Goal: Task Accomplishment & Management: Manage account settings

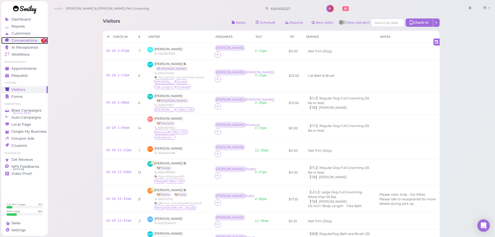
click at [29, 41] on span "Conversations" at bounding box center [24, 40] width 26 height 4
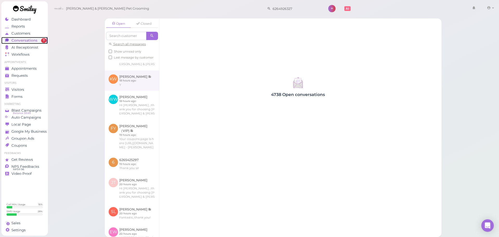
scroll to position [234, 0]
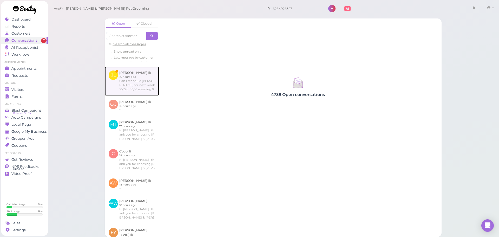
click at [137, 96] on link at bounding box center [132, 80] width 54 height 29
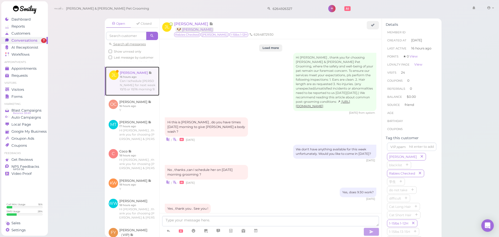
scroll to position [858, 0]
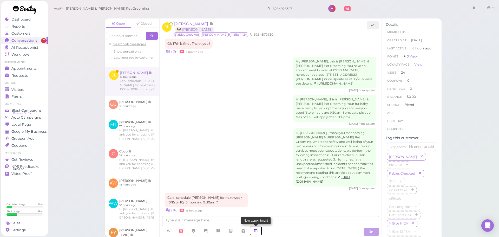
click at [256, 231] on icon at bounding box center [256, 230] width 4 height 5
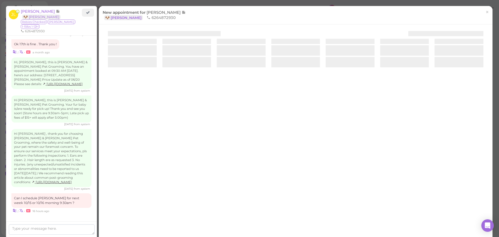
scroll to position [915, 0]
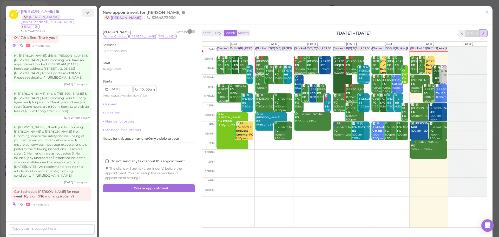
click at [482, 33] on button "next" at bounding box center [483, 33] width 8 height 7
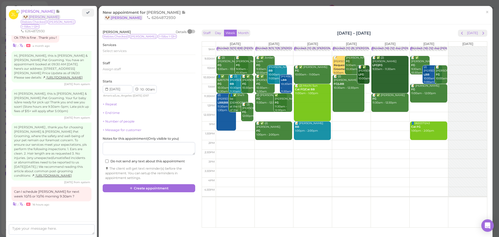
click at [299, 57] on td at bounding box center [351, 60] width 271 height 9
type input "2025-10-15"
select select "9"
select select "30"
click at [117, 53] on span "Select services" at bounding box center [115, 51] width 24 height 4
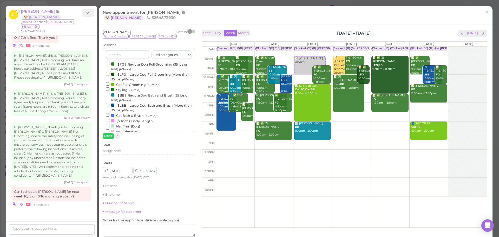
click at [140, 68] on label "【FG】Regular Dog Full Grooming (35 lbs or less) (60min)" at bounding box center [149, 66] width 86 height 10
click at [109, 65] on input "【FG】Regular Dog Full Grooming (35 lbs or less) (60min)" at bounding box center [107, 63] width 3 height 3
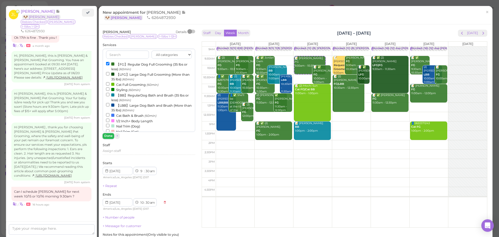
click at [108, 135] on button "Done" at bounding box center [108, 135] width 11 height 5
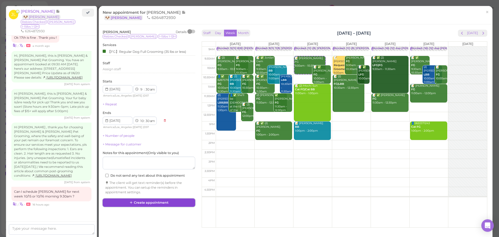
click at [145, 204] on button "Create appointment" at bounding box center [149, 202] width 92 height 8
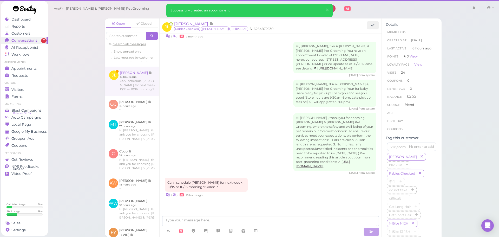
scroll to position [858, 0]
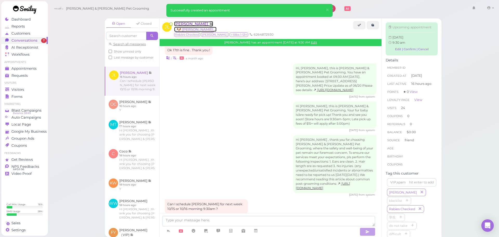
click at [185, 23] on span "Judy Lee" at bounding box center [191, 23] width 35 height 5
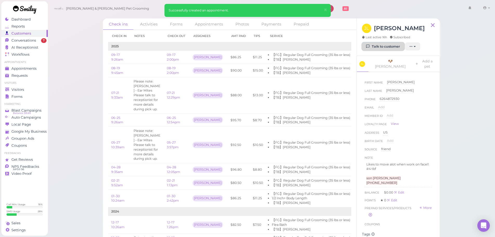
click at [381, 48] on link "Talk to customer" at bounding box center [383, 46] width 42 height 8
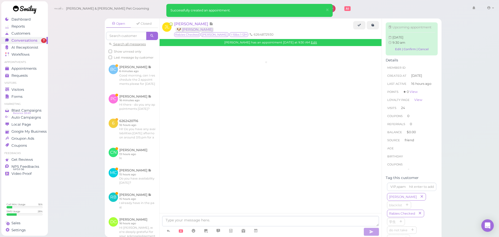
scroll to position [847, 0]
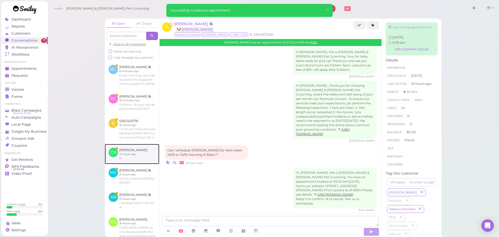
click at [141, 164] on link at bounding box center [132, 154] width 55 height 20
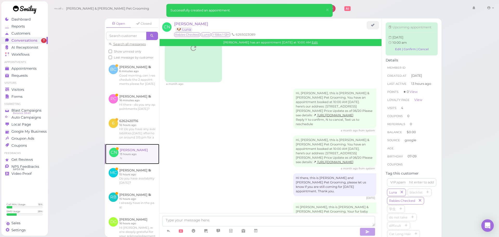
scroll to position [1064, 0]
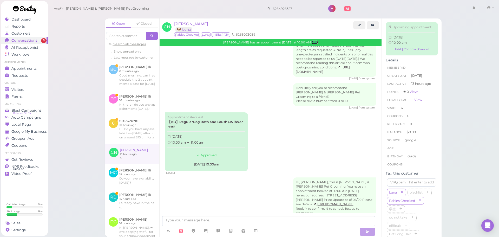
click at [311, 42] on link "Edit" at bounding box center [314, 43] width 6 height 4
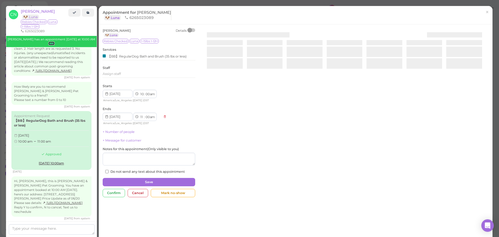
scroll to position [1139, 0]
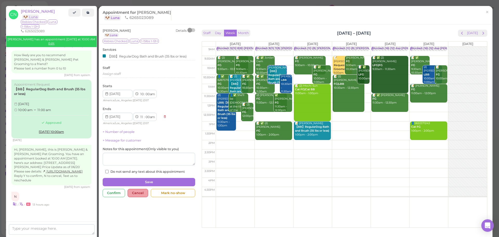
click at [138, 195] on div "Cancel" at bounding box center [138, 193] width 21 height 8
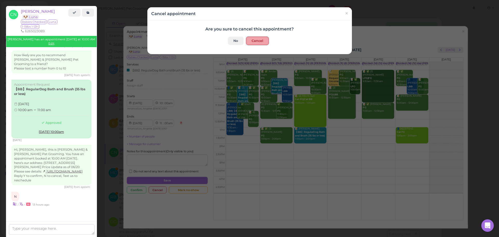
click at [260, 43] on button "Cancel" at bounding box center [257, 41] width 23 height 8
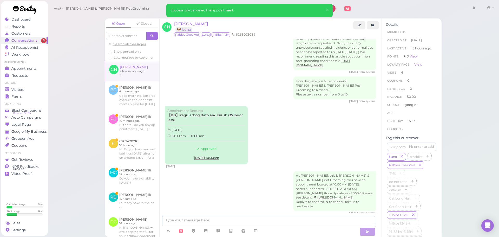
scroll to position [1063, 0]
click at [285, 107] on div "Appointment Request 【BB】RegularDog Bath and Brush (35 lbs or less) Tuesday, Oct…" at bounding box center [270, 138] width 211 height 62
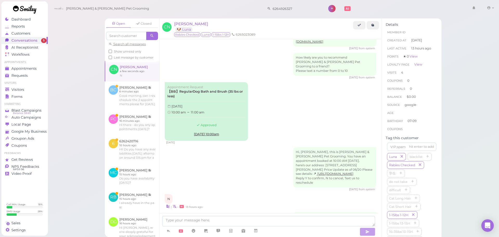
click at [273, 141] on div "2 days ago" at bounding box center [270, 143] width 211 height 4
click at [183, 23] on span "Carla Nino" at bounding box center [191, 23] width 34 height 5
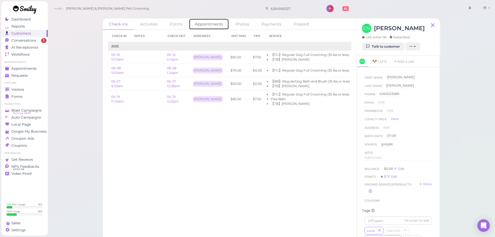
click at [213, 25] on link "Appointments" at bounding box center [209, 23] width 40 height 11
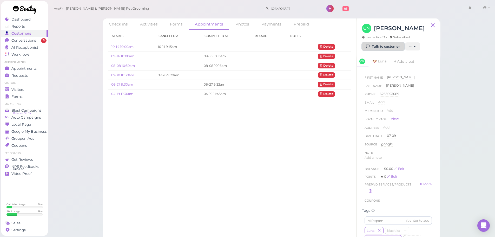
click at [374, 48] on link "Talk to customer" at bounding box center [383, 46] width 42 height 8
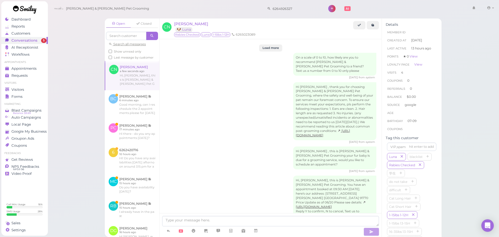
scroll to position [1068, 0]
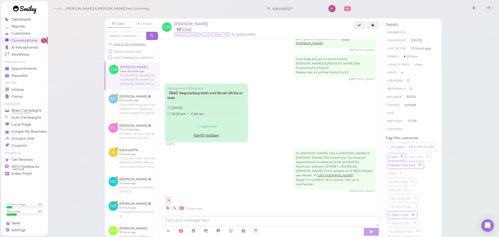
click at [195, 148] on div "Hi, Carla, this is Cody & Miley Pet Grooming. You have an appointment booked at…" at bounding box center [270, 170] width 211 height 44
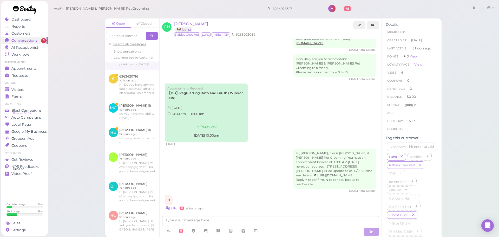
scroll to position [78, 0]
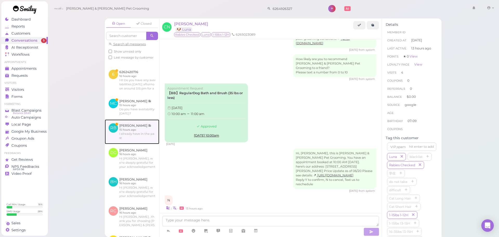
click at [127, 144] on link at bounding box center [132, 131] width 55 height 24
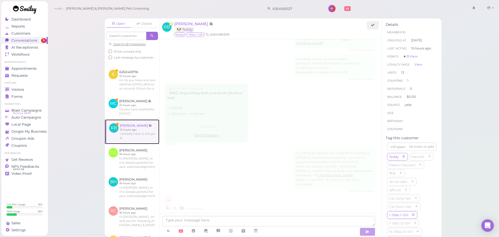
scroll to position [687, 0]
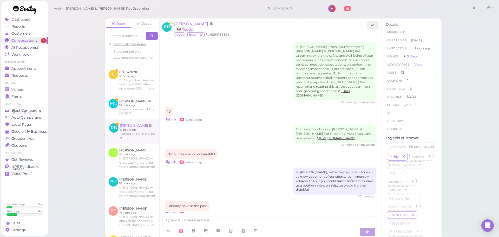
click at [238, 167] on div "Hi Rosa, we're deeply grateful for your acknowledgement of our efforts, it's im…" at bounding box center [270, 182] width 211 height 31
click at [237, 167] on div "Hi Rosa, we're deeply grateful for your acknowledgement of our efforts, it's im…" at bounding box center [270, 182] width 211 height 31
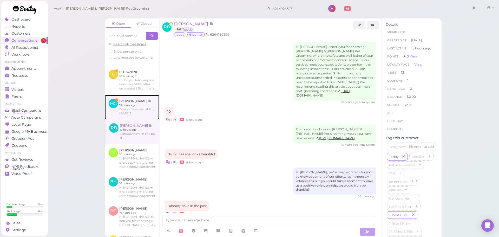
click at [137, 119] on link at bounding box center [132, 107] width 55 height 24
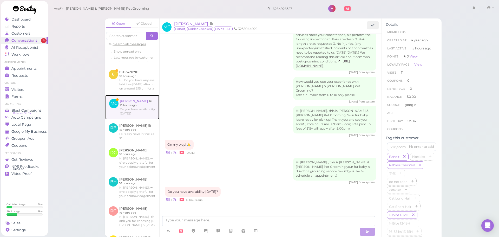
scroll to position [665, 0]
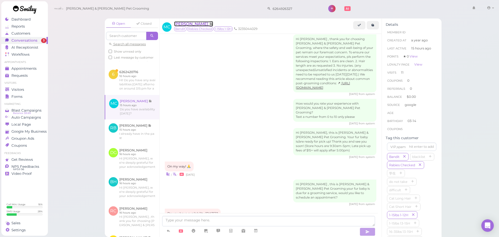
click at [197, 24] on span "[PERSON_NAME]" at bounding box center [191, 23] width 35 height 5
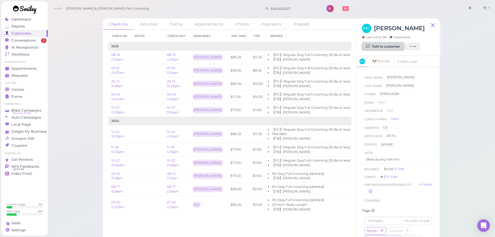
click at [388, 46] on link "Talk to customer" at bounding box center [383, 46] width 42 height 8
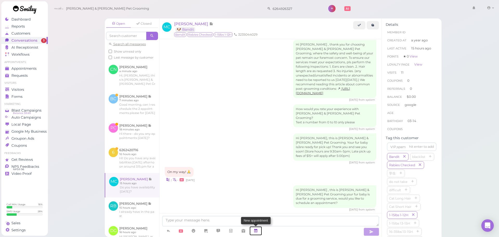
click at [255, 229] on icon at bounding box center [256, 230] width 4 height 5
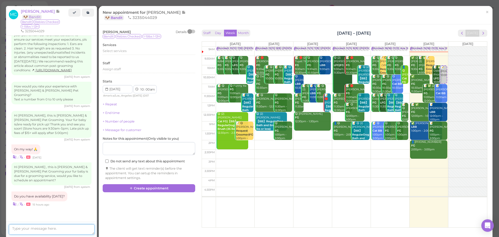
click at [38, 228] on textarea at bounding box center [52, 229] width 86 height 10
type textarea "Yes. Would you like to come at 10 am or 10:30 am today?"
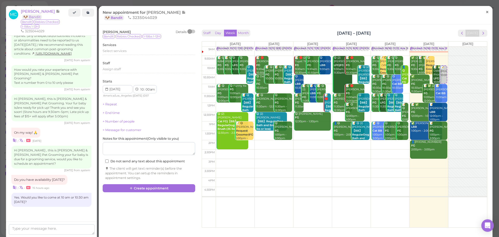
click at [485, 13] on span "×" at bounding box center [486, 11] width 3 height 7
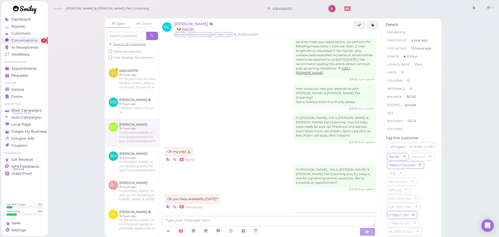
scroll to position [78, 0]
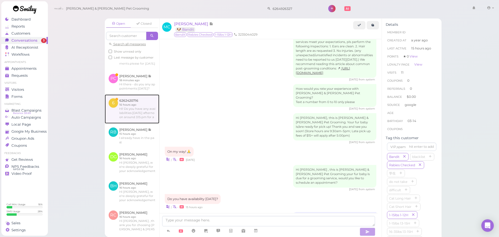
click at [134, 123] on link at bounding box center [132, 108] width 55 height 29
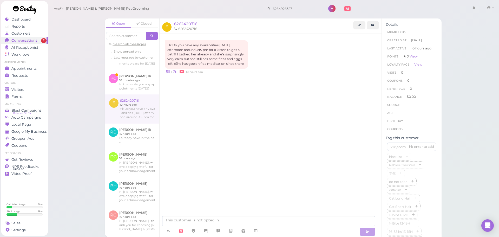
click at [227, 173] on div "Hi! Do you have any availabilities on Monday afternoon around 3:15 pm for a kit…" at bounding box center [270, 131] width 222 height 194
click at [211, 222] on textarea at bounding box center [268, 221] width 213 height 10
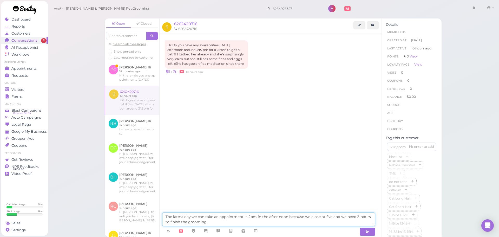
click at [166, 215] on textarea "The latest day we can take an appointment is 2pm in the after noon because we c…" at bounding box center [268, 219] width 213 height 14
type textarea "Good morning! The latest day we can take an appointment is 2pm in the after noo…"
click at [372, 231] on button "button" at bounding box center [368, 231] width 16 height 8
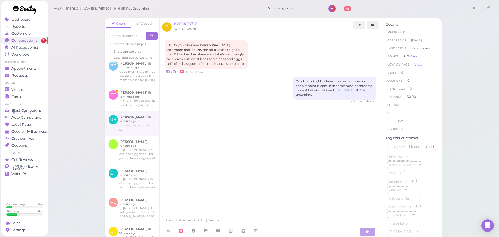
scroll to position [115, 0]
click at [134, 111] on link at bounding box center [132, 99] width 55 height 24
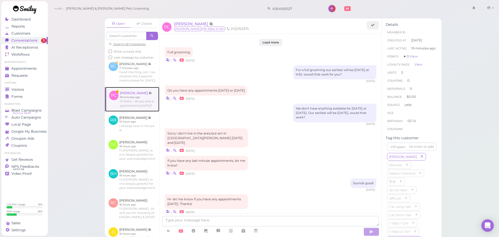
scroll to position [531, 0]
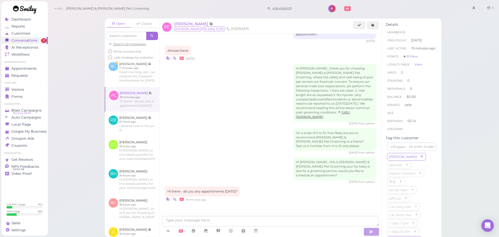
click at [241, 151] on div "6 months ago from system" at bounding box center [270, 153] width 211 height 4
click at [193, 24] on span "[PERSON_NAME]" at bounding box center [191, 23] width 35 height 5
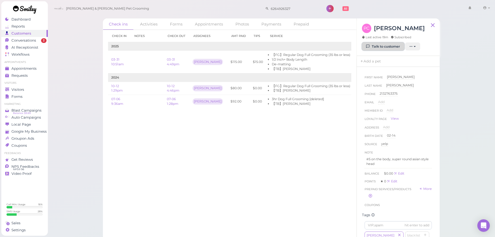
click at [389, 46] on link "Talk to customer" at bounding box center [383, 46] width 42 height 8
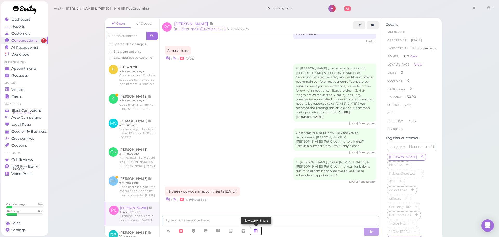
click at [256, 231] on icon at bounding box center [256, 230] width 4 height 5
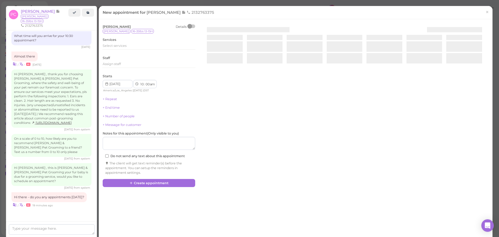
scroll to position [532, 0]
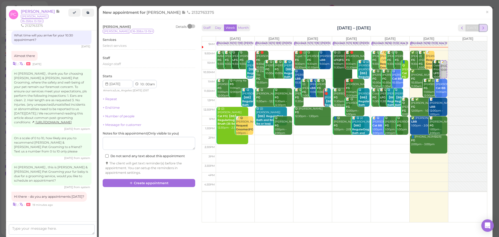
click at [481, 30] on span "next" at bounding box center [483, 27] width 5 height 5
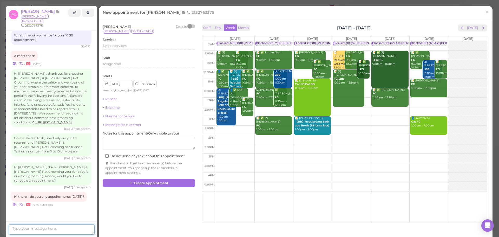
click at [42, 227] on textarea at bounding box center [52, 229] width 86 height 10
click at [40, 230] on textarea "Yes. How about a full grooming at 9:30 am next Saturday910/18)" at bounding box center [52, 228] width 86 height 14
click at [39, 230] on textarea "Yes. How about a full grooming at 9:30 am next Saturday910/18)" at bounding box center [52, 228] width 86 height 14
type textarea "Yes. How about a full grooming at 9:30 am next Saturday(10/18)"
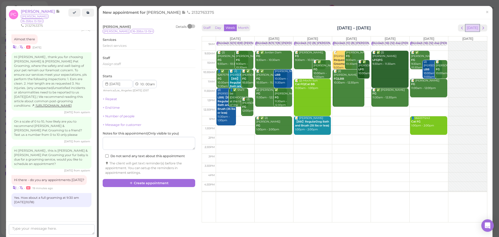
click at [474, 28] on button "[DATE]" at bounding box center [472, 27] width 14 height 7
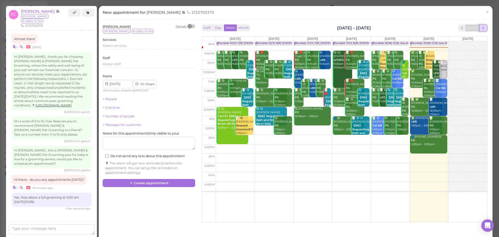
click at [481, 27] on span "next" at bounding box center [483, 27] width 5 height 5
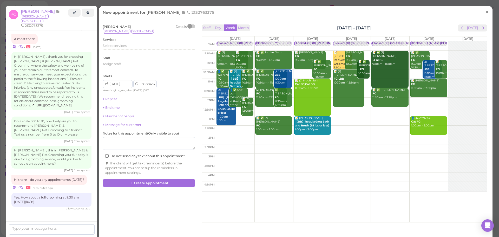
click at [482, 13] on link "×" at bounding box center [487, 12] width 10 height 12
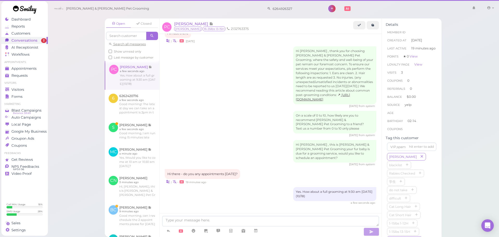
scroll to position [544, 0]
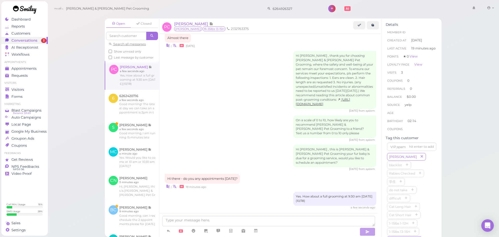
click at [229, 87] on div "Hi Priscilla , thank you for choosing Cody & Miley Pet Grooming, where the safe…" at bounding box center [270, 82] width 211 height 62
click at [143, 142] on link at bounding box center [132, 131] width 55 height 24
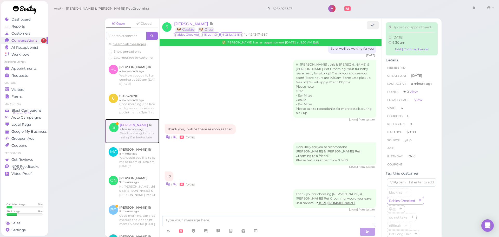
scroll to position [790, 0]
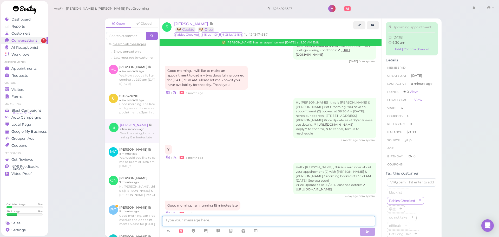
click at [245, 222] on textarea at bounding box center [268, 221] width 213 height 10
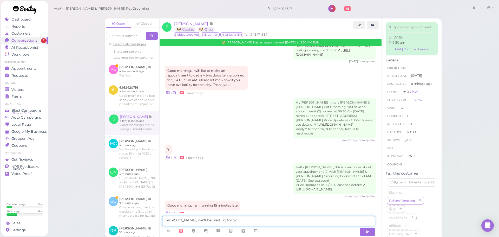
type textarea "[PERSON_NAME], we'll be waiting for you"
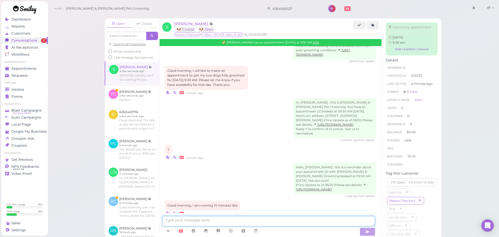
scroll to position [802, 0]
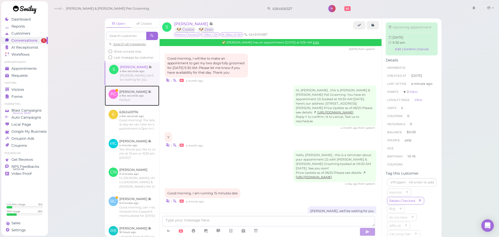
click at [145, 106] on link at bounding box center [132, 95] width 55 height 20
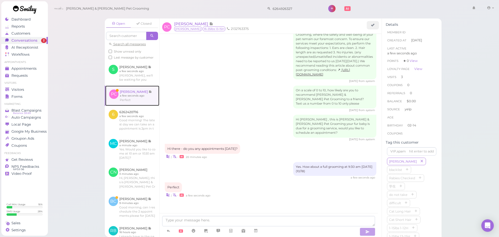
scroll to position [531, 0]
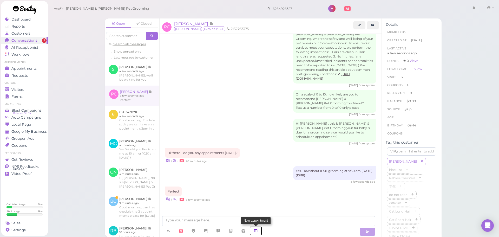
click at [256, 232] on icon at bounding box center [256, 230] width 4 height 5
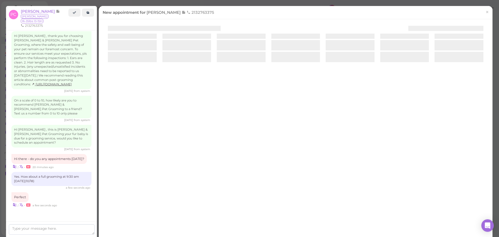
scroll to position [532, 0]
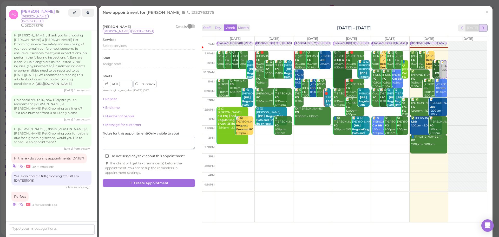
click at [481, 29] on span "next" at bounding box center [483, 27] width 5 height 5
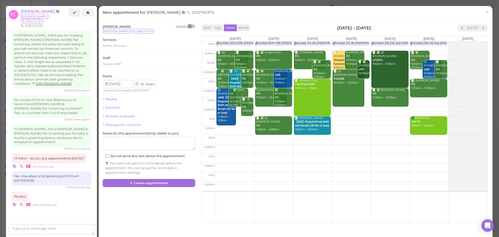
click at [430, 52] on td at bounding box center [351, 55] width 271 height 9
type input "2025-10-18"
select select "9"
select select "30"
click at [132, 45] on div "Select services" at bounding box center [149, 45] width 92 height 5
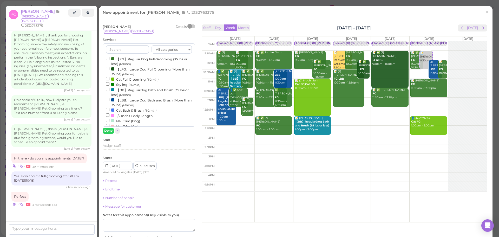
click at [143, 61] on label "【FG】Regular Dog Full Grooming (35 lbs or less) (60min)" at bounding box center [149, 61] width 86 height 10
click at [109, 60] on input "【FG】Regular Dog Full Grooming (35 lbs or less) (60min)" at bounding box center [107, 58] width 3 height 3
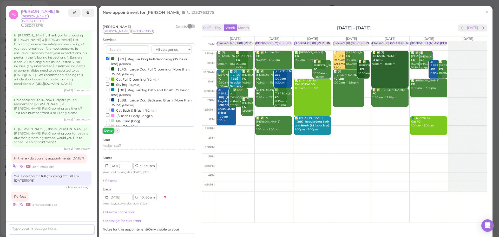
click at [109, 130] on button "Done" at bounding box center [108, 130] width 11 height 5
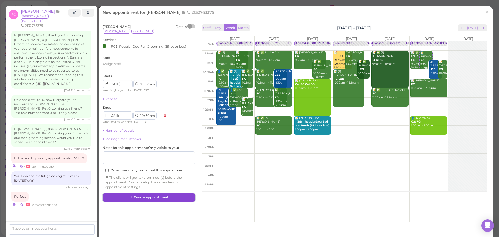
click at [149, 200] on button "Create appointment" at bounding box center [149, 197] width 92 height 8
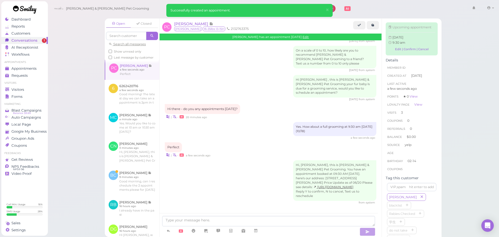
scroll to position [78, 0]
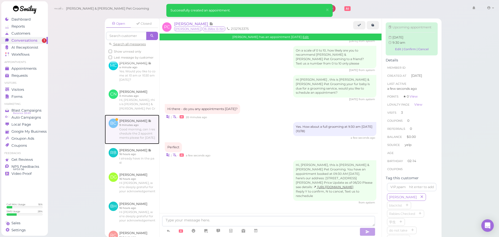
click at [136, 143] on link at bounding box center [132, 129] width 55 height 29
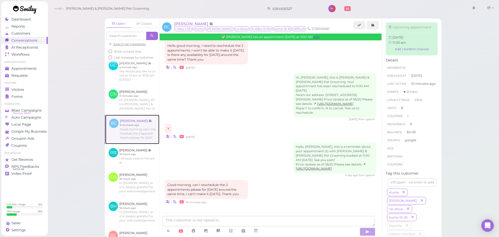
scroll to position [49, 0]
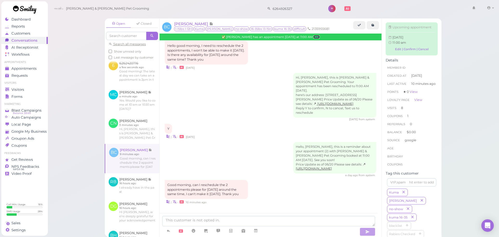
click at [315, 36] on link "Edit" at bounding box center [316, 37] width 6 height 4
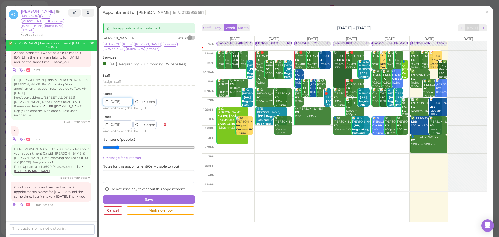
click at [120, 101] on input at bounding box center [118, 101] width 30 height 8
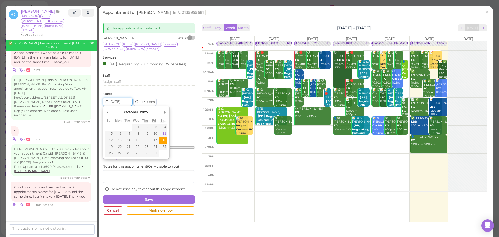
type input "2025-10-18"
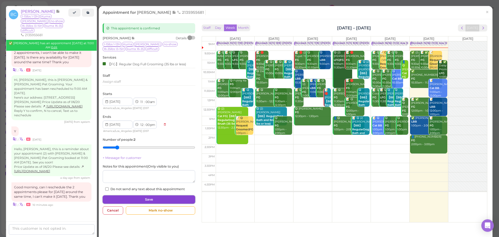
click at [143, 198] on button "Save" at bounding box center [149, 199] width 92 height 8
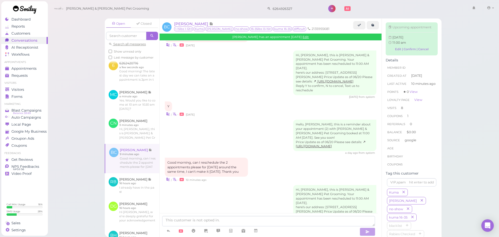
scroll to position [746, 0]
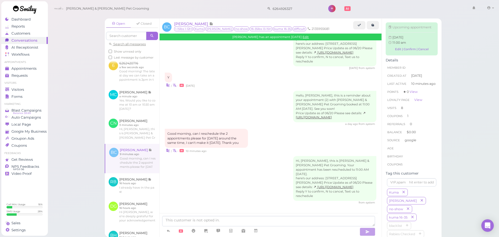
click at [211, 172] on div "Hi, Bertha, this is Cody & Miley Pet Grooming. Your appointment has been resche…" at bounding box center [270, 180] width 211 height 49
click at [32, 66] on span "Appointments" at bounding box center [24, 68] width 26 height 4
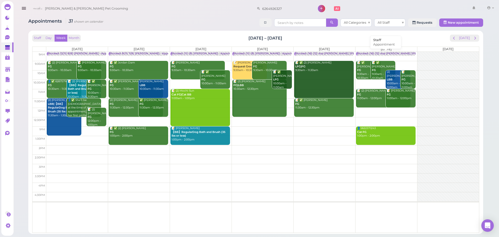
click at [372, 52] on div "Blocked: (16) (12) Asa [PERSON_NAME] [PERSON_NAME] • Appointment" at bounding box center [407, 54] width 100 height 4
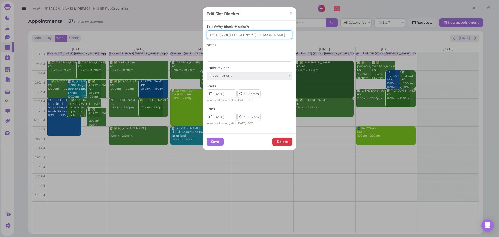
click at [208, 32] on input "(16) (12) Asa Helen Rebecca" at bounding box center [250, 34] width 86 height 8
click at [216, 35] on input "9(16) (12) Asa Helen Rebecca" at bounding box center [250, 34] width 86 height 8
type input "9(16) 7(12) Asa Helen Rebecca"
click at [211, 143] on button "Save" at bounding box center [215, 141] width 17 height 8
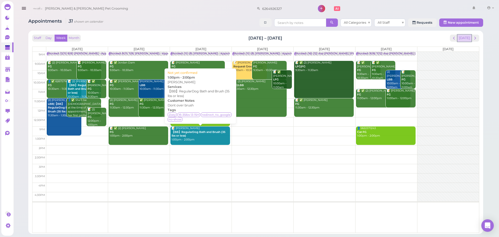
click at [465, 40] on button "[DATE]" at bounding box center [464, 38] width 14 height 7
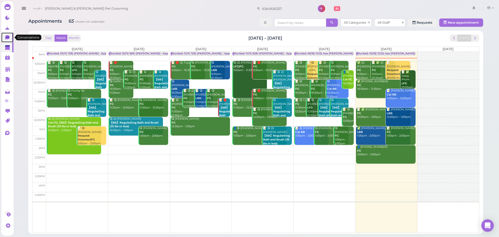
click at [11, 36] on link "0" at bounding box center [7, 37] width 12 height 10
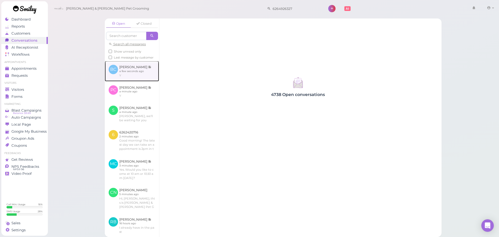
click at [139, 81] on link at bounding box center [132, 71] width 54 height 20
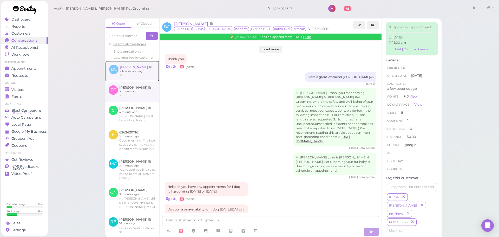
scroll to position [690, 0]
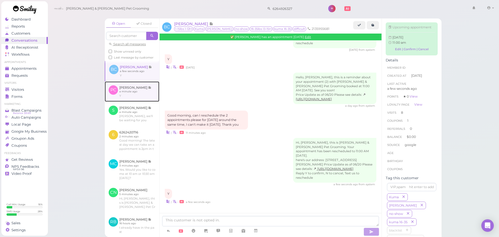
click at [139, 99] on link at bounding box center [132, 91] width 55 height 20
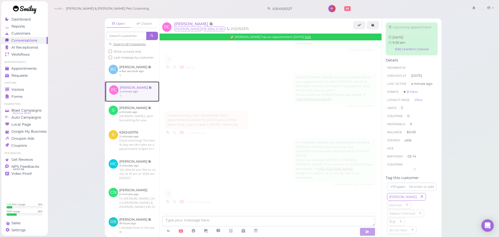
scroll to position [553, 0]
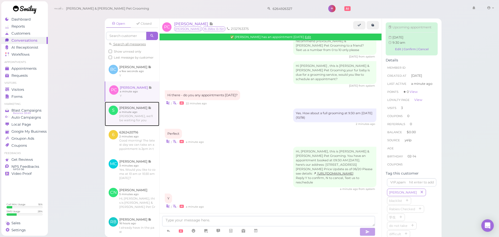
click at [136, 118] on link at bounding box center [132, 114] width 55 height 24
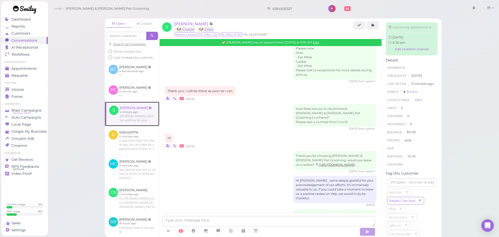
scroll to position [781, 0]
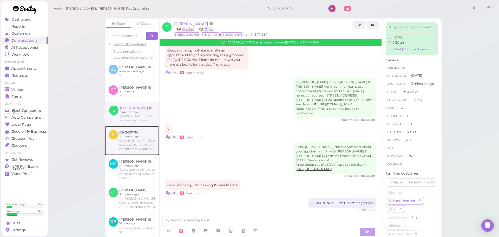
click at [135, 149] on link at bounding box center [132, 140] width 55 height 29
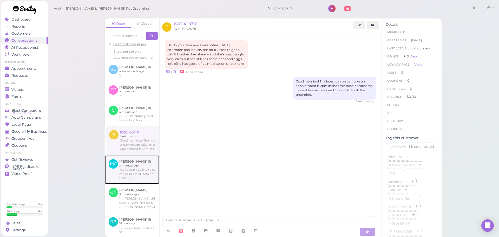
click at [133, 178] on link at bounding box center [132, 169] width 55 height 29
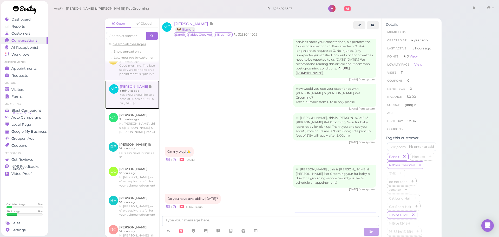
scroll to position [78, 0]
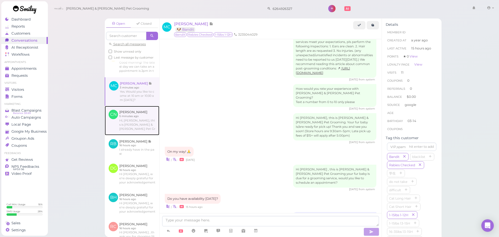
click at [134, 135] on link at bounding box center [132, 120] width 55 height 29
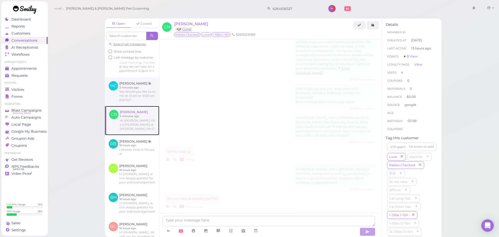
scroll to position [1068, 0]
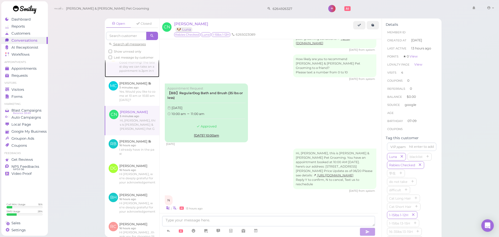
click at [135, 77] on link at bounding box center [132, 62] width 55 height 29
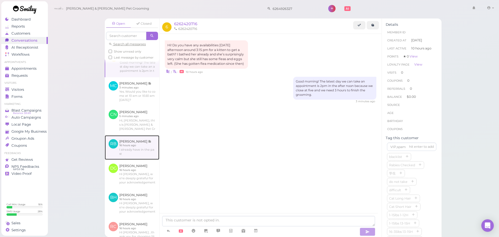
click at [132, 159] on link at bounding box center [132, 147] width 55 height 24
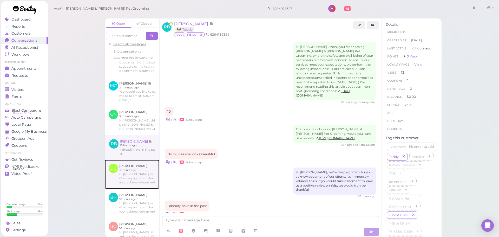
click at [134, 189] on link at bounding box center [132, 173] width 55 height 29
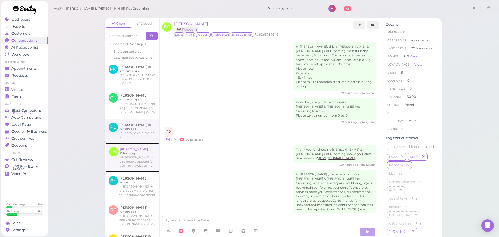
scroll to position [104, 0]
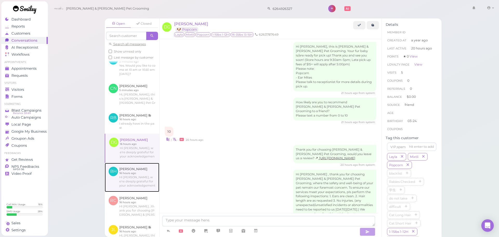
click at [135, 192] on link at bounding box center [132, 177] width 55 height 29
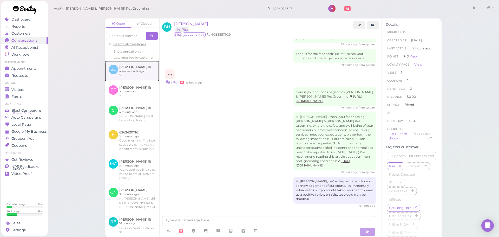
drag, startPoint x: 129, startPoint y: 73, endPoint x: 130, endPoint y: 83, distance: 10.4
click at [129, 73] on link at bounding box center [132, 71] width 55 height 20
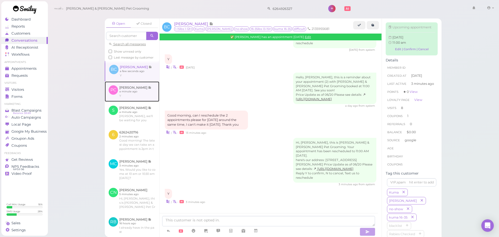
click at [136, 99] on link at bounding box center [132, 91] width 55 height 20
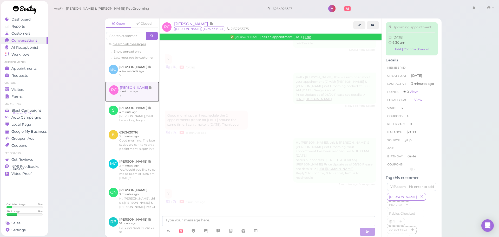
scroll to position [553, 0]
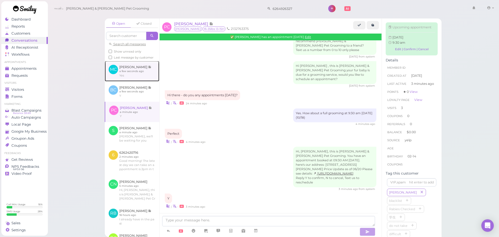
click at [127, 81] on link at bounding box center [132, 71] width 55 height 20
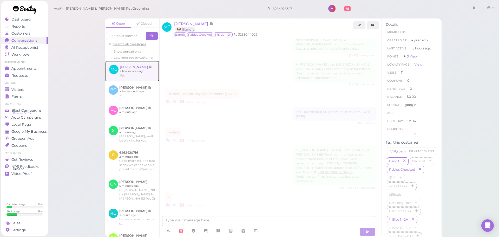
scroll to position [665, 0]
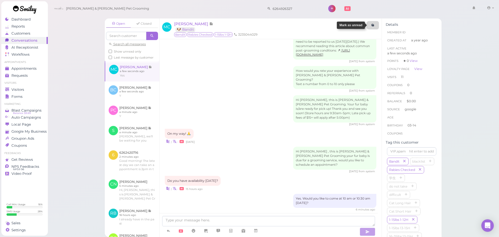
click at [372, 26] on icon at bounding box center [372, 25] width 3 height 4
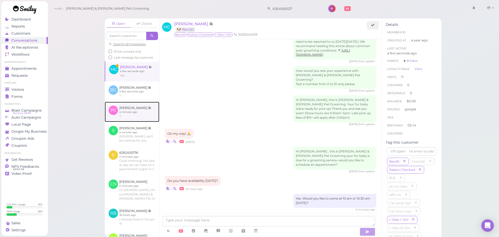
click at [121, 122] on link at bounding box center [132, 112] width 55 height 20
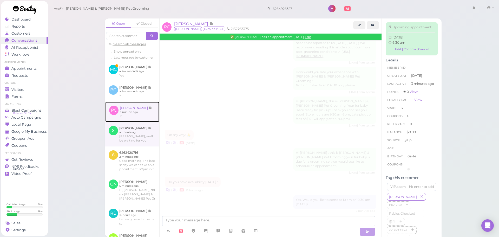
scroll to position [553, 0]
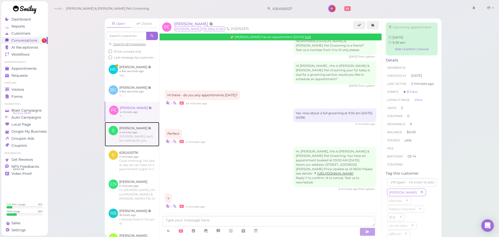
click at [134, 146] on link at bounding box center [132, 134] width 55 height 24
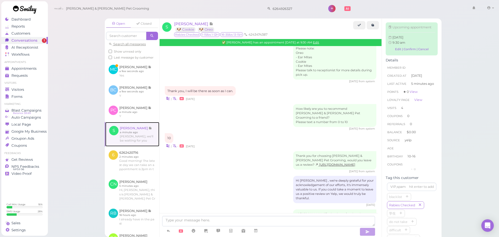
scroll to position [781, 0]
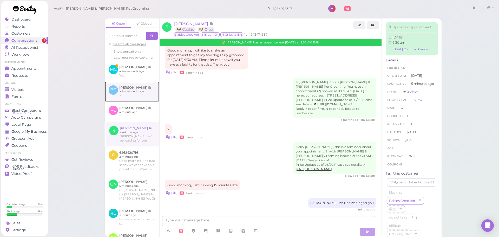
click at [133, 102] on link at bounding box center [132, 91] width 55 height 20
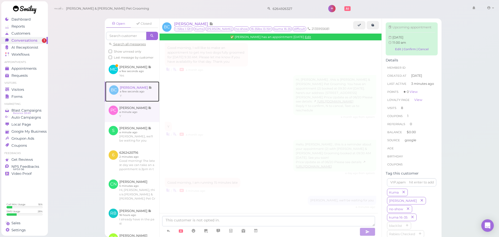
scroll to position [690, 0]
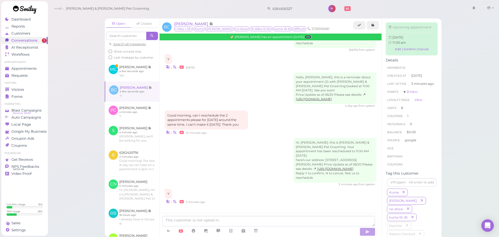
click at [311, 36] on link "Edit" at bounding box center [308, 37] width 6 height 4
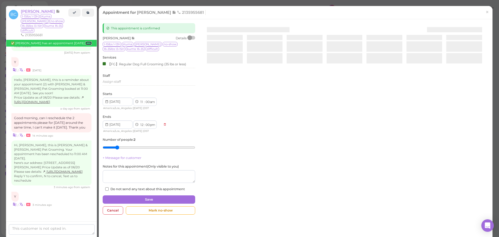
scroll to position [717, 0]
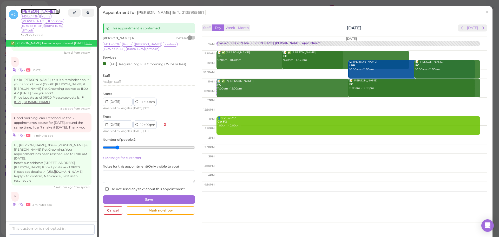
click at [46, 9] on span "[PERSON_NAME]" at bounding box center [38, 11] width 35 height 5
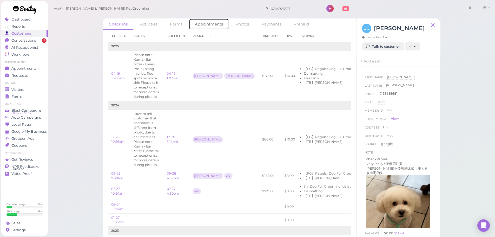
click at [202, 24] on link "Appointments" at bounding box center [209, 23] width 40 height 11
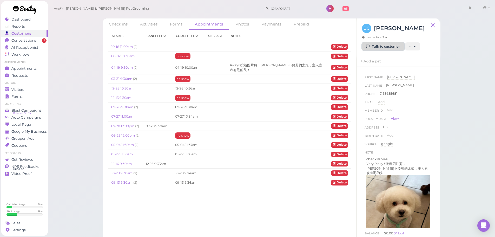
click at [382, 49] on link "Talk to customer" at bounding box center [383, 46] width 42 height 8
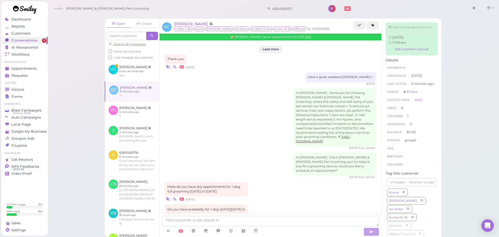
scroll to position [690, 0]
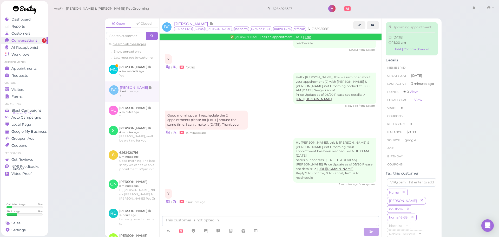
click at [268, 110] on div "Good morning, can I reschedule the 2 appointments please for Saturday October 1…" at bounding box center [270, 122] width 211 height 25
click at [276, 118] on div "Good morning, can I reschedule the 2 appointments please for Saturday October 1…" at bounding box center [270, 122] width 211 height 25
click at [233, 94] on div "Hello, Bertha, this is a reminder about your appointment (2) with Cody & Miley …" at bounding box center [270, 89] width 211 height 35
click at [143, 81] on link at bounding box center [132, 71] width 55 height 20
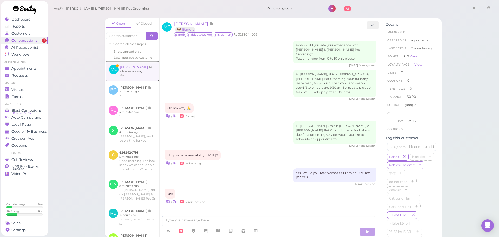
scroll to position [665, 0]
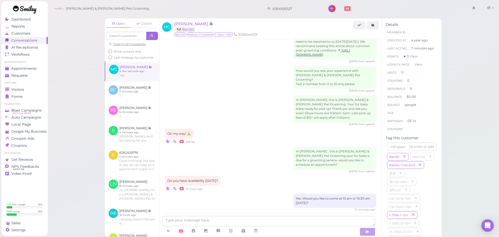
click at [236, 147] on div "Hi Miguel , this is Cody & Miley Pet Grooming your fur baby is due for a groomi…" at bounding box center [270, 160] width 211 height 26
click at [194, 24] on span "[PERSON_NAME]" at bounding box center [191, 23] width 35 height 5
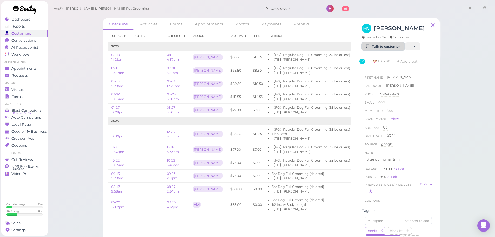
click at [379, 48] on link "Talk to customer" at bounding box center [383, 46] width 42 height 8
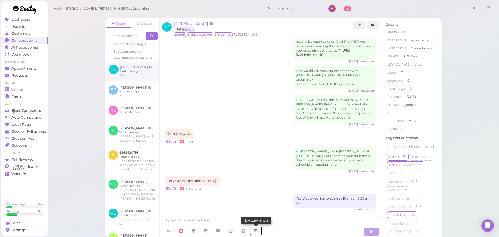
click at [255, 230] on icon at bounding box center [256, 230] width 4 height 5
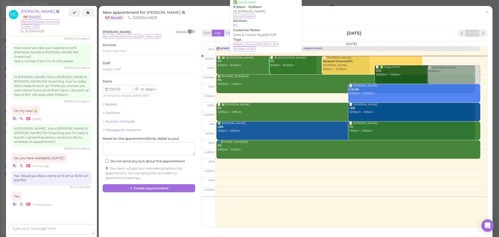
drag, startPoint x: 448, startPoint y: 75, endPoint x: 243, endPoint y: 73, distance: 205.7
click at [243, 46] on div "Blocked: 15(16) 12(12) Asa Helen Rebecca • Appointment 📝 ✅ (2) Stephanie Portil…" at bounding box center [348, 46] width 264 height 0
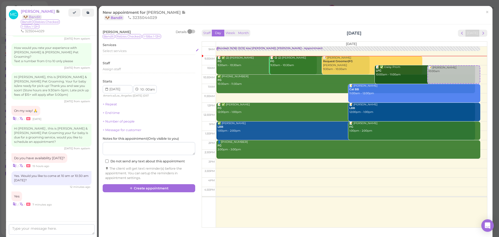
click at [130, 50] on div "Select services" at bounding box center [149, 51] width 92 height 5
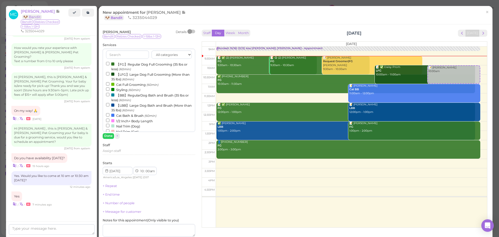
click at [139, 64] on label "【FG】Regular Dog Full Grooming (35 lbs or less) (60min)" at bounding box center [149, 66] width 86 height 10
click at [109, 64] on input "【FG】Regular Dog Full Grooming (35 lbs or less) (60min)" at bounding box center [107, 63] width 3 height 3
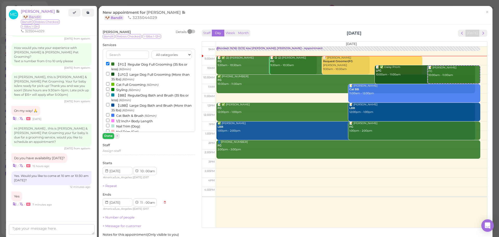
click at [111, 136] on button "Done" at bounding box center [108, 135] width 11 height 5
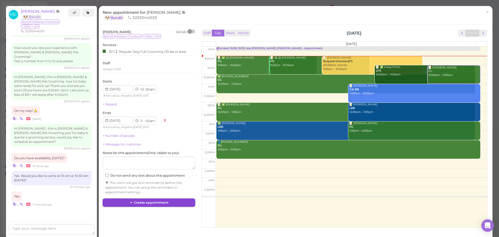
click at [149, 203] on button "Create appointment" at bounding box center [149, 202] width 92 height 8
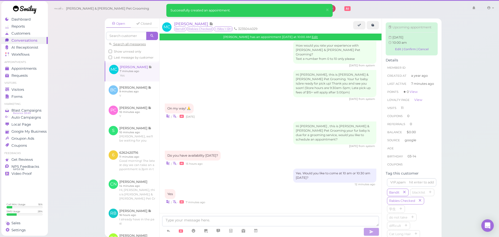
scroll to position [665, 0]
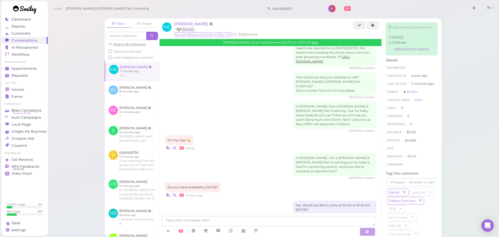
scroll to position [719, 0]
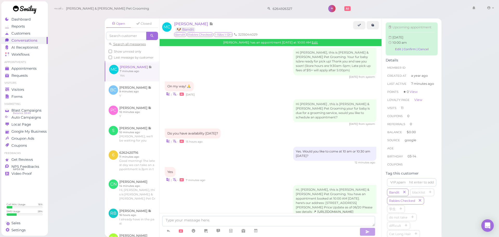
click at [249, 191] on div "Hi, Miguel, this is Cody & Miley Pet Grooming. You have an appointment booked a…" at bounding box center [270, 207] width 211 height 44
click at [202, 218] on textarea at bounding box center [268, 221] width 213 height 10
type textarea "See you at 10am^^"
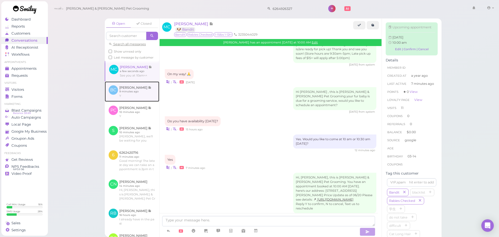
click at [136, 96] on link at bounding box center [132, 91] width 55 height 20
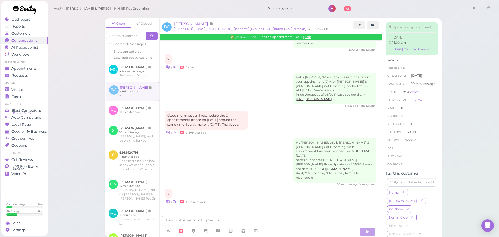
scroll to position [690, 0]
click at [224, 147] on div "Hi, Bertha, this is Cody & Miley Pet Grooming. Your appointment has been resche…" at bounding box center [270, 162] width 211 height 49
click at [197, 23] on span "[PERSON_NAME]" at bounding box center [191, 23] width 35 height 5
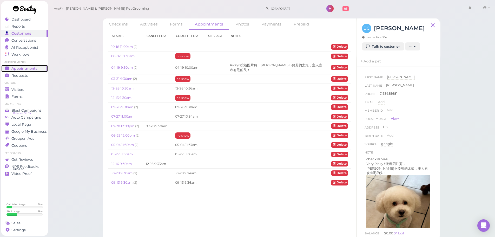
drag, startPoint x: 32, startPoint y: 68, endPoint x: 92, endPoint y: 6, distance: 86.1
click at [32, 68] on span "Appointments" at bounding box center [24, 68] width 26 height 4
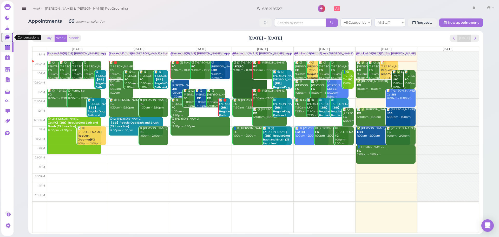
click at [7, 38] on icon at bounding box center [7, 37] width 4 height 5
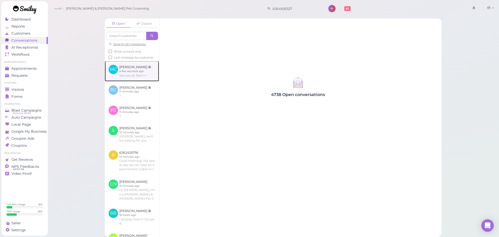
click at [145, 81] on link at bounding box center [132, 71] width 54 height 20
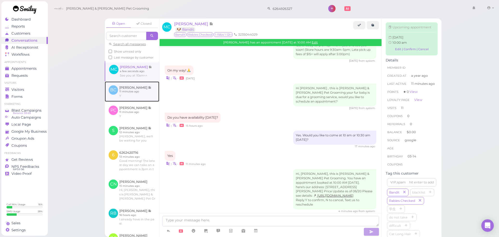
click at [142, 97] on link at bounding box center [132, 91] width 55 height 20
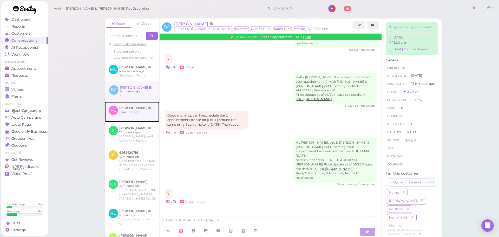
click at [137, 116] on link at bounding box center [132, 112] width 55 height 20
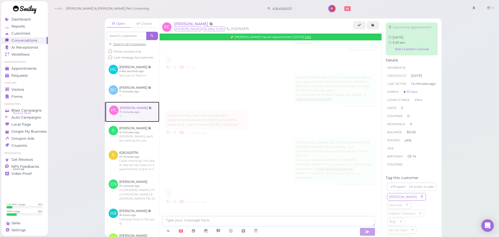
scroll to position [553, 0]
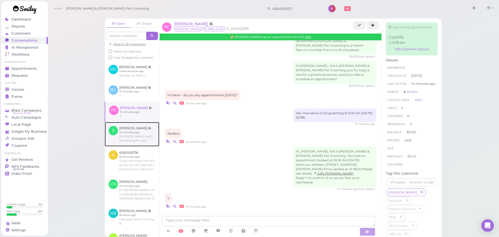
click at [140, 144] on link at bounding box center [132, 134] width 55 height 24
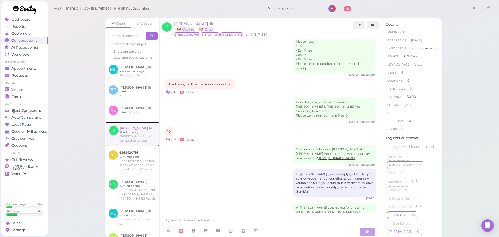
scroll to position [779, 0]
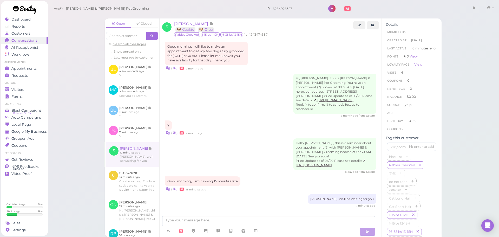
click at [189, 95] on div "Hi, Stephanie , this is Cody & Miley Pet Grooming. You have an appointment (2) …" at bounding box center [270, 96] width 211 height 44
click at [131, 87] on link at bounding box center [132, 91] width 55 height 20
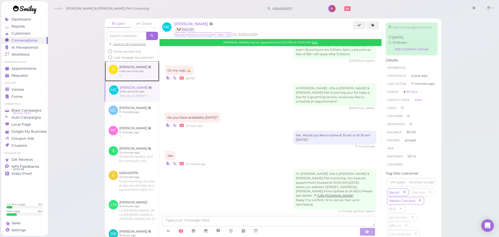
click at [133, 81] on link at bounding box center [132, 71] width 55 height 20
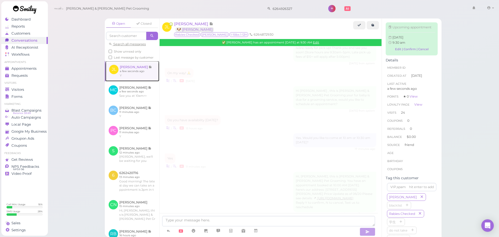
scroll to position [843, 0]
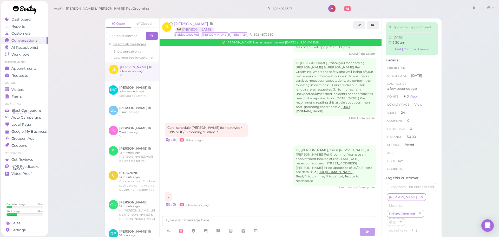
click at [248, 148] on div "Hi, Judy, this is Cody & Miley Pet Grooming. You have an appointment booked at …" at bounding box center [270, 167] width 211 height 44
click at [220, 154] on div "Hi, Judy, this is Cody & Miley Pet Grooming. You have an appointment booked at …" at bounding box center [270, 167] width 211 height 44
drag, startPoint x: 206, startPoint y: 69, endPoint x: 211, endPoint y: 2, distance: 67.2
click at [206, 69] on div "Hi Judy , thank you for choosing Cody & Miley Pet Grooming, where the safety an…" at bounding box center [270, 89] width 211 height 62
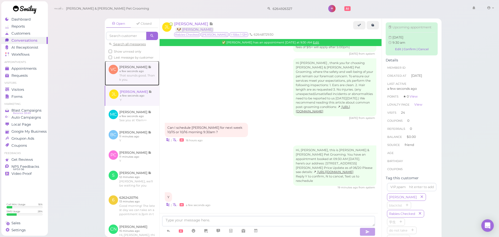
click at [129, 75] on link at bounding box center [132, 73] width 55 height 24
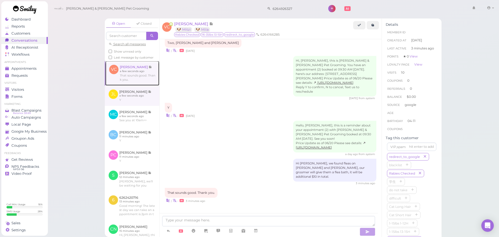
scroll to position [634, 0]
click at [237, 107] on div "Y | • 7 days ago" at bounding box center [270, 110] width 211 height 15
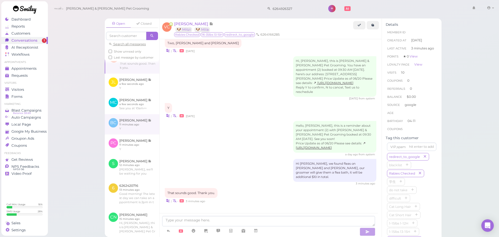
scroll to position [0, 0]
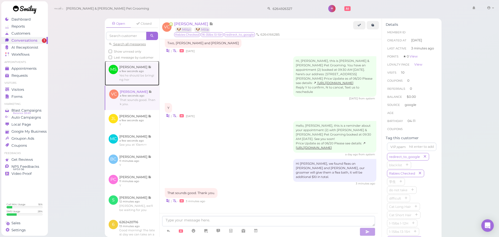
click at [140, 83] on link at bounding box center [132, 73] width 55 height 24
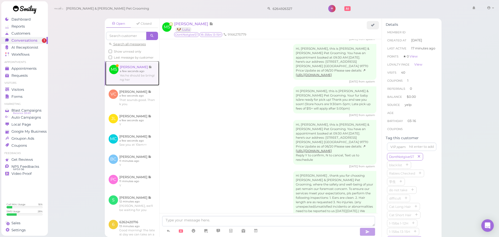
scroll to position [967, 0]
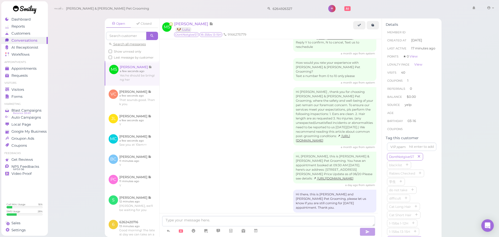
click at [195, 87] on div "Hi Marissa , thank you for choosing Cody & Miley Pet Grooming, where the safety…" at bounding box center [270, 118] width 211 height 62
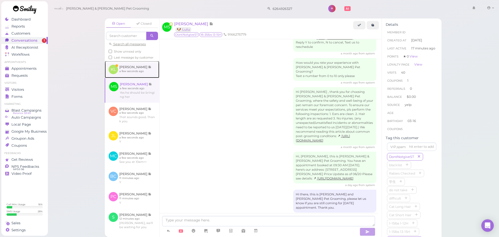
click at [140, 77] on link at bounding box center [132, 69] width 55 height 17
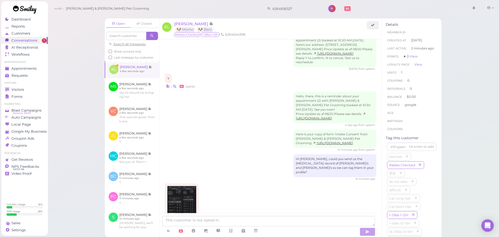
click at [246, 96] on div "Hello, there, this is a reminder about your appointment (2) with Cody & Miley P…" at bounding box center [270, 108] width 211 height 35
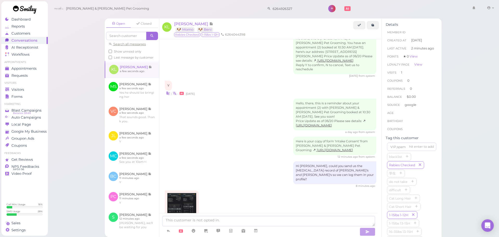
scroll to position [268, 0]
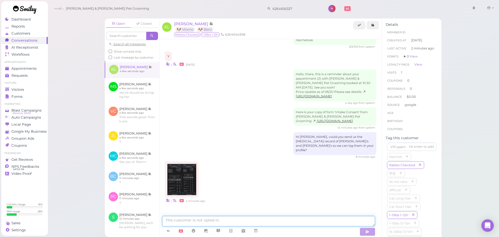
click at [241, 219] on textarea at bounding box center [268, 221] width 213 height 10
type textarea "profile updated. Thanks"
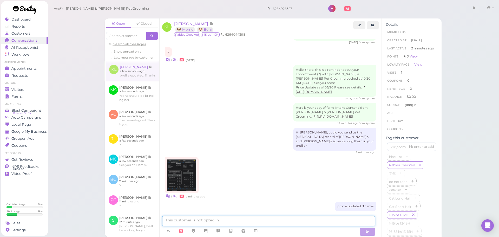
scroll to position [280, 0]
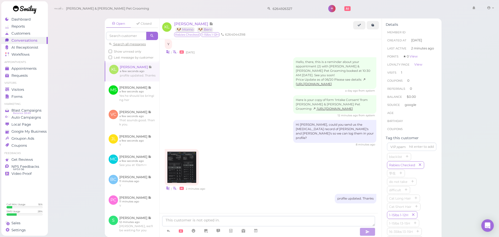
click at [241, 145] on div "8 minutes ago" at bounding box center [270, 145] width 211 height 4
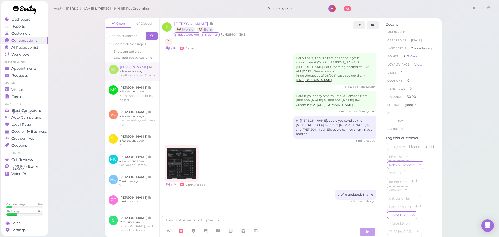
click at [267, 113] on div "12 minutes ago from system" at bounding box center [270, 112] width 211 height 4
click at [258, 125] on div "Hi Kayla, could you send us the rabies vaccination record of Momo's and Beni's …" at bounding box center [270, 129] width 211 height 26
click at [31, 43] on link "Conversations 0" at bounding box center [24, 40] width 46 height 7
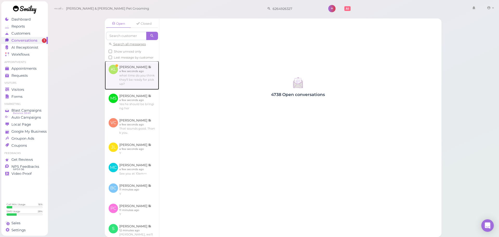
click at [142, 82] on link at bounding box center [132, 75] width 54 height 29
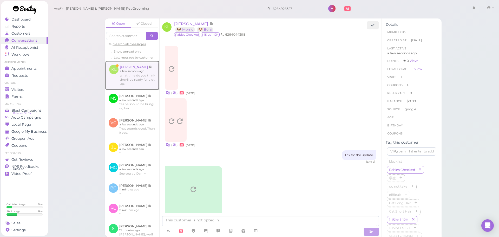
scroll to position [306, 0]
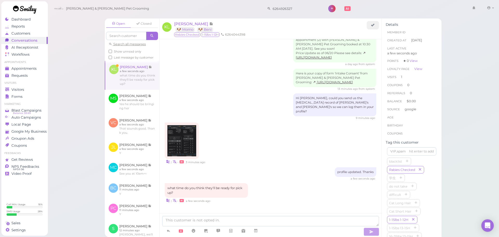
click at [236, 109] on div "Hi Kayla, could you send us the rabies vaccination record of Momo's and Beni's …" at bounding box center [270, 106] width 211 height 26
click at [243, 222] on textarea at bounding box center [270, 221] width 217 height 10
type textarea "Normally it should be around 3.5 hours to 4"
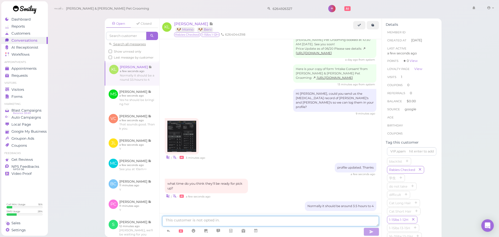
scroll to position [318, 0]
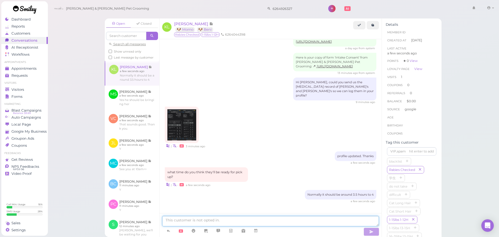
click at [232, 217] on textarea at bounding box center [270, 221] width 217 height 10
type textarea "S"
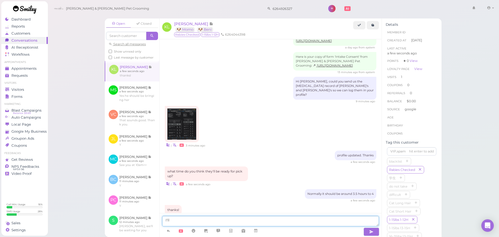
scroll to position [340, 0]
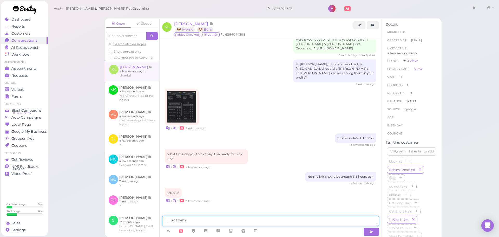
click at [201, 223] on textarea "I'll let them" at bounding box center [270, 221] width 217 height 10
type textarea "I"
click at [28, 41] on span "Conversations" at bounding box center [24, 40] width 26 height 4
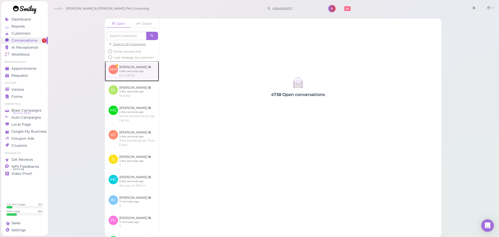
click at [135, 77] on link at bounding box center [132, 71] width 54 height 20
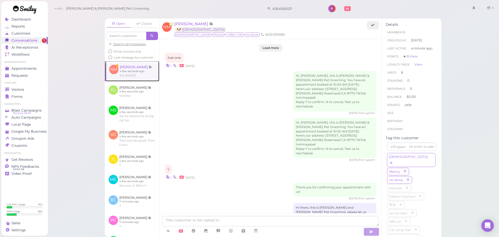
scroll to position [740, 0]
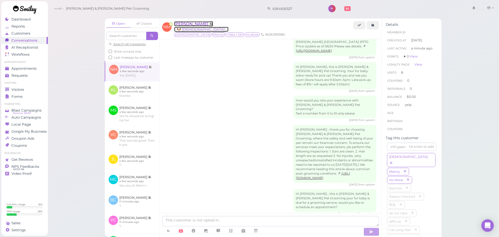
click at [194, 25] on span "[PERSON_NAME]" at bounding box center [191, 23] width 35 height 5
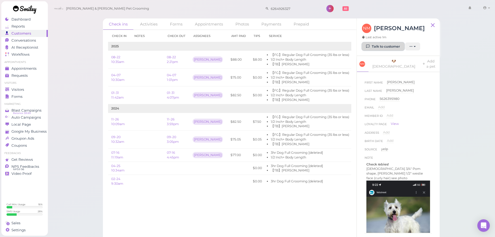
click at [375, 48] on link "Talk to customer" at bounding box center [383, 46] width 42 height 8
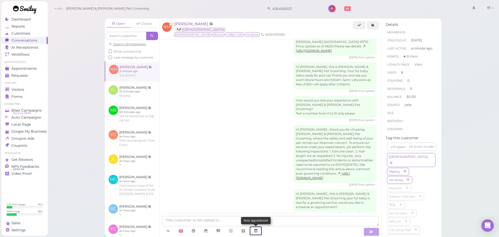
click at [256, 229] on icon at bounding box center [256, 230] width 4 height 5
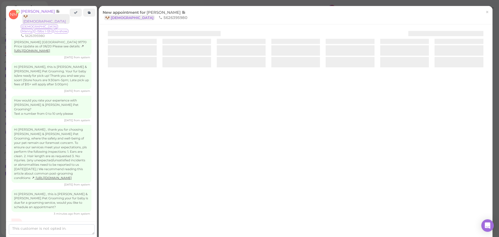
scroll to position [766, 0]
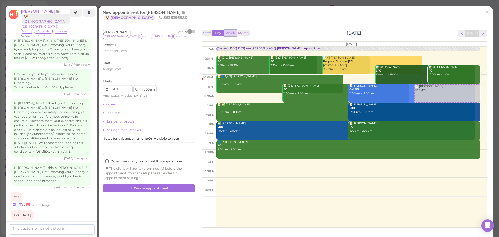
click at [232, 35] on button "Week" at bounding box center [230, 33] width 13 height 7
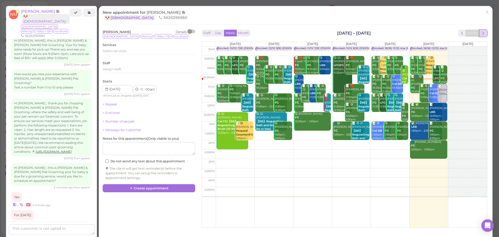
click at [482, 33] on button "next" at bounding box center [483, 33] width 8 height 7
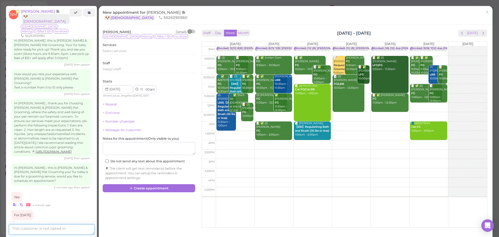
click at [57, 231] on textarea at bounding box center [52, 229] width 86 height 10
type textarea "9:30am okay?"
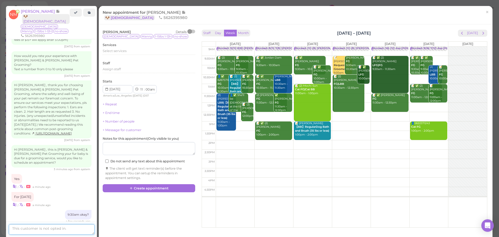
scroll to position [806, 0]
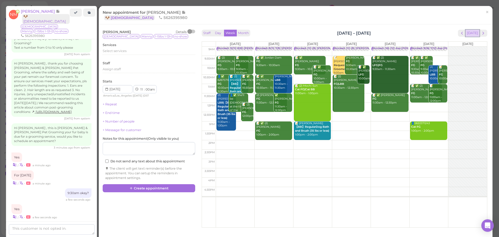
click at [469, 34] on button "[DATE]" at bounding box center [472, 33] width 14 height 7
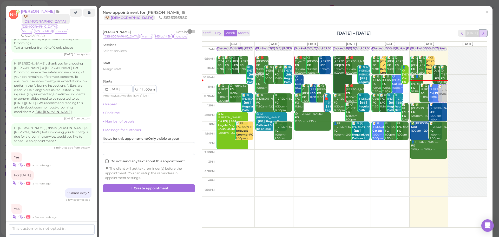
click at [481, 32] on span "next" at bounding box center [483, 33] width 5 height 5
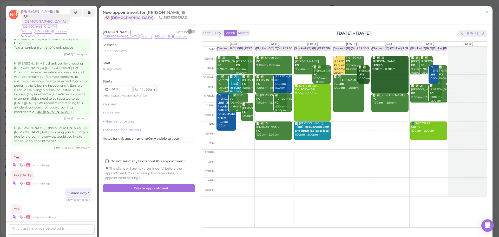
click at [405, 56] on td at bounding box center [351, 60] width 271 height 9
type input "[DATE]"
select select "9"
select select "30"
click at [127, 53] on div "Select services" at bounding box center [149, 51] width 92 height 5
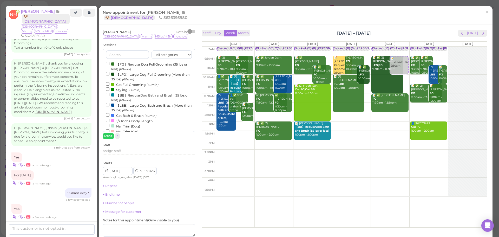
click at [137, 64] on label "【FG】Regular Dog Full Grooming (35 lbs or less) (60min)" at bounding box center [149, 66] width 86 height 10
click at [109, 64] on input "【FG】Regular Dog Full Grooming (35 lbs or less) (60min)" at bounding box center [107, 63] width 3 height 3
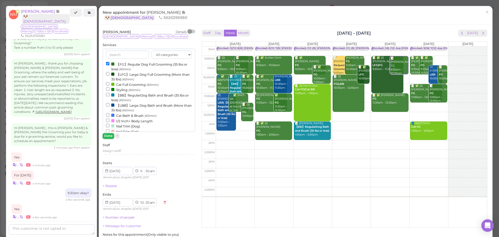
click at [108, 136] on button "Done" at bounding box center [108, 135] width 11 height 5
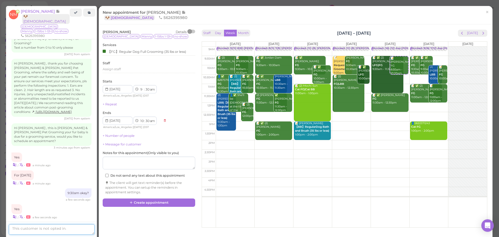
click at [78, 225] on textarea at bounding box center [52, 229] width 86 height 10
type textarea "for how many dogs"
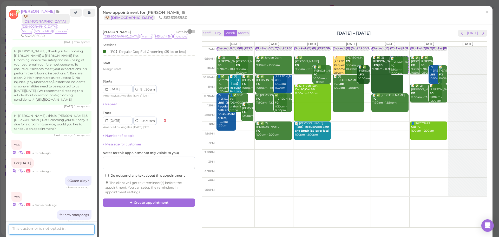
scroll to position [840, 0]
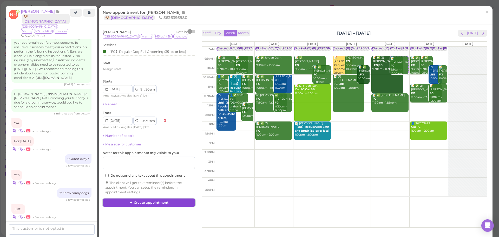
click at [143, 201] on button "Create appointment" at bounding box center [149, 202] width 92 height 8
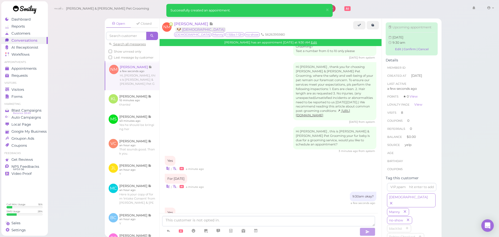
scroll to position [861, 0]
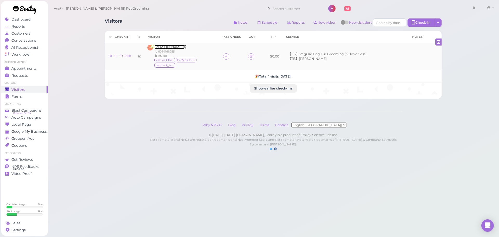
click at [174, 46] on span "Vanessa Ching" at bounding box center [168, 47] width 29 height 4
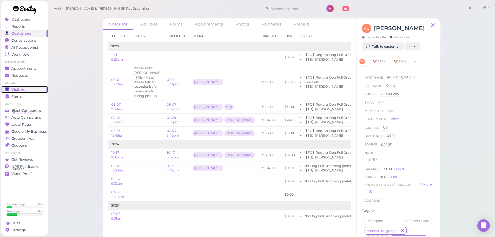
click at [15, 90] on span "Visitors" at bounding box center [18, 89] width 14 height 4
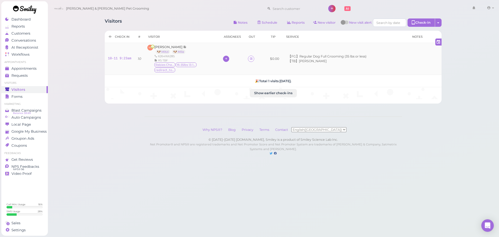
click at [227, 58] on icon at bounding box center [225, 59] width 3 height 4
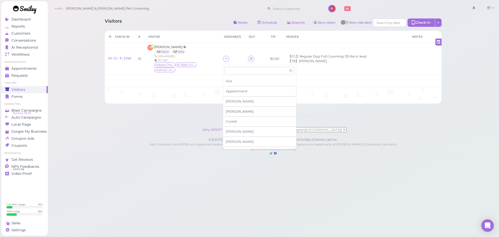
scroll to position [89, 0]
click at [232, 84] on span "Helen" at bounding box center [240, 83] width 28 height 4
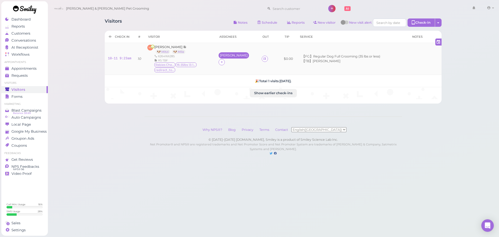
click at [228, 56] on div "Helen" at bounding box center [234, 56] width 28 height 4
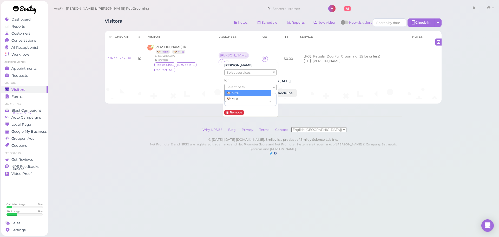
click at [239, 86] on span "Select pets" at bounding box center [236, 87] width 18 height 6
click at [79, 71] on div "Visitors Notes Schedule Reports New visitor New visit alert Check-in Customer c…" at bounding box center [273, 83] width 451 height 166
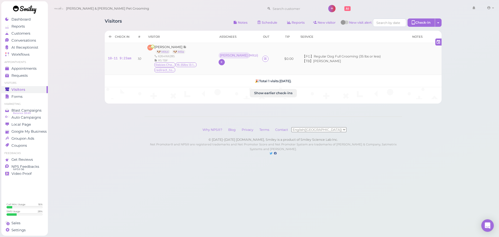
click at [223, 64] on icon at bounding box center [221, 62] width 3 height 4
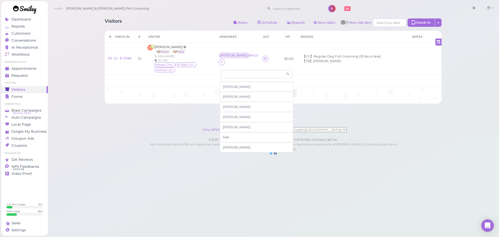
click at [230, 146] on span "Rebecca" at bounding box center [237, 147] width 28 height 4
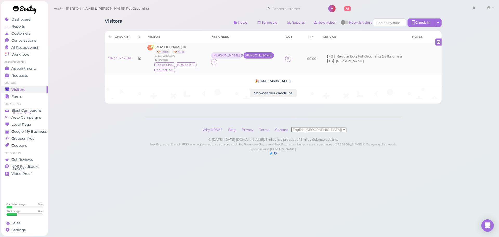
click at [245, 55] on div "Rebecca" at bounding box center [259, 56] width 28 height 4
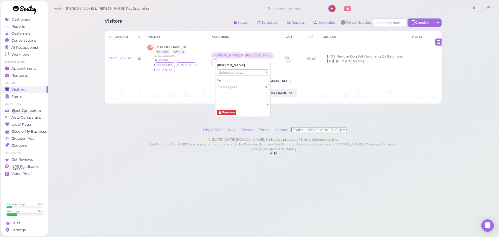
click at [238, 87] on ul "Select pets" at bounding box center [241, 87] width 48 height 6
click at [82, 84] on div "Visitors Notes Schedule Reports New visitor New visit alert Check-in Customer c…" at bounding box center [273, 83] width 451 height 166
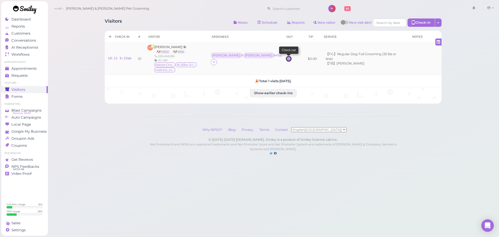
click at [287, 60] on icon at bounding box center [288, 59] width 3 height 4
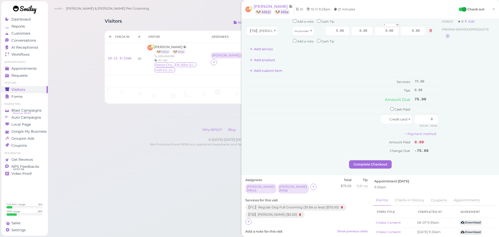
scroll to position [78, 0]
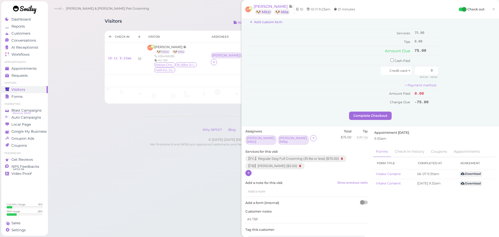
click at [249, 171] on icon at bounding box center [248, 173] width 3 height 4
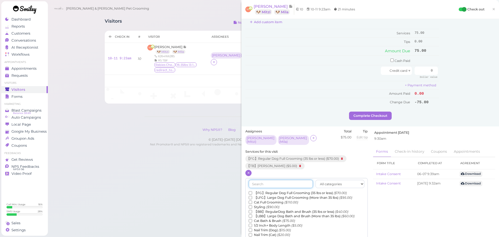
click at [269, 180] on input "text" at bounding box center [281, 183] width 64 height 8
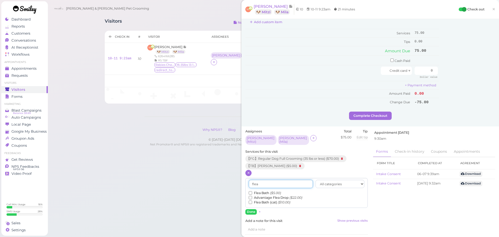
type input "flea"
click at [260, 191] on label "Flea Bath ($5.00)" at bounding box center [265, 192] width 32 height 5
click at [252, 191] on input "Flea Bath ($5.00)" at bounding box center [250, 192] width 3 height 3
click at [251, 210] on button "Done" at bounding box center [250, 211] width 11 height 5
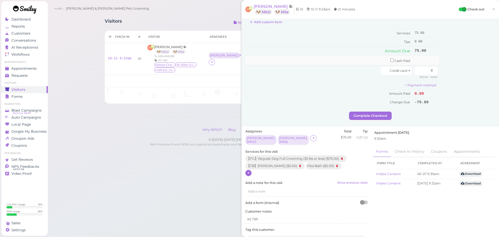
scroll to position [0, 0]
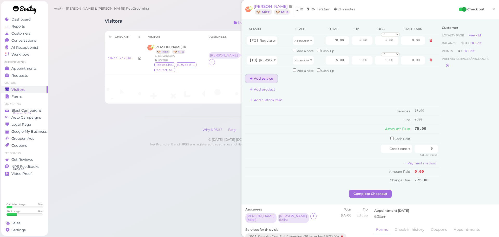
click at [266, 75] on button "Add service" at bounding box center [261, 78] width 32 height 8
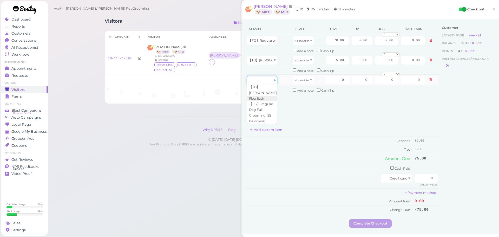
click at [265, 79] on div at bounding box center [262, 80] width 31 height 8
type input "5.00"
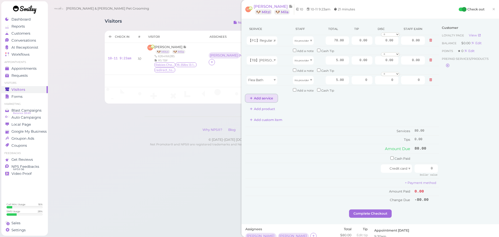
click at [267, 97] on button "Add service" at bounding box center [261, 98] width 32 height 8
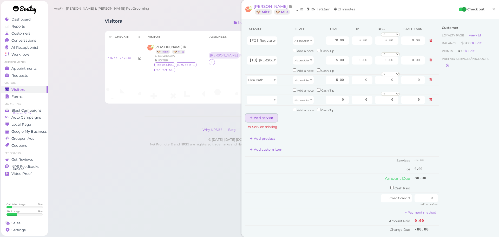
click at [261, 116] on button "Add service" at bounding box center [261, 118] width 32 height 8
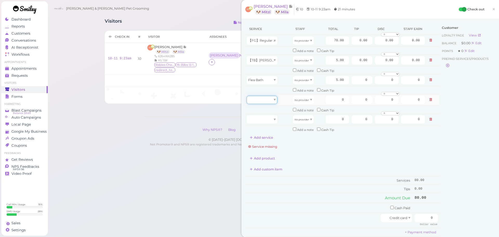
click at [269, 103] on div at bounding box center [262, 100] width 31 height 8
type input "70.00"
click at [266, 122] on div at bounding box center [262, 119] width 31 height 8
type input "5.00"
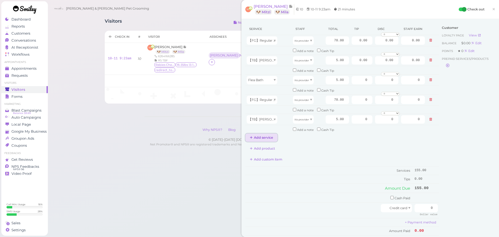
click at [264, 138] on button "Add service" at bounding box center [261, 137] width 32 height 8
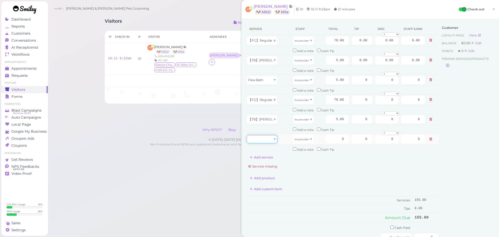
click at [270, 142] on div at bounding box center [262, 139] width 31 height 8
type input "5.00"
click at [304, 40] on icon "No provider" at bounding box center [301, 40] width 15 height 3
type input "30.10"
click at [304, 61] on icon "No provider" at bounding box center [301, 60] width 15 height 3
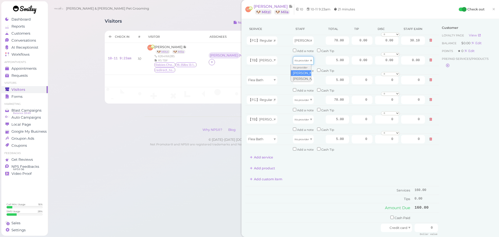
type input "2.15"
click at [301, 77] on div "No provider" at bounding box center [303, 80] width 21 height 8
type input "2.15"
click at [301, 100] on icon "No provider" at bounding box center [301, 99] width 15 height 3
type input "30.10"
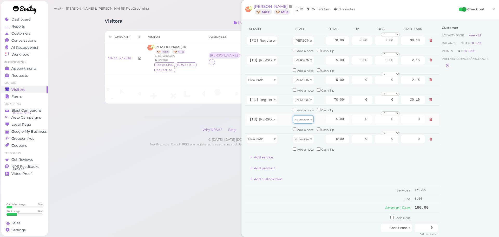
click at [298, 120] on icon "No provider" at bounding box center [301, 119] width 15 height 3
type input "2.15"
click at [298, 140] on icon "No provider" at bounding box center [301, 139] width 15 height 3
type input "2.15"
click at [492, 11] on span "×" at bounding box center [493, 8] width 3 height 7
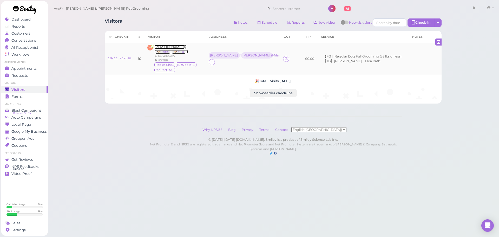
click at [167, 45] on span "Vanessa Ching" at bounding box center [168, 47] width 29 height 4
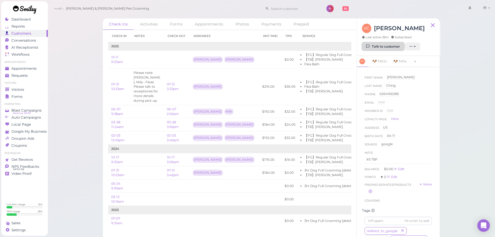
click at [376, 46] on link "Talk to customer" at bounding box center [383, 46] width 42 height 8
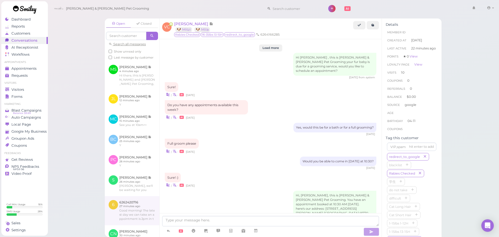
scroll to position [634, 0]
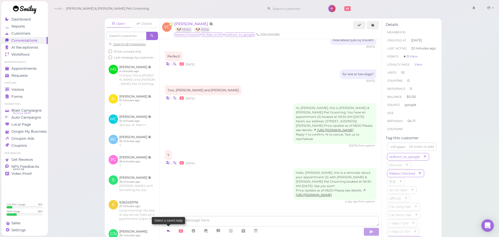
click at [167, 232] on icon at bounding box center [168, 230] width 4 height 5
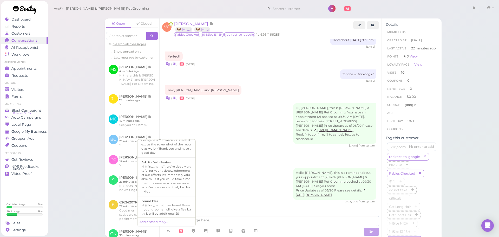
scroll to position [234, 0]
click at [170, 177] on div "Hi {{first_name}}, we found fleas on , our groomer will give a flea bath, it wi…" at bounding box center [166, 183] width 50 height 12
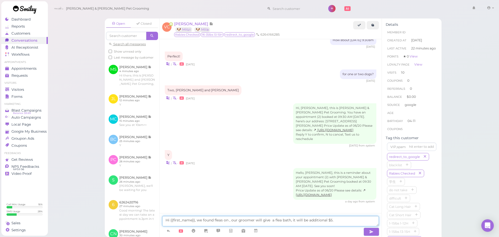
click at [228, 219] on textarea "Hi {{first_name}}, we found fleas on , our groomer will give a flea bath, it wi…" at bounding box center [270, 221] width 217 height 10
click at [294, 219] on textarea "Hi {{first_name}}, we found fleas on Mitzi and Mila, our groomer will give a fl…" at bounding box center [270, 221] width 217 height 10
click at [363, 219] on textarea "Hi {{first_name}}, we found fleas on Mitzi and Mila, our groomer will give them…" at bounding box center [270, 221] width 217 height 10
type textarea "Hi {{first_name}}, we found fleas on Mitzi and Mila, our groomer will give them…"
click at [368, 232] on button "button" at bounding box center [371, 231] width 16 height 8
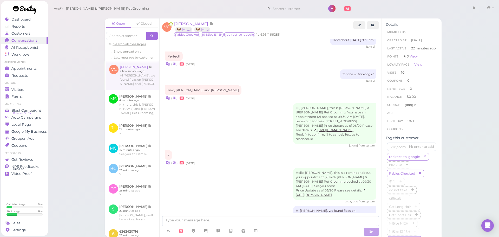
scroll to position [659, 0]
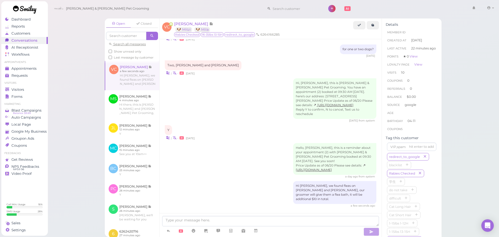
click at [246, 184] on div "Hi Vanessa, we found fleas on Mitzi and Mila, our groomer will give them a flea…" at bounding box center [270, 194] width 211 height 26
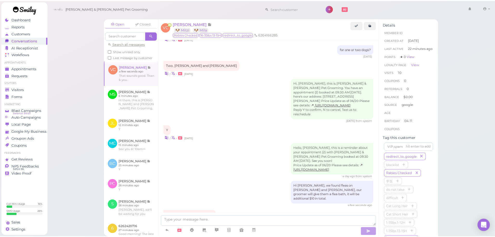
scroll to position [677, 0]
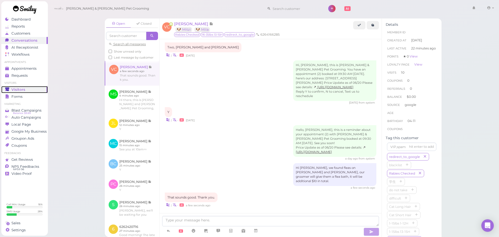
click at [24, 87] on link "Visitors" at bounding box center [24, 89] width 46 height 7
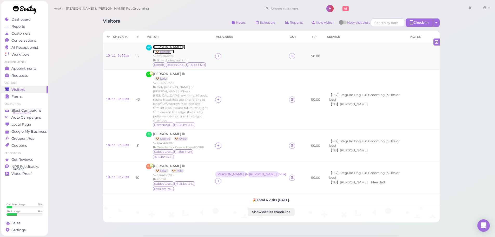
click at [175, 46] on span "[PERSON_NAME]" at bounding box center [167, 47] width 29 height 4
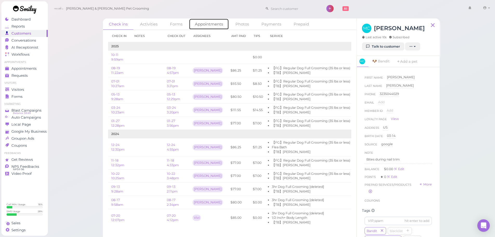
click at [207, 25] on link "Appointments" at bounding box center [209, 23] width 40 height 11
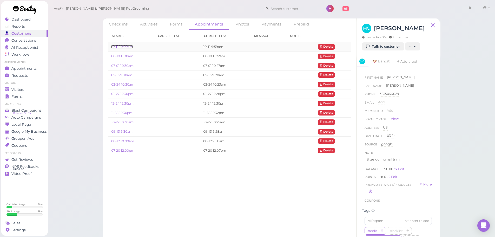
click at [122, 45] on link "10-11 10:00am" at bounding box center [122, 47] width 22 height 4
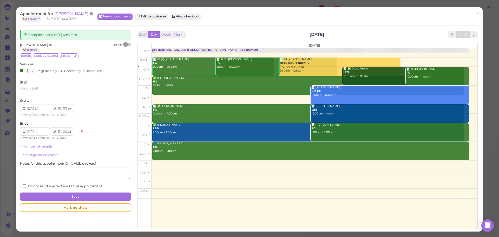
click at [127, 46] on div "Details" at bounding box center [120, 47] width 19 height 9
click at [127, 45] on div at bounding box center [125, 44] width 5 height 5
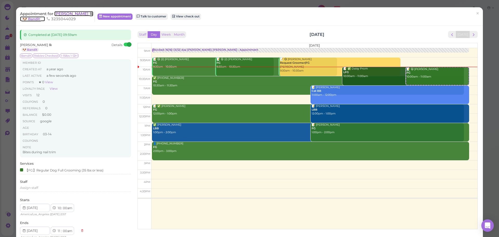
click at [75, 12] on span "[PERSON_NAME]" at bounding box center [71, 13] width 35 height 5
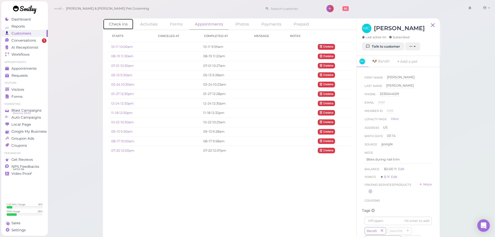
click at [116, 23] on link "Check ins" at bounding box center [118, 23] width 31 height 11
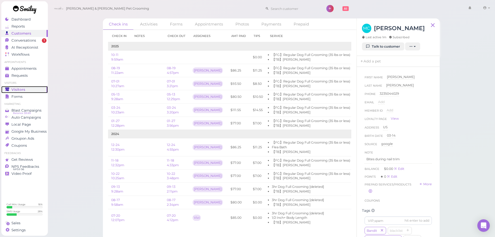
click at [28, 89] on div "Visitors" at bounding box center [23, 89] width 37 height 4
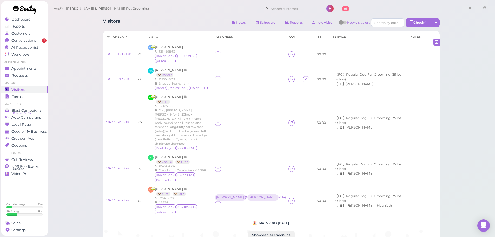
click at [193, 29] on div "Visitors Notes Schedule Reports New visitor New visit alert Check-in Customer c…" at bounding box center [271, 130] width 350 height 231
click at [162, 46] on span "[PERSON_NAME]" at bounding box center [169, 47] width 28 height 4
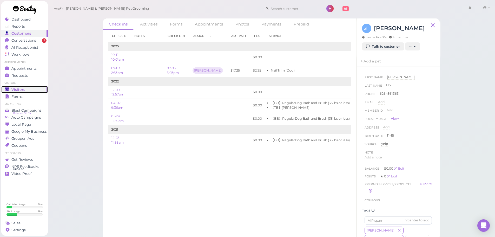
click at [20, 90] on span "Visitors" at bounding box center [18, 89] width 14 height 4
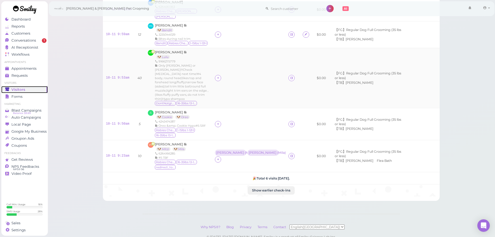
scroll to position [62, 0]
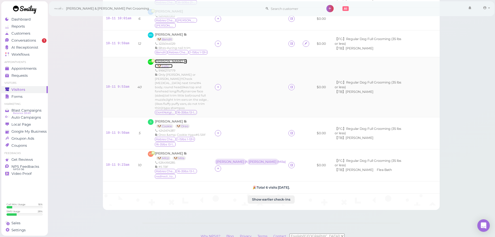
click at [172, 59] on span "[PERSON_NAME]" at bounding box center [169, 61] width 29 height 4
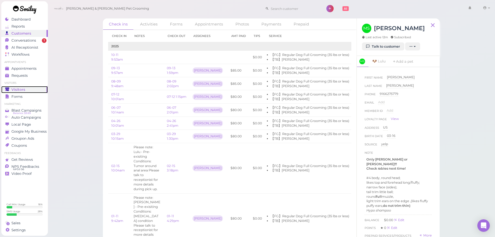
click at [15, 86] on link "Visitors" at bounding box center [24, 89] width 46 height 7
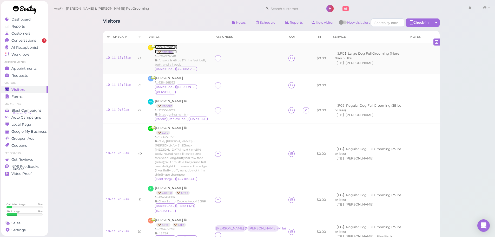
click at [168, 47] on span "Daisy Prom" at bounding box center [164, 47] width 19 height 4
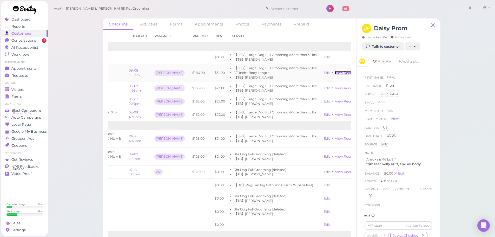
click at [337, 72] on link "View receipt" at bounding box center [345, 73] width 21 height 4
click at [335, 88] on link "View receipt" at bounding box center [345, 88] width 21 height 4
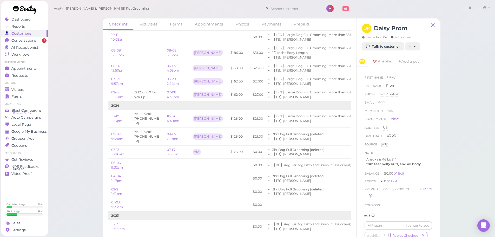
scroll to position [0, 38]
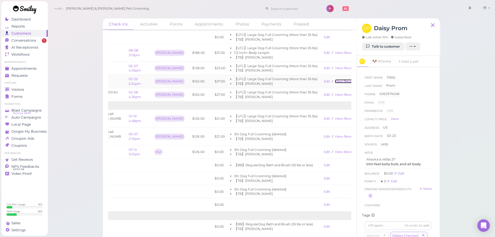
click at [335, 82] on link "View receipt" at bounding box center [345, 81] width 21 height 4
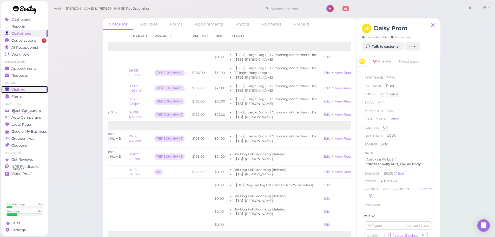
click at [24, 91] on span "Visitors" at bounding box center [18, 89] width 14 height 4
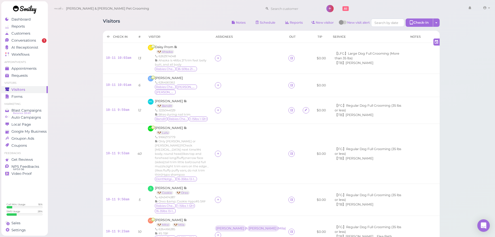
click at [70, 92] on div "Visitors Notes Schedule Reports New visitor New visit alert Check-in Customer c…" at bounding box center [272, 169] width 448 height 339
click at [164, 48] on span "Daisy Prom" at bounding box center [164, 47] width 19 height 4
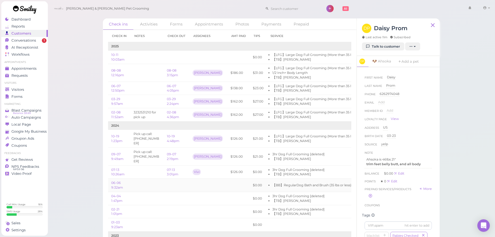
scroll to position [0, 38]
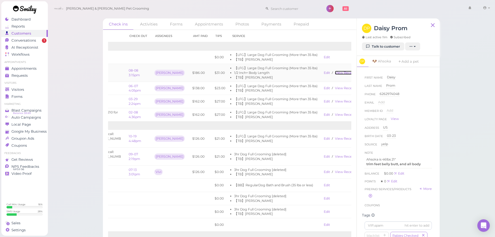
click at [335, 73] on link "View receipt" at bounding box center [345, 73] width 21 height 4
click at [25, 91] on div "Visitors" at bounding box center [23, 89] width 37 height 4
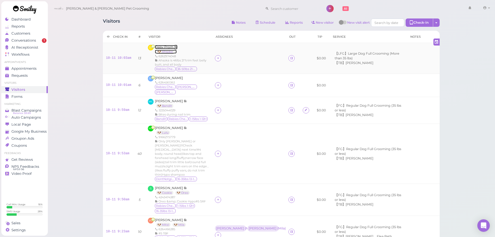
click at [169, 46] on span "Daisy Prom" at bounding box center [164, 47] width 19 height 4
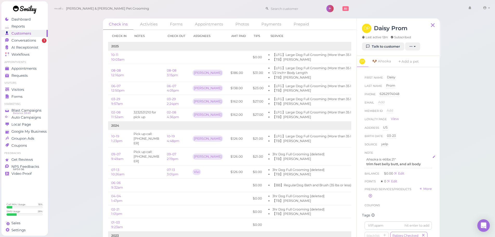
click at [405, 163] on strong "trim feet belly butt, and all body" at bounding box center [393, 164] width 54 height 4
click at [414, 169] on strong "trim even on body, no touch back" at bounding box center [394, 168] width 56 height 4
click at [375, 171] on p "trim even on body, no touch the back" at bounding box center [398, 168] width 64 height 5
click at [399, 173] on p "trim even on body, no touch the back(not the butt)" at bounding box center [398, 170] width 64 height 9
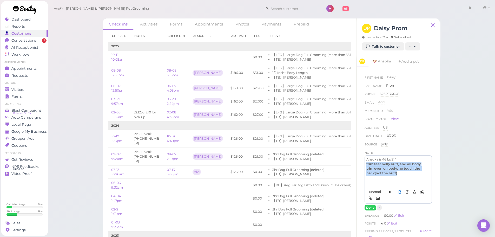
drag, startPoint x: 400, startPoint y: 173, endPoint x: 363, endPoint y: 165, distance: 38.0
click at [363, 165] on div "First Name Daisy Daisy Last Name Prom Prom Phone 6262974048 6262974048 Email Ad…" at bounding box center [398, 162] width 72 height 180
click at [397, 194] on icon "button" at bounding box center [399, 191] width 5 height 5
click at [399, 171] on p "trim even on body, no touch the back(not the butt)" at bounding box center [398, 170] width 64 height 9
click at [402, 160] on p "Ahsoka is 46lbs 21"" at bounding box center [398, 159] width 64 height 5
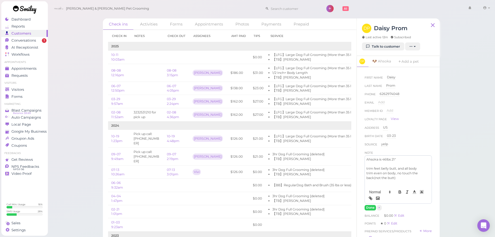
click at [379, 168] on p "trim feet belly butt, and all body" at bounding box center [398, 168] width 64 height 5
click at [380, 167] on p "trim feet belly butt, and all body" at bounding box center [398, 168] width 64 height 5
click at [391, 165] on p at bounding box center [398, 164] width 64 height 5
click at [391, 168] on p "trim feet/ belly butt, and all body" at bounding box center [398, 168] width 64 height 5
drag, startPoint x: 407, startPoint y: 168, endPoint x: 387, endPoint y: 170, distance: 19.9
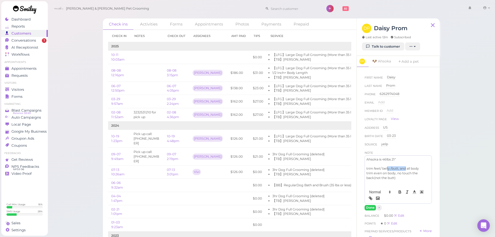
click at [387, 170] on p "trim feet/ belly /butt, and all body" at bounding box center [398, 168] width 64 height 5
click at [386, 173] on p "trim even on body, no touch the back(not the butt)" at bounding box center [398, 175] width 64 height 9
drag, startPoint x: 381, startPoint y: 173, endPoint x: 396, endPoint y: 172, distance: 14.3
click at [396, 172] on p "trim even on body, no touch the back(not the butt)" at bounding box center [398, 175] width 64 height 9
click at [399, 177] on p "trim even, no touch the back(not the butt)" at bounding box center [398, 175] width 64 height 9
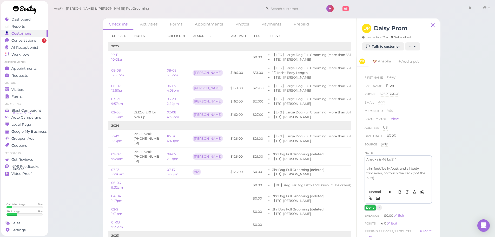
click at [371, 207] on button "Done" at bounding box center [369, 207] width 11 height 5
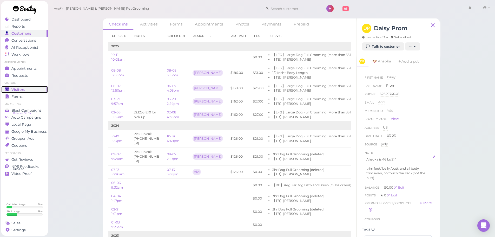
click at [19, 89] on span "Visitors" at bounding box center [18, 89] width 14 height 4
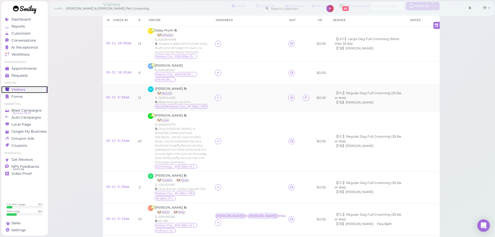
scroll to position [26, 0]
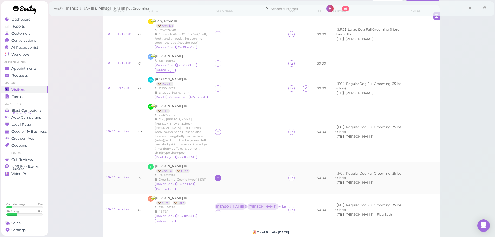
click at [217, 175] on div at bounding box center [218, 178] width 6 height 6
click at [222, 155] on span "[PERSON_NAME]" at bounding box center [232, 156] width 28 height 4
click at [220, 176] on div "[PERSON_NAME]" at bounding box center [230, 178] width 28 height 4
click at [225, 196] on span "Select pets" at bounding box center [228, 196] width 18 height 6
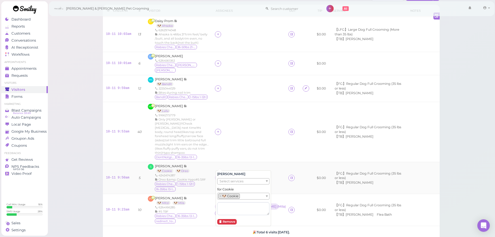
click at [251, 175] on icon at bounding box center [250, 177] width 3 height 4
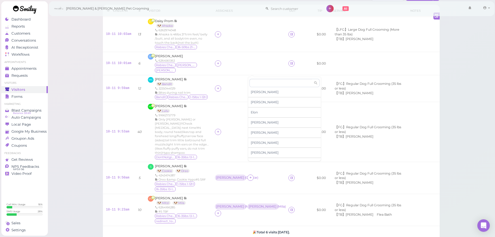
scroll to position [52, 0]
click at [257, 131] on span "[PERSON_NAME]" at bounding box center [265, 132] width 28 height 4
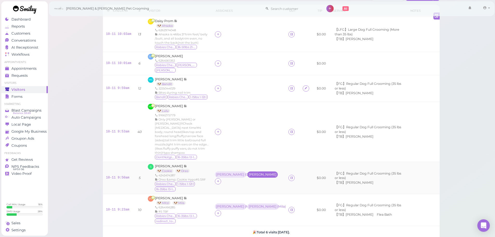
click at [256, 172] on div "[PERSON_NAME]" at bounding box center [263, 174] width 28 height 4
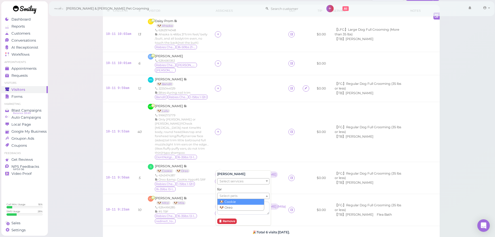
click at [241, 194] on ul "Select pets" at bounding box center [241, 196] width 48 height 6
click at [77, 132] on div "Visitors Notes Schedule Reports New visitor New visit alert Check-in Customer c…" at bounding box center [272, 145] width 448 height 343
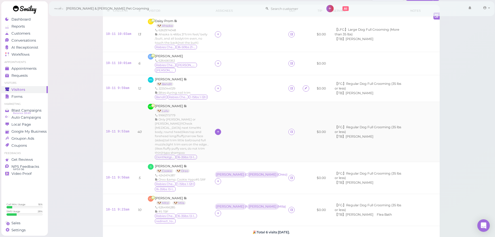
click at [216, 129] on div at bounding box center [218, 132] width 6 height 6
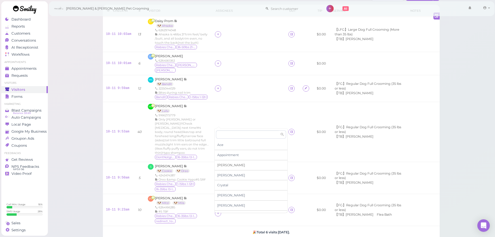
click at [222, 164] on span "[PERSON_NAME]" at bounding box center [231, 165] width 28 height 4
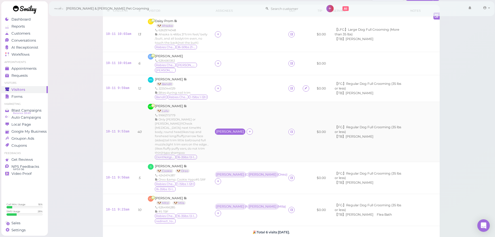
click at [218, 130] on div "[PERSON_NAME]" at bounding box center [230, 132] width 28 height 4
click at [240, 154] on ul "Select pets" at bounding box center [240, 154] width 48 height 6
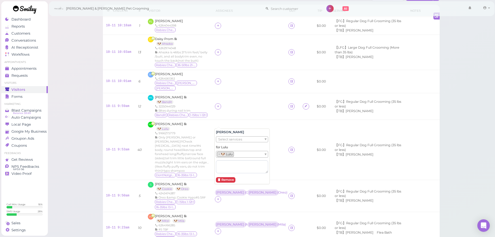
drag, startPoint x: 72, startPoint y: 121, endPoint x: 73, endPoint y: 115, distance: 5.5
click at [72, 122] on div "Visitors Notes Schedule Reports New visitor New visit alert Check-in Customer c…" at bounding box center [272, 154] width 448 height 361
click at [216, 104] on icon at bounding box center [217, 106] width 3 height 4
click at [222, 142] on span "[PERSON_NAME]" at bounding box center [231, 144] width 28 height 4
click at [218, 79] on icon at bounding box center [217, 81] width 3 height 4
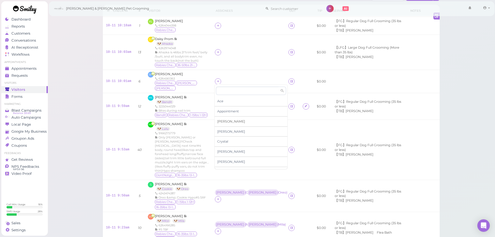
click at [220, 121] on span "[PERSON_NAME]" at bounding box center [231, 121] width 28 height 4
click at [219, 104] on div "[PERSON_NAME]" at bounding box center [230, 106] width 28 height 4
click at [222, 131] on span "Select pets" at bounding box center [227, 133] width 18 height 6
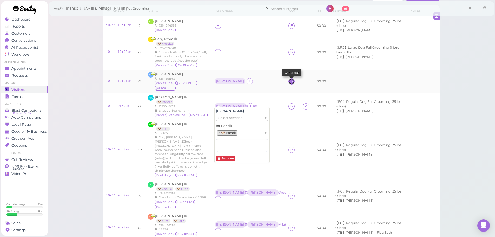
click at [288, 79] on link at bounding box center [291, 81] width 6 height 6
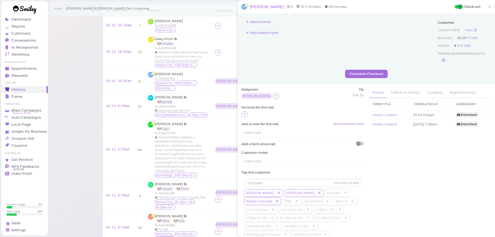
click at [246, 112] on div at bounding box center [244, 114] width 6 height 6
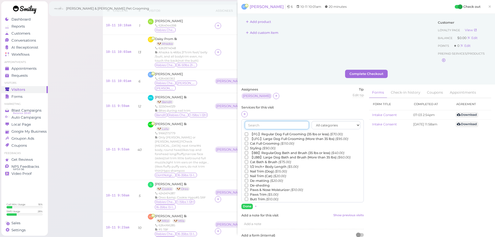
click at [259, 125] on input "text" at bounding box center [277, 125] width 64 height 8
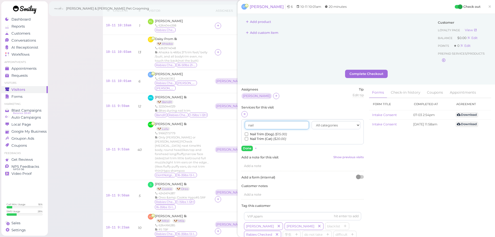
type input "nail"
click at [265, 133] on label "Nail Trim (Dog) ($15.00)" at bounding box center [266, 134] width 42 height 5
click at [248, 133] on input "Nail Trim (Dog) ($15.00)" at bounding box center [246, 133] width 3 height 3
click at [245, 149] on button "Done" at bounding box center [246, 147] width 11 height 5
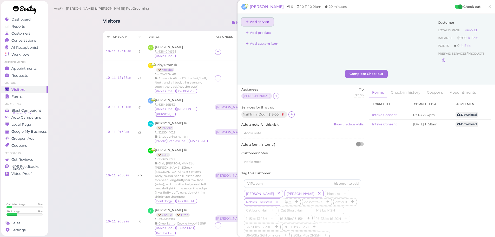
click at [263, 23] on button "Add service" at bounding box center [257, 22] width 32 height 8
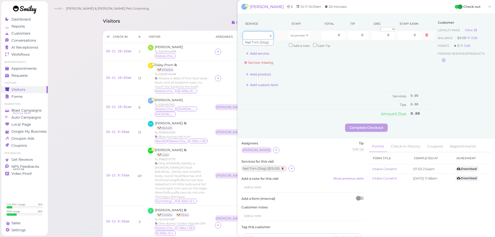
click at [261, 32] on div at bounding box center [258, 35] width 31 height 8
drag, startPoint x: 261, startPoint y: 40, endPoint x: 268, endPoint y: 42, distance: 7.4
type input "15.00"
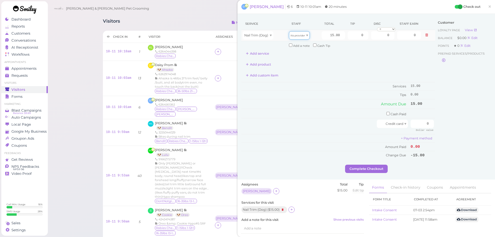
click at [299, 35] on icon "No provider" at bounding box center [297, 35] width 15 height 3
type input "7.80"
drag, startPoint x: 366, startPoint y: 35, endPoint x: 409, endPoint y: 43, distance: 43.6
click at [409, 43] on tbody "Nail Trim (Dog) Asa 15.00 0 0 0 10% off 15% off 20% off 25% off 30% off 50% off" at bounding box center [338, 39] width 194 height 19
type input "1.5"
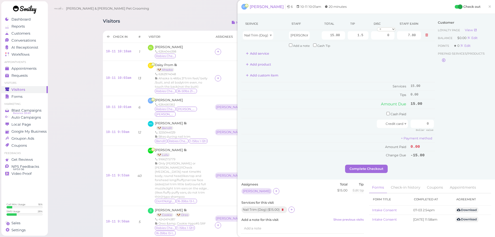
click at [456, 98] on div "Customer Loyalty page View Balance $0.00 Edit Points ★ 0 Edit Prepaid services/…" at bounding box center [463, 91] width 56 height 147
drag, startPoint x: 415, startPoint y: 124, endPoint x: 467, endPoint y: 133, distance: 53.6
click at [466, 133] on div "Service Staff Total Tip Disc Staff earn Nail Trim (Dog) Asa 15.00 1.5 0 0 10% o…" at bounding box center [366, 91] width 250 height 147
type input "16.5"
click at [468, 133] on div "Customer Loyalty page View Balance $0.00 Edit Points ★ 0 Edit Prepaid services/…" at bounding box center [463, 91] width 56 height 147
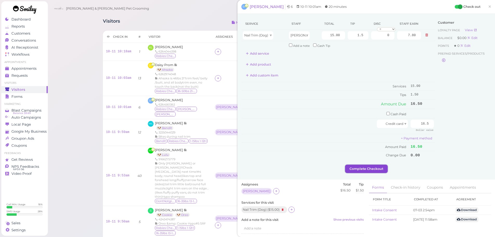
click at [375, 169] on button "Complete Checkout" at bounding box center [366, 168] width 43 height 8
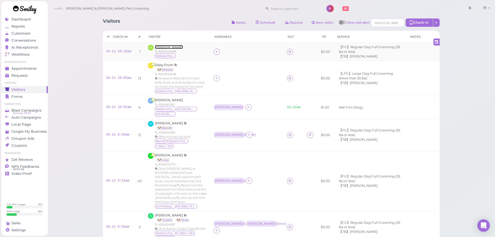
click at [158, 46] on span "[PERSON_NAME]" at bounding box center [169, 47] width 28 height 4
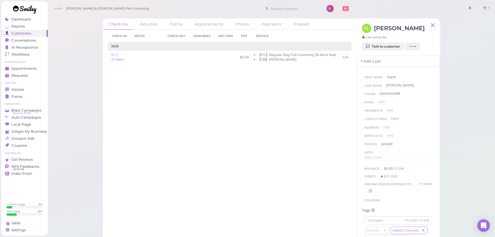
click at [372, 60] on link "Add a pet" at bounding box center [370, 61] width 27 height 11
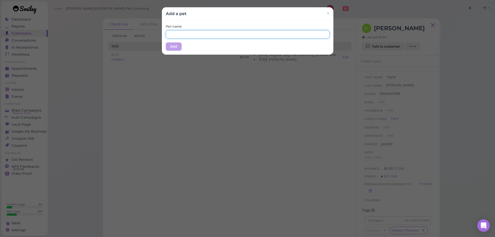
click at [197, 36] on input "text" at bounding box center [248, 34] width 164 height 8
type input "Momo"
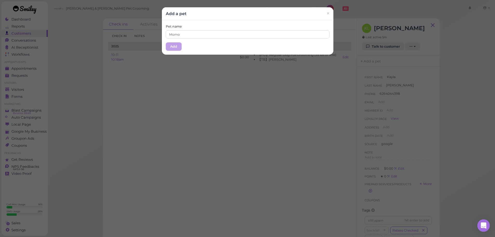
click at [198, 41] on div "Pet name Momo Add" at bounding box center [247, 37] width 171 height 34
click at [173, 45] on button "Add" at bounding box center [174, 46] width 16 height 8
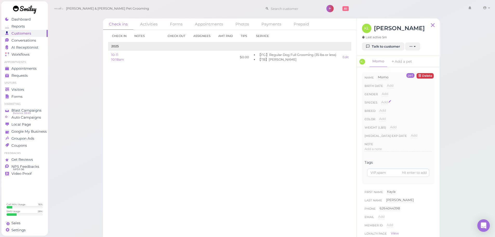
click at [386, 102] on span "Add" at bounding box center [384, 102] width 6 height 4
drag, startPoint x: 395, startPoint y: 101, endPoint x: 393, endPoint y: 106, distance: 5.3
click at [395, 101] on select "Dog Cat Bird Other" at bounding box center [406, 104] width 51 height 8
select select "Dog"
click at [381, 100] on select "Dog Cat Bird Other" at bounding box center [406, 104] width 51 height 8
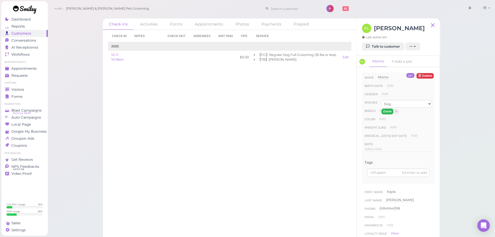
click at [385, 111] on button "Done" at bounding box center [387, 111] width 11 height 5
click at [401, 62] on link "Add a pet" at bounding box center [406, 61] width 27 height 11
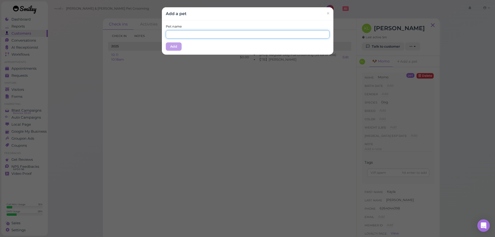
click at [242, 36] on input "text" at bounding box center [248, 34] width 164 height 8
type input "Beni"
click at [205, 44] on div "Pet name Beni Add" at bounding box center [247, 37] width 171 height 34
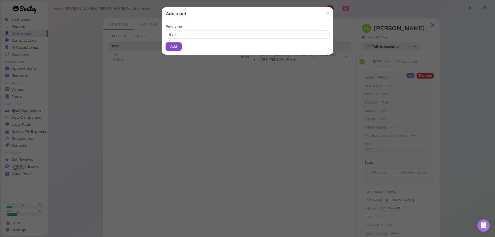
click at [171, 48] on button "Add" at bounding box center [174, 46] width 16 height 8
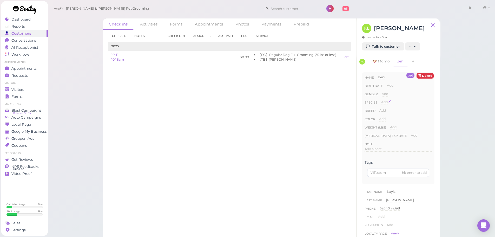
click at [383, 102] on span "Add" at bounding box center [384, 102] width 6 height 4
click at [390, 102] on select "Dog Cat Bird Other" at bounding box center [406, 104] width 51 height 8
select select "Dog"
click at [381, 100] on select "Dog Cat Bird Other" at bounding box center [406, 104] width 51 height 8
click at [389, 111] on button "Done" at bounding box center [387, 111] width 11 height 5
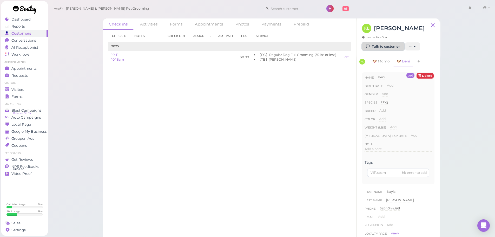
click at [390, 49] on link "Talk to customer" at bounding box center [383, 46] width 42 height 8
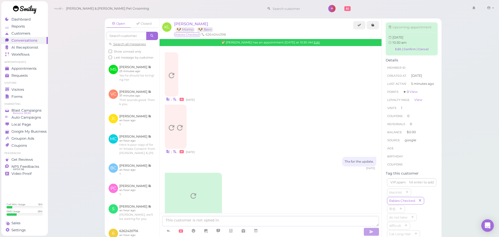
scroll to position [201, 0]
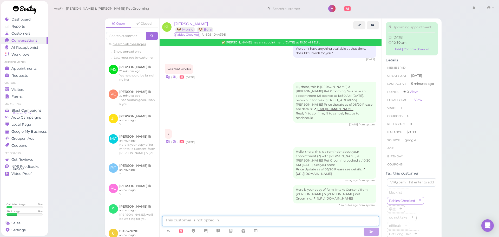
click at [189, 220] on textarea at bounding box center [270, 221] width 217 height 10
click at [197, 224] on textarea at bounding box center [270, 221] width 217 height 10
click at [199, 222] on textarea at bounding box center [270, 221] width 217 height 10
type textarea "Hi [PERSON_NAME], could you send us the [MEDICAL_DATA] record of [PERSON_NAME]'…"
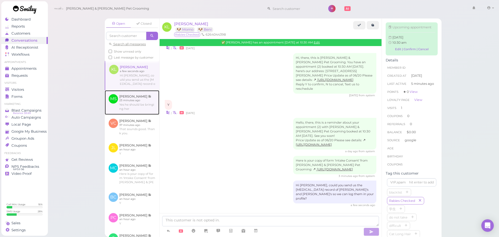
click at [148, 114] on link at bounding box center [132, 102] width 55 height 24
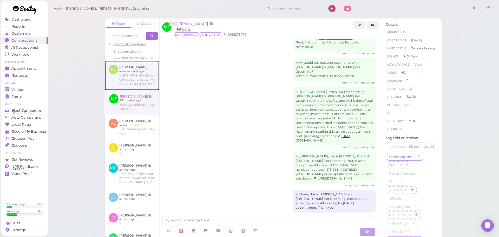
click at [140, 75] on link at bounding box center [132, 75] width 55 height 29
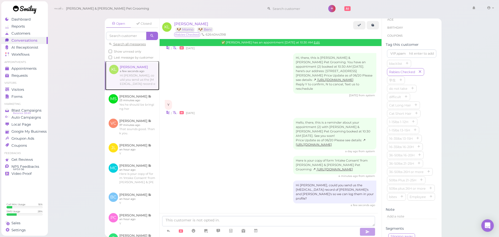
scroll to position [130, 0]
click at [414, 122] on icon "button" at bounding box center [412, 121] width 3 height 4
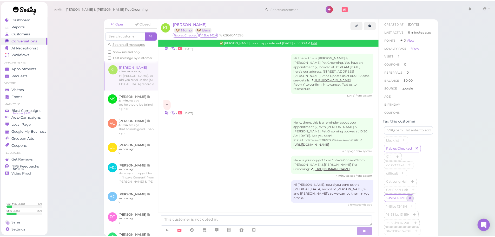
scroll to position [0, 0]
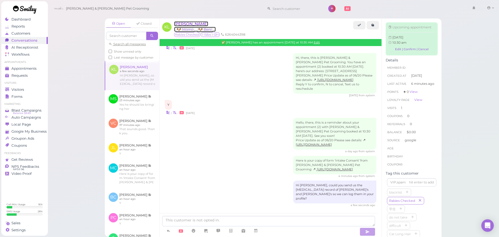
click at [185, 23] on span "[PERSON_NAME]" at bounding box center [191, 23] width 34 height 5
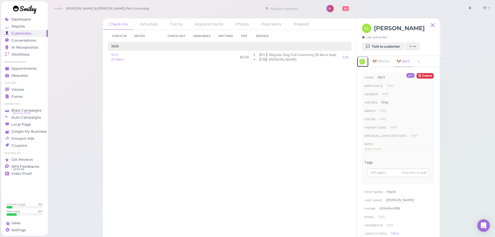
click at [365, 60] on link "KL" at bounding box center [363, 61] width 12 height 11
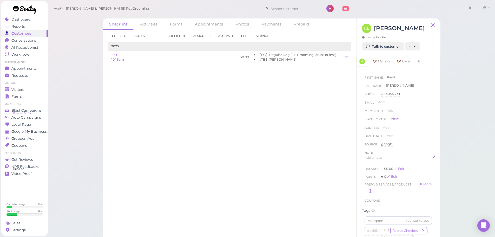
click at [383, 156] on div "Add a note" at bounding box center [397, 157] width 67 height 5
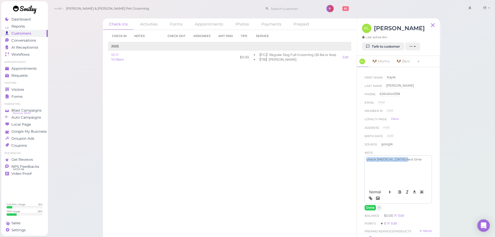
drag, startPoint x: 411, startPoint y: 160, endPoint x: 316, endPoint y: 176, distance: 96.9
click at [339, 163] on div "Check ins Activities Forms Appointments Photos Payments Prepaid Check in Notes …" at bounding box center [271, 129] width 337 height 222
click at [397, 194] on icon "button" at bounding box center [399, 191] width 5 height 5
click at [371, 208] on button "Done" at bounding box center [369, 207] width 11 height 5
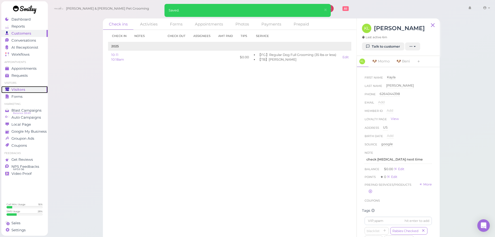
click at [24, 89] on span "Visitors" at bounding box center [18, 89] width 14 height 4
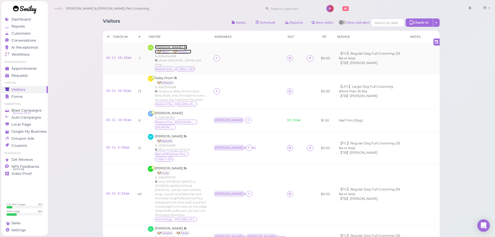
click at [163, 48] on span "[PERSON_NAME]" at bounding box center [169, 47] width 29 height 4
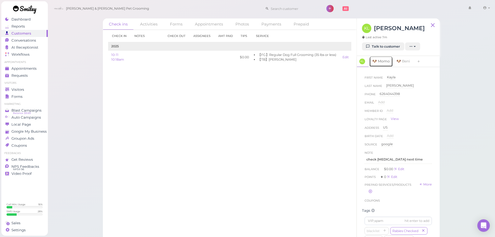
click at [383, 63] on link "🐶 Momo" at bounding box center [381, 61] width 24 height 11
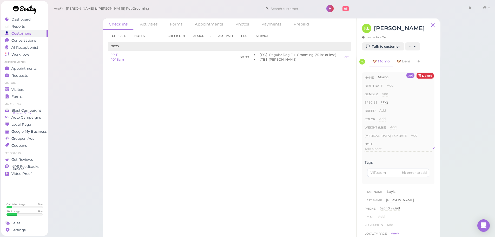
click at [380, 149] on span "Add a note" at bounding box center [372, 149] width 17 height 4
click at [371, 200] on button "Done" at bounding box center [369, 198] width 11 height 5
click at [405, 63] on link "🐶 Beni" at bounding box center [403, 61] width 20 height 11
click at [377, 148] on span "Add a note" at bounding box center [372, 149] width 17 height 4
click at [369, 198] on button "Done" at bounding box center [369, 198] width 11 height 5
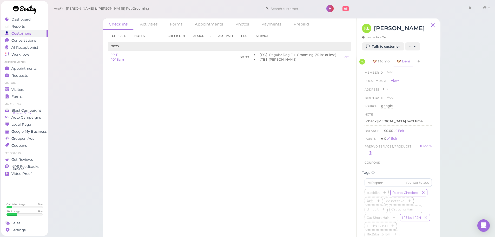
scroll to position [208, 0]
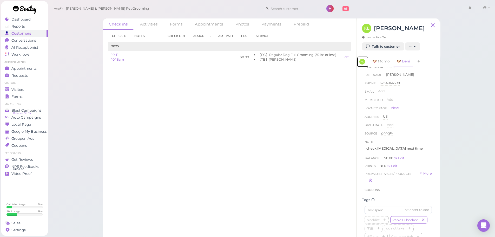
click at [361, 63] on span "KL" at bounding box center [362, 62] width 6 height 6
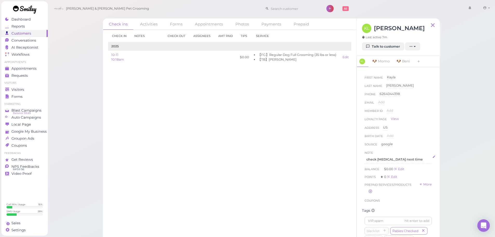
click at [413, 159] on p "check rabies next time" at bounding box center [398, 159] width 64 height 5
click at [367, 206] on button "Done" at bounding box center [369, 207] width 11 height 5
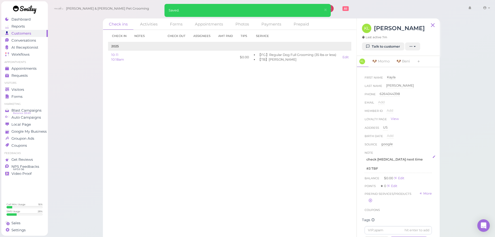
click at [385, 167] on p "#3 TBF" at bounding box center [398, 168] width 64 height 5
drag, startPoint x: 367, startPoint y: 167, endPoint x: 324, endPoint y: 167, distance: 42.1
click at [324, 167] on div "Check ins Activities Forms Appointments Photos Payments Prepaid Check in Notes …" at bounding box center [271, 129] width 337 height 222
drag, startPoint x: 371, startPoint y: 198, endPoint x: 371, endPoint y: 202, distance: 3.9
click at [397, 194] on icon "button" at bounding box center [399, 191] width 5 height 5
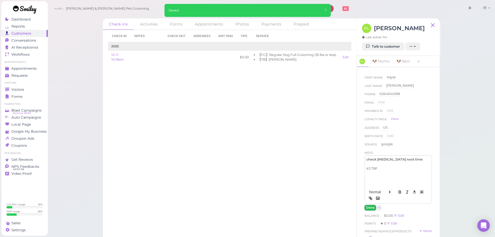
click at [371, 205] on button "Done" at bounding box center [369, 207] width 11 height 5
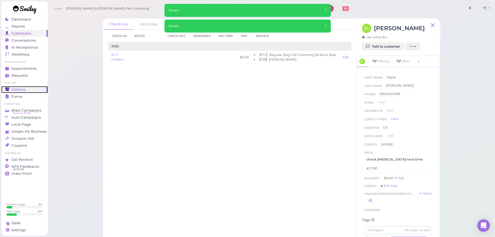
click at [32, 90] on div "Visitors" at bounding box center [23, 89] width 37 height 4
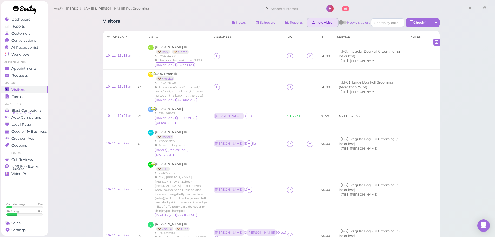
click at [317, 25] on link "New visitor" at bounding box center [322, 22] width 31 height 8
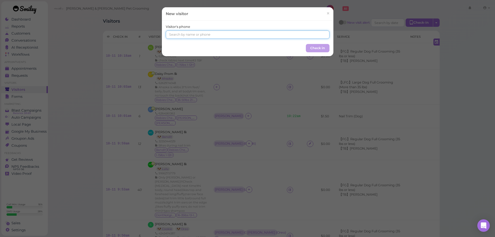
click at [191, 35] on input at bounding box center [248, 34] width 164 height 8
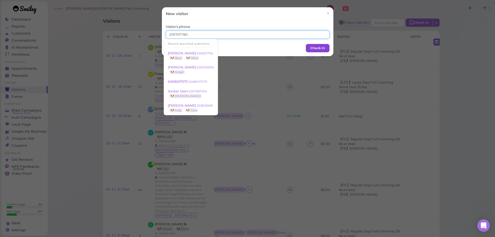
type input "2097471780"
click at [315, 50] on button "Check in" at bounding box center [318, 48] width 24 height 8
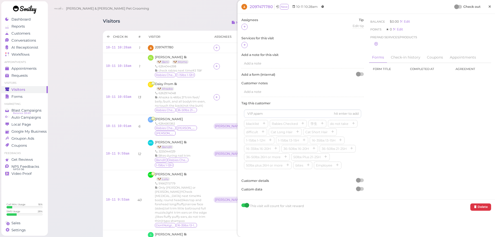
click at [488, 6] on link "×" at bounding box center [490, 7] width 10 height 12
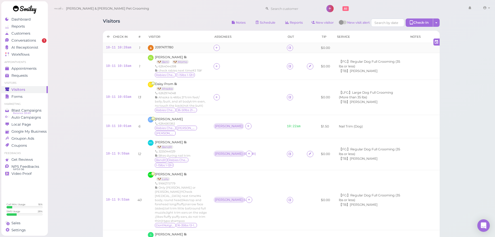
click at [163, 50] on div "2097471780" at bounding box center [164, 48] width 18 height 6
click at [167, 47] on span "2097471780" at bounding box center [164, 47] width 18 height 4
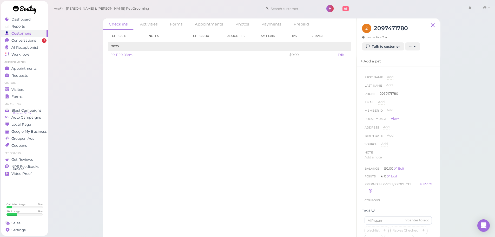
click at [381, 63] on link "Add a pet" at bounding box center [370, 61] width 27 height 11
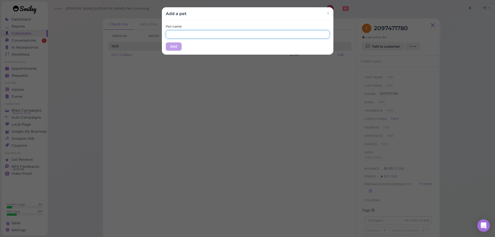
click at [210, 35] on input "text" at bounding box center [248, 34] width 164 height 8
type input "Pepper"
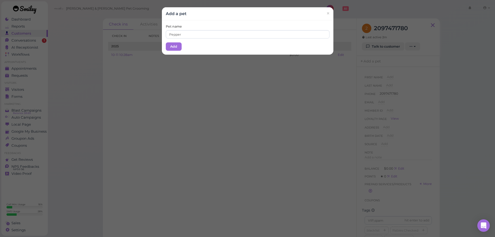
click at [186, 46] on div "Pet name Pepper Add" at bounding box center [247, 37] width 171 height 34
click at [173, 45] on button "Add" at bounding box center [174, 46] width 16 height 8
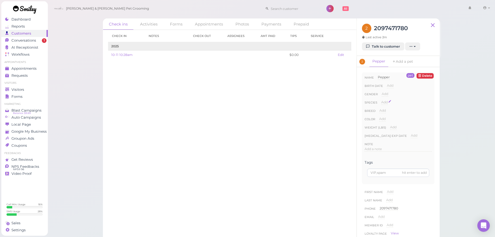
click at [385, 101] on span "Add" at bounding box center [384, 102] width 6 height 4
click at [398, 103] on select "Dog Cat Bird Other" at bounding box center [406, 104] width 51 height 8
select select "Dog"
click at [381, 100] on select "Dog Cat Bird Other" at bounding box center [406, 104] width 51 height 8
click at [386, 111] on button "Done" at bounding box center [387, 111] width 11 height 5
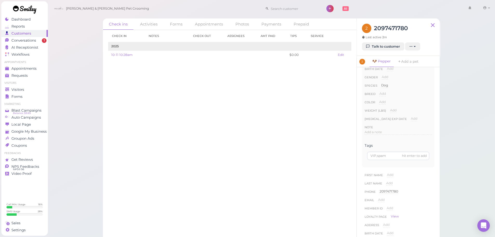
scroll to position [26, 0]
click at [366, 64] on link "2" at bounding box center [363, 61] width 12 height 11
click at [378, 159] on span "Add a note" at bounding box center [372, 157] width 17 height 4
click at [391, 158] on p "extremely nervious dog" at bounding box center [398, 159] width 64 height 5
click at [408, 162] on div "extremely nervous dog" at bounding box center [398, 170] width 67 height 31
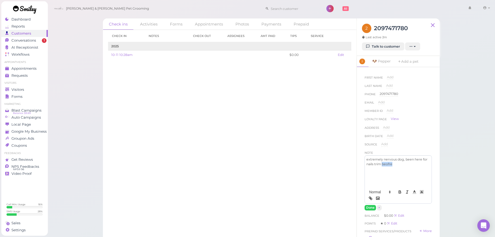
drag, startPoint x: 405, startPoint y: 164, endPoint x: 387, endPoint y: 164, distance: 18.2
click at [387, 164] on p "extremely nervous dog, been here for nails trim beofre" at bounding box center [398, 161] width 64 height 9
click at [367, 160] on p "extremely nervous dog, been here for nails trim before" at bounding box center [398, 161] width 64 height 9
click at [371, 208] on button "Done" at bounding box center [369, 207] width 11 height 5
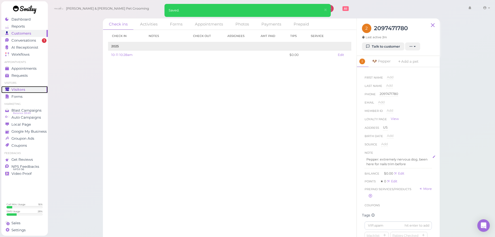
click at [29, 90] on div "Visitors" at bounding box center [23, 89] width 37 height 4
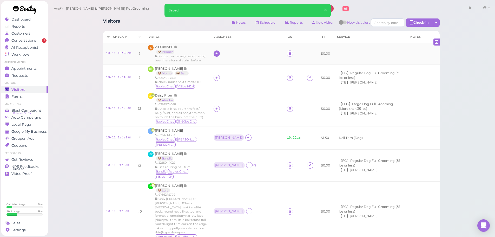
click at [218, 52] on icon at bounding box center [216, 53] width 3 height 4
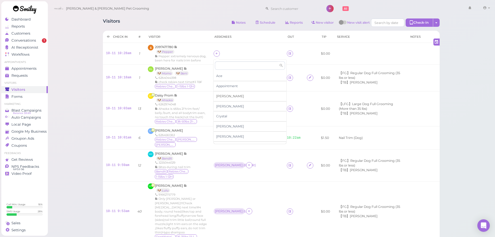
click at [221, 95] on span "[PERSON_NAME]" at bounding box center [230, 96] width 28 height 4
click at [287, 52] on link at bounding box center [290, 53] width 6 height 6
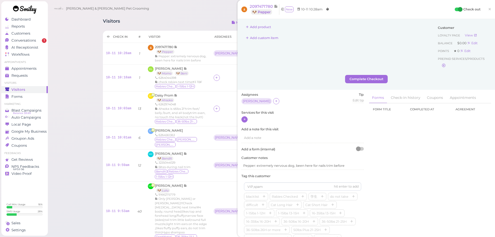
click at [242, 117] on div at bounding box center [244, 119] width 6 height 6
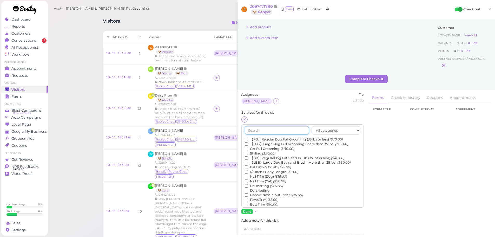
click at [269, 133] on input "text" at bounding box center [277, 130] width 64 height 8
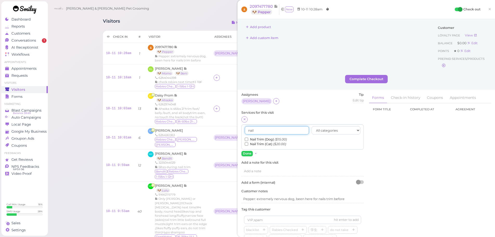
type input "nail"
click at [262, 140] on label "Nail Trim (Dog) ($15.00)" at bounding box center [266, 139] width 42 height 5
click at [248, 140] on input "Nail Trim (Dog) ($15.00)" at bounding box center [246, 138] width 3 height 3
click at [250, 155] on button "Done" at bounding box center [246, 153] width 11 height 5
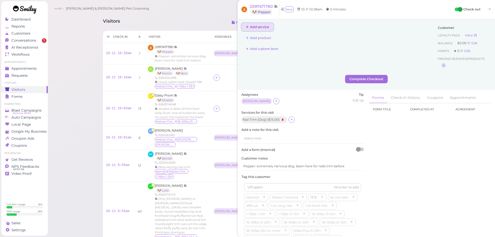
click at [263, 27] on button "Add service" at bounding box center [257, 27] width 32 height 8
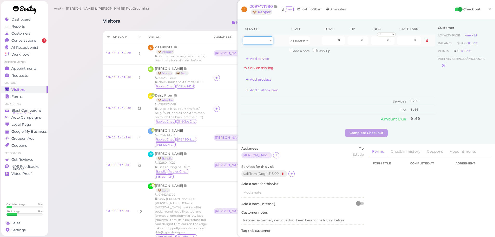
click at [261, 41] on div at bounding box center [258, 40] width 31 height 8
type input "15.00"
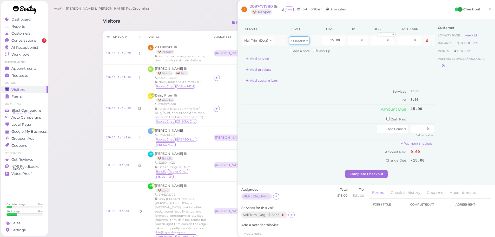
click at [297, 42] on icon "No provider" at bounding box center [297, 40] width 15 height 3
type input "7.80"
drag, startPoint x: 348, startPoint y: 41, endPoint x: 387, endPoint y: 44, distance: 39.9
click at [387, 44] on tr "Nail Trim (Dog) Asa 15.00 0 0 0 10% off 15% off 20% off 25% off 30% off 50% off…" at bounding box center [338, 40] width 194 height 11
type input "1.5"
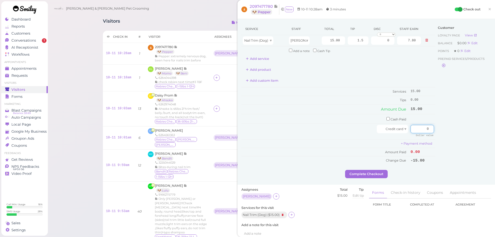
drag, startPoint x: 410, startPoint y: 129, endPoint x: 477, endPoint y: 131, distance: 66.8
click at [477, 131] on div "Service Staff Total Tip Disc Staff earn Nail Trim (Dog) Asa 15.00 1.5 0 0 10% o…" at bounding box center [366, 96] width 250 height 147
type input "16.5"
click at [450, 151] on div "Customer Loyalty page View Balance $0.00 Edit Points ★ 0 Edit Prepaid services/…" at bounding box center [463, 96] width 56 height 147
click at [372, 172] on button "Complete Checkout" at bounding box center [366, 174] width 43 height 8
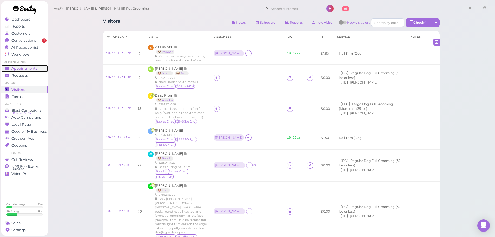
click at [31, 69] on span "Appointments" at bounding box center [24, 68] width 26 height 4
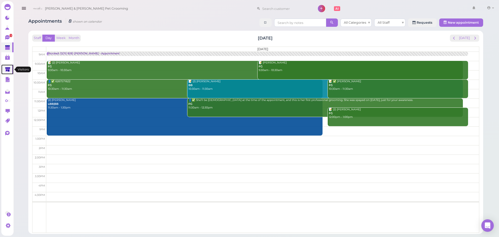
click at [5, 65] on link at bounding box center [7, 69] width 12 height 10
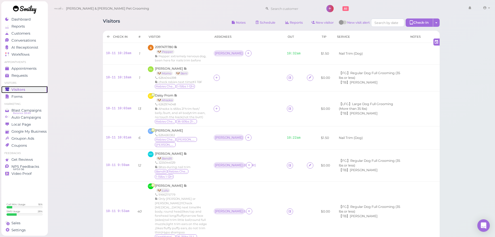
drag, startPoint x: 19, startPoint y: 91, endPoint x: 64, endPoint y: 6, distance: 96.3
click at [19, 91] on span "Visitors" at bounding box center [18, 89] width 14 height 4
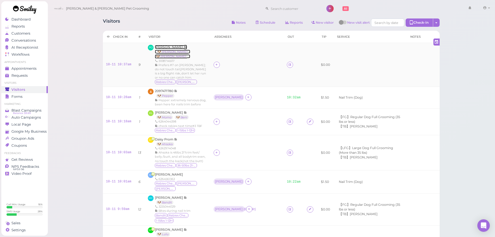
click at [184, 48] on span "[PERSON_NAME]" at bounding box center [169, 47] width 29 height 4
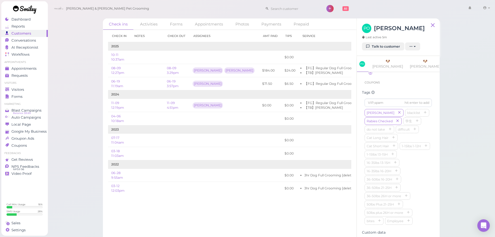
scroll to position [182, 0]
click at [424, 113] on icon "button" at bounding box center [425, 112] width 3 height 4
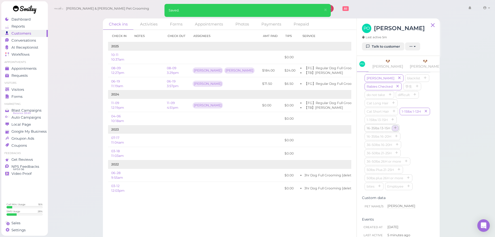
click at [396, 130] on icon "button" at bounding box center [395, 128] width 3 height 4
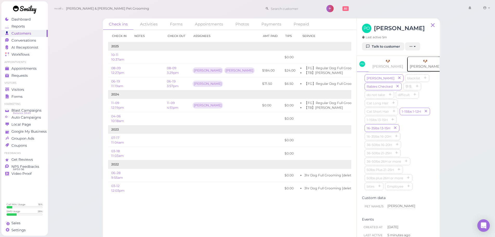
click at [407, 72] on link "🐶 Molly" at bounding box center [425, 64] width 37 height 16
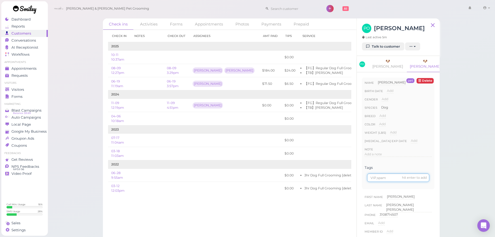
click at [372, 179] on input at bounding box center [398, 177] width 62 height 8
type input "16-35/13-15"
click at [376, 69] on link "🐶 Bob" at bounding box center [387, 64] width 37 height 16
click at [387, 182] on input at bounding box center [398, 177] width 62 height 8
type input "1-15/1-12"
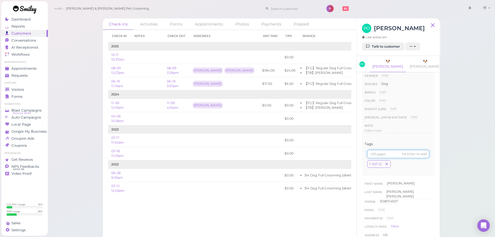
scroll to position [52, 0]
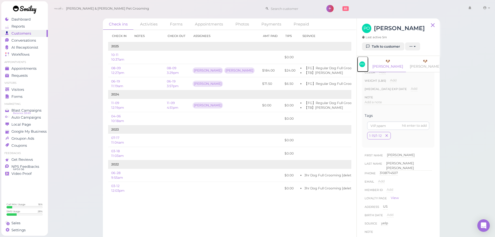
click at [365, 72] on link "PO" at bounding box center [363, 64] width 12 height 16
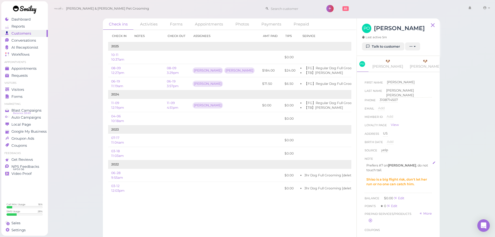
click at [372, 182] on strong "Shiso is a big flight risk, don't let her run or no one can catch him." at bounding box center [396, 181] width 61 height 9
drag, startPoint x: 375, startPoint y: 181, endPoint x: 361, endPoint y: 181, distance: 14.5
click at [361, 181] on div "First Name Pilar Pilar Last Name Otero Cunningham Otero Cunningham Phone 310871…" at bounding box center [398, 158] width 83 height 173
click at [372, 216] on button "Done" at bounding box center [369, 213] width 11 height 5
click at [378, 51] on link "Talk to customer" at bounding box center [383, 46] width 42 height 8
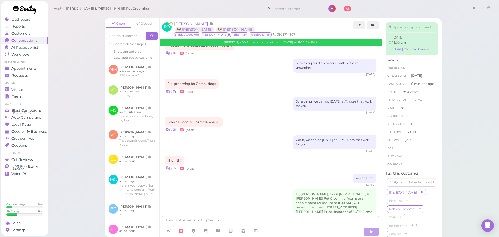
scroll to position [710, 0]
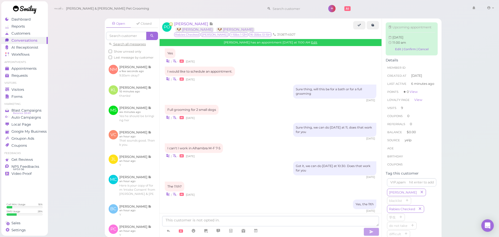
click at [248, 115] on div "| • 9 days ago" at bounding box center [270, 117] width 211 height 5
click at [229, 161] on div "Got it, we can do next Saturday at 10:30. Does that work for you 9 days ago" at bounding box center [270, 170] width 211 height 18
click at [225, 161] on div "Got it, we can do next Saturday at 10:30. Does that work for you 9 days ago" at bounding box center [270, 170] width 211 height 18
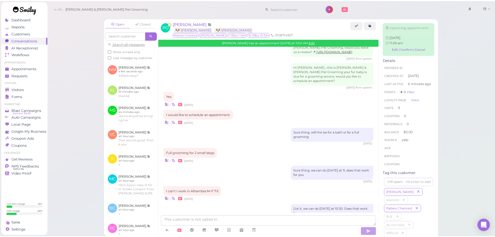
scroll to position [736, 0]
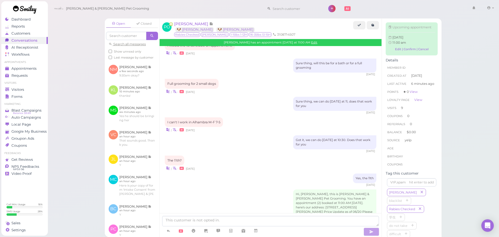
click at [27, 92] on link "Visitors" at bounding box center [24, 89] width 46 height 7
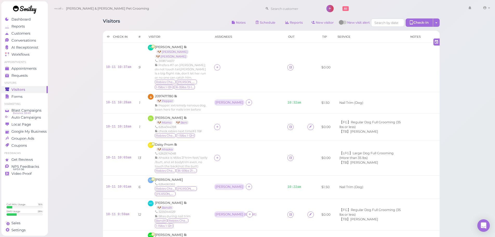
click at [87, 62] on div "Visitors Notes Schedule Reports New visitor New visit alert Check-in Customer c…" at bounding box center [272, 222] width 448 height 445
click at [89, 66] on div "Visitors Notes Schedule Reports New visitor New visit alert Check-in Customer c…" at bounding box center [272, 222] width 448 height 445
click at [82, 68] on div "Visitors Notes Schedule Reports New visitor New visit alert Check-in Customer c…" at bounding box center [272, 222] width 448 height 445
click at [289, 65] on icon at bounding box center [290, 67] width 3 height 4
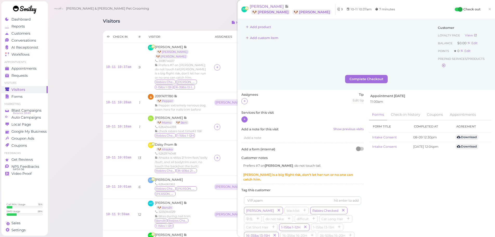
click at [243, 118] on icon at bounding box center [244, 119] width 3 height 4
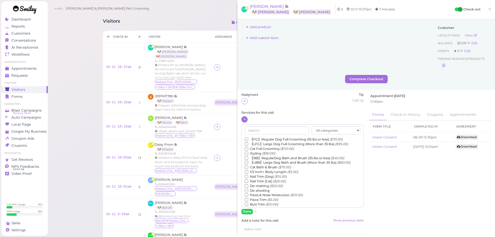
click at [265, 138] on label "【FG】Regular Dog Full Grooming (35 lbs or less) ($70.00)" at bounding box center [294, 139] width 98 height 5
click at [248, 138] on input "【FG】Regular Dog Full Grooming (35 lbs or less) ($70.00)" at bounding box center [246, 138] width 3 height 3
click at [271, 131] on input "text" at bounding box center [277, 130] width 64 height 8
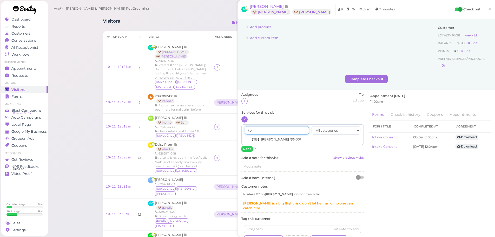
type input "tb"
click at [262, 138] on label "【TB】Teeth Brushing ($5.00)" at bounding box center [273, 139] width 56 height 5
click at [248, 138] on input "【TB】Teeth Brushing ($5.00)" at bounding box center [246, 138] width 3 height 3
click at [247, 148] on button "Done" at bounding box center [246, 148] width 11 height 5
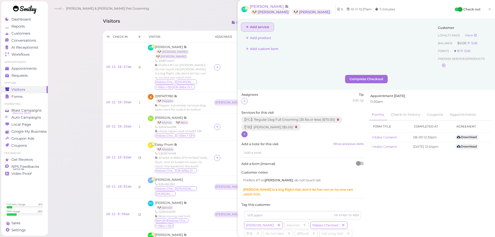
click at [266, 30] on button "Add service" at bounding box center [257, 27] width 32 height 8
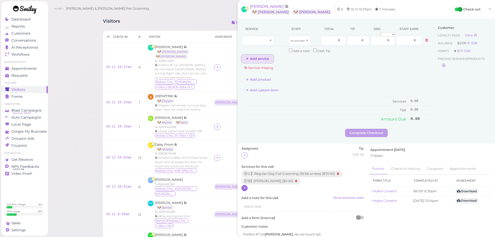
click at [261, 57] on button "Add service" at bounding box center [257, 59] width 32 height 8
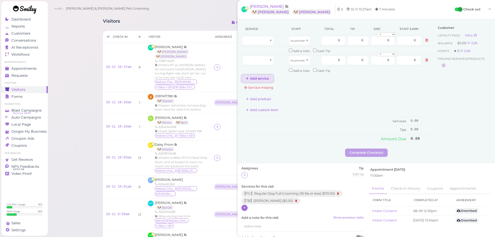
click at [259, 75] on button "Add service" at bounding box center [257, 78] width 32 height 8
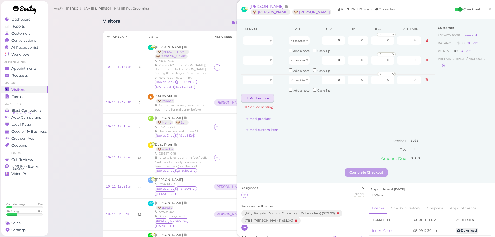
click at [254, 98] on button "Add service" at bounding box center [257, 98] width 32 height 8
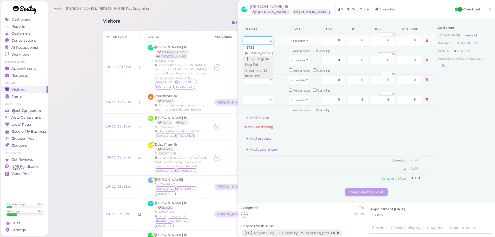
click at [268, 43] on div at bounding box center [258, 40] width 31 height 8
type input "70.00"
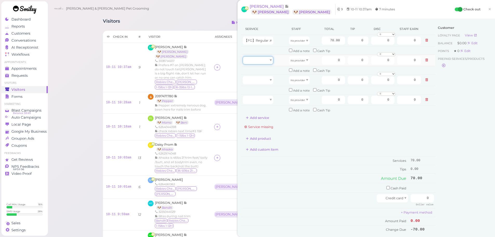
click at [264, 62] on div at bounding box center [258, 60] width 31 height 8
click at [263, 63] on div at bounding box center [258, 60] width 31 height 8
click at [266, 60] on div at bounding box center [258, 60] width 31 height 8
type input "5.00"
click at [260, 78] on div at bounding box center [258, 80] width 31 height 8
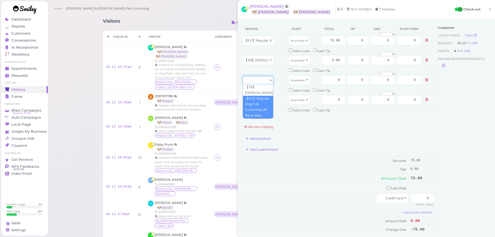
type input "70.00"
click at [263, 99] on div at bounding box center [258, 100] width 31 height 8
type input "5.00"
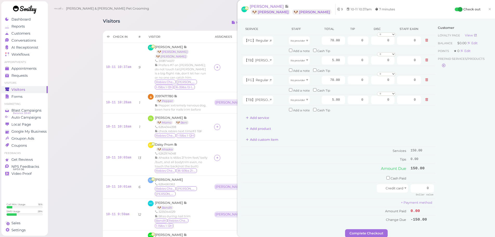
click at [456, 123] on div "Customer Loyalty page View Balance $0.00 Edit Points ★ 0 Edit Prepaid services/…" at bounding box center [463, 126] width 56 height 206
click at [488, 8] on span "×" at bounding box center [489, 8] width 3 height 7
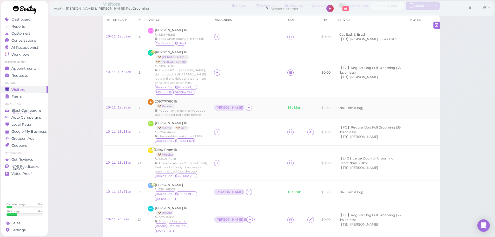
scroll to position [26, 0]
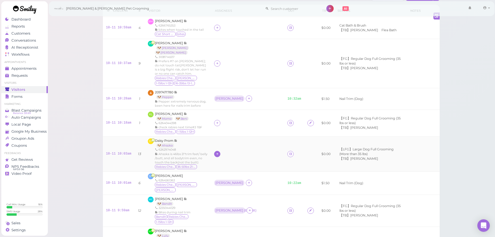
click at [219, 152] on icon at bounding box center [217, 154] width 3 height 4
click at [224, 186] on span "[PERSON_NAME]" at bounding box center [235, 187] width 28 height 4
click at [222, 152] on div "[PERSON_NAME]" at bounding box center [229, 154] width 28 height 4
click at [228, 176] on span "Select pets" at bounding box center [231, 177] width 18 height 6
click at [218, 120] on div at bounding box center [217, 123] width 6 height 6
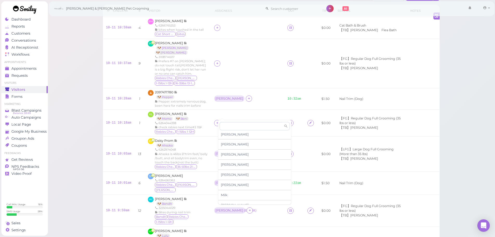
scroll to position [88, 0]
click at [226, 141] on span "Helen" at bounding box center [235, 139] width 28 height 4
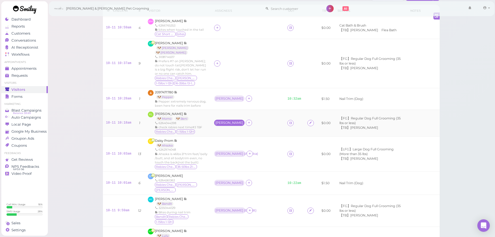
click at [221, 121] on div "Helen" at bounding box center [229, 123] width 28 height 4
click at [226, 144] on span "Select pets" at bounding box center [231, 146] width 18 height 6
click at [248, 121] on icon at bounding box center [249, 123] width 3 height 4
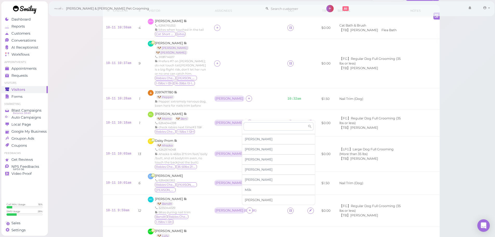
click at [252, 199] on span "Rebecca" at bounding box center [259, 200] width 28 height 4
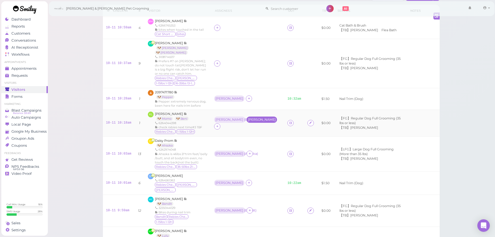
click at [248, 118] on div "Rebecca" at bounding box center [262, 120] width 28 height 4
click at [251, 144] on ul "Select pets" at bounding box center [244, 146] width 48 height 6
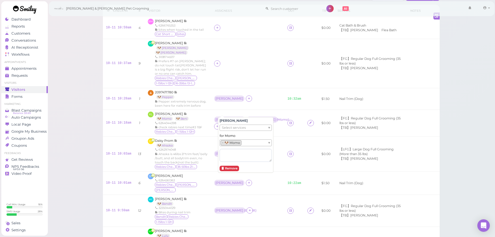
click at [81, 81] on div "Visitors Notes Schedule Reports New visitor New visit alert Check-in Customer c…" at bounding box center [272, 208] width 448 height 468
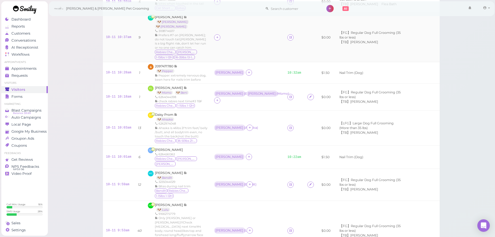
scroll to position [0, 0]
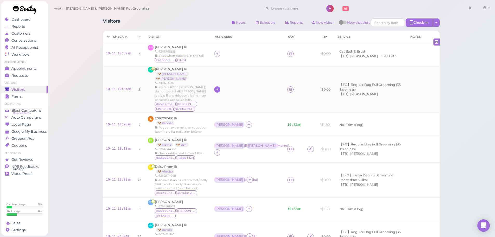
click at [219, 87] on icon at bounding box center [217, 89] width 3 height 4
click at [225, 129] on span "[PERSON_NAME]" at bounding box center [235, 127] width 28 height 4
click at [221, 87] on div "[PERSON_NAME]" at bounding box center [229, 89] width 28 height 4
click at [234, 116] on span "Select pets" at bounding box center [231, 117] width 18 height 6
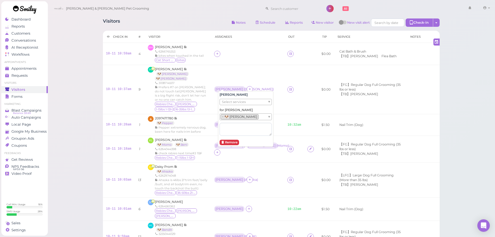
click at [247, 116] on ul "× 🐶 Bob" at bounding box center [244, 117] width 48 height 6
click at [80, 96] on div "Visitors Notes Schedule Reports New visitor New visit alert Check-in Customer c…" at bounding box center [272, 234] width 448 height 468
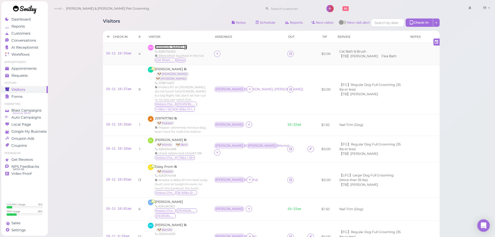
click at [173, 47] on span "[PERSON_NAME]" at bounding box center [169, 47] width 29 height 4
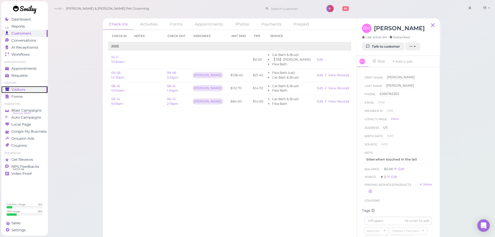
click at [20, 88] on span "Visitors" at bounding box center [18, 89] width 14 height 4
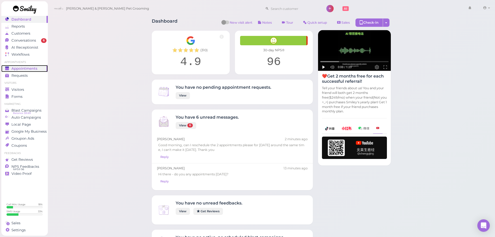
click at [30, 68] on span "Appointments" at bounding box center [24, 68] width 26 height 4
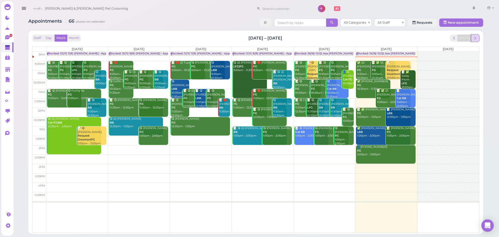
click at [476, 40] on span "next" at bounding box center [475, 38] width 5 height 5
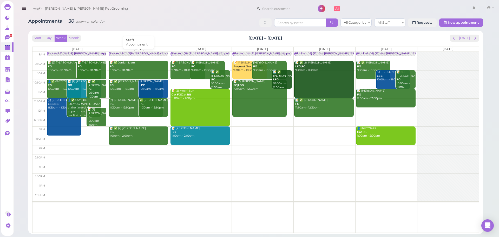
click at [127, 55] on div "Blocked: 9(11) 7(8) Asa Rebecca • Appointment" at bounding box center [144, 54] width 71 height 4
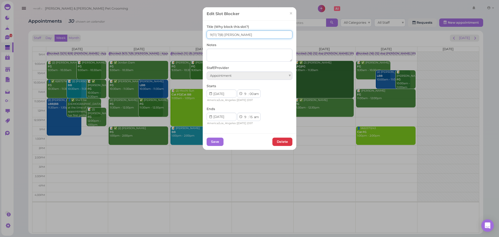
click at [210, 34] on input "9(11) 7(8) Asa Rebecca" at bounding box center [250, 34] width 86 height 8
click at [216, 33] on input "8(11) 7(8) [PERSON_NAME]" at bounding box center [250, 34] width 86 height 8
type input "8(11) 6(8) [PERSON_NAME]"
click at [210, 142] on button "Save" at bounding box center [215, 141] width 17 height 8
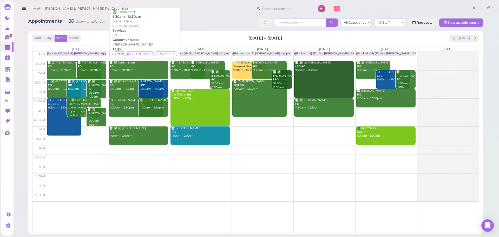
click at [181, 32] on div "Staff Day Week Month Oct 13 – 19, 2025 Today Mon 10/13 Tue 10/14 Wed 10/15 Thu …" at bounding box center [255, 132] width 455 height 203
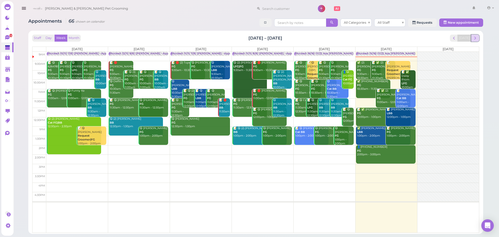
click at [474, 36] on span "next" at bounding box center [475, 38] width 5 height 5
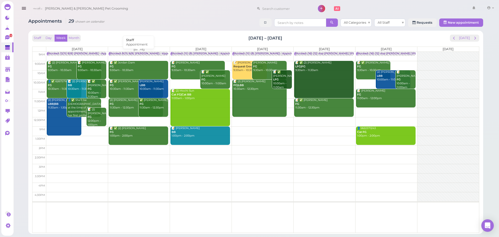
click at [137, 53] on div "Blocked: 8(11) 6(8) Asa Rebecca • Appointment" at bounding box center [144, 54] width 71 height 4
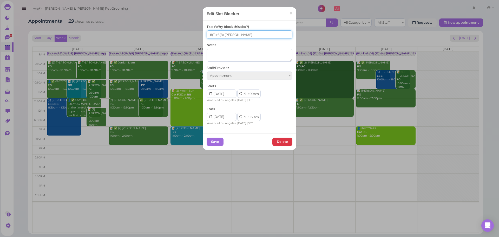
click at [217, 34] on input "8(11) 6(8) Asa Rebecca" at bounding box center [250, 34] width 86 height 8
type input "8(11) 7(8) Asa Rebecca"
click at [211, 140] on button "Save" at bounding box center [215, 141] width 17 height 8
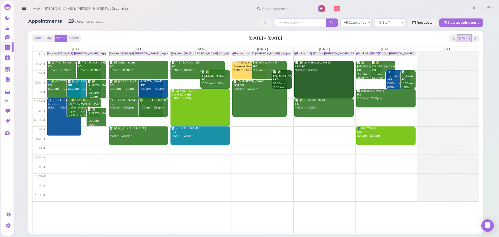
click at [464, 35] on button "[DATE]" at bounding box center [464, 38] width 14 height 7
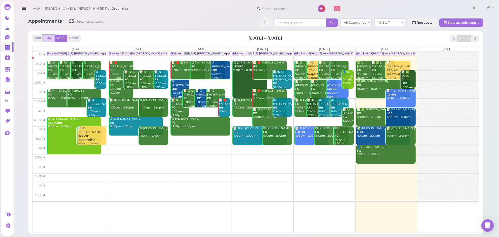
click at [51, 39] on button "Day" at bounding box center [48, 38] width 12 height 7
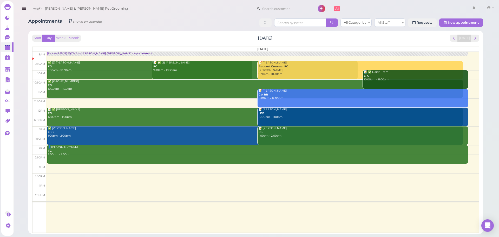
click at [137, 36] on div "Staff Day Week Month [DATE] [DATE]" at bounding box center [255, 38] width 447 height 7
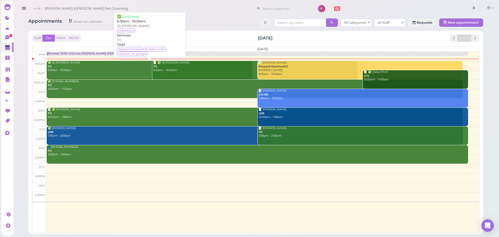
click at [139, 70] on div "✅ (2) [PERSON_NAME] FG 9:30am - 10:30am" at bounding box center [150, 66] width 205 height 11
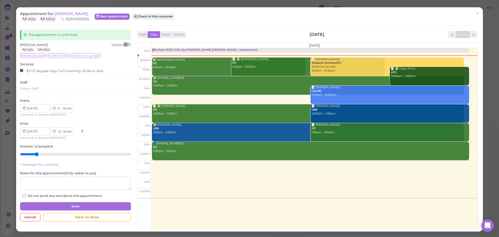
click at [128, 45] on div at bounding box center [127, 45] width 7 height 4
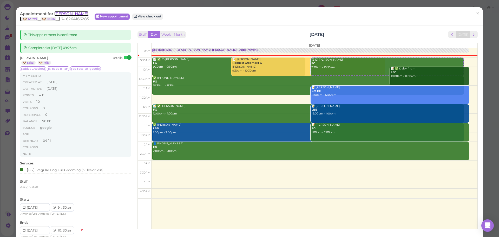
click at [75, 16] on span "[PERSON_NAME]" at bounding box center [71, 13] width 34 height 5
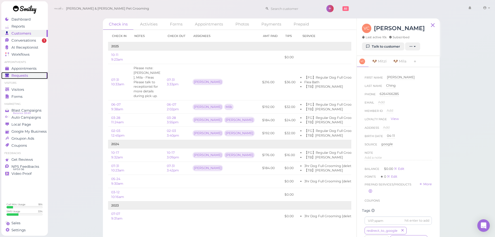
click at [26, 72] on link "Requests 0" at bounding box center [24, 75] width 46 height 7
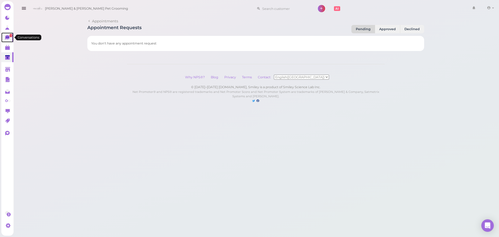
click at [9, 36] on icon at bounding box center [7, 37] width 4 height 5
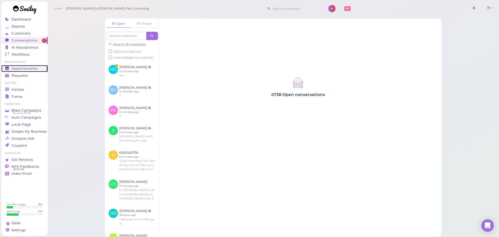
click at [21, 69] on span "Appointments" at bounding box center [24, 68] width 26 height 4
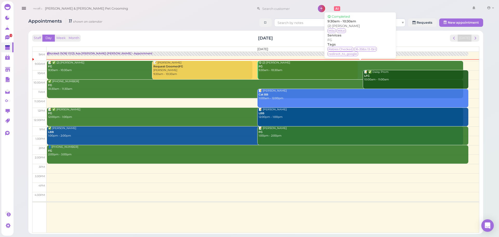
click at [303, 65] on div "😋 (2) [PERSON_NAME] FG 9:30am - 10:30am" at bounding box center [360, 66] width 205 height 11
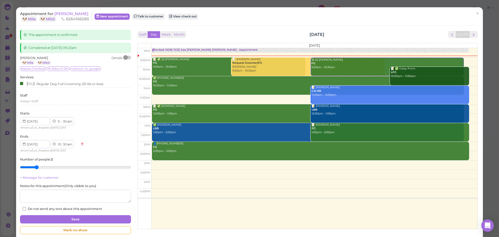
click at [255, 24] on div "Appointment for [PERSON_NAME] 🐶 Mila 🐶 [PERSON_NAME] 6264166285 New appointment…" at bounding box center [249, 16] width 467 height 18
click at [128, 57] on div at bounding box center [127, 58] width 7 height 4
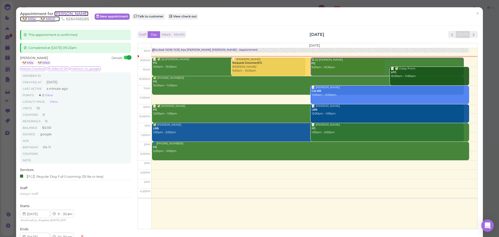
click at [71, 13] on span "[PERSON_NAME]" at bounding box center [71, 13] width 34 height 5
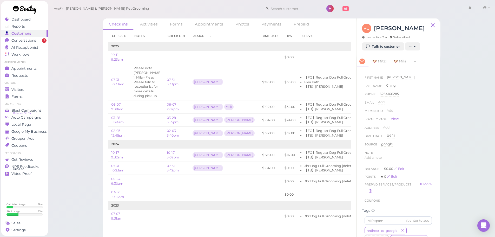
click at [378, 155] on div "Note" at bounding box center [397, 152] width 67 height 5
click at [379, 157] on span "Add a note" at bounding box center [372, 157] width 17 height 4
click at [372, 208] on button "Done" at bounding box center [369, 207] width 11 height 5
click at [28, 69] on span "Appointments" at bounding box center [24, 68] width 26 height 4
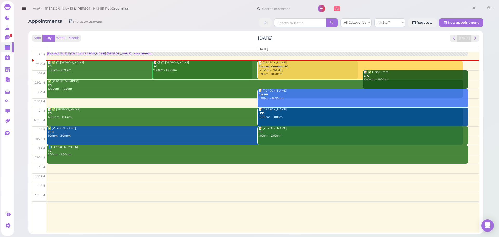
click at [122, 35] on div "Staff Day Week Month [DATE] [DATE]" at bounding box center [255, 38] width 447 height 7
click at [80, 52] on div "Blocked: 15(16) 11(12) Asa [PERSON_NAME] [PERSON_NAME] • Appointment" at bounding box center [100, 54] width 105 height 4
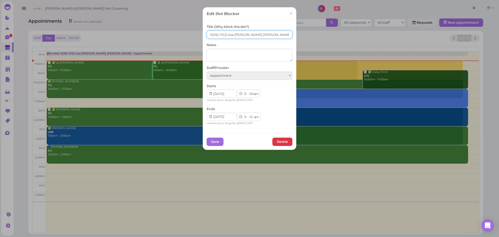
click at [220, 34] on input "15(16) 11(12) Asa Helen Rebecca" at bounding box center [250, 34] width 86 height 8
type input "15(16) 12(12) Asa Helen Rebecca"
click at [210, 140] on button "Save" at bounding box center [215, 141] width 17 height 8
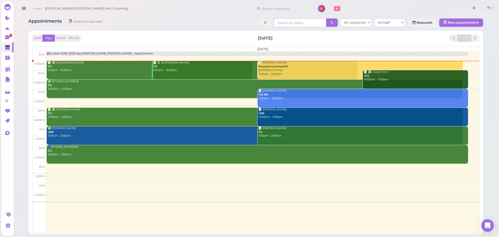
click at [149, 39] on div "Staff Day Week Month [DATE] [DATE]" at bounding box center [255, 38] width 447 height 7
click at [142, 33] on div "Staff Day Week Month Saturday, Oct 11 Today Saturday 9am 9:30am 10am 10:30am 11…" at bounding box center [255, 132] width 449 height 198
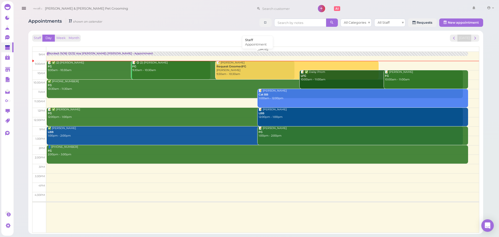
click at [92, 52] on div "Blocked: 15(16) 12(12) Asa Helen Rebecca • Appointment" at bounding box center [100, 54] width 105 height 4
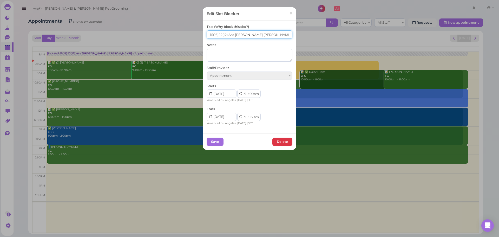
click at [211, 33] on input "15(16) 12(12) Asa Helen Rebecca" at bounding box center [250, 34] width 86 height 8
click at [220, 33] on input "16(16) 12(12) Asa Helen Rebecca" at bounding box center [250, 34] width 86 height 8
type input "16(16) 13(12) Asa Helen Rebecca"
click at [211, 142] on button "Save" at bounding box center [215, 141] width 17 height 8
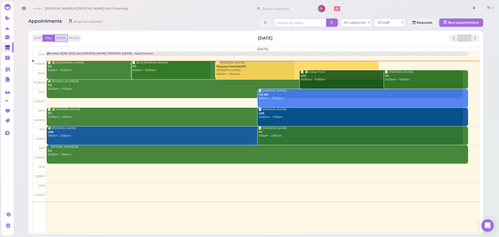
click at [65, 38] on button "Week" at bounding box center [61, 38] width 13 height 7
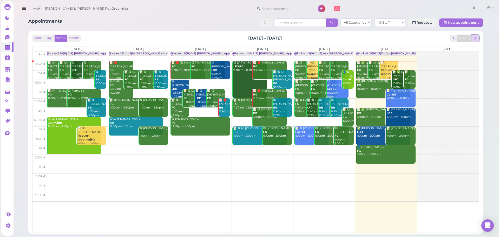
click at [474, 38] on span "next" at bounding box center [475, 38] width 5 height 5
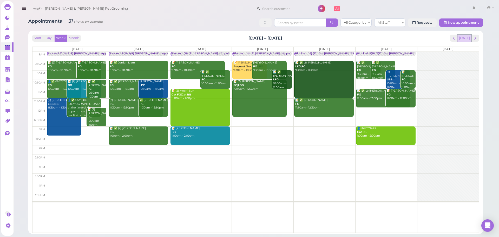
click at [461, 39] on button "[DATE]" at bounding box center [464, 38] width 14 height 7
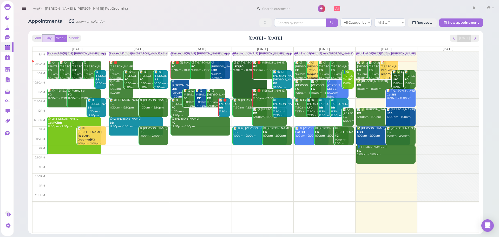
click at [52, 36] on button "Day" at bounding box center [48, 38] width 12 height 7
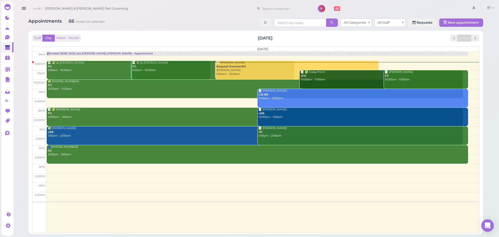
click at [385, 40] on div "Staff Day Week Month [DATE] [DATE]" at bounding box center [255, 38] width 447 height 7
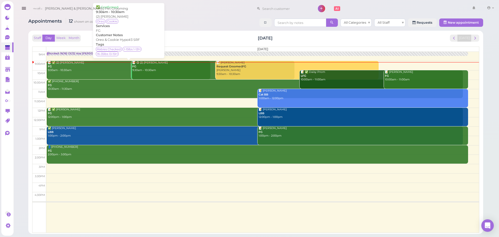
click at [111, 72] on div "📝 ✅ (2) [PERSON_NAME] FG 9:30am - 10:30am" at bounding box center [129, 66] width 162 height 11
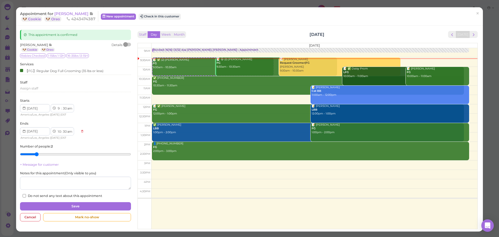
click at [127, 43] on div at bounding box center [127, 45] width 7 height 4
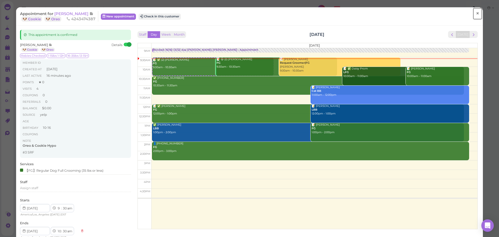
click at [473, 12] on link "×" at bounding box center [478, 14] width 10 height 12
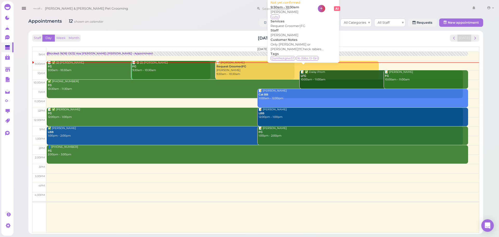
click at [269, 72] on div "📝 [PERSON_NAME] Request Groomer|FG Asa 9:30am - 10:30am" at bounding box center [297, 68] width 162 height 15
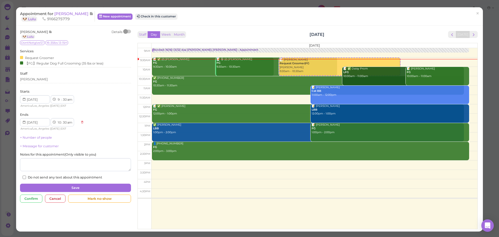
click at [127, 32] on div at bounding box center [127, 32] width 7 height 4
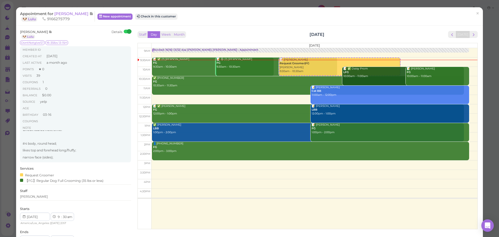
scroll to position [8, 0]
click at [476, 16] on span "×" at bounding box center [477, 13] width 3 height 7
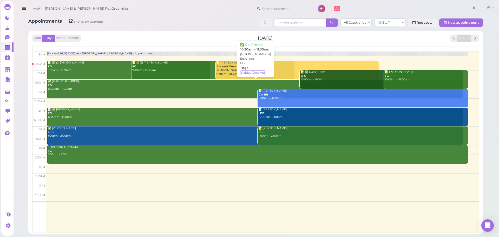
click at [75, 83] on div "✅ [PHONE_NUMBER] FG 10:30am - 11:30am" at bounding box center [255, 84] width 415 height 11
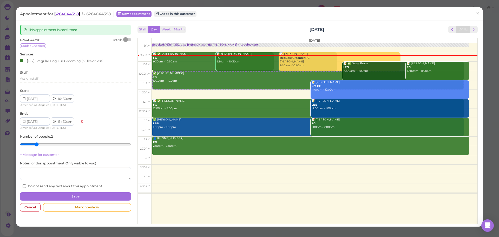
click at [71, 14] on span "6264044398" at bounding box center [67, 13] width 26 height 5
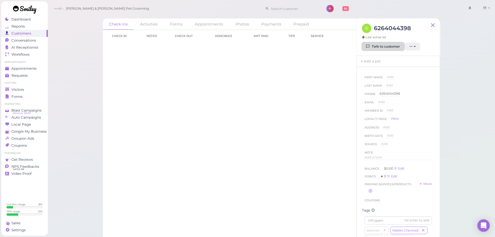
click at [388, 46] on link "Talk to customer" at bounding box center [383, 46] width 42 height 8
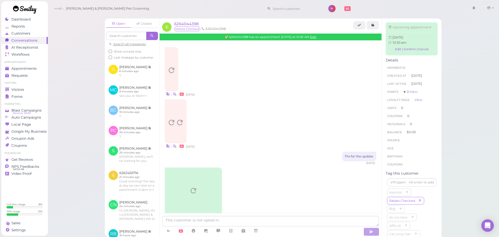
scroll to position [174, 0]
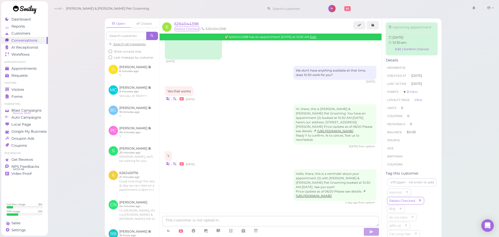
click at [250, 104] on div "Hi, there, this is [PERSON_NAME] & [PERSON_NAME] Pet Grooming. You have an appo…" at bounding box center [270, 126] width 211 height 44
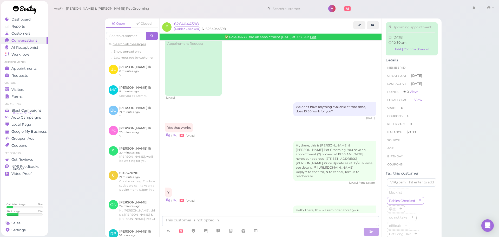
scroll to position [122, 0]
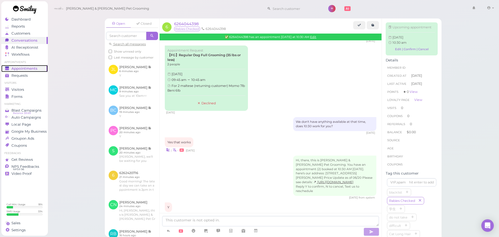
drag, startPoint x: 30, startPoint y: 70, endPoint x: 32, endPoint y: 66, distance: 3.7
click at [30, 70] on span "Appointments" at bounding box center [24, 68] width 26 height 4
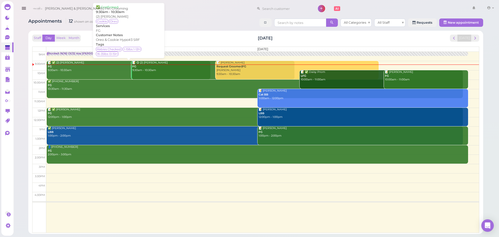
click at [86, 69] on div "📝 ✅ (2) Stephanie Portillo FG 9:30am - 10:30am" at bounding box center [129, 66] width 162 height 11
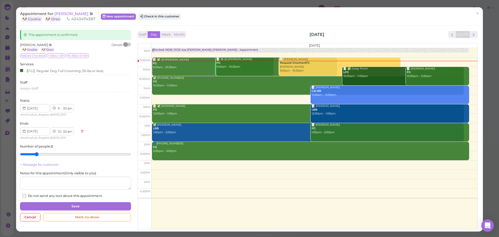
click at [126, 45] on div at bounding box center [125, 44] width 5 height 5
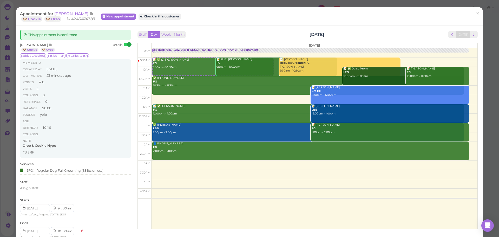
click at [124, 44] on div at bounding box center [127, 45] width 7 height 4
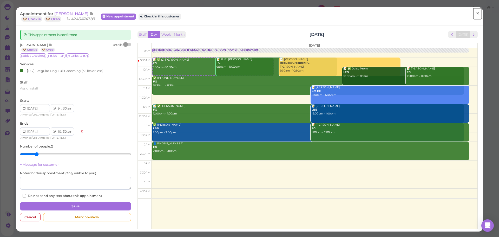
click at [476, 15] on span "×" at bounding box center [477, 13] width 3 height 7
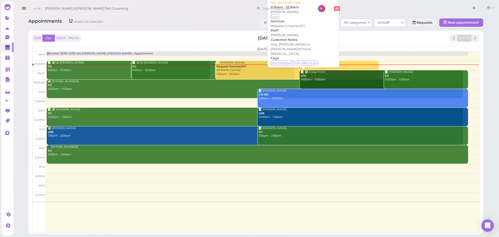
click at [238, 68] on b "Request Groomer|FG" at bounding box center [231, 66] width 30 height 3
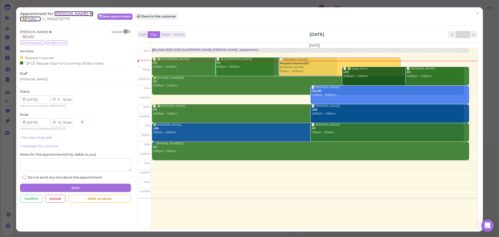
click at [78, 13] on span "[PERSON_NAME]" at bounding box center [71, 13] width 35 height 5
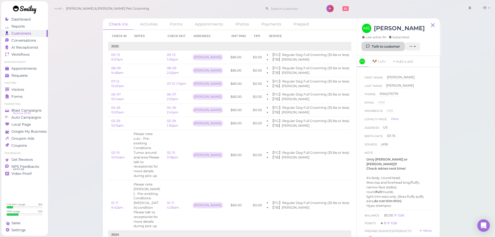
click at [380, 46] on link "Talk to customer" at bounding box center [383, 46] width 42 height 8
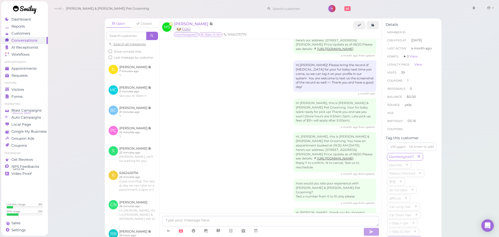
scroll to position [959, 0]
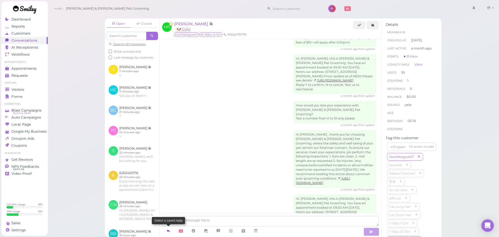
click at [168, 228] on icon at bounding box center [168, 230] width 4 height 5
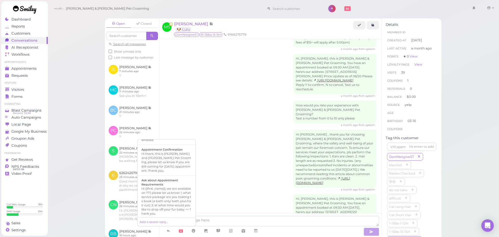
scroll to position [78, 0]
click at [179, 178] on div "Hi there, this is Cody and Miley Pet Grooming, please let us know if you are st…" at bounding box center [166, 187] width 50 height 21
type textarea "Hi there, this is Cody and Miley Pet Grooming, please let us know if you are st…"
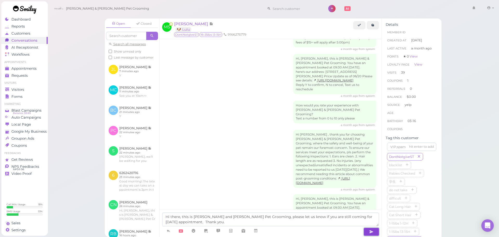
click at [369, 230] on button "button" at bounding box center [371, 231] width 16 height 8
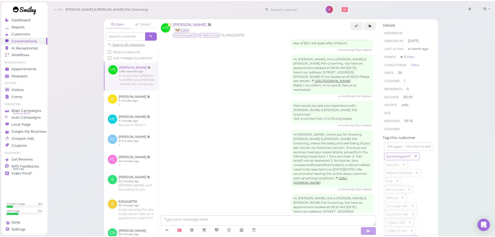
scroll to position [980, 0]
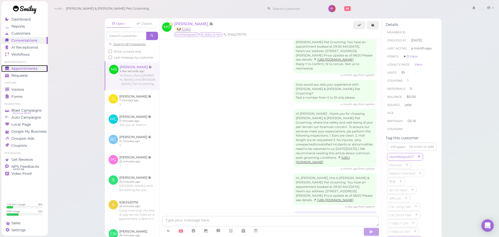
click at [31, 70] on span "Appointments" at bounding box center [24, 68] width 26 height 4
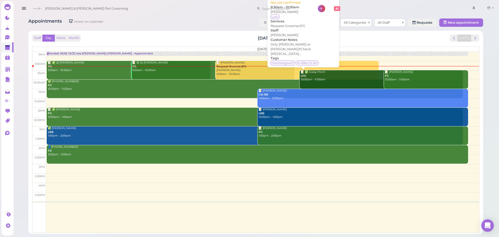
click at [244, 71] on div "📝 Marissa Sylvester Request Groomer|FG Asa 9:30am - 10:30am" at bounding box center [297, 68] width 162 height 15
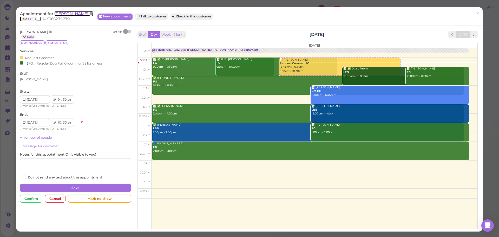
click at [70, 14] on span "[PERSON_NAME]" at bounding box center [71, 13] width 35 height 5
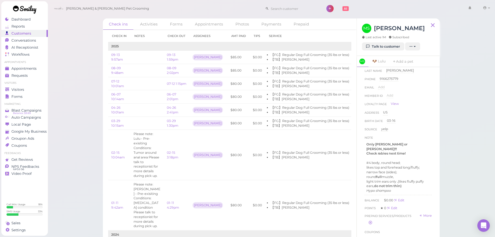
scroll to position [18, 0]
click at [38, 69] on div "Appointments" at bounding box center [23, 68] width 37 height 4
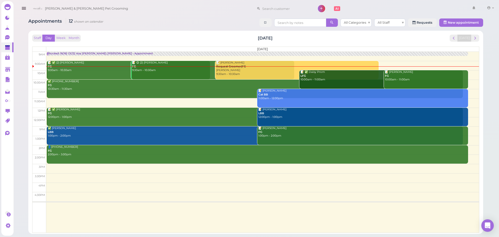
click at [194, 35] on div "Staff Day Week Month [DATE] [DATE]" at bounding box center [255, 38] width 447 height 7
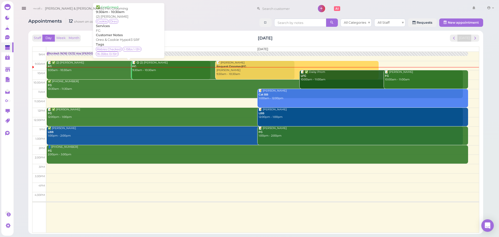
click at [93, 68] on div "📝 ✅ (2) Stephanie Portillo FG 9:30am - 10:30am" at bounding box center [129, 66] width 162 height 11
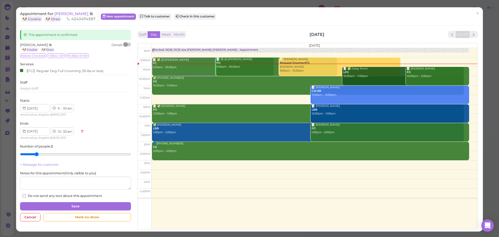
click at [128, 45] on div at bounding box center [127, 45] width 7 height 4
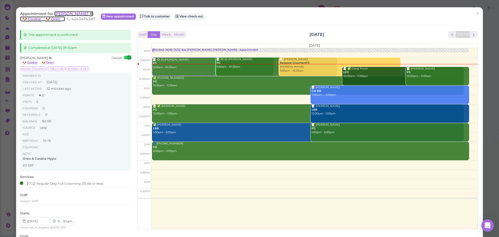
click at [68, 13] on span "[PERSON_NAME]" at bounding box center [71, 13] width 35 height 5
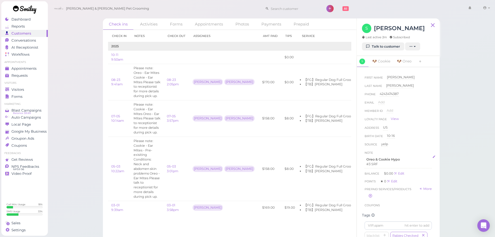
click at [384, 163] on p "#3 SRF" at bounding box center [398, 164] width 64 height 5
click at [369, 162] on p "#3 SRF" at bounding box center [398, 164] width 64 height 5
click at [371, 207] on button "Done" at bounding box center [369, 207] width 11 height 5
click at [31, 69] on span "Appointments" at bounding box center [24, 68] width 26 height 4
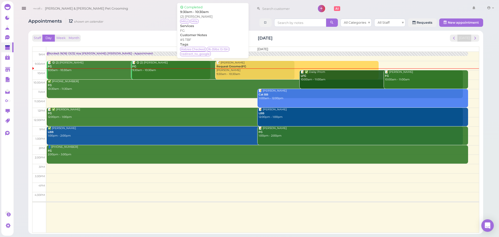
click at [143, 70] on div "📝 😋 (2) Vanessa Ching FG 9:30am - 10:30am" at bounding box center [213, 66] width 162 height 11
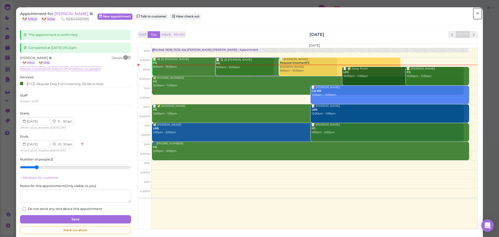
click at [476, 13] on span "×" at bounding box center [477, 13] width 3 height 7
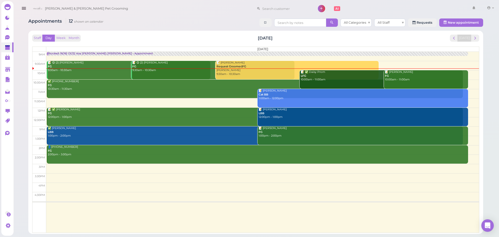
click at [237, 75] on div "📝 Marissa Sylvester Request Groomer|FG Asa 9:30am - 10:30am" at bounding box center [297, 68] width 162 height 15
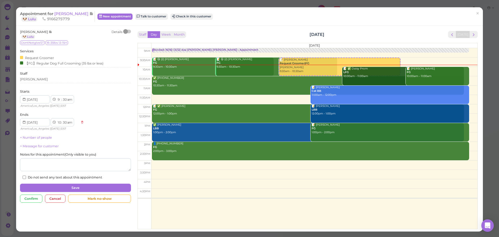
click at [126, 31] on div at bounding box center [125, 31] width 5 height 5
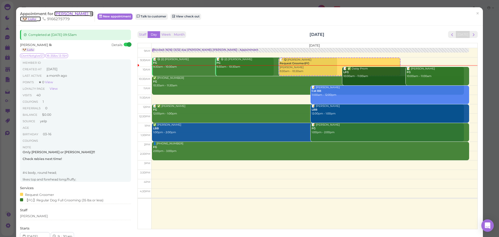
click at [76, 12] on span "[PERSON_NAME]" at bounding box center [71, 13] width 35 height 5
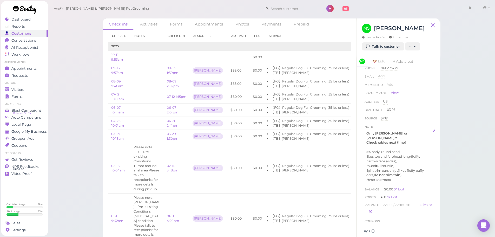
scroll to position [52, 0]
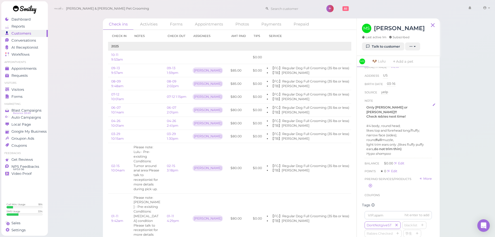
click at [400, 151] on p "Hypo shampoo" at bounding box center [398, 153] width 64 height 5
click at [407, 144] on p "light trim ears only ,(likes fluffy puffy ears, do not trim thin)" at bounding box center [398, 146] width 64 height 9
click at [390, 142] on p "light trim ears only ,(likes fluffy puffy ears, do not trim thin)" at bounding box center [398, 146] width 64 height 9
drag, startPoint x: 390, startPoint y: 139, endPoint x: 397, endPoint y: 139, distance: 6.8
click at [397, 142] on p "light trim ears only ,(likes fluffy puffy ears, do not trim thin)" at bounding box center [398, 146] width 64 height 9
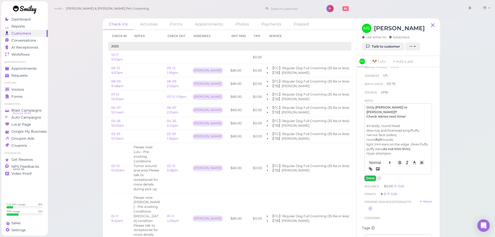
click at [371, 175] on button "Done" at bounding box center [369, 177] width 11 height 5
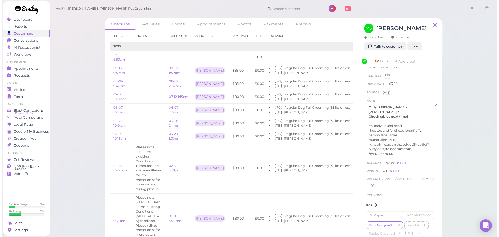
scroll to position [0, 0]
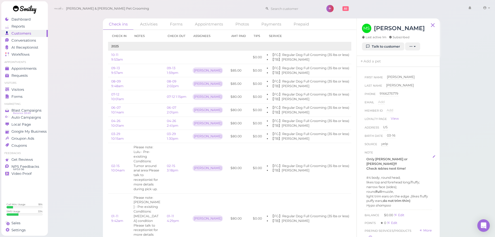
click at [395, 194] on p "light trim ears on the edge ,(likes fluffy puffy ears, do not trim thin)" at bounding box center [398, 198] width 64 height 9
click at [402, 184] on p "narrow face (sides);" at bounding box center [398, 186] width 64 height 5
drag, startPoint x: 371, startPoint y: 185, endPoint x: 354, endPoint y: 185, distance: 17.4
click at [354, 185] on div "Check ins Activities Forms Appointments Photos Payments Prepaid Check in Notes …" at bounding box center [271, 128] width 337 height 221
click at [408, 189] on p "tail trim little ball" at bounding box center [398, 191] width 64 height 5
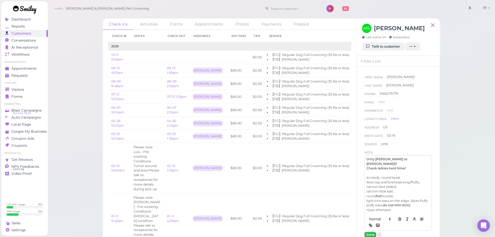
click at [373, 232] on button "Done" at bounding box center [369, 234] width 11 height 5
click at [16, 65] on link "Appointments" at bounding box center [24, 68] width 46 height 7
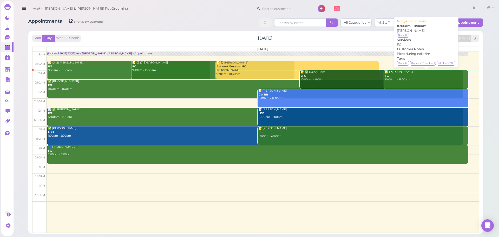
click at [404, 83] on link "📝 Miguel Contreras FG 10:00am - 11:00am" at bounding box center [426, 79] width 84 height 18
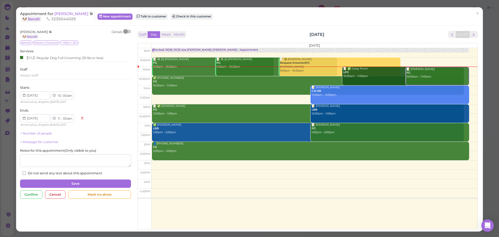
click at [128, 30] on div at bounding box center [127, 32] width 7 height 4
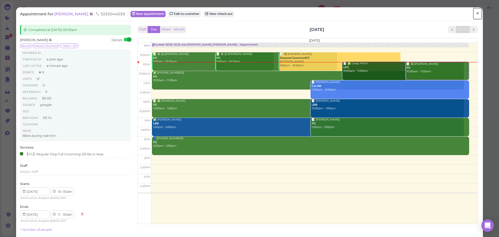
click at [476, 12] on span "×" at bounding box center [477, 13] width 3 height 7
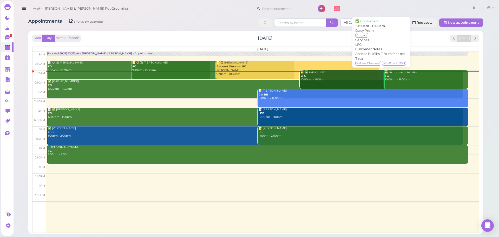
click at [352, 77] on div "📝 ✅ Daisy Prom LFG 10:00am - 11:00am" at bounding box center [381, 75] width 162 height 11
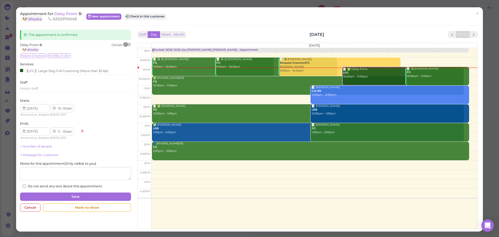
click at [125, 45] on div at bounding box center [125, 44] width 5 height 5
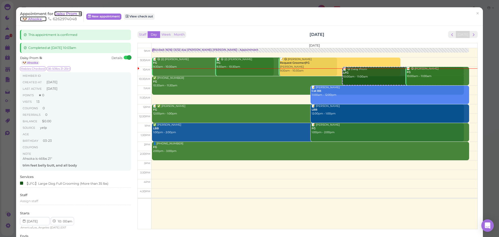
click at [63, 12] on span "Daisy Prom" at bounding box center [66, 13] width 24 height 5
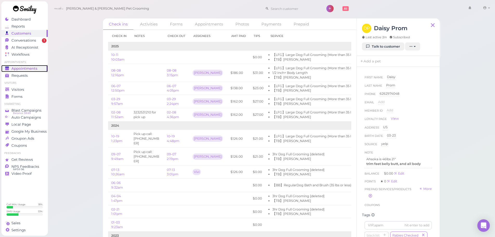
click at [38, 70] on div "Appointments" at bounding box center [23, 68] width 37 height 4
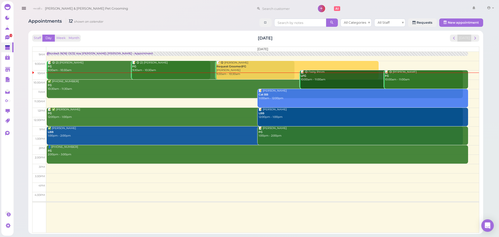
click at [178, 38] on div "Staff Day Week Month Saturday, Oct 11 Today" at bounding box center [255, 38] width 447 height 7
click at [62, 38] on button "Week" at bounding box center [61, 38] width 13 height 7
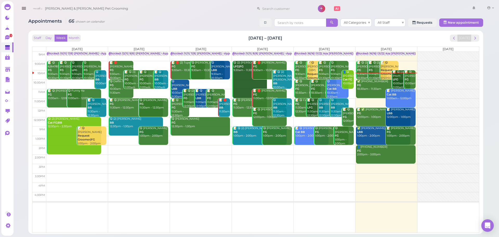
click at [416, 43] on div "Staff Day Week Month Oct 6 – 12, 2025 Today Mon 10/6 Tue 10/7 Wed 10/8 Thu 10/9…" at bounding box center [255, 134] width 447 height 198
click at [110, 38] on div "Staff Day Week Month Oct 6 – 12, 2025 Today" at bounding box center [255, 38] width 447 height 7
click at [51, 36] on button "Day" at bounding box center [48, 38] width 12 height 7
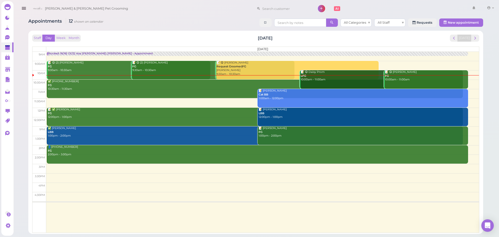
click at [167, 41] on div "Staff Day Week Month Saturday, Oct 11 Today" at bounding box center [255, 38] width 447 height 7
click at [87, 84] on div "✅ (2) 6264044398 FG 10:30am - 11:30am" at bounding box center [255, 84] width 415 height 11
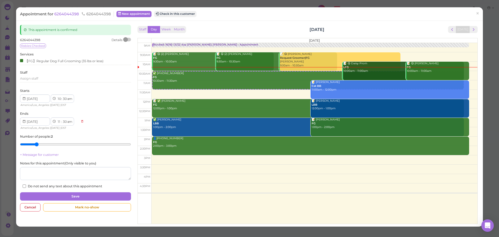
click at [242, 12] on div "Appointment for 6264044398 6264044398 New appointment Check in this customer" at bounding box center [246, 13] width 453 height 5
click at [126, 38] on div at bounding box center [125, 39] width 5 height 5
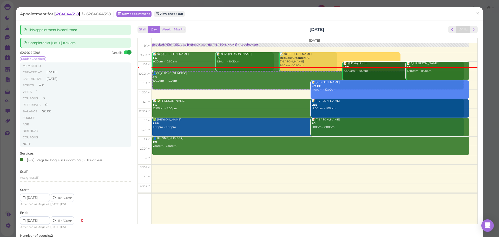
click at [77, 14] on span "6264044398" at bounding box center [67, 13] width 26 height 5
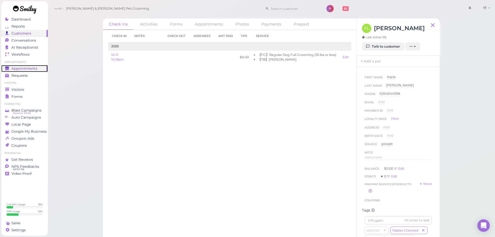
click at [29, 65] on link "Appointments" at bounding box center [24, 68] width 46 height 7
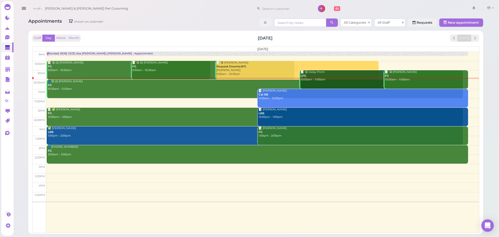
click at [150, 38] on div "Staff Day Week Month Saturday, Oct 11 Today" at bounding box center [255, 38] width 447 height 7
click at [162, 40] on div "Staff Day Week Month Saturday, Oct 11 Today" at bounding box center [255, 38] width 447 height 7
click at [197, 36] on div "Staff Day Week Month Saturday, Oct 11 Today" at bounding box center [255, 38] width 447 height 7
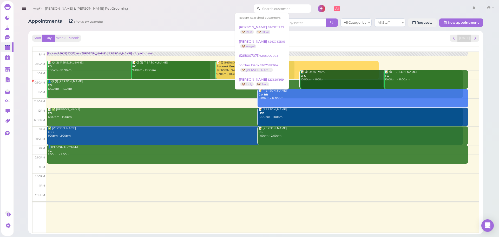
click at [273, 8] on input at bounding box center [285, 8] width 50 height 8
click at [181, 11] on div "Cody & Miley Pet Grooming 1 Account" at bounding box center [262, 8] width 465 height 15
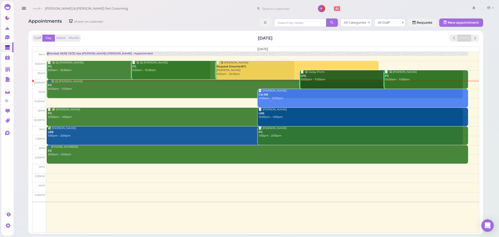
click at [280, 3] on div at bounding box center [282, 6] width 57 height 11
click at [260, 8] on input at bounding box center [285, 8] width 50 height 8
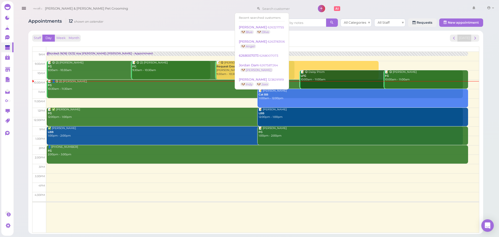
click at [173, 38] on div "Staff Day Week Month [DATE] [DATE]" at bounding box center [255, 38] width 447 height 7
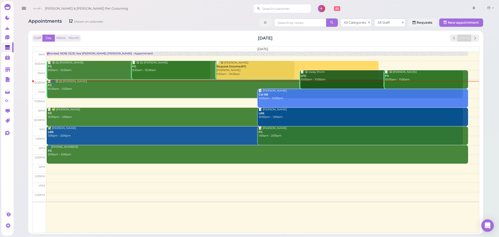
click at [260, 10] on input at bounding box center [285, 8] width 50 height 8
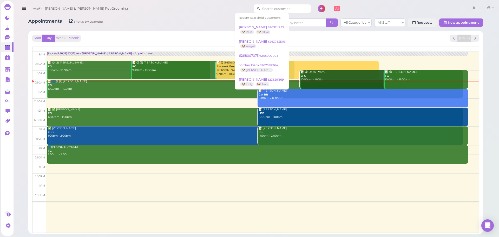
click at [260, 9] on input at bounding box center [285, 8] width 50 height 8
click at [197, 35] on div "Staff Day Week Month [DATE] [DATE]" at bounding box center [255, 38] width 447 height 7
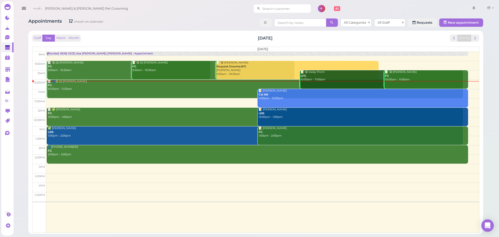
click at [262, 12] on input at bounding box center [285, 8] width 50 height 8
type input "3108714507"
click at [278, 20] on link "[PERSON_NAME] 3108714507 🐶 [PERSON_NAME] 🐶 [PERSON_NAME]" at bounding box center [276, 20] width 79 height 15
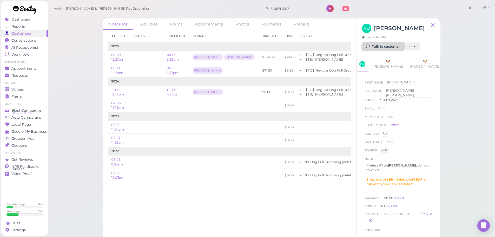
click at [389, 51] on link "Talk to customer" at bounding box center [383, 46] width 42 height 8
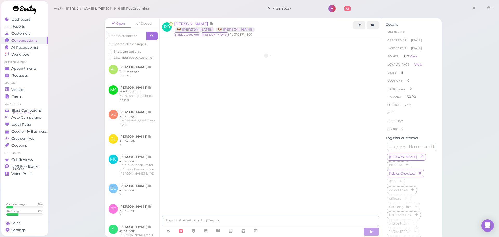
scroll to position [724, 0]
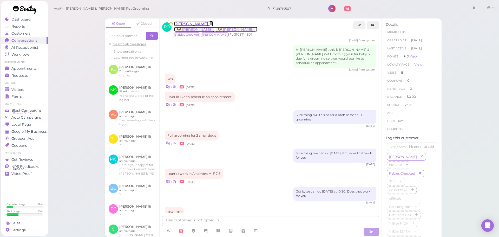
click at [197, 22] on span "[PERSON_NAME]" at bounding box center [191, 23] width 35 height 5
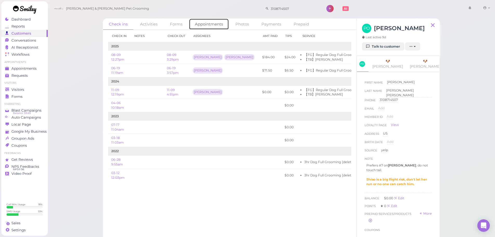
click at [212, 23] on link "Appointments" at bounding box center [209, 23] width 40 height 11
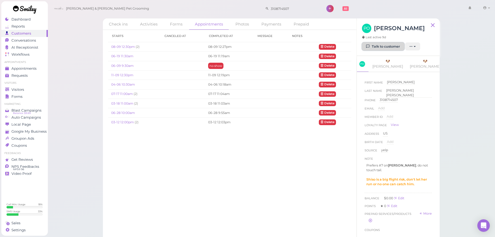
click at [389, 51] on link "Talk to customer" at bounding box center [383, 46] width 42 height 8
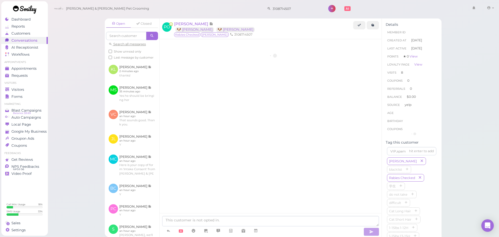
scroll to position [724, 0]
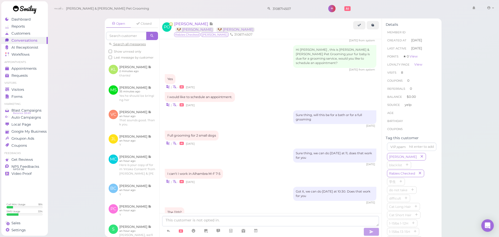
click at [267, 169] on div "I can't I work in Alhambra M-F 7-5 | • [DATE]" at bounding box center [270, 176] width 211 height 15
click at [245, 162] on div "[DATE]" at bounding box center [270, 164] width 211 height 4
click at [259, 187] on div "Got it, we can do [DATE] at 10:30. Does that work for you [DATE]" at bounding box center [270, 196] width 211 height 18
click at [235, 187] on div "Got it, we can do [DATE] at 10:30. Does that work for you [DATE]" at bounding box center [270, 196] width 211 height 18
click at [244, 110] on div "Sure thing, will this be for a bath or for a full grooming [DATE]" at bounding box center [270, 119] width 211 height 18
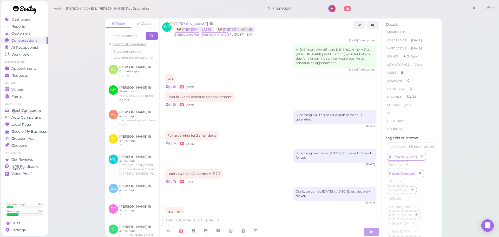
click at [304, 207] on div "The 11th? | • [DATE]" at bounding box center [270, 214] width 211 height 15
click at [295, 207] on div "The 11th? | • [DATE]" at bounding box center [270, 214] width 211 height 15
click at [255, 187] on div "Got it, we can do [DATE] at 10:30. Does that work for you [DATE]" at bounding box center [270, 196] width 211 height 18
click at [206, 221] on textarea at bounding box center [270, 221] width 217 height 10
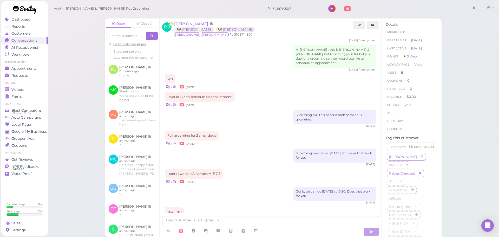
click at [311, 225] on div "Yes, the 11th [DATE]" at bounding box center [270, 231] width 211 height 13
click at [256, 207] on div "The 11th? | • [DATE]" at bounding box center [270, 214] width 211 height 15
click at [209, 24] on span "[PERSON_NAME]" at bounding box center [191, 23] width 35 height 5
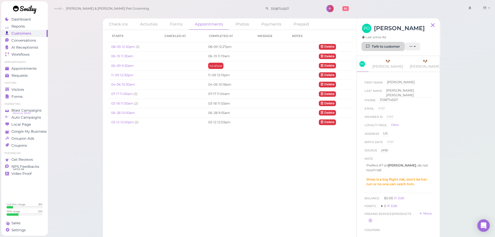
click at [382, 51] on link "Talk to customer" at bounding box center [383, 46] width 42 height 8
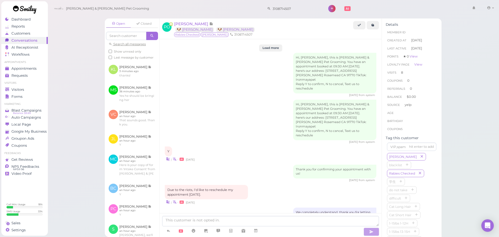
scroll to position [724, 0]
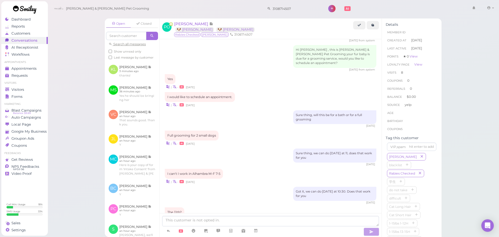
click at [281, 207] on div "The 11th? | • [DATE]" at bounding box center [270, 214] width 211 height 15
click at [256, 217] on div "| • [DATE]" at bounding box center [270, 219] width 211 height 5
click at [254, 229] on icon at bounding box center [256, 230] width 4 height 5
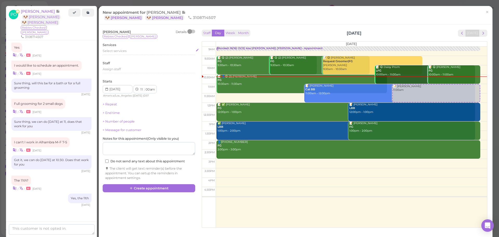
click at [118, 53] on div "Select services" at bounding box center [149, 51] width 92 height 5
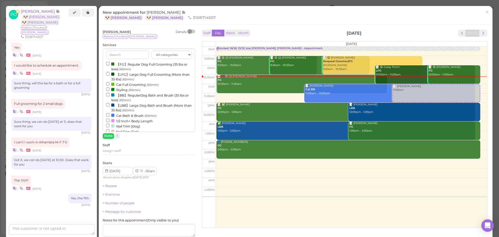
click at [130, 64] on label "【FG】Regular Dog Full Grooming (35 lbs or less) (60min)" at bounding box center [149, 66] width 86 height 10
click at [109, 64] on input "【FG】Regular Dog Full Grooming (35 lbs or less) (60min)" at bounding box center [107, 63] width 3 height 3
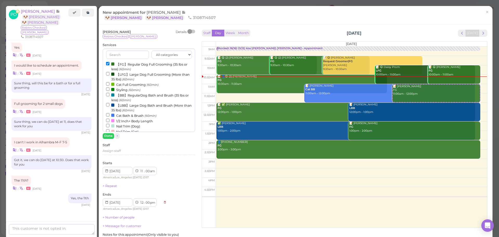
click at [296, 27] on div "[PERSON_NAME] Details Rabies Checked [PERSON_NAME] Services All categories Full…" at bounding box center [296, 158] width 394 height 268
click at [111, 137] on button "Done" at bounding box center [108, 135] width 11 height 5
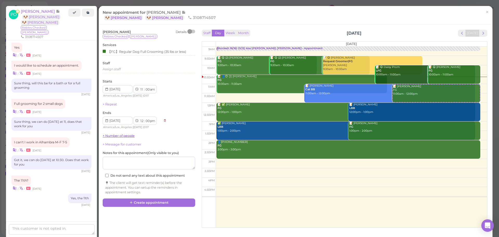
click at [110, 135] on link "+ Number of people" at bounding box center [119, 136] width 32 height 4
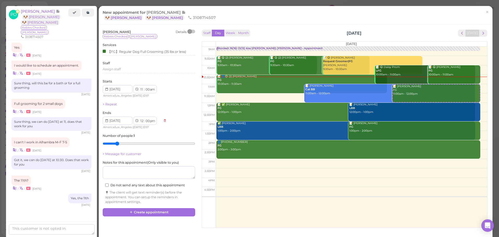
drag, startPoint x: 109, startPoint y: 142, endPoint x: 121, endPoint y: 142, distance: 11.7
type input "2"
click at [121, 142] on input "range" at bounding box center [149, 143] width 92 height 8
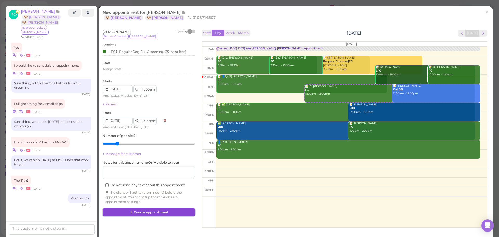
click at [145, 212] on button "Create appointment" at bounding box center [149, 212] width 92 height 8
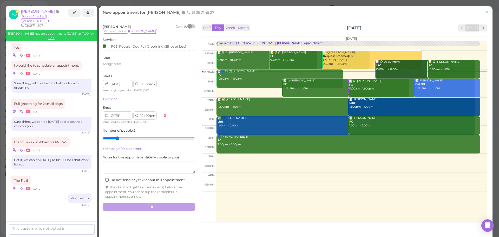
scroll to position [724, 0]
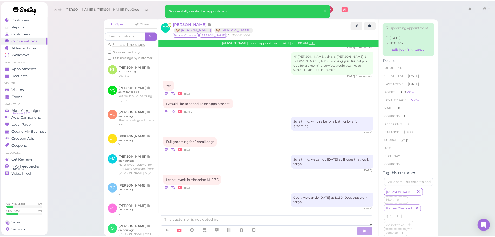
scroll to position [778, 0]
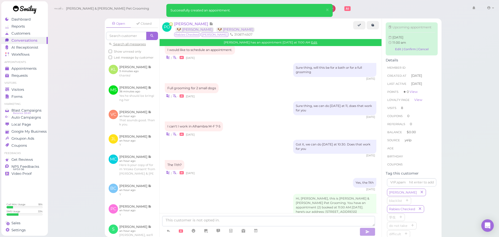
click at [30, 70] on span "Appointments" at bounding box center [24, 68] width 26 height 4
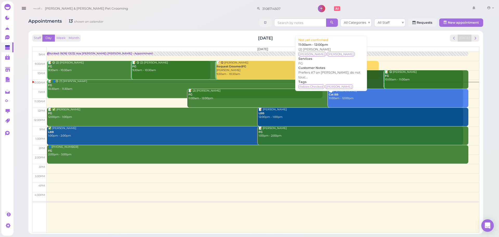
click at [214, 101] on link "📝 (2) [PERSON_NAME] [PERSON_NAME] 11:00am - 12:00pm" at bounding box center [325, 98] width 276 height 18
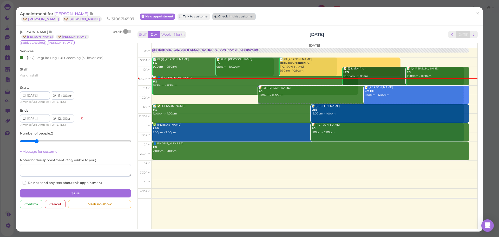
click at [213, 18] on button "Check in this customer" at bounding box center [234, 17] width 42 height 6
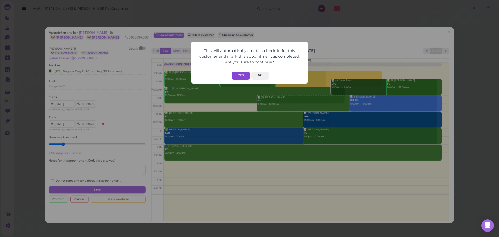
click at [238, 75] on button "Yes" at bounding box center [240, 75] width 18 height 8
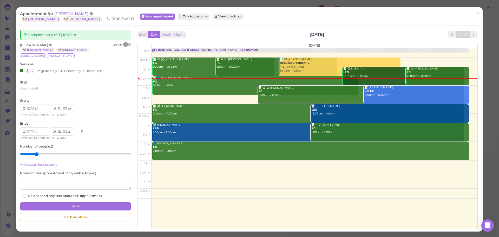
click at [128, 44] on div at bounding box center [127, 45] width 7 height 4
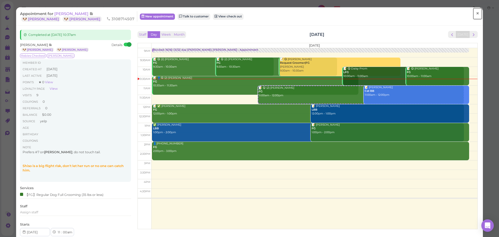
click at [476, 16] on span "×" at bounding box center [477, 13] width 3 height 7
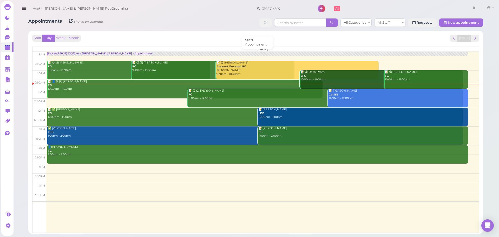
click at [81, 52] on div "Blocked: 16(16) 13(12) Asa [PERSON_NAME] [PERSON_NAME] • Appointment" at bounding box center [100, 54] width 105 height 4
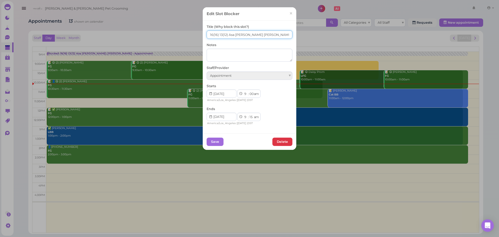
click at [211, 33] on input "16(16) 13(12) Asa [PERSON_NAME] [PERSON_NAME]" at bounding box center [250, 34] width 86 height 8
drag, startPoint x: 218, startPoint y: 35, endPoint x: 221, endPoint y: 34, distance: 2.6
click at [221, 34] on input "18(16) 13(12) Asa [PERSON_NAME] [PERSON_NAME]" at bounding box center [250, 34] width 86 height 8
type input "18(16) 15(12) Asa [PERSON_NAME] [PERSON_NAME]"
click at [211, 140] on button "Save" at bounding box center [215, 141] width 17 height 8
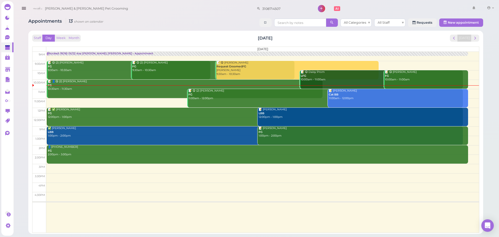
click at [159, 40] on div "Staff Day Week Month [DATE] [DATE]" at bounding box center [255, 38] width 447 height 7
click at [61, 38] on button "Week" at bounding box center [61, 38] width 13 height 7
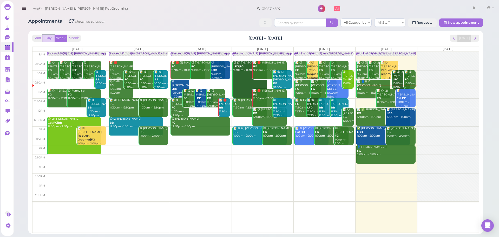
click at [49, 38] on button "Day" at bounding box center [48, 38] width 12 height 7
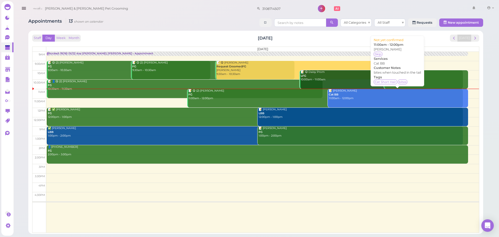
click at [368, 95] on div "📝 [PERSON_NAME] Cat BB 11:00am - 12:00pm" at bounding box center [397, 94] width 139 height 11
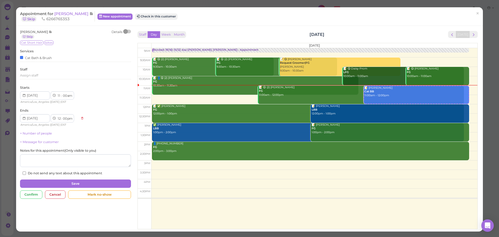
click at [128, 31] on div at bounding box center [127, 32] width 7 height 4
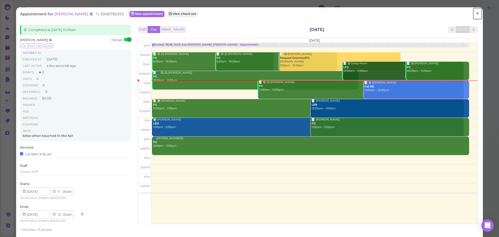
click at [476, 13] on span "×" at bounding box center [477, 13] width 3 height 7
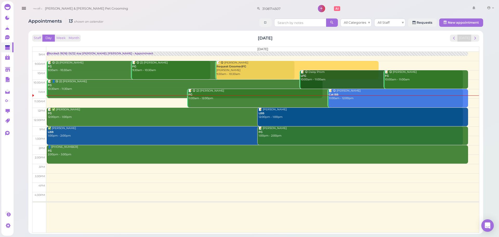
click at [171, 42] on div "Staff Day Week Month [DATE] [DATE] [DATE] 9am 9:30am 10am 10:30am 11am 11:30am …" at bounding box center [255, 134] width 447 height 198
click at [132, 43] on div "Staff Day Week Month [DATE] [DATE] [DATE] 9am 9:30am 10am 10:30am 11am 11:30am …" at bounding box center [255, 134] width 447 height 198
click at [132, 44] on div "Staff Day Week Month [DATE] [DATE] [DATE] 9am 9:30am 10am 10:30am 11am 11:30am …" at bounding box center [255, 134] width 447 height 198
click at [57, 38] on button "Week" at bounding box center [61, 38] width 13 height 7
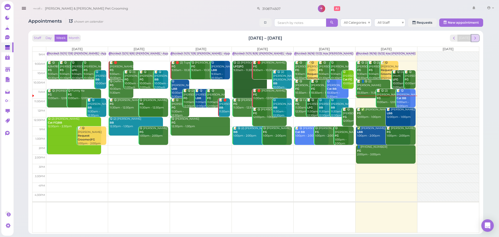
click at [473, 37] on span "next" at bounding box center [475, 38] width 5 height 5
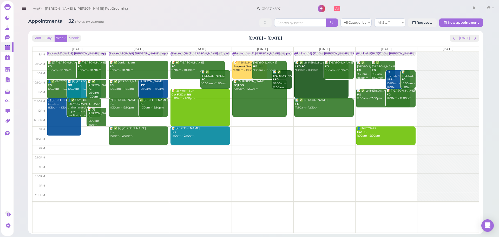
click at [401, 62] on td at bounding box center [262, 65] width 433 height 9
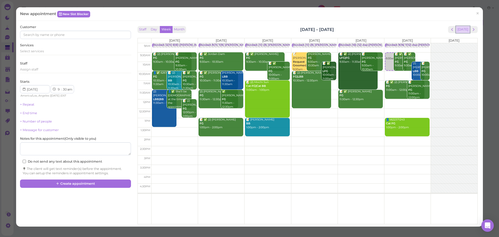
click at [457, 29] on button "[DATE]" at bounding box center [463, 29] width 14 height 7
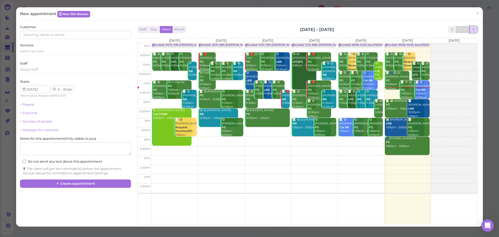
click at [471, 30] on span "next" at bounding box center [473, 29] width 5 height 5
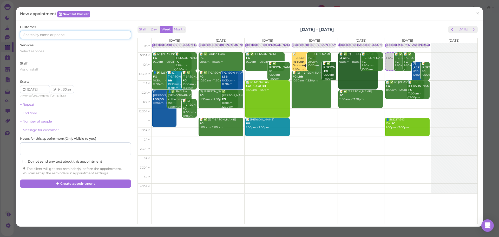
click at [87, 34] on input at bounding box center [75, 35] width 111 height 8
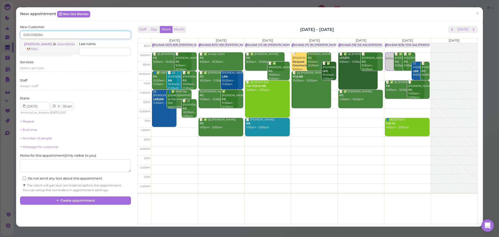
type input "6264168284"
click at [51, 46] on link "[PERSON_NAME] 6264168284 🐶 Kiko" at bounding box center [49, 46] width 59 height 15
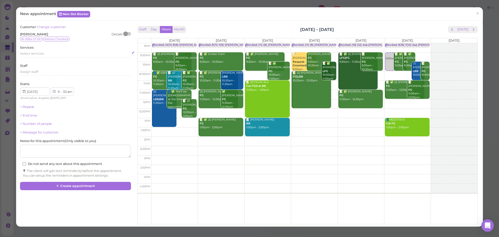
click at [49, 54] on div "Select services" at bounding box center [75, 53] width 111 height 5
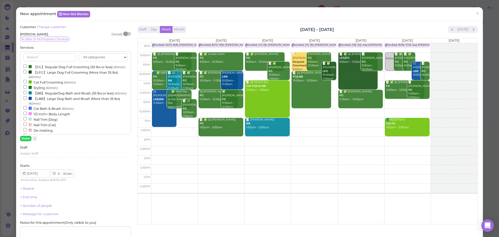
click at [53, 63] on div "All categories Full Grooming Bath & Brush Add-ons Dental Work Special Request I…" at bounding box center [75, 92] width 111 height 83
click at [54, 65] on label "【FG】Regular Dog Full Grooming (35 lbs or less) (60min)" at bounding box center [74, 66] width 102 height 5
click at [27, 65] on input "【FG】Regular Dog Full Grooming (35 lbs or less) (60min)" at bounding box center [24, 65] width 3 height 3
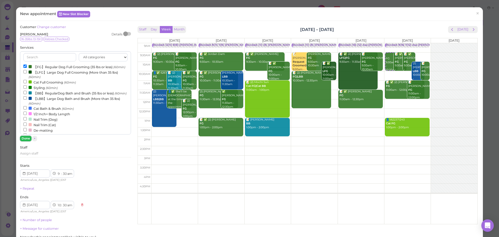
click at [27, 138] on button "Done" at bounding box center [25, 138] width 11 height 5
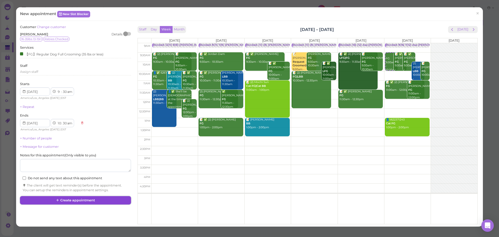
click at [76, 199] on button "Create appointment" at bounding box center [75, 200] width 111 height 8
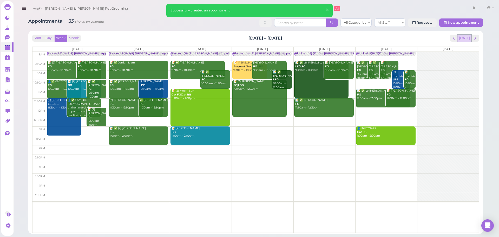
click at [462, 39] on button "[DATE]" at bounding box center [464, 38] width 14 height 7
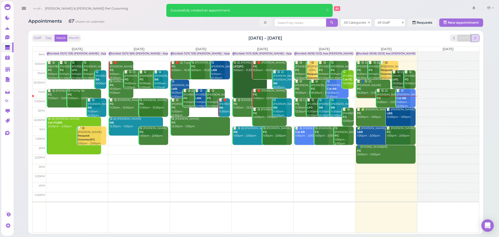
click at [479, 36] on button "next" at bounding box center [475, 38] width 8 height 7
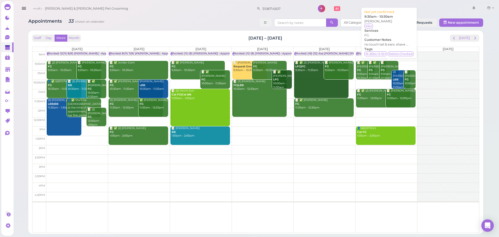
click at [387, 63] on div "📝 [PERSON_NAME] FG 9:30am - 10:30am" at bounding box center [389, 70] width 18 height 19
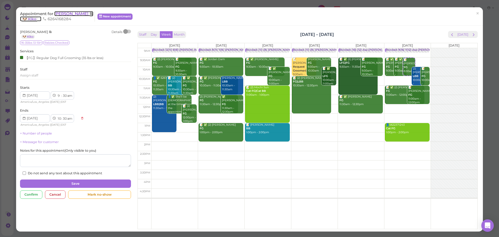
drag, startPoint x: 61, startPoint y: 13, endPoint x: 65, endPoint y: 14, distance: 4.9
click at [61, 13] on span "[PERSON_NAME]" at bounding box center [71, 13] width 35 height 5
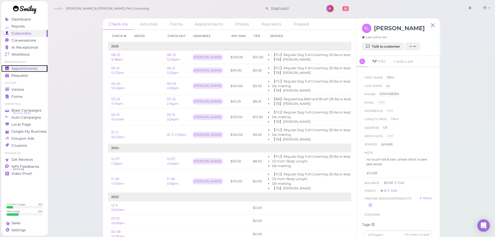
click at [39, 67] on div "Appointments" at bounding box center [23, 68] width 37 height 4
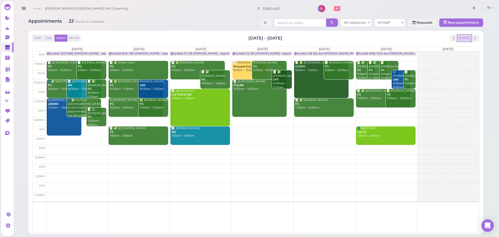
click at [467, 40] on button "[DATE]" at bounding box center [464, 38] width 14 height 7
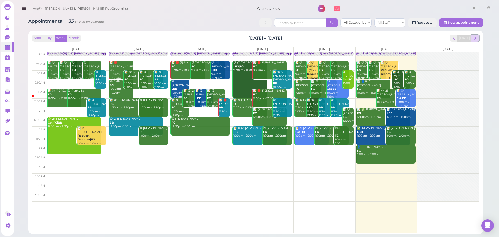
click at [475, 39] on span "next" at bounding box center [475, 38] width 5 height 5
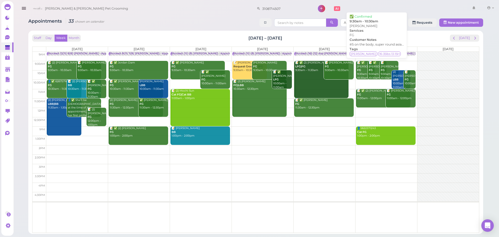
click at [371, 69] on div "📝 ✅ [PERSON_NAME] FG 9:30am - 10:30am" at bounding box center [377, 70] width 18 height 19
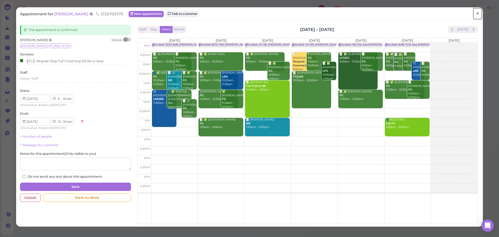
click at [476, 13] on span "×" at bounding box center [477, 13] width 3 height 7
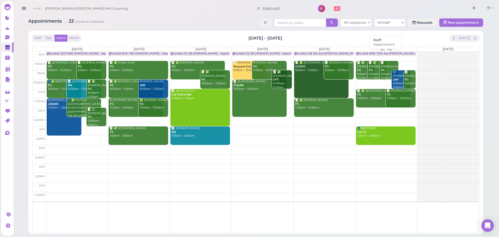
click at [376, 52] on div "Blocked: 9(16) 7(12) Asa [PERSON_NAME] [PERSON_NAME] • Appointment" at bounding box center [408, 54] width 103 height 4
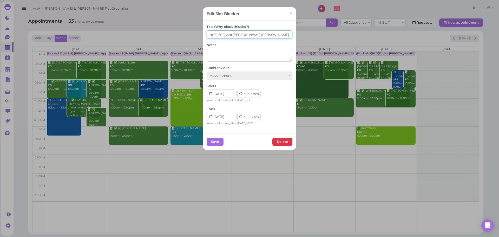
click at [217, 34] on input "9(16) 7(12) Asa [PERSON_NAME] [PERSON_NAME]" at bounding box center [250, 34] width 86 height 8
click at [207, 34] on input "9(16) 8(12) Asa [PERSON_NAME] [PERSON_NAME]" at bounding box center [250, 34] width 86 height 8
type input "10(16) 8(12) Asa [PERSON_NAME] [PERSON_NAME]"
click at [213, 141] on button "Save" at bounding box center [215, 141] width 17 height 8
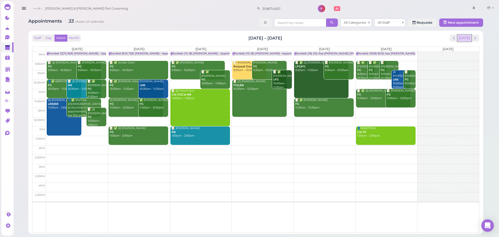
click at [468, 35] on button "[DATE]" at bounding box center [464, 38] width 14 height 7
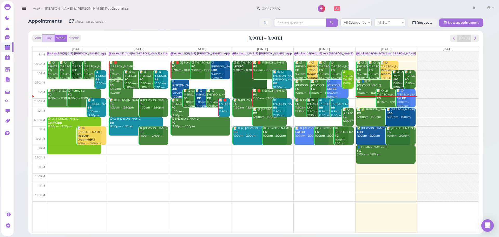
click at [50, 37] on button "Day" at bounding box center [48, 38] width 12 height 7
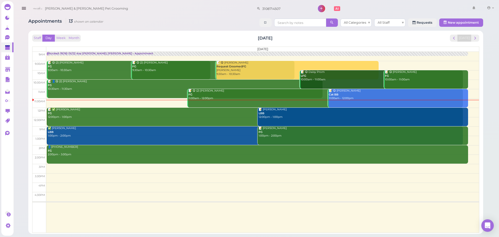
click at [177, 33] on div "Staff Day Week Month [DATE] [DATE] [DATE] 9am 9:30am 10am 10:30am 11am 11:30am …" at bounding box center [255, 132] width 449 height 198
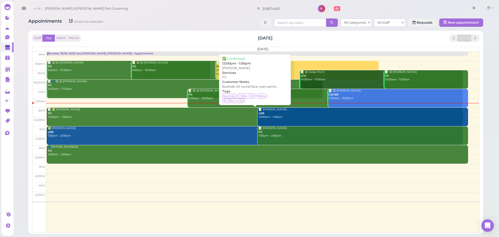
click at [228, 112] on div "📝 ✅ [PERSON_NAME] FG 12:00pm - 1:00pm" at bounding box center [255, 113] width 415 height 11
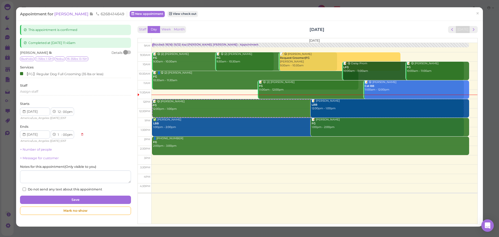
click at [128, 53] on div at bounding box center [127, 52] width 7 height 4
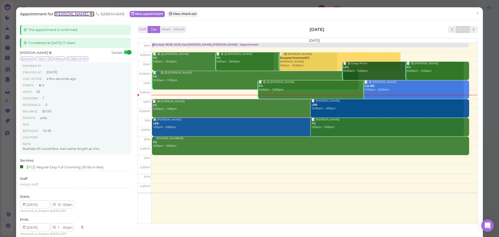
click at [58, 14] on span "[PERSON_NAME]" at bounding box center [71, 13] width 35 height 5
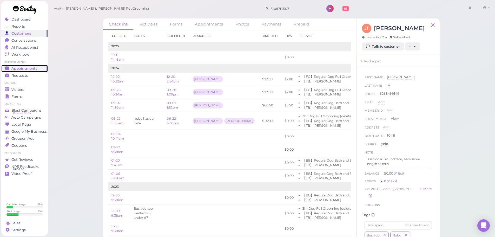
click at [22, 71] on link "Appointments" at bounding box center [24, 68] width 46 height 7
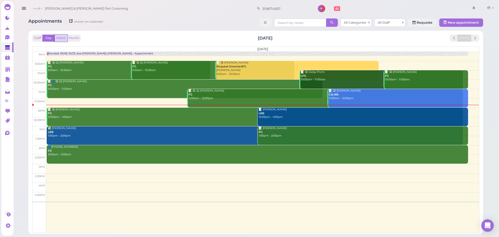
click at [63, 38] on button "Week" at bounding box center [61, 38] width 13 height 7
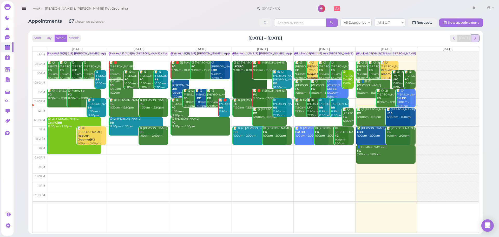
click at [471, 38] on button "next" at bounding box center [475, 38] width 8 height 7
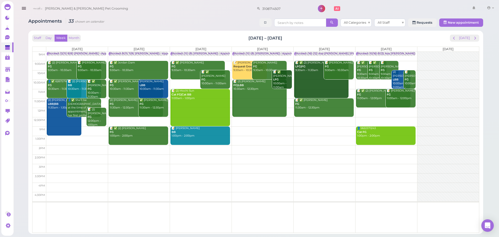
click at [155, 38] on div "Staff Day Week Month [DATE] – [DATE] [DATE]" at bounding box center [255, 38] width 447 height 7
click at [352, 81] on td at bounding box center [262, 83] width 433 height 9
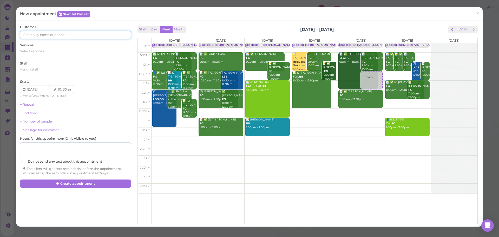
click at [66, 35] on input at bounding box center [75, 35] width 111 height 8
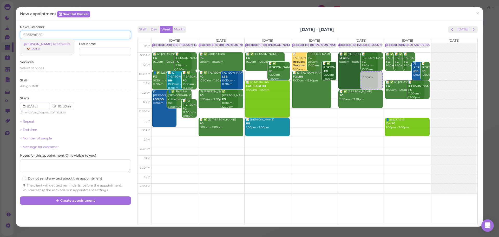
type input "6263296189"
click at [48, 48] on link "[PERSON_NAME] 6263296189 🐶 Tootie" at bounding box center [47, 46] width 54 height 15
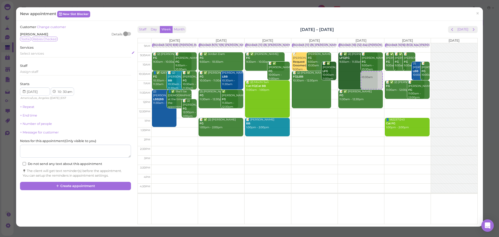
click at [34, 52] on span "Select services" at bounding box center [32, 53] width 24 height 4
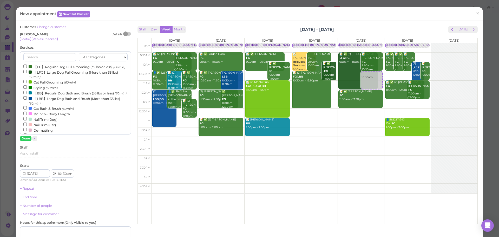
click at [63, 66] on label "【FG】Regular Dog Full Grooming (35 lbs or less) (60min)" at bounding box center [74, 66] width 102 height 5
click at [27, 66] on input "【FG】Regular Dog Full Grooming (35 lbs or less) (60min)" at bounding box center [24, 65] width 3 height 3
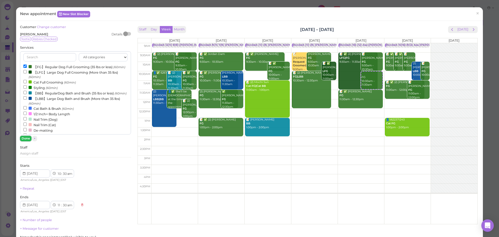
click at [26, 139] on button "Done" at bounding box center [25, 138] width 11 height 5
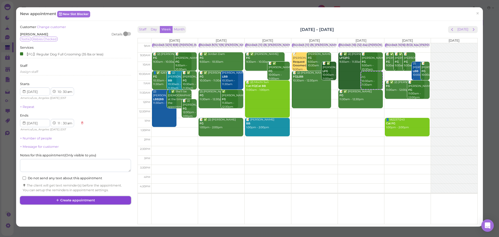
click at [85, 199] on button "Create appointment" at bounding box center [75, 200] width 111 height 8
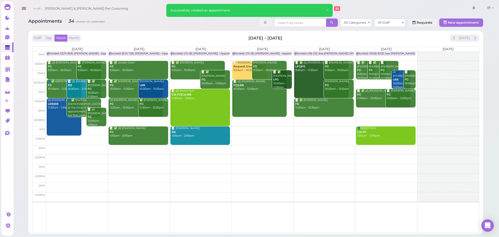
click at [230, 41] on div "Staff Day Week Month Oct 13 – 19, 2025 Today" at bounding box center [255, 38] width 447 height 7
click at [231, 40] on div "Staff Day Week Month Oct 13 – 19, 2025 Today" at bounding box center [255, 38] width 447 height 7
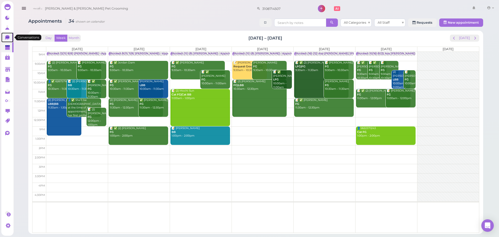
click at [8, 39] on icon at bounding box center [7, 37] width 4 height 5
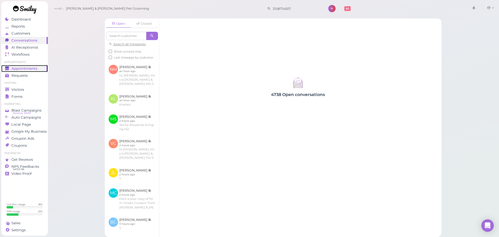
click at [38, 71] on link "Appointments" at bounding box center [24, 68] width 46 height 7
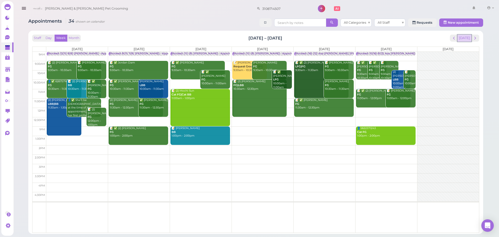
click at [464, 36] on button "Today" at bounding box center [464, 38] width 14 height 7
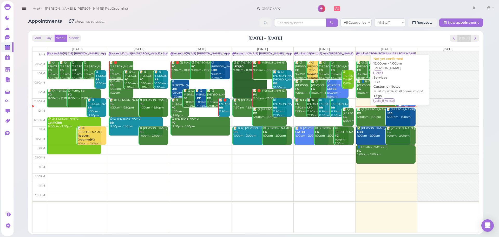
click at [394, 112] on div "📝 John Cao LBB 12:00pm - 1:00pm" at bounding box center [400, 113] width 29 height 11
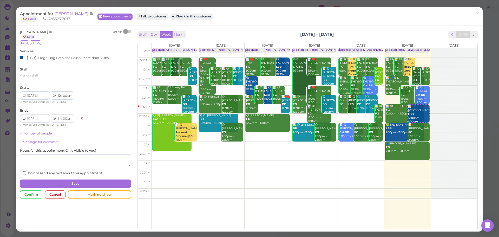
click at [127, 31] on div at bounding box center [127, 32] width 7 height 4
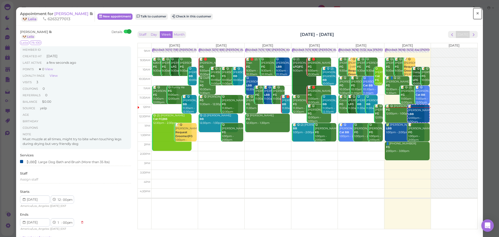
click at [476, 13] on span "×" at bounding box center [477, 13] width 3 height 7
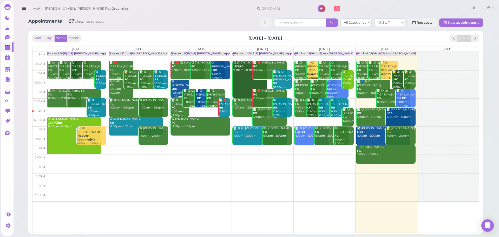
click at [420, 36] on div "Staff Day Week Month Oct 6 – 12, 2025 Today" at bounding box center [255, 38] width 447 height 7
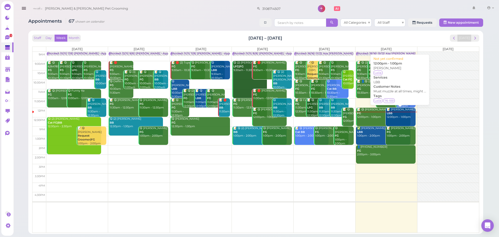
click at [400, 113] on div "📝 John Cao LBB 12:00pm - 1:00pm" at bounding box center [400, 113] width 29 height 11
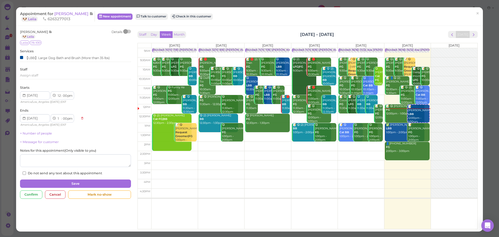
click at [127, 32] on div at bounding box center [127, 32] width 7 height 4
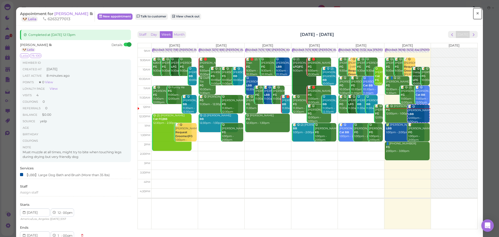
click at [476, 14] on span "×" at bounding box center [477, 13] width 3 height 7
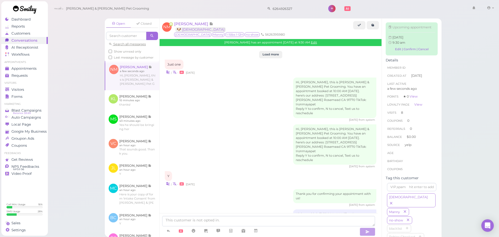
scroll to position [861, 0]
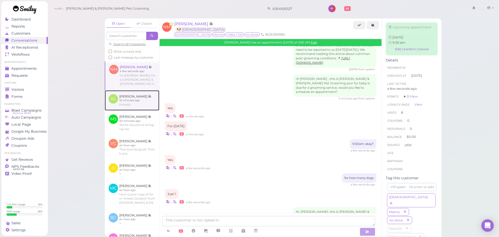
click at [131, 97] on link at bounding box center [132, 100] width 55 height 20
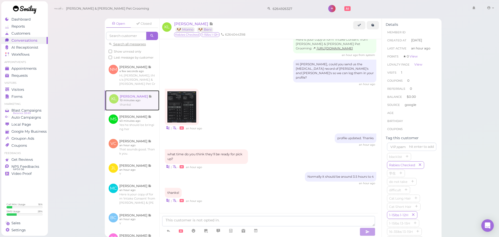
scroll to position [340, 0]
click at [274, 118] on div "| • an hour ago" at bounding box center [270, 110] width 211 height 42
click at [244, 104] on div "| • an hour ago" at bounding box center [270, 110] width 211 height 42
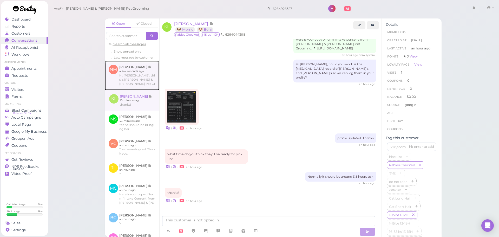
click at [139, 86] on link at bounding box center [132, 75] width 55 height 29
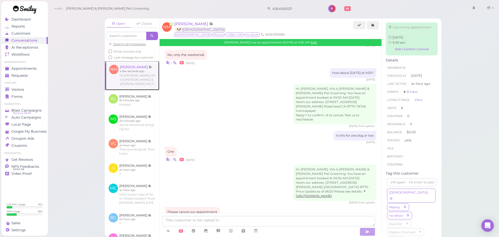
scroll to position [720, 0]
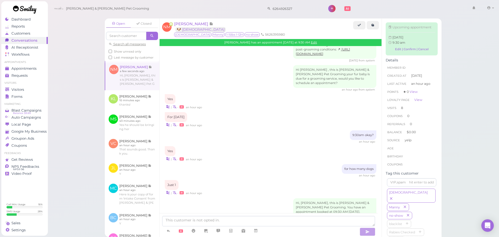
click at [254, 180] on div "Just 1 | • an hour ago" at bounding box center [270, 187] width 211 height 15
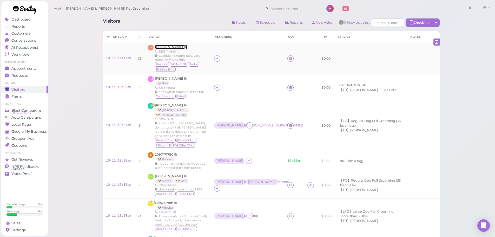
click at [162, 47] on span "[PERSON_NAME]" at bounding box center [169, 47] width 29 height 4
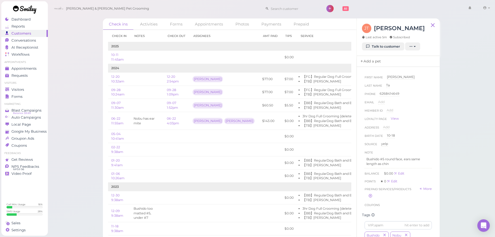
click at [376, 63] on link "Add a pet" at bounding box center [370, 61] width 27 height 11
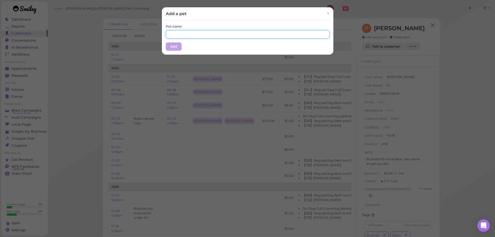
click at [194, 31] on input "text" at bounding box center [248, 34] width 164 height 8
type input "Bushido"
click at [194, 44] on div "Pet name [PERSON_NAME] Add" at bounding box center [247, 37] width 171 height 34
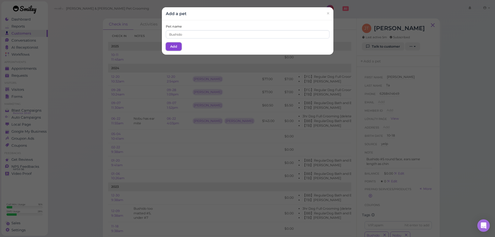
click at [171, 48] on button "Add" at bounding box center [174, 46] width 16 height 8
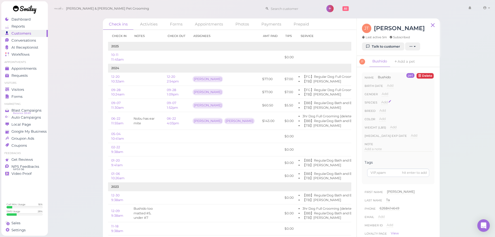
click at [382, 102] on span "Add" at bounding box center [384, 102] width 6 height 4
click at [388, 102] on select "Dog Cat Bird Other" at bounding box center [406, 104] width 51 height 8
select select "Dog"
click at [381, 100] on select "Dog Cat Bird Other" at bounding box center [406, 104] width 51 height 8
click at [387, 112] on button "Done" at bounding box center [387, 111] width 11 height 5
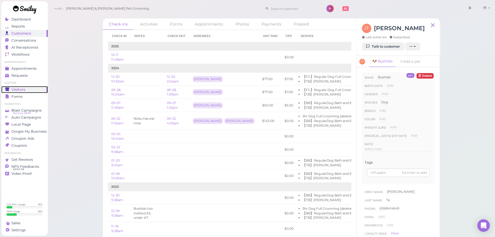
click at [19, 89] on span "Visitors" at bounding box center [18, 89] width 14 height 4
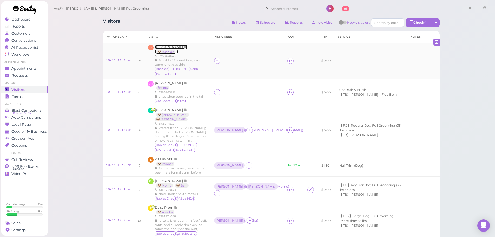
click at [163, 46] on span "[PERSON_NAME]" at bounding box center [169, 47] width 29 height 4
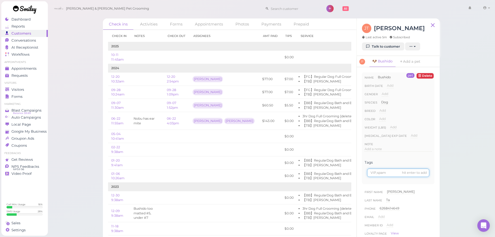
click at [379, 172] on input at bounding box center [398, 172] width 62 height 8
type input "16-35/13-15"
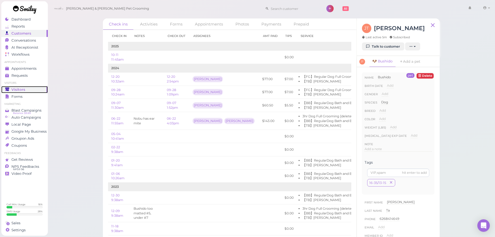
click at [18, 90] on span "Visitors" at bounding box center [18, 89] width 14 height 4
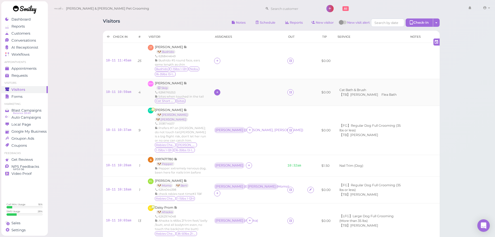
click at [219, 94] on icon at bounding box center [217, 92] width 3 height 4
click at [234, 176] on span "[PERSON_NAME]" at bounding box center [235, 177] width 28 height 4
click at [221, 92] on div "[PERSON_NAME]" at bounding box center [229, 92] width 28 height 4
click at [231, 122] on span "Select pets" at bounding box center [231, 124] width 18 height 6
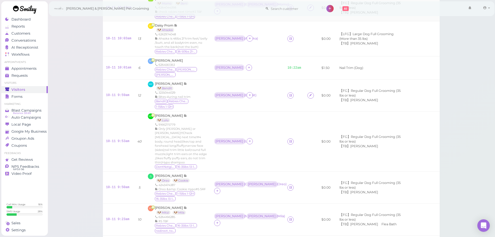
scroll to position [248, 0]
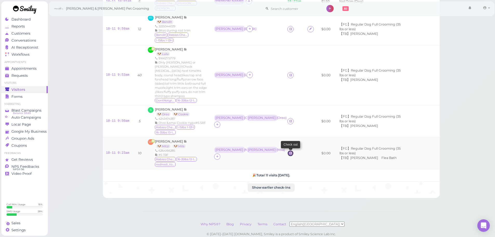
click at [289, 151] on icon at bounding box center [290, 153] width 3 height 4
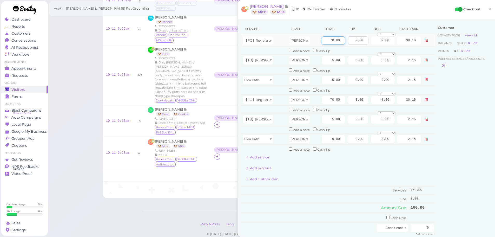
drag, startPoint x: 325, startPoint y: 39, endPoint x: 357, endPoint y: 42, distance: 32.0
click at [357, 42] on tr "【FG】Regular Dog Full Grooming (35 lbs or less) Helen 70.00 0.00 0.00 0 10% off …" at bounding box center [338, 40] width 194 height 11
type input "80"
type input "34.40"
drag, startPoint x: 324, startPoint y: 99, endPoint x: 359, endPoint y: 103, distance: 35.3
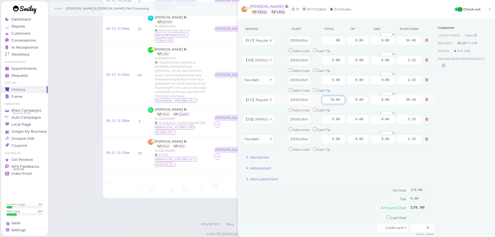
click at [359, 103] on tr "【FG】Regular Dog Full Grooming (35 lbs or less) Rebecca 70.00 0.00 0.00 0 10% of…" at bounding box center [338, 99] width 194 height 11
type input "80"
type input "34.40"
click at [461, 109] on div "Customer Loyalty page View Balance $0.00 Edit Points ★ 0 Edit Prepaid services/…" at bounding box center [463, 145] width 56 height 245
drag, startPoint x: 349, startPoint y: 41, endPoint x: 435, endPoint y: 51, distance: 86.1
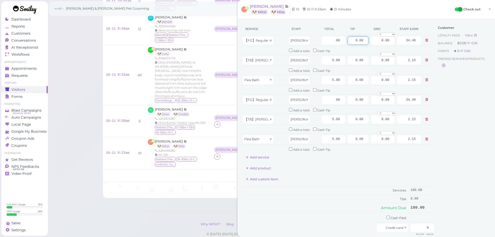
click at [432, 50] on div "Service Staff Total Tip Disc Staff earn 【FG】Regular Dog Full Grooming (35 lbs o…" at bounding box center [366, 145] width 250 height 245
type input "18"
click at [453, 92] on div "Customer Loyalty page View Balance $0.00 Edit Points ★ 0 Edit Prepaid services/…" at bounding box center [463, 145] width 56 height 245
drag, startPoint x: 350, startPoint y: 97, endPoint x: 387, endPoint y: 104, distance: 37.2
click at [387, 104] on tr "【FG】Regular Dog Full Grooming (35 lbs or less) Rebecca 80 0.00 0.00 0 10% off 1…" at bounding box center [338, 99] width 194 height 11
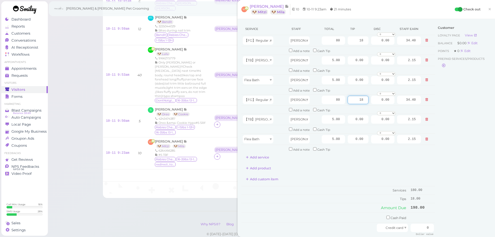
type input "18"
click at [451, 120] on div "Customer Loyalty page View Balance $0.00 Edit Points ★ 0 Edit Prepaid services/…" at bounding box center [463, 145] width 56 height 245
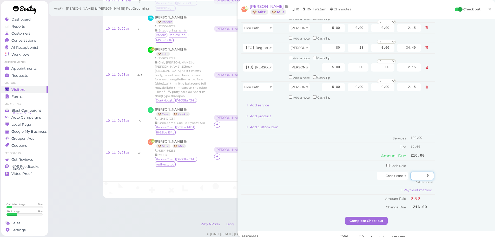
drag, startPoint x: 417, startPoint y: 177, endPoint x: 498, endPoint y: 180, distance: 81.6
click at [495, 182] on html "Dashboard Reports Customers Conversations 0" at bounding box center [247, 6] width 495 height 508
type input "216"
click at [481, 184] on div "Customer Loyalty page View Balance $0.00 Edit Points ★ 0 Edit Prepaid services/…" at bounding box center [463, 93] width 56 height 245
click at [377, 220] on button "Complete Checkout" at bounding box center [366, 220] width 43 height 8
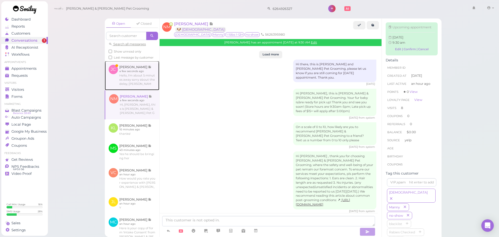
drag, startPoint x: 0, startPoint y: 0, endPoint x: 133, endPoint y: 84, distance: 157.0
click at [125, 76] on link at bounding box center [132, 75] width 55 height 29
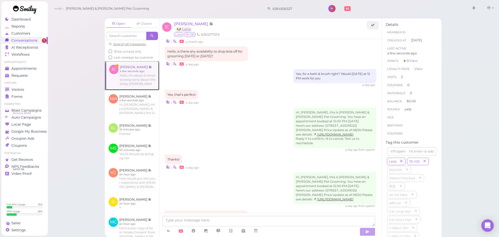
scroll to position [750, 0]
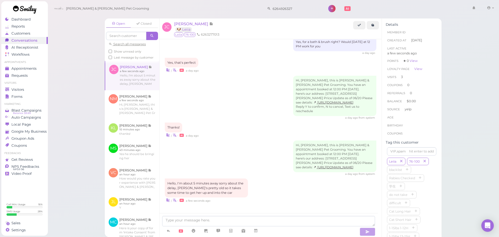
click at [276, 196] on div "Hello, I'm about 5 minutes away sorry about the delay, [PERSON_NAME]'s pretty o…" at bounding box center [270, 190] width 211 height 25
click at [225, 220] on textarea at bounding box center [268, 221] width 213 height 10
type textarea "No worries we'll be waiting or you"
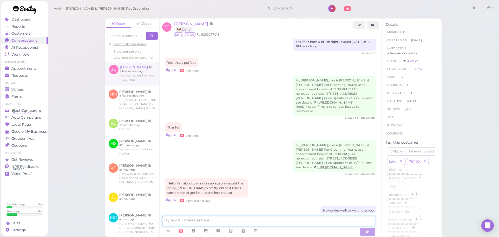
scroll to position [762, 0]
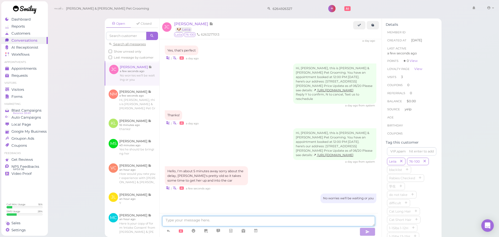
click at [284, 222] on textarea at bounding box center [268, 221] width 213 height 10
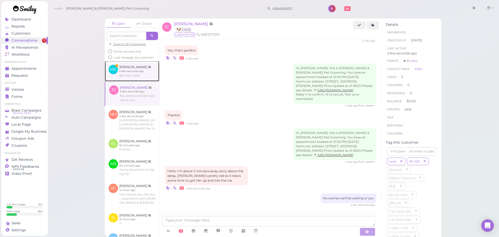
click at [140, 80] on link at bounding box center [132, 71] width 55 height 20
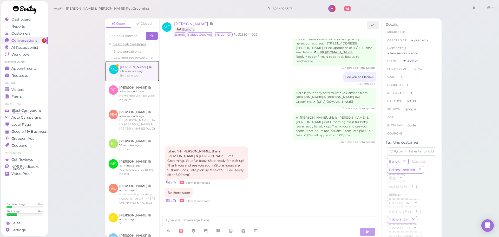
scroll to position [677, 0]
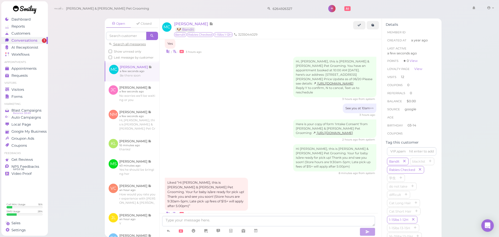
click at [233, 113] on div "3 hours ago" at bounding box center [270, 115] width 211 height 4
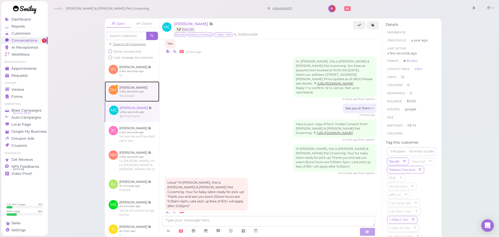
click at [142, 99] on link at bounding box center [132, 91] width 55 height 20
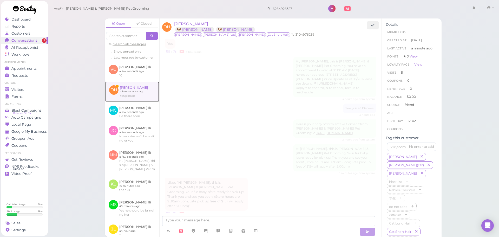
scroll to position [697, 0]
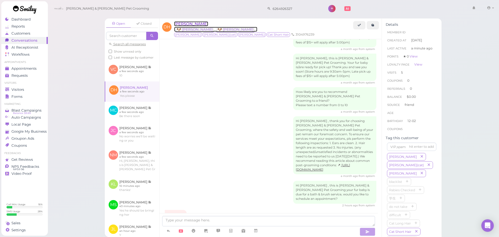
click at [189, 22] on span "[PERSON_NAME]" at bounding box center [191, 23] width 34 height 5
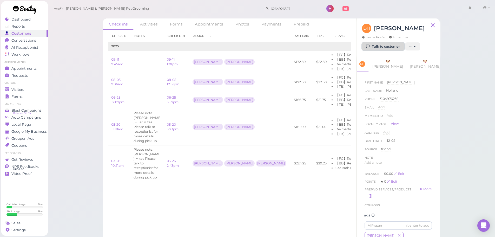
click at [379, 46] on link "Talk to customer" at bounding box center [383, 46] width 42 height 8
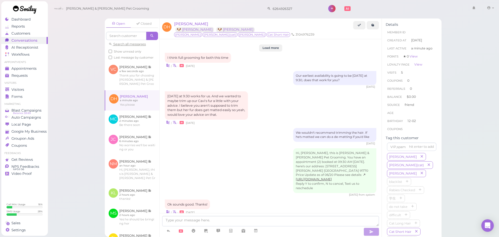
scroll to position [697, 0]
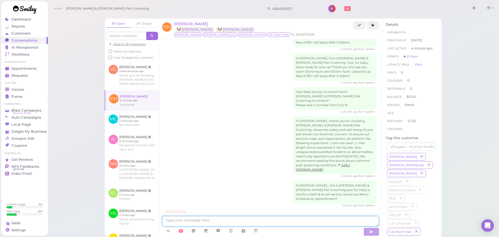
click at [207, 221] on textarea at bounding box center [270, 221] width 217 height 10
click at [193, 23] on span "[PERSON_NAME]" at bounding box center [191, 23] width 34 height 5
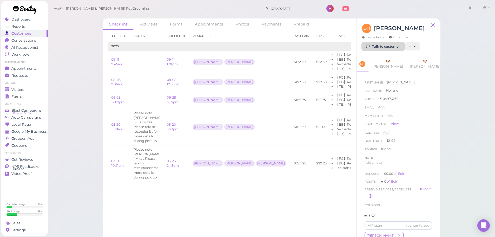
click at [369, 48] on icon at bounding box center [367, 46] width 3 height 4
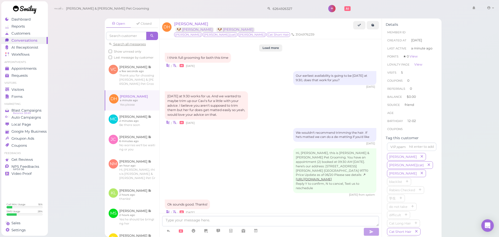
scroll to position [697, 0]
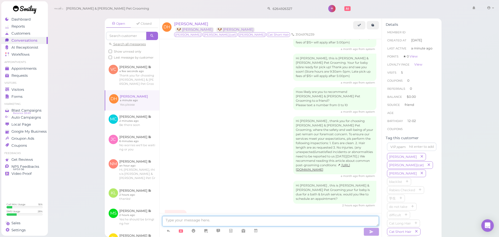
click at [199, 224] on textarea at bounding box center [270, 221] width 217 height 10
type textarea "F"
type textarea "One dog full grooming and the other Bath & Brush like the last time?"
click at [366, 232] on button "button" at bounding box center [371, 231] width 16 height 8
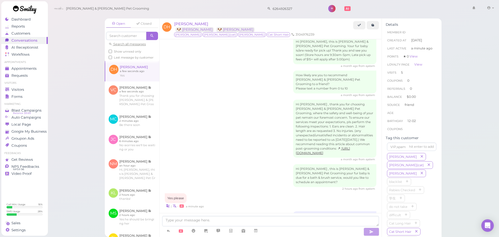
scroll to position [735, 0]
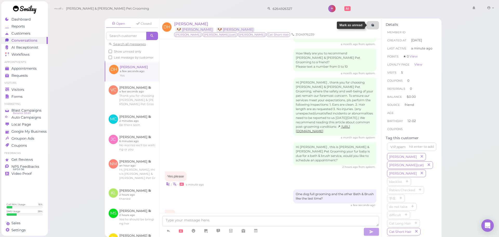
click at [373, 27] on icon at bounding box center [372, 25] width 3 height 4
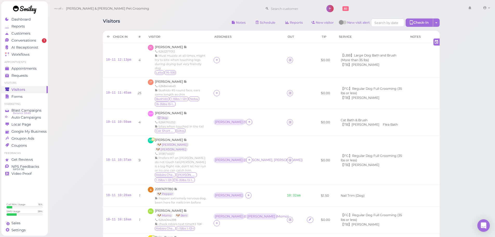
click at [159, 48] on span "[PERSON_NAME]" at bounding box center [169, 47] width 29 height 4
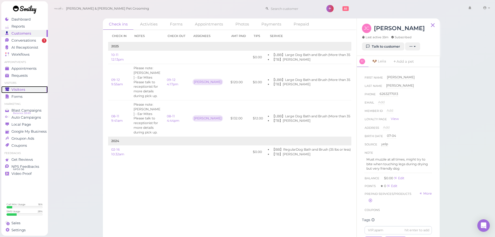
click at [28, 89] on div "Visitors" at bounding box center [23, 89] width 37 height 4
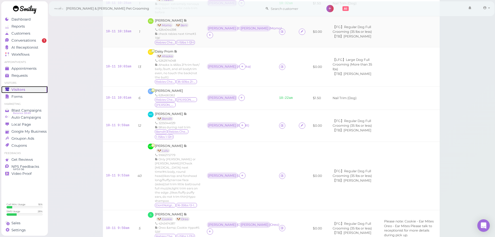
scroll to position [260, 0]
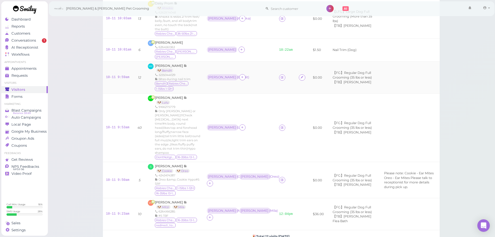
click at [281, 62] on td at bounding box center [286, 78] width 20 height 32
click at [280, 75] on icon at bounding box center [281, 77] width 3 height 4
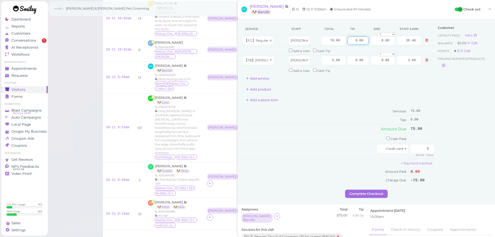
drag, startPoint x: 346, startPoint y: 39, endPoint x: 433, endPoint y: 52, distance: 87.9
click at [428, 55] on tbody "【FG】Regular Dog Full Grooming (35 lbs or less) Asa 70.00 0.00 0.00 0 10% off 15…" at bounding box center [338, 54] width 194 height 39
type input "11.25"
click at [470, 125] on div "Customer Loyalty page View Balance $0.00 Edit Points ★ 0 Edit Prepaid services/…" at bounding box center [463, 106] width 56 height 167
drag, startPoint x: 419, startPoint y: 148, endPoint x: 462, endPoint y: 149, distance: 43.1
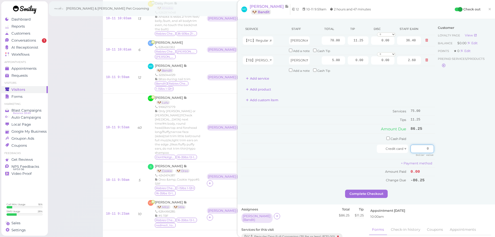
click at [462, 149] on div "Service Staff Total Tip Disc Staff earn 【FG】Regular Dog Full Grooming (35 lbs o…" at bounding box center [366, 106] width 250 height 167
type input "86.25"
click at [457, 156] on div "Customer Loyalty page View Balance $0.00 Edit Points ★ 0 Edit Prepaid services/…" at bounding box center [463, 106] width 56 height 167
click at [371, 194] on button "Complete Checkout" at bounding box center [366, 193] width 43 height 8
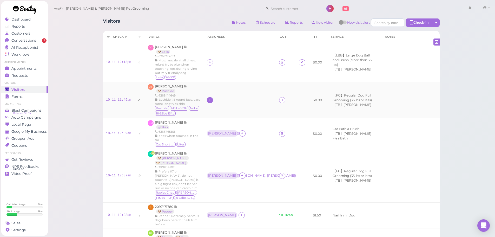
click at [211, 98] on icon at bounding box center [209, 100] width 3 height 4
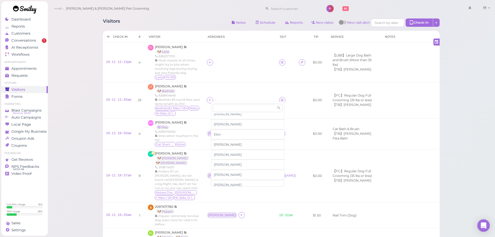
scroll to position [89, 0]
click at [221, 180] on span "[PERSON_NAME]" at bounding box center [228, 181] width 28 height 4
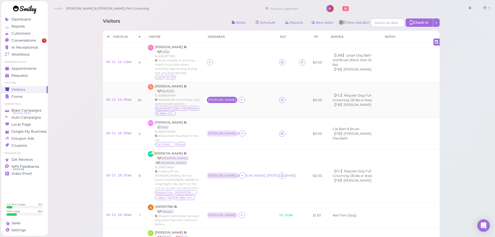
click at [215, 98] on div "[PERSON_NAME]" at bounding box center [222, 100] width 28 height 4
click at [224, 128] on span "Select pets" at bounding box center [224, 127] width 18 height 6
click at [211, 60] on icon at bounding box center [209, 62] width 3 height 4
click at [219, 96] on span "[PERSON_NAME]" at bounding box center [228, 96] width 28 height 4
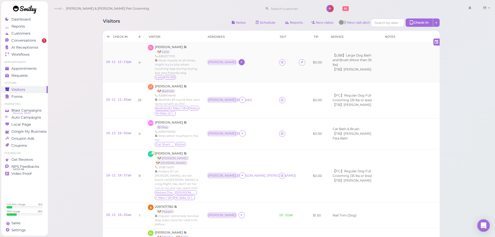
click at [214, 60] on div "[PERSON_NAME]" at bounding box center [222, 62] width 28 height 4
click at [222, 89] on span "Select pets" at bounding box center [224, 92] width 18 height 6
click at [193, 18] on div "Visitors Notes Schedule Reports New visitor New visit alert Check-in Customer c…" at bounding box center [271, 23] width 337 height 10
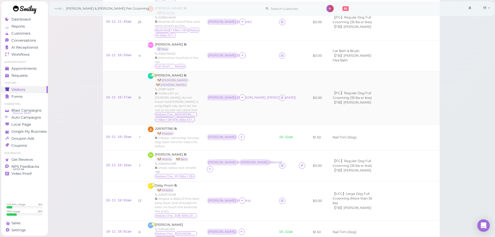
click at [184, 71] on td "PO Pilar Otero Cunningham 🐶 Molly 🐶 Bob 3108714507 Prefers #7 on Molly; do not …" at bounding box center [174, 97] width 59 height 53
click at [184, 73] on span "[PERSON_NAME]" at bounding box center [169, 75] width 29 height 4
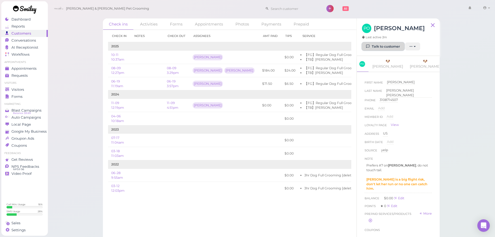
click at [373, 51] on link "Talk to customer" at bounding box center [383, 46] width 42 height 8
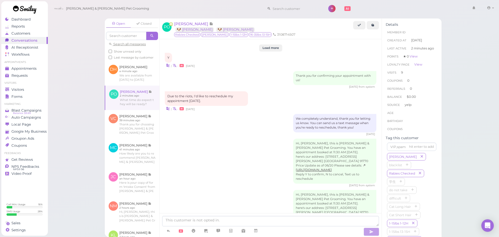
scroll to position [709, 0]
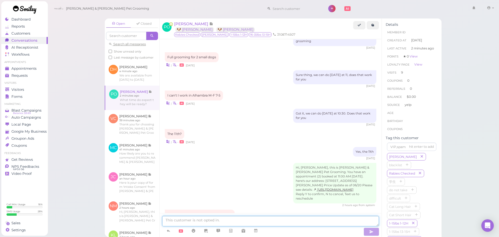
click at [199, 220] on textarea at bounding box center [270, 221] width 217 height 10
type textarea "They 'll be ready for pick up at 2:10"
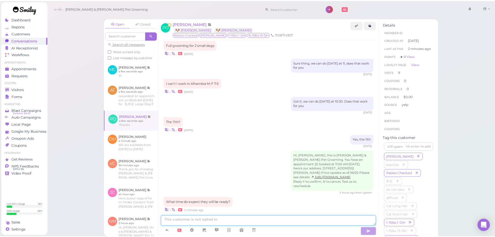
scroll to position [743, 0]
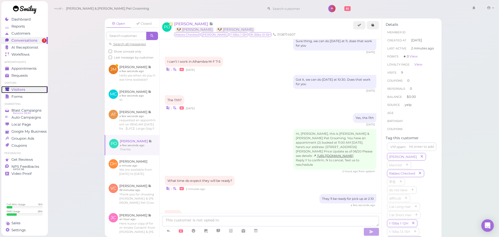
click at [18, 90] on span "Visitors" at bounding box center [18, 89] width 14 height 4
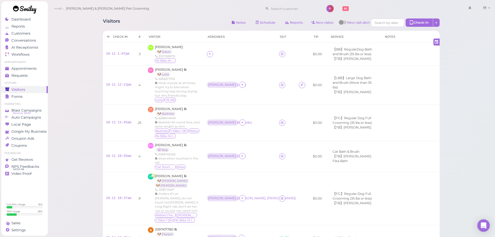
click at [161, 47] on span "Yao Bian" at bounding box center [169, 47] width 28 height 4
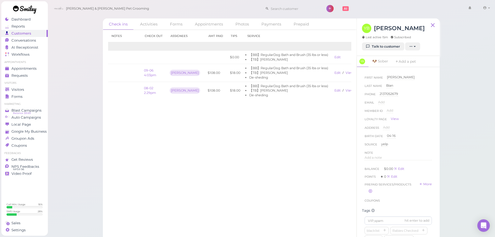
scroll to position [0, 31]
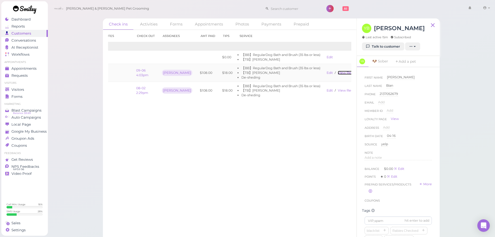
click at [338, 71] on link "View receipt" at bounding box center [348, 73] width 21 height 4
click at [18, 91] on span "Visitors" at bounding box center [18, 89] width 14 height 4
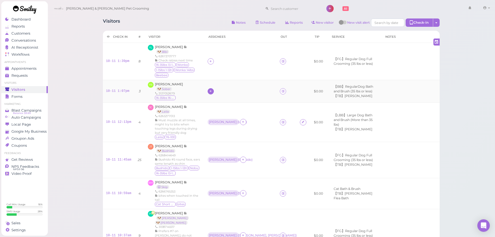
click at [212, 89] on icon at bounding box center [210, 91] width 3 height 4
click at [218, 134] on span "[PERSON_NAME]" at bounding box center [229, 134] width 28 height 4
click at [217, 91] on div "[PERSON_NAME]" at bounding box center [223, 91] width 28 height 4
click at [221, 121] on span "Select pets" at bounding box center [225, 123] width 18 height 6
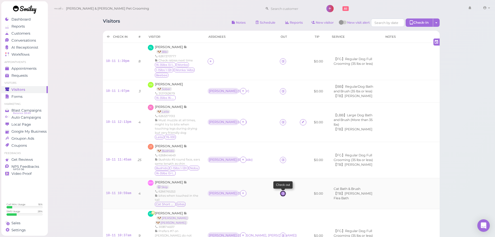
click at [281, 191] on icon at bounding box center [282, 193] width 3 height 4
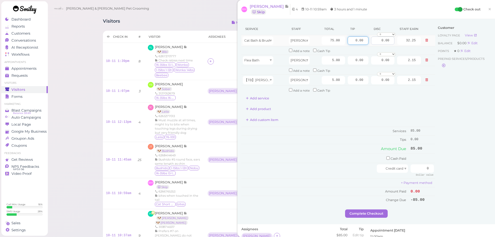
drag, startPoint x: 351, startPoint y: 43, endPoint x: 384, endPoint y: 44, distance: 32.8
click at [384, 44] on tr "Cat Bath & Brush Rebecca 75.00 0.00 0.00 0 10% off 15% off 20% off 25% off 30% …" at bounding box center [338, 40] width 194 height 11
type input "17"
click at [442, 99] on div "Customer Loyalty page View Balance $0.00 Edit Points ★ 0 Edit Prepaid services/…" at bounding box center [463, 116] width 56 height 186
drag, startPoint x: 414, startPoint y: 170, endPoint x: 458, endPoint y: 173, distance: 44.3
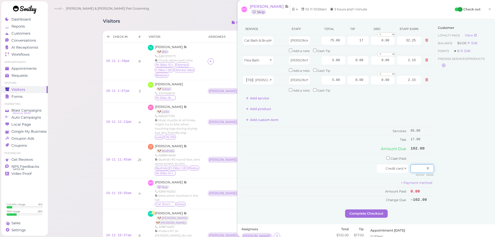
click at [458, 173] on div "Service Staff Total Tip Disc Staff earn Cat Bath & Brush Rebecca 75.00 17 0.00 …" at bounding box center [366, 116] width 250 height 186
type input "102"
click at [461, 171] on div "Customer Loyalty page View Balance $0.00 Edit Points ★ 0 Edit Prepaid services/…" at bounding box center [463, 116] width 56 height 186
click at [369, 213] on button "Complete Checkout" at bounding box center [366, 213] width 43 height 8
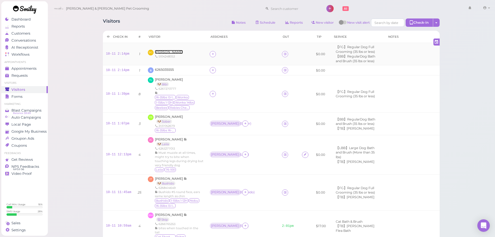
click at [164, 51] on span "Bella Guo" at bounding box center [169, 52] width 28 height 4
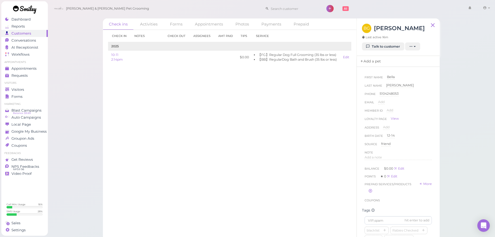
click at [382, 61] on link "Add a pet" at bounding box center [370, 61] width 27 height 11
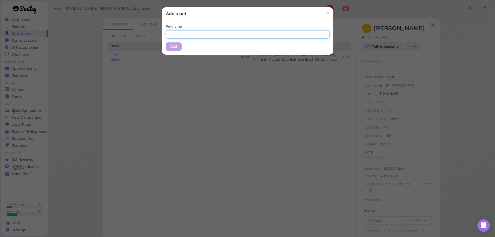
click at [246, 34] on input "text" at bounding box center [248, 34] width 164 height 8
type input "Matcha"
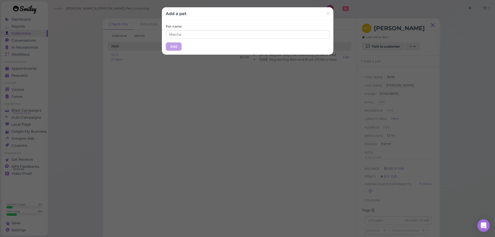
click at [194, 45] on div "Pet name Matcha Add" at bounding box center [247, 37] width 171 height 34
click at [171, 45] on button "Add" at bounding box center [174, 46] width 16 height 8
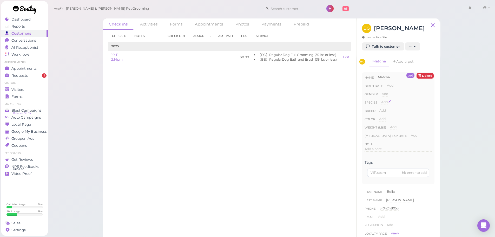
click at [382, 101] on span "Add" at bounding box center [384, 102] width 6 height 4
click at [387, 102] on select "Dog Cat Bird Other" at bounding box center [406, 104] width 51 height 8
select select "Dog"
click at [381, 100] on select "Dog Cat Bird Other" at bounding box center [406, 104] width 51 height 8
click at [386, 112] on button "Done" at bounding box center [387, 111] width 11 height 5
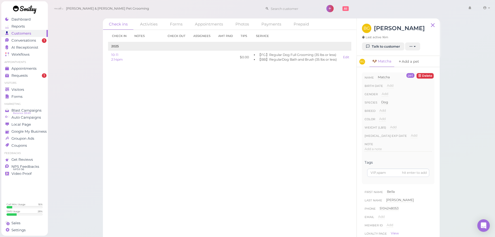
click at [402, 60] on link "Add a pet" at bounding box center [408, 61] width 27 height 11
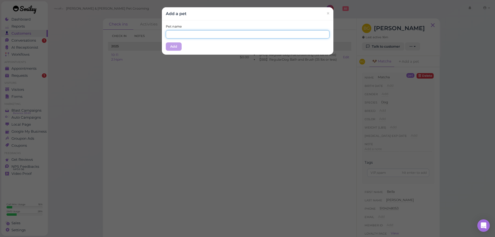
click at [175, 35] on input "text" at bounding box center [248, 34] width 164 height 8
type input "Tofu"
click at [196, 48] on div "Pet name Tofu Add" at bounding box center [247, 37] width 171 height 34
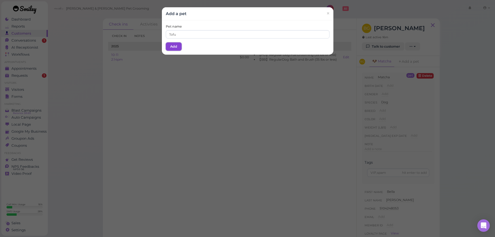
click at [173, 47] on button "Add" at bounding box center [174, 46] width 16 height 8
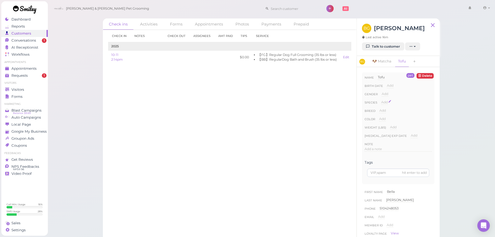
click at [384, 101] on span "Add" at bounding box center [384, 102] width 6 height 4
click at [390, 103] on select "Dog Cat Bird Other" at bounding box center [406, 104] width 51 height 8
select select "Dog"
click at [381, 100] on select "Dog Cat Bird Other" at bounding box center [406, 104] width 51 height 8
click at [388, 111] on button "Done" at bounding box center [387, 111] width 11 height 5
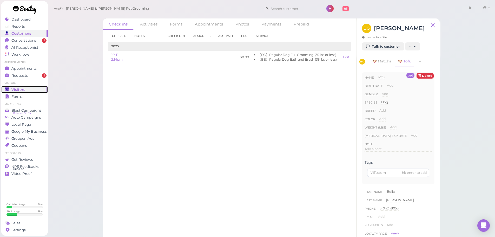
click at [28, 91] on div "Visitors" at bounding box center [23, 89] width 37 height 4
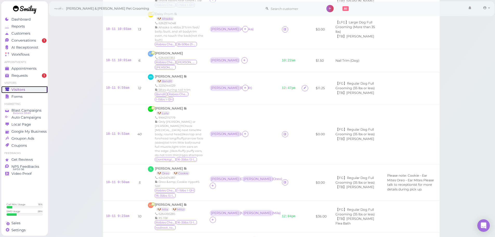
scroll to position [338, 0]
click at [283, 179] on icon at bounding box center [284, 181] width 3 height 4
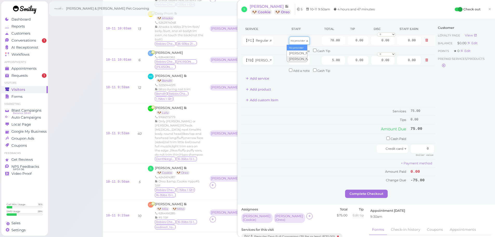
click at [299, 40] on icon "No provider" at bounding box center [297, 40] width 15 height 3
type input "30.10"
click at [297, 58] on div "No provider" at bounding box center [299, 60] width 21 height 8
type input "2.15"
drag, startPoint x: 321, startPoint y: 40, endPoint x: 365, endPoint y: 41, distance: 44.4
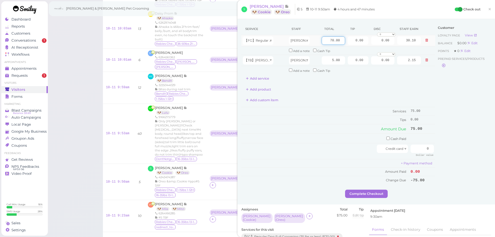
click at [365, 41] on tr "【FG】Regular Dog Full Grooming (35 lbs or less) Helen 70.00 0.00 0.00 0 10% off …" at bounding box center [338, 40] width 194 height 11
type input "80"
type input "34.40"
drag, startPoint x: 349, startPoint y: 42, endPoint x: 382, endPoint y: 43, distance: 33.3
click at [382, 43] on tr "【FG】Regular Dog Full Grooming (35 lbs or less) Helen 80 0.00 0.00 0 10% off 15%…" at bounding box center [338, 40] width 194 height 11
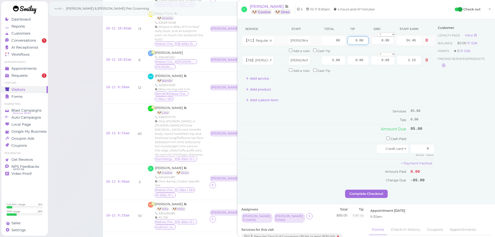
type input "8"
type input "5"
click at [481, 102] on div "Customer Loyalty page View Balance $0.00 Edit Points ★ 0 Edit Prepaid services/…" at bounding box center [463, 106] width 56 height 167
click at [249, 77] on icon at bounding box center [247, 78] width 3 height 4
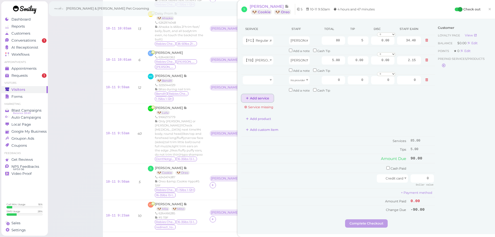
click at [256, 96] on button "Add service" at bounding box center [257, 98] width 32 height 8
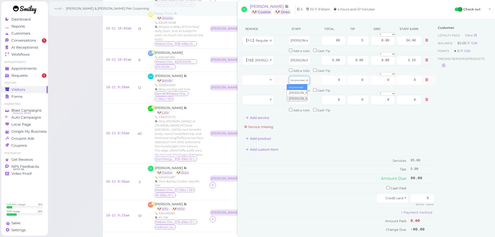
click at [298, 82] on span "No provider" at bounding box center [297, 80] width 15 height 4
click at [297, 101] on icon "No provider" at bounding box center [297, 99] width 15 height 3
click at [262, 79] on div at bounding box center [258, 80] width 31 height 8
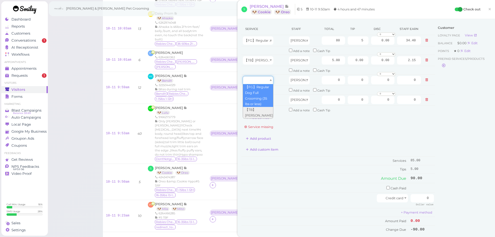
type input "70.00"
type input "30.10"
click at [259, 99] on div at bounding box center [258, 100] width 31 height 8
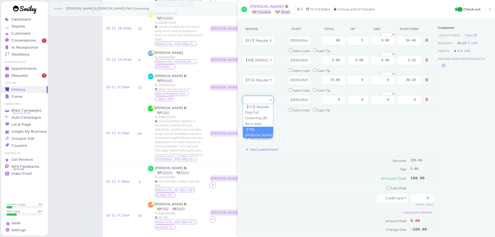
type input "5.00"
type input "2.15"
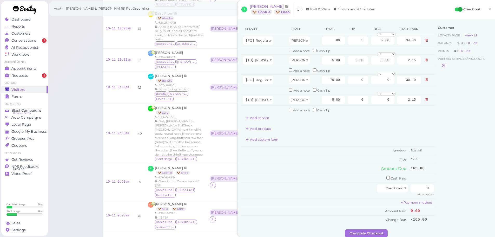
click at [475, 109] on div "Customer Loyalty page View Balance $0.00 Edit Points ★ 0 Edit Prepaid services/…" at bounding box center [463, 126] width 56 height 206
drag, startPoint x: 421, startPoint y: 187, endPoint x: 454, endPoint y: 193, distance: 33.4
click at [453, 193] on div "Service Staff Total Tip Disc Staff earn 【FG】Regular Dog Full Grooming (35 lbs o…" at bounding box center [366, 126] width 250 height 206
type input "165"
click at [454, 193] on div "Customer Loyalty page View Balance $0.00 Edit Points ★ 0 Edit Prepaid services/…" at bounding box center [463, 126] width 56 height 206
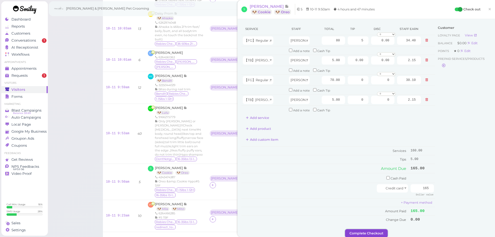
click at [375, 231] on button "Complete Checkout" at bounding box center [366, 233] width 43 height 8
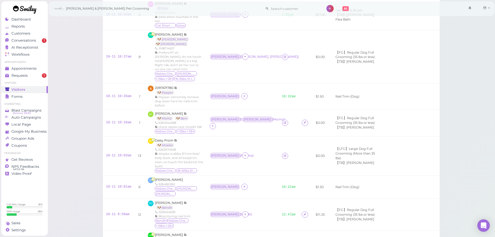
scroll to position [208, 0]
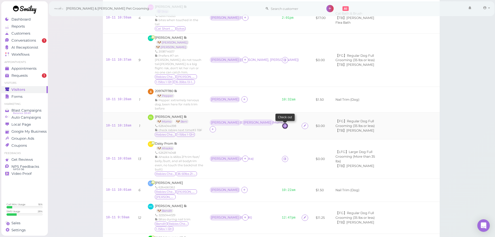
click at [283, 124] on icon at bounding box center [284, 126] width 3 height 4
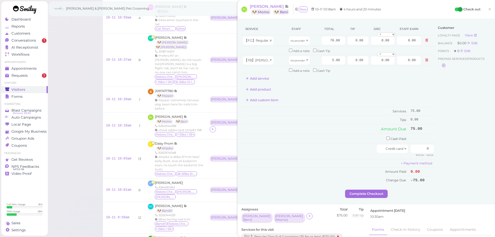
click at [488, 8] on span "×" at bounding box center [489, 8] width 3 height 7
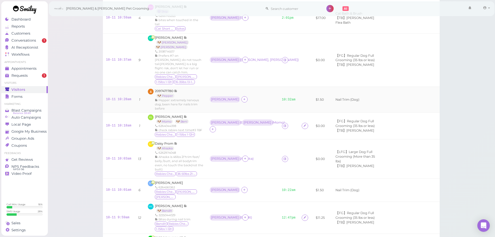
scroll to position [156, 0]
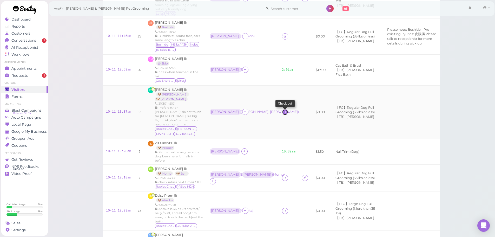
click at [283, 109] on link at bounding box center [285, 112] width 6 height 6
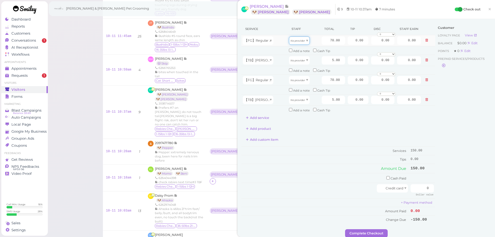
click at [300, 40] on icon "No provider" at bounding box center [297, 40] width 15 height 3
type input "36.40"
click at [298, 63] on div "No provider" at bounding box center [299, 60] width 21 height 8
type input "2.60"
click at [296, 81] on icon "No provider" at bounding box center [297, 80] width 15 height 3
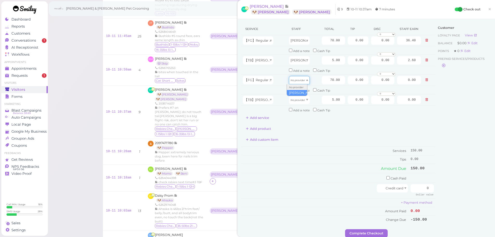
type input "36.40"
click at [295, 99] on icon "No provider" at bounding box center [297, 99] width 15 height 3
type input "2.60"
drag, startPoint x: 349, startPoint y: 42, endPoint x: 384, endPoint y: 44, distance: 35.6
click at [382, 44] on tr "【FG】Regular Dog Full Grooming (35 lbs or less) Asa 70.00 0.00 0.00 0 10% off 15…" at bounding box center [338, 40] width 194 height 11
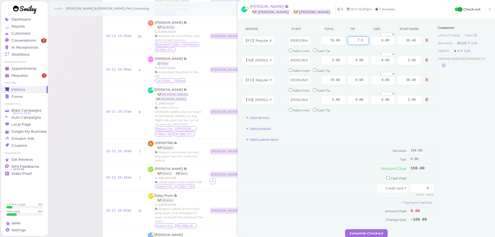
type input "7.5"
drag, startPoint x: 323, startPoint y: 78, endPoint x: 368, endPoint y: 80, distance: 44.2
click at [359, 84] on tr "【FG】Regular Dog Full Grooming (35 lbs or less) Asa 70.00 0.00 0.00 0 10% off 15…" at bounding box center [338, 79] width 194 height 11
type input "80"
type input "41.60"
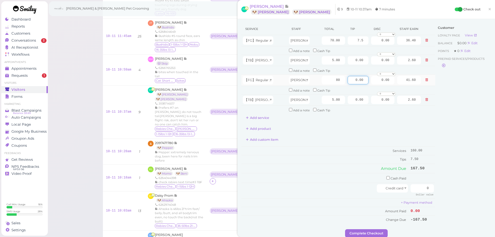
drag, startPoint x: 344, startPoint y: 77, endPoint x: 429, endPoint y: 83, distance: 85.1
click at [429, 83] on tr "【FG】Regular Dog Full Grooming (35 lbs or less) Asa 80 0.00 0.00 0 10% off 15% o…" at bounding box center [338, 79] width 194 height 11
type input "8.5"
click at [448, 139] on div "Customer Loyalty page View Balance $0.00 Edit Points ★ 0 Edit Prepaid services/…" at bounding box center [463, 126] width 56 height 206
drag, startPoint x: 411, startPoint y: 189, endPoint x: 474, endPoint y: 190, distance: 62.6
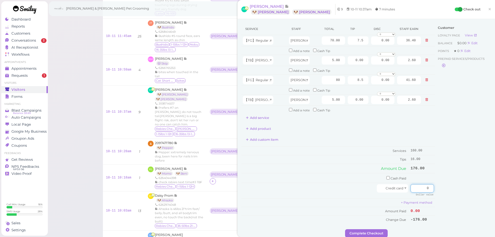
click at [473, 190] on div "Service Staff Total Tip Disc Staff earn 【FG】Regular Dog Full Grooming (35 lbs o…" at bounding box center [366, 126] width 250 height 206
type input "176"
click at [474, 190] on div "Customer Loyalty page View Balance $0.00 Edit Points ★ 0 Edit Prepaid services/…" at bounding box center [463, 126] width 56 height 206
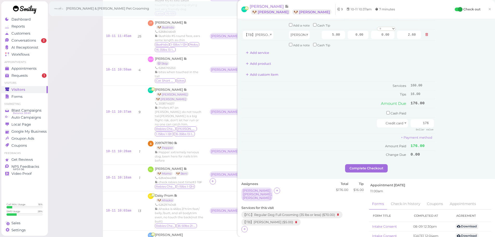
scroll to position [78, 0]
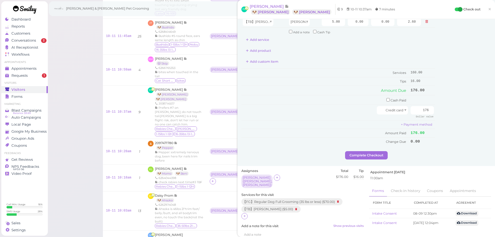
click at [370, 159] on div "Service Staff Total Tip Disc Staff earn 【FG】Regular Dog Full Grooming (35 lbs o…" at bounding box center [365, 53] width 257 height 225
click at [371, 156] on button "Complete Checkout" at bounding box center [366, 155] width 43 height 8
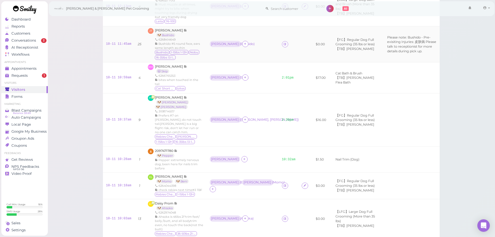
scroll to position [104, 0]
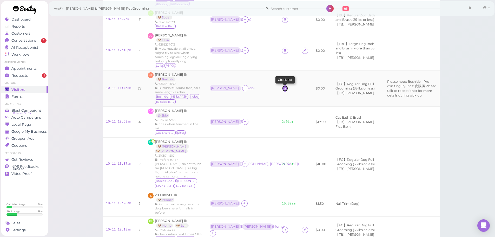
click at [283, 86] on icon at bounding box center [284, 88] width 3 height 4
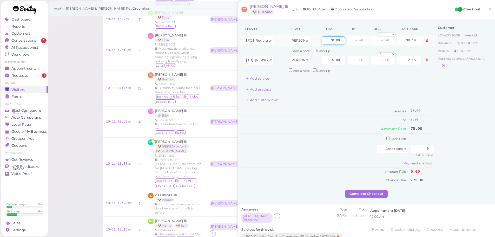
drag, startPoint x: 339, startPoint y: 41, endPoint x: 389, endPoint y: 46, distance: 50.9
click at [389, 46] on tr "【FG】Regular Dog Full Grooming (35 lbs or less) Rebecca 70.00 0.00 0.00 0 10% of…" at bounding box center [338, 40] width 194 height 11
type input "80"
type input "34.40"
drag, startPoint x: 347, startPoint y: 39, endPoint x: 409, endPoint y: 48, distance: 62.5
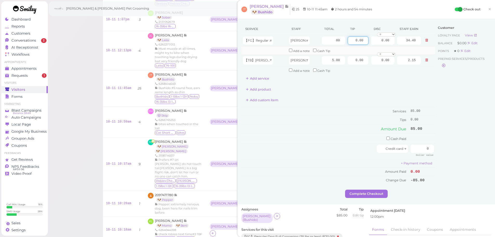
click at [409, 48] on tbody "【FG】Regular Dog Full Grooming (35 lbs or less) Rebecca 80 0.00 0.00 0 10% off 1…" at bounding box center [338, 54] width 194 height 39
type input "8.5"
click at [485, 110] on div "Customer Loyalty page View Balance $0.00 Edit Points ★ 0 Edit Prepaid services/…" at bounding box center [463, 106] width 56 height 167
click at [456, 153] on div "Service Staff Total Tip Disc Staff earn 【FG】Regular Dog Full Grooming (35 lbs o…" at bounding box center [366, 106] width 250 height 167
drag, startPoint x: 420, startPoint y: 148, endPoint x: 452, endPoint y: 151, distance: 31.5
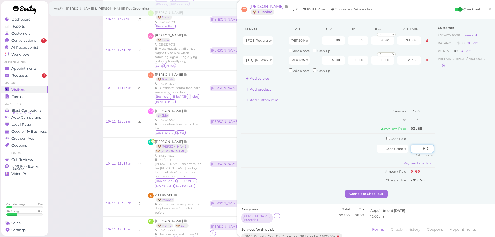
click at [451, 150] on div "Service Staff Total Tip Disc Staff earn 【FG】Regular Dog Full Grooming (35 lbs o…" at bounding box center [366, 106] width 250 height 167
type input "93.5"
click at [477, 175] on div "Customer Loyalty page View Balance $0.00 Edit Points ★ 0 Edit Prepaid services/…" at bounding box center [463, 106] width 56 height 167
click at [384, 194] on button "Complete Checkout" at bounding box center [366, 193] width 43 height 8
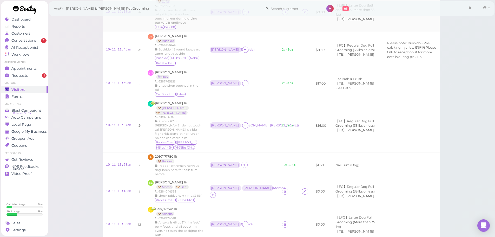
scroll to position [182, 0]
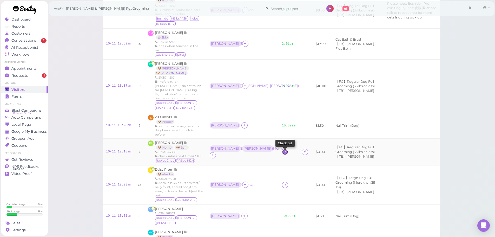
click at [283, 150] on icon at bounding box center [284, 152] width 3 height 4
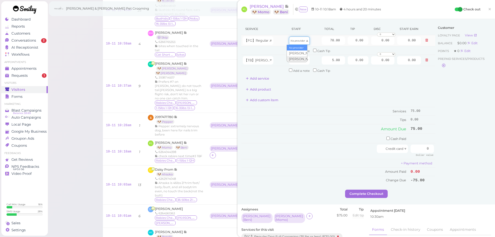
click at [304, 42] on div "No provider" at bounding box center [299, 40] width 21 height 8
type input "30.10"
click at [297, 61] on icon "No provider" at bounding box center [297, 60] width 15 height 3
type input "2.15"
drag, startPoint x: 324, startPoint y: 40, endPoint x: 354, endPoint y: 45, distance: 29.9
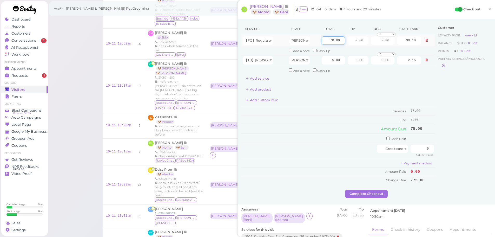
click at [354, 45] on tr "【FG】Regular Dog Full Grooming (35 lbs or less) Helen 70.00 0.00 0.00 0 10% off …" at bounding box center [338, 40] width 194 height 11
type input "75"
type input "32.25"
drag, startPoint x: 351, startPoint y: 39, endPoint x: 384, endPoint y: 39, distance: 33.0
click at [384, 39] on tr "【FG】Regular Dog Full Grooming (35 lbs or less) Helen 75 0.00 0.00 0 10% off 15%…" at bounding box center [338, 40] width 194 height 11
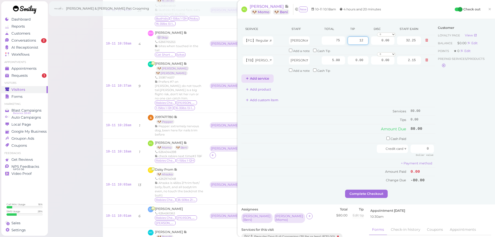
type input "12"
click at [260, 78] on button "Add service" at bounding box center [257, 78] width 32 height 8
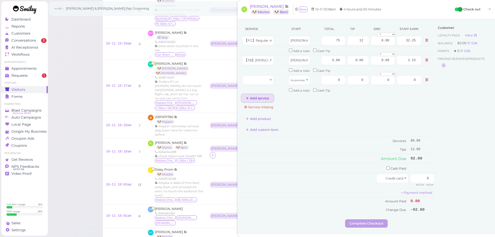
click at [261, 100] on button "Add service" at bounding box center [257, 98] width 32 height 8
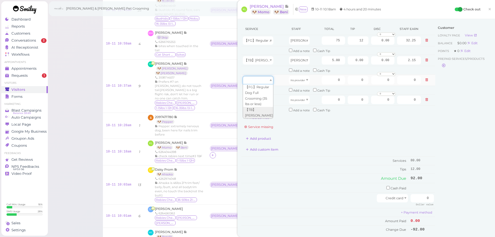
click at [270, 77] on div at bounding box center [258, 80] width 31 height 8
type input "70.00"
drag, startPoint x: 262, startPoint y: 101, endPoint x: 262, endPoint y: 103, distance: 2.9
click at [262, 101] on div at bounding box center [258, 100] width 31 height 8
type input "5.00"
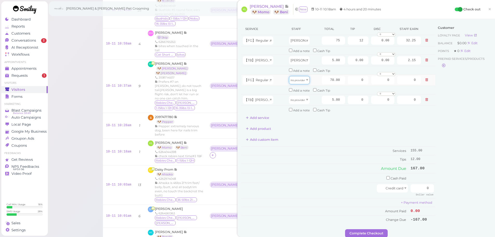
click at [302, 81] on icon "No provider" at bounding box center [297, 80] width 15 height 3
type input "30.10"
click at [298, 99] on icon "No provider" at bounding box center [297, 99] width 15 height 3
type input "2.15"
drag, startPoint x: 320, startPoint y: 78, endPoint x: 359, endPoint y: 83, distance: 39.8
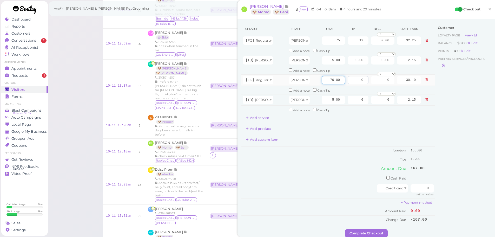
click at [359, 83] on tr "【FG】Regular Dog Full Grooming (35 lbs or less) Rebecca 70.00 0 0 0 10% off 15% …" at bounding box center [338, 79] width 194 height 11
type input "75"
type input "32.25"
drag, startPoint x: 381, startPoint y: 82, endPoint x: 440, endPoint y: 95, distance: 59.8
click at [428, 90] on tbody "【FG】Regular Dog Full Grooming (35 lbs or less) Helen 75 12 0.00 0 10% off 15% o…" at bounding box center [338, 74] width 194 height 79
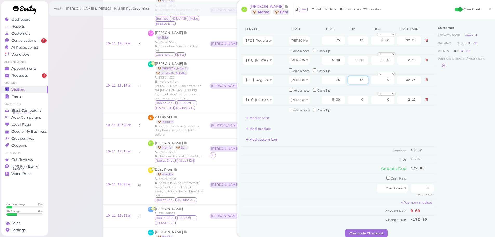
type input "12"
click at [489, 150] on div "Service Staff Total Tip Disc Staff earn 【FG】Regular Dog Full Grooming (35 lbs o…" at bounding box center [365, 131] width 257 height 225
drag, startPoint x: 419, startPoint y: 190, endPoint x: 449, endPoint y: 192, distance: 30.0
click at [449, 192] on div "Service Staff Total Tip Disc Staff earn 【FG】Regular Dog Full Grooming (35 lbs o…" at bounding box center [366, 126] width 250 height 206
type input "184"
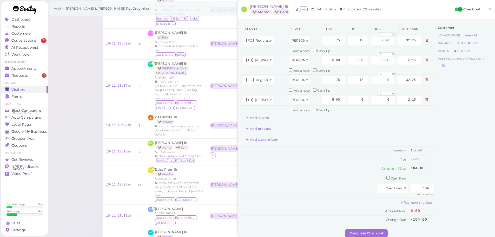
click at [449, 192] on div "Customer Loyalty page View Balance $0.00 Edit Points ★ 0 Edit Prepaid services/…" at bounding box center [463, 126] width 56 height 206
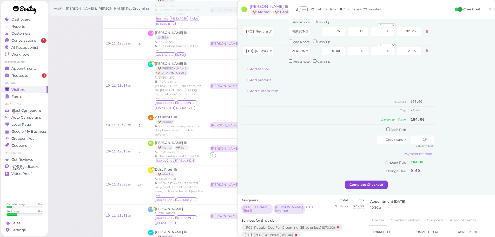
scroll to position [52, 0]
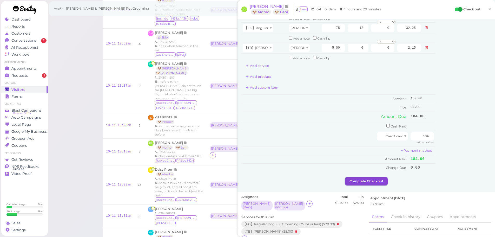
click at [367, 184] on button "Complete Checkout" at bounding box center [366, 181] width 43 height 8
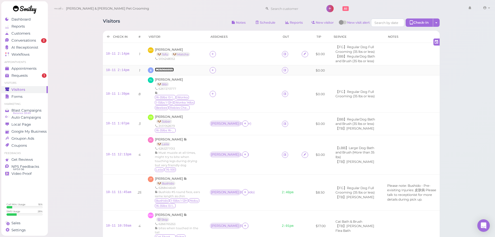
click at [166, 69] on span "6265035555" at bounding box center [164, 70] width 19 height 4
click at [283, 72] on icon at bounding box center [284, 70] width 3 height 4
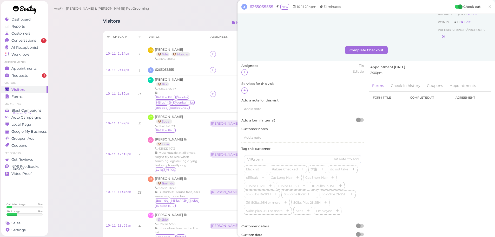
scroll to position [47, 0]
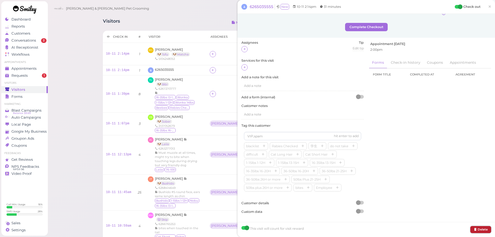
click at [475, 229] on button "Delete" at bounding box center [480, 229] width 21 height 7
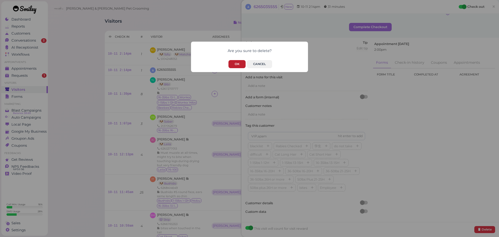
click at [231, 65] on button "OK" at bounding box center [236, 64] width 17 height 8
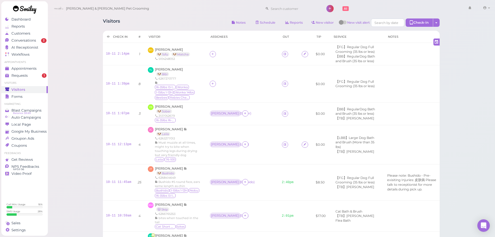
click at [167, 15] on div "Cody & Miley Pet Grooming 1 Account Billings" at bounding box center [271, 8] width 440 height 15
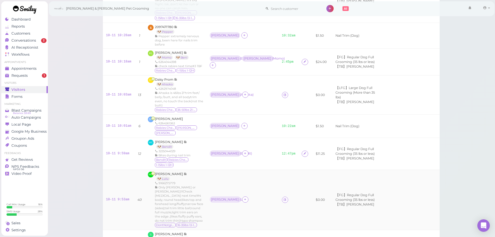
scroll to position [234, 0]
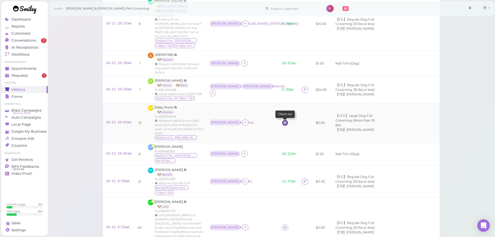
click at [283, 121] on icon at bounding box center [284, 123] width 3 height 4
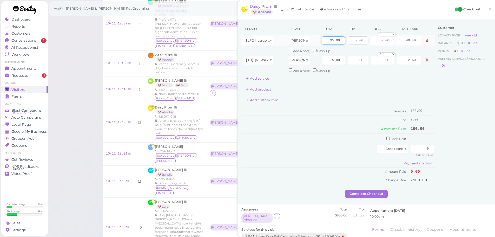
drag, startPoint x: 326, startPoint y: 41, endPoint x: 360, endPoint y: 42, distance: 34.0
click at [360, 42] on tr "【LFG】Large Dog Full Grooming (More than 35 lbs) Asa 95.00 0.00 0.00 0 10% off 1…" at bounding box center [338, 40] width 194 height 11
type input "150"
type input "78.00"
drag, startPoint x: 350, startPoint y: 40, endPoint x: 385, endPoint y: 42, distance: 34.8
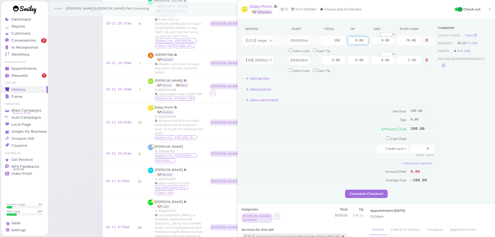
click at [385, 42] on tr "【LFG】Large Dog Full Grooming (More than 35 lbs) Asa 150 0.00 0.00 0 10% off 15%…" at bounding box center [338, 40] width 194 height 11
type input "31"
click at [435, 89] on div "Customer Loyalty page View Balance $0.00 Edit Points ★ 0 Edit Prepaid services/…" at bounding box center [463, 106] width 56 height 167
click at [456, 152] on div "Customer Loyalty page View Balance $0.00 Edit Points ★ 0 Edit Prepaid services/…" at bounding box center [463, 106] width 56 height 167
drag, startPoint x: 456, startPoint y: 152, endPoint x: 453, endPoint y: 164, distance: 12.2
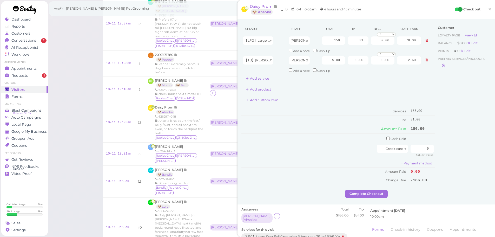
click at [455, 165] on div "Customer Loyalty page View Balance $0.00 Edit Points ★ 0 Edit Prepaid services/…" at bounding box center [463, 106] width 56 height 167
drag, startPoint x: 451, startPoint y: 154, endPoint x: 473, endPoint y: 159, distance: 23.1
click at [465, 157] on div "Service Staff Total Tip Disc Staff earn 【LFG】Large Dog Full Grooming (More than…" at bounding box center [366, 106] width 250 height 167
type input "186"
click at [473, 159] on div "Customer Loyalty page View Balance $0.00 Edit Points ★ 0 Edit Prepaid services/…" at bounding box center [463, 106] width 56 height 167
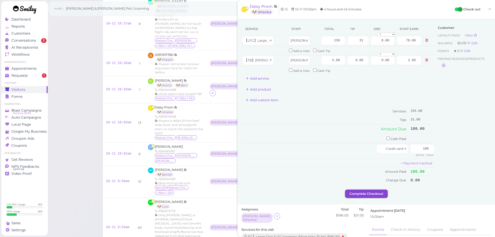
click at [354, 191] on button "Complete Checkout" at bounding box center [366, 193] width 43 height 8
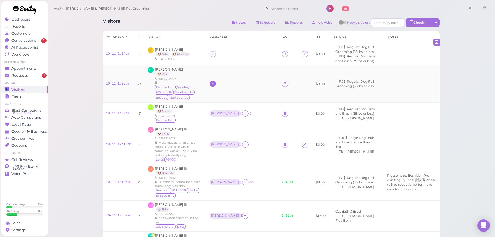
click at [214, 85] on icon at bounding box center [212, 84] width 3 height 4
click at [221, 124] on span "[PERSON_NAME]" at bounding box center [231, 126] width 28 height 4
click at [218, 83] on div "[PERSON_NAME]" at bounding box center [225, 84] width 28 height 4
click at [224, 116] on span "Select pets" at bounding box center [227, 115] width 18 height 6
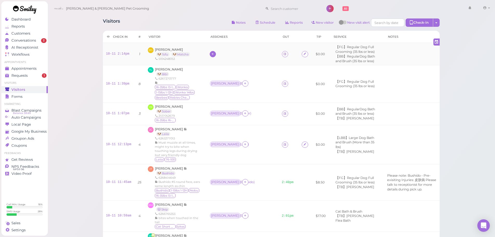
click at [214, 55] on icon at bounding box center [212, 54] width 3 height 4
click at [224, 114] on span "[PERSON_NAME]" at bounding box center [231, 115] width 28 height 4
click at [218, 54] on div "[PERSON_NAME]" at bounding box center [225, 54] width 28 height 4
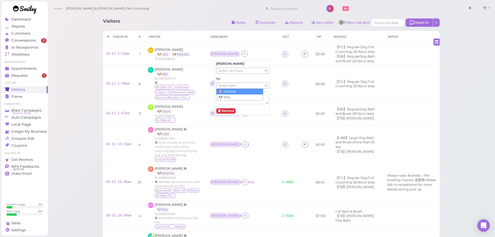
click at [221, 83] on span "Select pets" at bounding box center [227, 86] width 18 height 6
click at [243, 53] on icon at bounding box center [244, 54] width 3 height 4
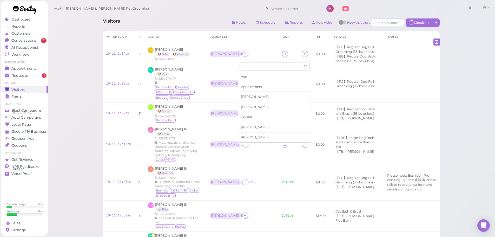
click at [245, 95] on span "[PERSON_NAME]" at bounding box center [255, 97] width 28 height 4
click at [243, 52] on div "[PERSON_NAME]" at bounding box center [257, 51] width 28 height 4
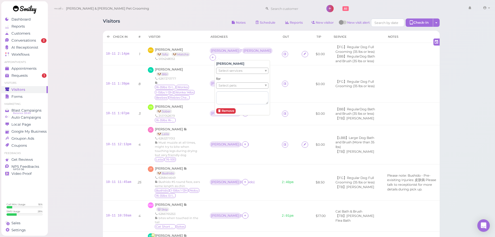
click at [243, 83] on ul "Select pets" at bounding box center [240, 86] width 48 height 6
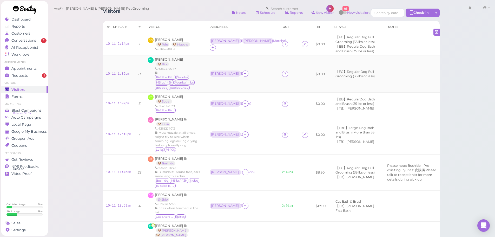
scroll to position [0, 0]
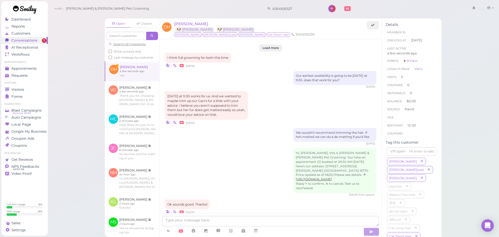
scroll to position [735, 0]
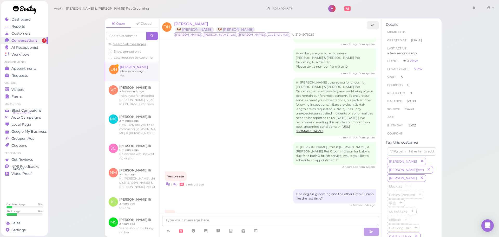
click at [241, 78] on div "Hi [PERSON_NAME] , thank you for choosing [PERSON_NAME] & [PERSON_NAME] Pet Gro…" at bounding box center [270, 109] width 211 height 62
click at [230, 106] on div "Hi [PERSON_NAME] , thank you for choosing [PERSON_NAME] & [PERSON_NAME] Pet Gro…" at bounding box center [270, 109] width 211 height 62
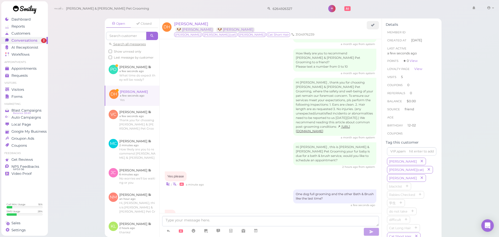
click at [223, 78] on div "Hi [PERSON_NAME] , thank you for choosing [PERSON_NAME] & [PERSON_NAME] Pet Gro…" at bounding box center [270, 109] width 211 height 62
click at [256, 220] on textarea at bounding box center [270, 221] width 217 height 10
type textarea "We are available from [DATE] to [DATE]"
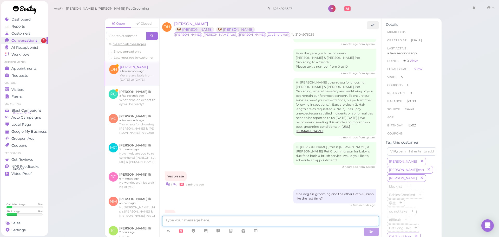
scroll to position [748, 0]
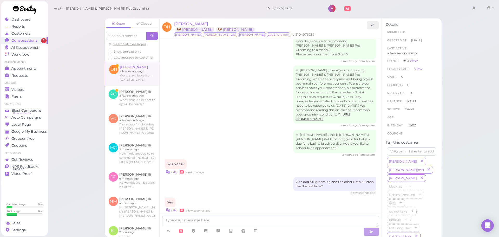
click at [225, 207] on div "| • a few seconds ago" at bounding box center [270, 209] width 211 height 5
click at [209, 130] on div "Hi [PERSON_NAME] , this is [PERSON_NAME] & [PERSON_NAME] Pet Grooming your fur …" at bounding box center [270, 143] width 211 height 26
click at [128, 110] on link at bounding box center [132, 97] width 55 height 24
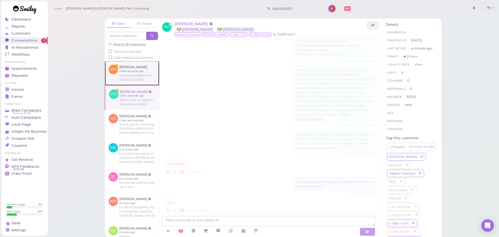
click at [138, 85] on link at bounding box center [132, 73] width 55 height 24
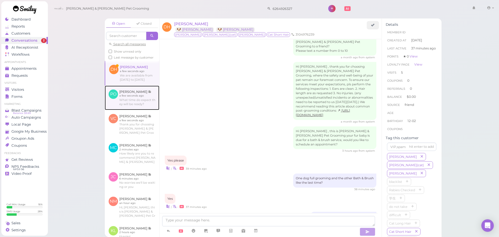
click at [135, 102] on link at bounding box center [132, 97] width 55 height 24
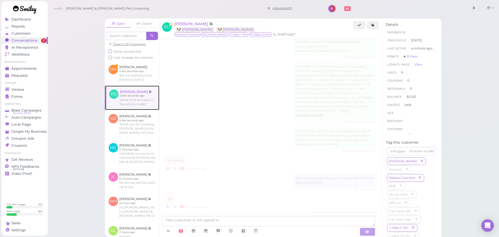
scroll to position [709, 0]
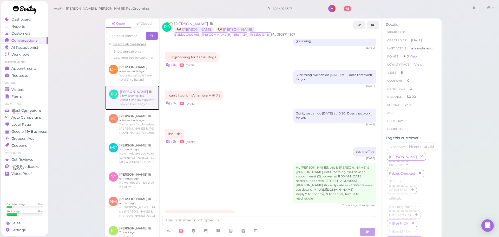
click at [136, 109] on link at bounding box center [132, 97] width 54 height 24
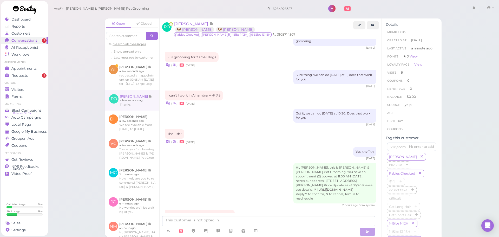
scroll to position [743, 0]
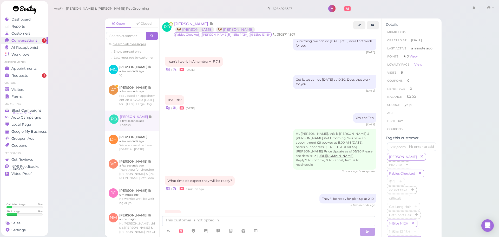
click at [240, 143] on div "Hi, [PERSON_NAME], this is [PERSON_NAME] & [PERSON_NAME] Pet Grooming. You have…" at bounding box center [270, 151] width 211 height 44
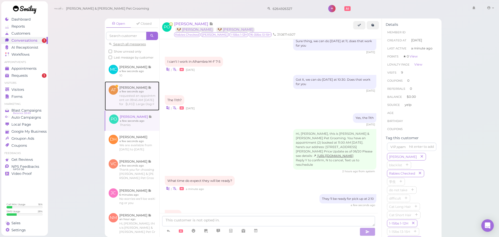
click at [140, 108] on link at bounding box center [132, 95] width 55 height 29
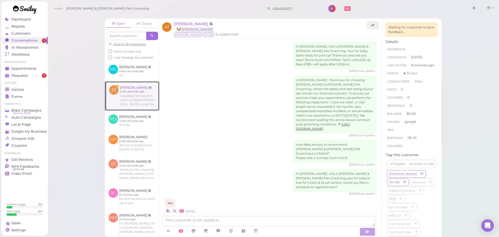
scroll to position [755, 0]
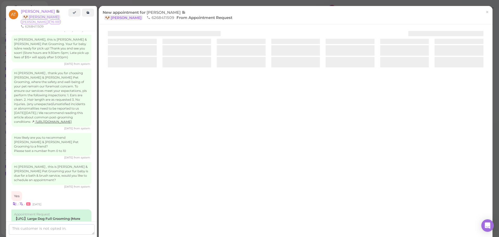
scroll to position [760, 0]
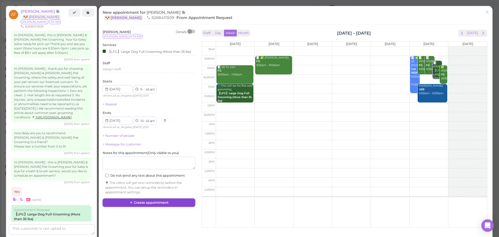
click at [170, 201] on button "Create appointment" at bounding box center [149, 202] width 92 height 8
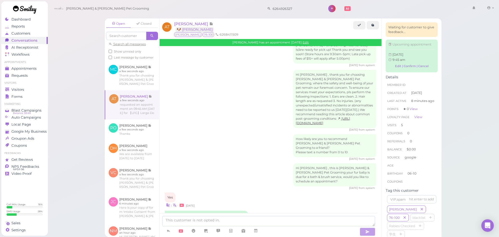
scroll to position [810, 0]
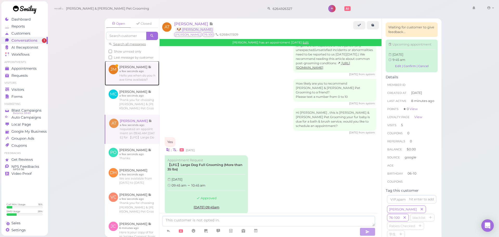
click at [144, 81] on link at bounding box center [132, 73] width 55 height 24
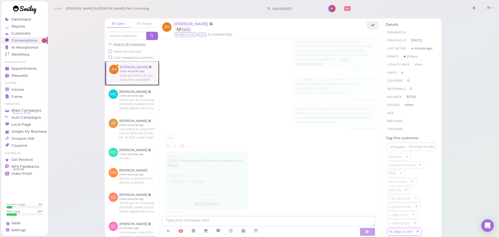
scroll to position [721, 0]
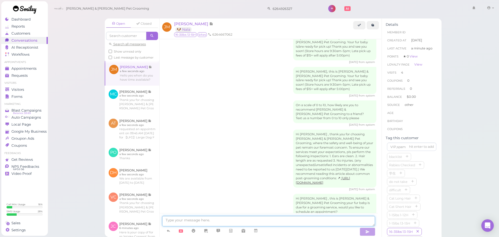
click at [204, 224] on textarea at bounding box center [268, 221] width 213 height 10
type textarea "We are available from [DATE] to [DATE]."
click at [369, 233] on icon "button" at bounding box center [367, 231] width 4 height 5
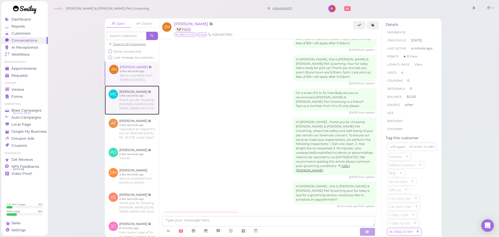
click at [125, 104] on link at bounding box center [132, 99] width 55 height 29
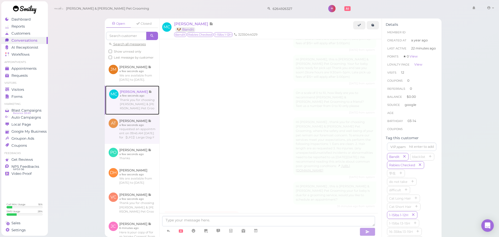
scroll to position [668, 0]
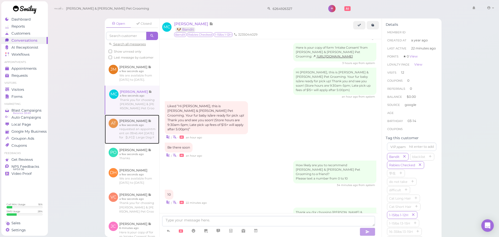
click at [136, 142] on link at bounding box center [132, 129] width 55 height 29
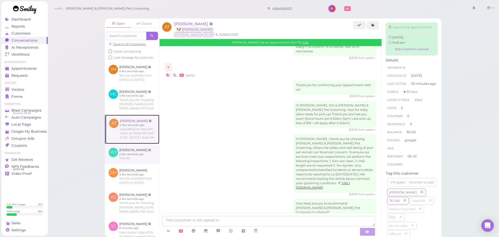
scroll to position [786, 0]
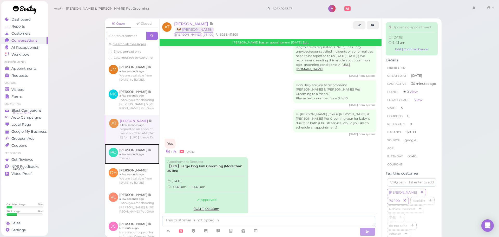
click at [135, 164] on link at bounding box center [132, 154] width 55 height 20
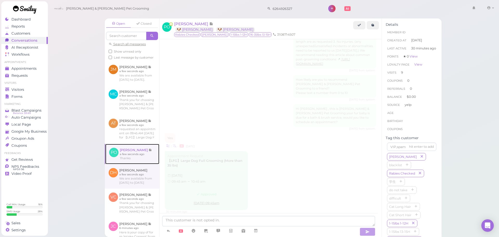
scroll to position [705, 0]
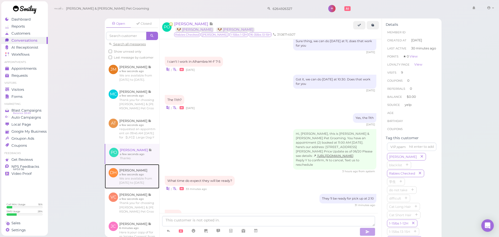
click at [139, 188] on link at bounding box center [132, 176] width 55 height 24
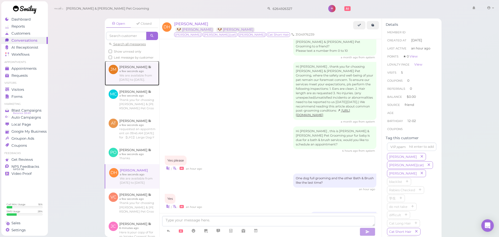
click at [123, 84] on link at bounding box center [132, 73] width 55 height 24
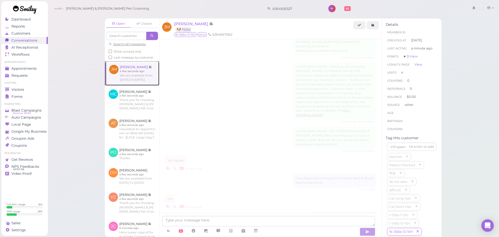
scroll to position [719, 0]
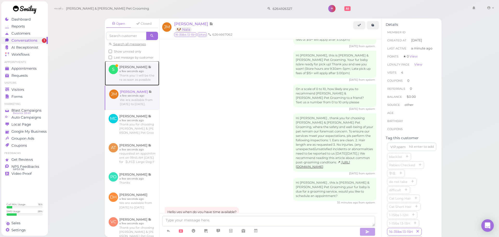
click at [129, 81] on link at bounding box center [132, 73] width 55 height 24
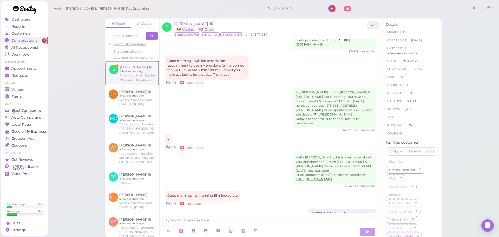
scroll to position [811, 0]
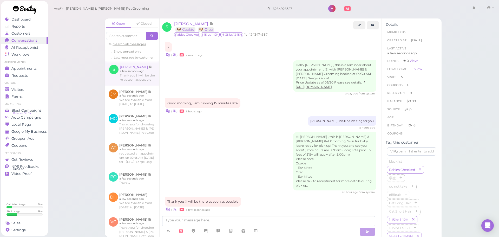
click at [238, 139] on div "Hi Stephanie , this is Cody & Miley Pet Grooming. Your fur baby is/are ready fo…" at bounding box center [270, 163] width 211 height 62
click at [41, 68] on div "Appointments" at bounding box center [23, 68] width 37 height 4
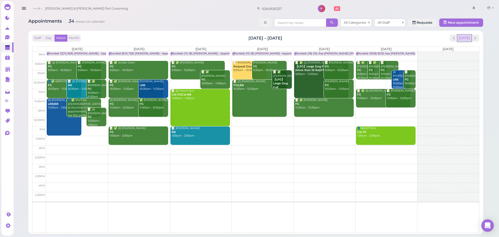
click at [464, 39] on button "[DATE]" at bounding box center [464, 38] width 14 height 7
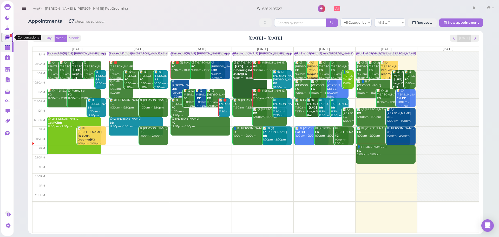
click at [6, 36] on icon at bounding box center [7, 37] width 4 height 5
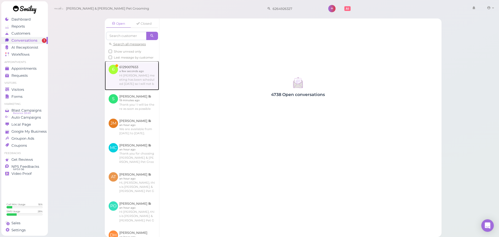
click at [124, 85] on link at bounding box center [132, 75] width 54 height 29
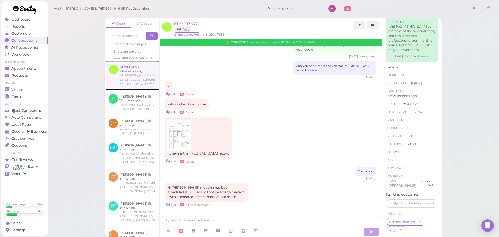
scroll to position [78, 0]
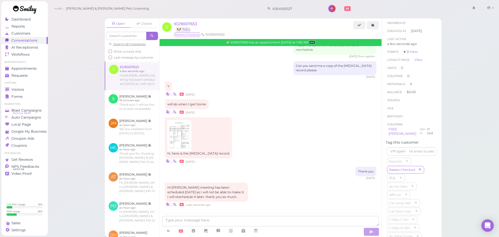
click at [315, 42] on link "Edit" at bounding box center [312, 43] width 6 height 4
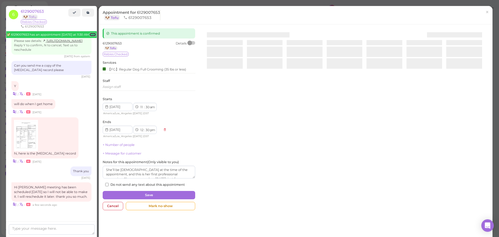
scroll to position [489, 0]
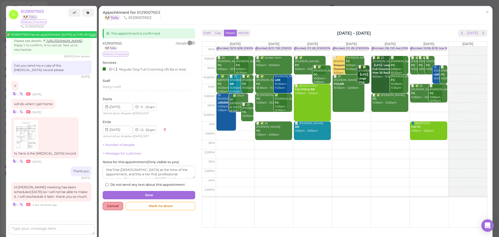
click at [117, 205] on div "Cancel" at bounding box center [113, 206] width 21 height 8
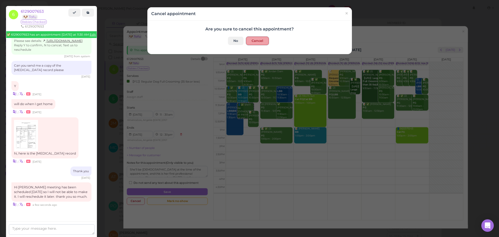
click at [258, 42] on button "Cancel" at bounding box center [257, 41] width 23 height 8
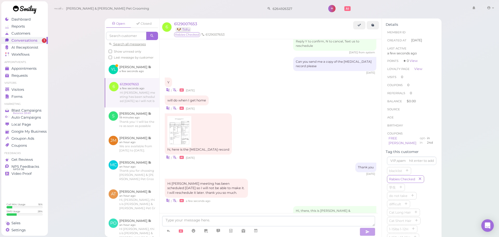
scroll to position [502, 0]
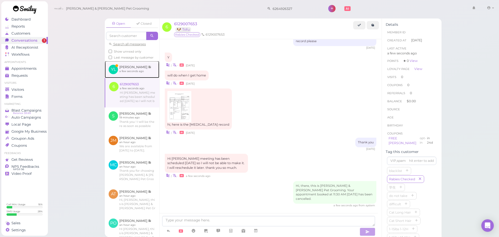
click at [124, 75] on link at bounding box center [132, 69] width 55 height 17
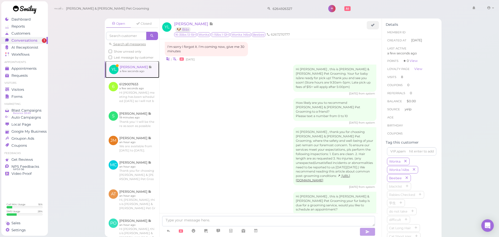
scroll to position [714, 0]
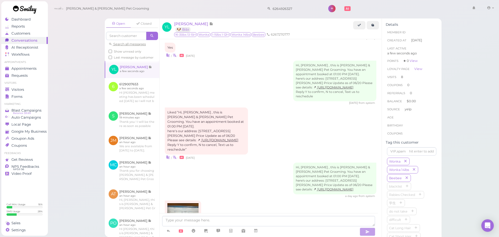
click at [259, 162] on div "Hi, Yiling , this is Cody & Miley Pet Grooming. You have an appointment booked …" at bounding box center [270, 179] width 211 height 35
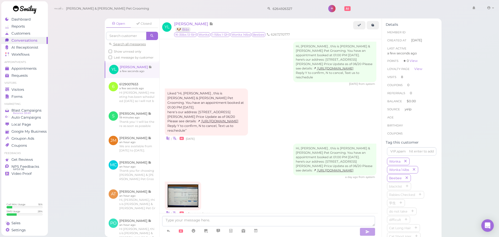
click at [187, 184] on img at bounding box center [182, 195] width 31 height 23
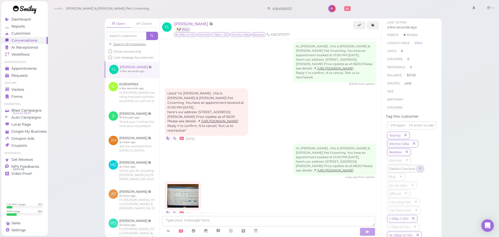
click at [422, 167] on button "button" at bounding box center [420, 168] width 6 height 5
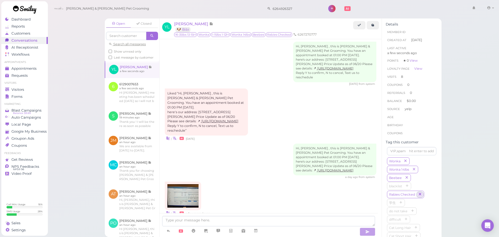
scroll to position [0, 0]
click at [217, 219] on textarea at bounding box center [268, 221] width 213 height 10
type textarea "Thx. Your profile has been updated."
click at [366, 229] on icon "button" at bounding box center [367, 231] width 4 height 5
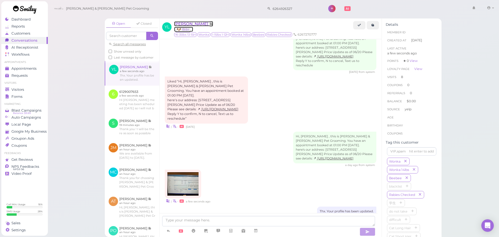
click at [182, 24] on span "[PERSON_NAME]" at bounding box center [191, 23] width 35 height 5
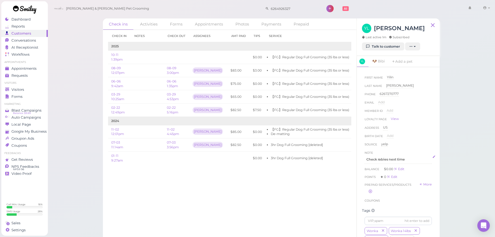
click at [407, 159] on p "Check rabies next time" at bounding box center [398, 159] width 64 height 5
drag, startPoint x: 407, startPoint y: 159, endPoint x: 320, endPoint y: 156, distance: 87.1
click at [324, 156] on div "Check ins Activities Forms Appointments Photos Payments Prepaid Check in Notes …" at bounding box center [271, 129] width 337 height 222
click at [373, 207] on button "Done" at bounding box center [369, 207] width 11 height 5
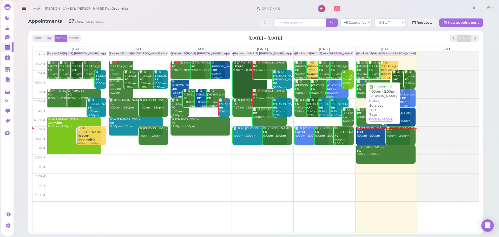
click at [376, 135] on div "✅ [PERSON_NAME] LBB 1:00pm - 2:00pm" at bounding box center [384, 131] width 54 height 11
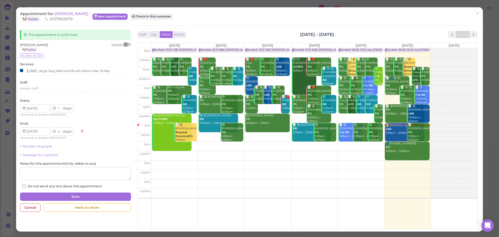
click at [129, 44] on div at bounding box center [127, 45] width 7 height 4
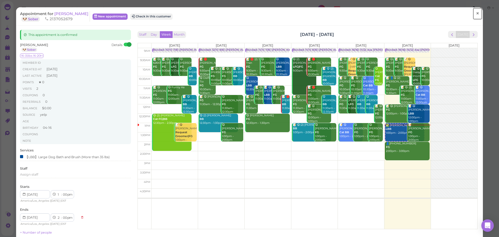
drag, startPoint x: 473, startPoint y: 15, endPoint x: 479, endPoint y: 15, distance: 6.2
click at [476, 15] on span "×" at bounding box center [477, 13] width 3 height 7
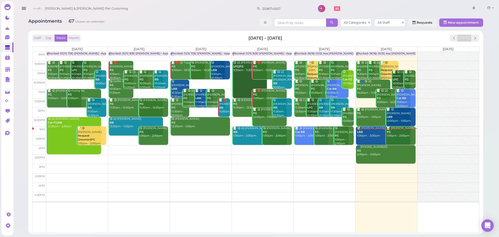
click at [376, 136] on div "✅ [PERSON_NAME] LBB 1:00pm - 2:00pm" at bounding box center [384, 131] width 54 height 11
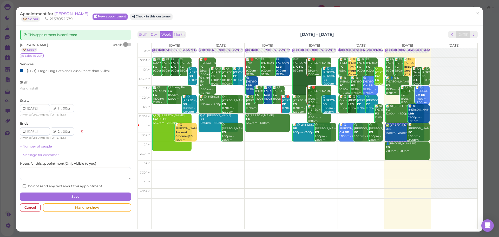
click at [127, 43] on div at bounding box center [127, 45] width 7 height 4
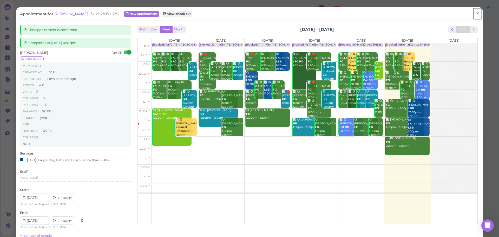
click at [476, 15] on span "×" at bounding box center [477, 13] width 3 height 7
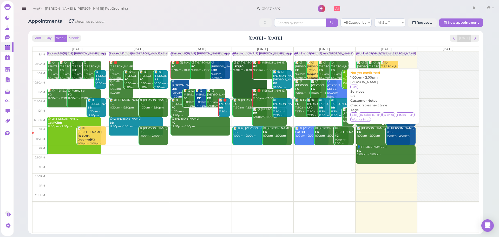
click at [375, 135] on div "📝 [PERSON_NAME] FG 1:00pm - 2:00pm" at bounding box center [384, 131] width 54 height 11
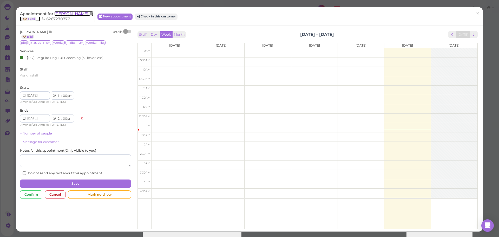
click at [61, 14] on span "[PERSON_NAME]" at bounding box center [71, 13] width 35 height 5
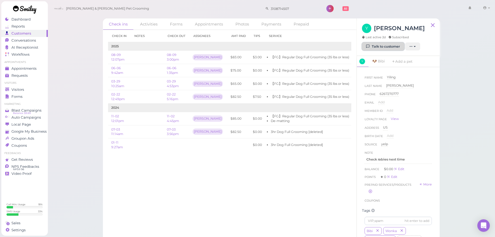
click at [391, 46] on link "Talk to customer" at bounding box center [383, 46] width 42 height 8
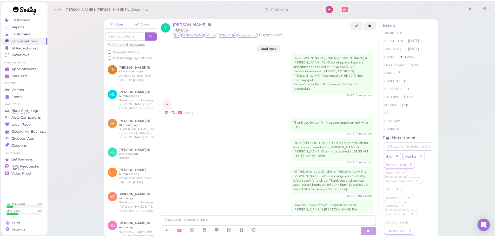
scroll to position [738, 0]
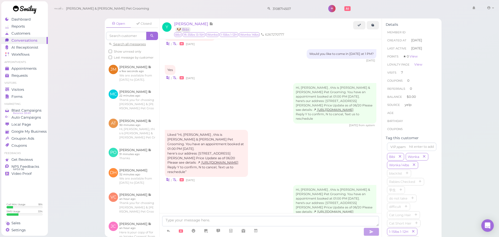
click at [283, 130] on div "Liked “Hi, [PERSON_NAME] , this is [PERSON_NAME] & [PERSON_NAME] Pet Grooming. …" at bounding box center [270, 156] width 211 height 52
click at [34, 69] on span "Appointments" at bounding box center [24, 68] width 26 height 4
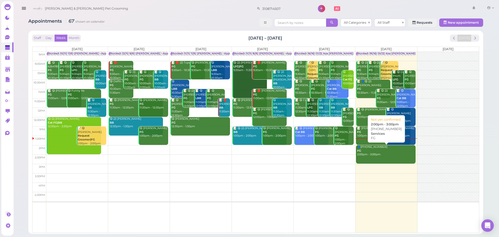
click at [371, 153] on div "👤[PHONE_NUMBER] FG 2:00pm - 3:00pm" at bounding box center [386, 150] width 59 height 11
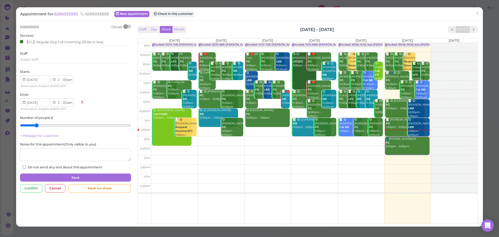
click at [129, 25] on div at bounding box center [127, 27] width 7 height 4
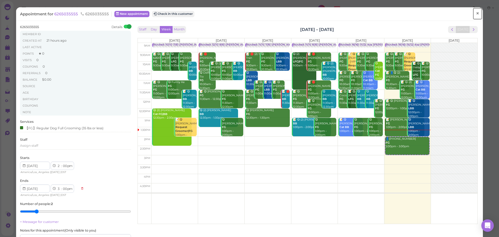
click at [475, 15] on link "×" at bounding box center [478, 14] width 10 height 12
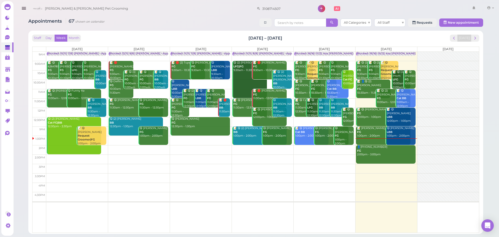
click at [373, 131] on div "📝 [PERSON_NAME] FG 1:00pm - 2:00pm" at bounding box center [384, 131] width 54 height 11
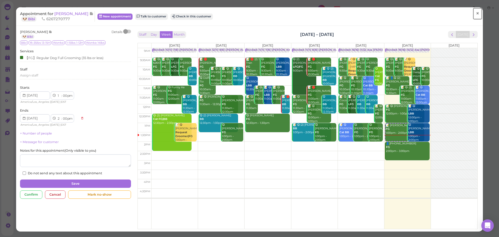
click at [475, 15] on link "×" at bounding box center [478, 14] width 10 height 12
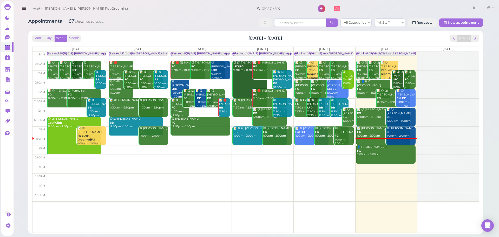
click at [186, 35] on div "Staff Day Week Month [DATE] – [DATE] [DATE]" at bounding box center [255, 38] width 447 height 7
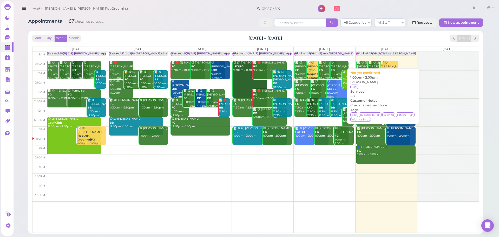
click at [374, 132] on div "📝 [PERSON_NAME] FG 1:00pm - 2:00pm" at bounding box center [384, 131] width 54 height 11
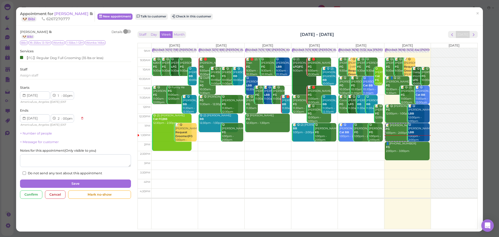
click at [128, 31] on div at bounding box center [127, 32] width 7 height 4
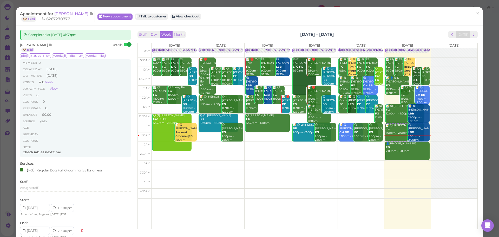
click at [266, 19] on div "Appointment for [PERSON_NAME] 🐶 Bibi 6267270777 New appointment Talk to custome…" at bounding box center [246, 16] width 453 height 10
click at [230, 14] on div "Appointment for [PERSON_NAME] 🐶 Bibi 6267270777 New appointment Talk to custome…" at bounding box center [246, 16] width 453 height 10
click at [225, 16] on div "Appointment for [PERSON_NAME] 🐶 Bibi 6267270777 New appointment Talk to custome…" at bounding box center [246, 16] width 453 height 10
click at [225, 14] on div "Appointment for [PERSON_NAME] 🐶 Bibi 6267270777 New appointment Talk to custome…" at bounding box center [246, 16] width 453 height 10
click at [213, 14] on div "Appointment for [PERSON_NAME] 🐶 Bibi 6267270777 New appointment Talk to custome…" at bounding box center [246, 16] width 453 height 10
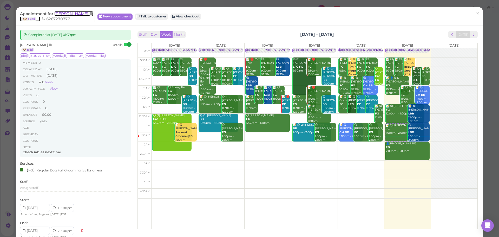
click at [61, 15] on span "[PERSON_NAME]" at bounding box center [71, 13] width 35 height 5
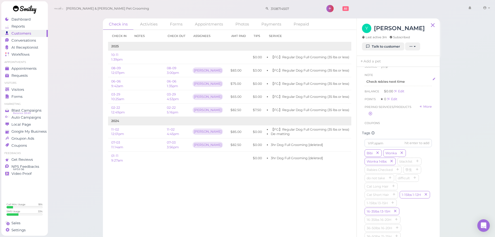
scroll to position [78, 0]
click at [378, 154] on icon "button" at bounding box center [377, 153] width 3 height 4
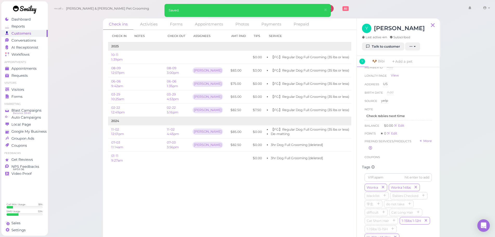
scroll to position [52, 0]
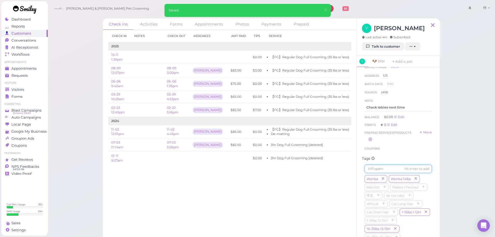
click at [389, 172] on input at bounding box center [397, 168] width 67 height 8
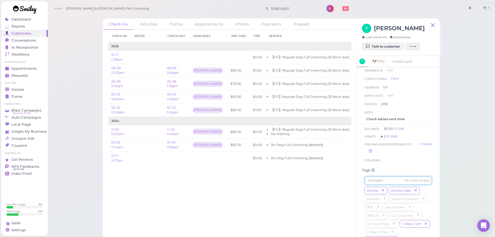
scroll to position [0, 0]
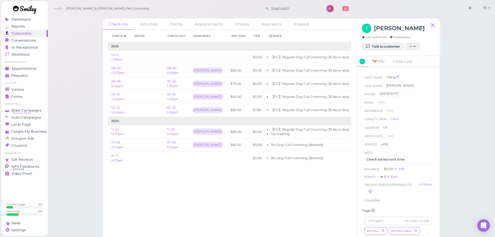
click at [395, 76] on span "Yiling" at bounding box center [391, 77] width 9 height 4
type input "Yilin"
click at [396, 85] on button "Done" at bounding box center [392, 86] width 11 height 5
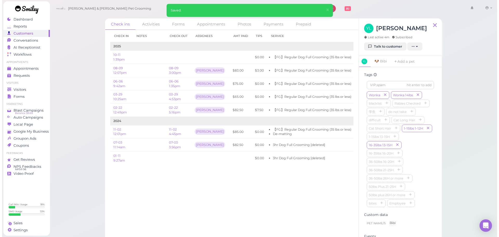
scroll to position [104, 0]
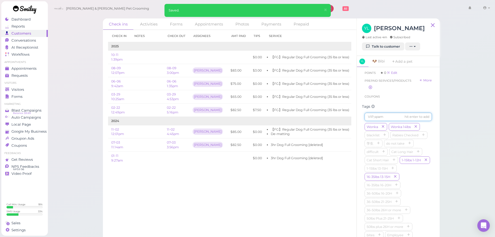
click at [381, 121] on input at bounding box center [397, 116] width 67 height 8
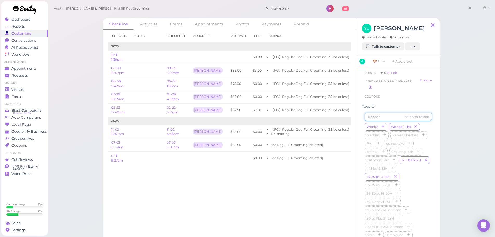
type input "Beebee"
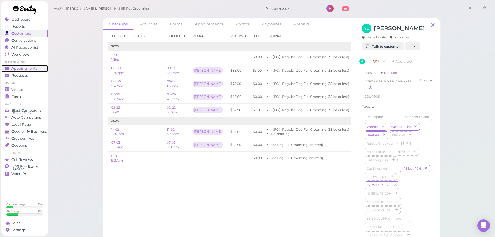
click at [31, 69] on span "Appointments" at bounding box center [24, 68] width 26 height 4
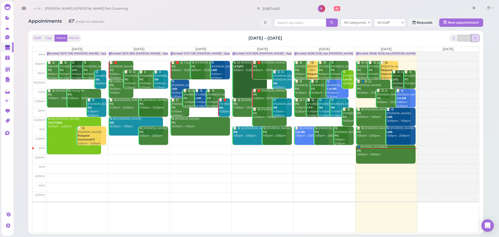
click at [474, 36] on span "next" at bounding box center [475, 38] width 5 height 5
click at [473, 37] on span "next" at bounding box center [475, 38] width 5 height 5
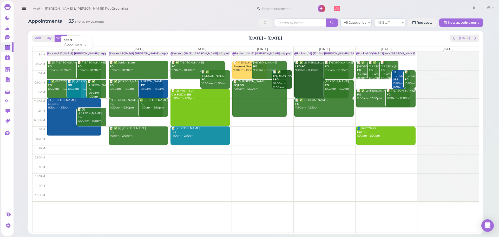
click at [70, 52] on div "Blocked: 12(11) 8(8) [PERSON_NAME] • Appointment" at bounding box center [84, 54] width 72 height 4
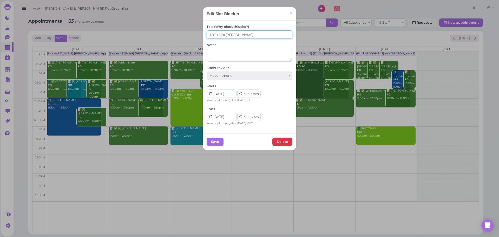
drag, startPoint x: 208, startPoint y: 34, endPoint x: 211, endPoint y: 34, distance: 2.6
click at [211, 34] on input "12(11) 8(8) [PERSON_NAME]" at bounding box center [250, 34] width 86 height 8
click at [217, 34] on input "11(11) 8(8) [PERSON_NAME]" at bounding box center [250, 34] width 86 height 8
type input "11(11) 7(8) [PERSON_NAME]"
click at [211, 141] on button "Save" at bounding box center [215, 141] width 17 height 8
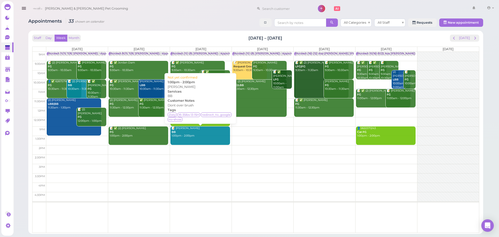
click at [467, 34] on div "Staff Day Week Month [DATE] – [DATE] [DATE] [DATE] [DATE] [DATE] [DATE] [DATE] …" at bounding box center [255, 132] width 449 height 198
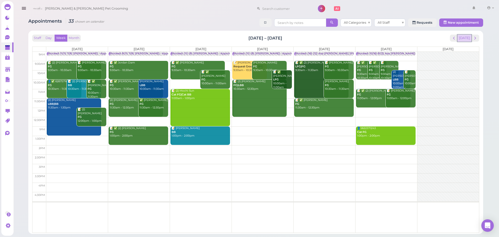
click at [467, 37] on button "[DATE]" at bounding box center [464, 38] width 14 height 7
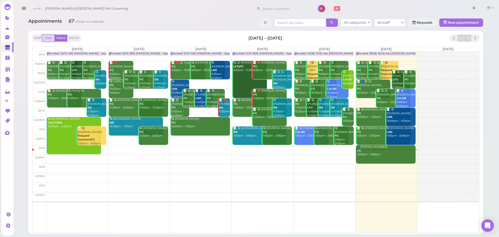
click at [49, 40] on button "Day" at bounding box center [48, 38] width 12 height 7
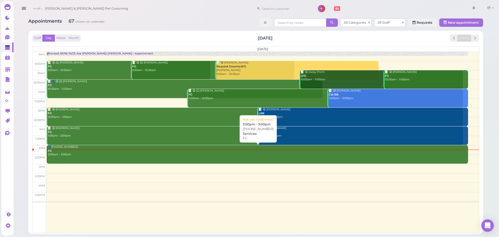
click at [175, 155] on div "👤(2) 6265035555 FG 2:00pm - 3:00pm" at bounding box center [258, 150] width 420 height 11
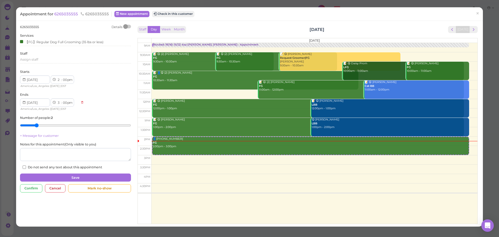
click at [127, 28] on div at bounding box center [127, 27] width 7 height 4
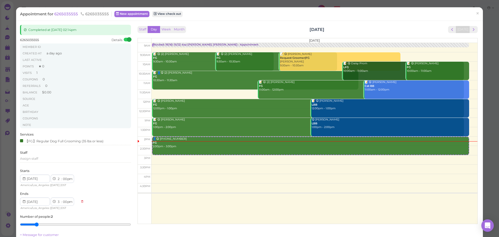
click at [219, 30] on div "Staff Day Week Month Saturday, Oct 11 Today" at bounding box center [307, 29] width 340 height 7
click at [201, 28] on div "Staff Day Week Month Saturday, Oct 11 Today" at bounding box center [307, 29] width 340 height 7
click at [476, 12] on span "×" at bounding box center [477, 13] width 3 height 7
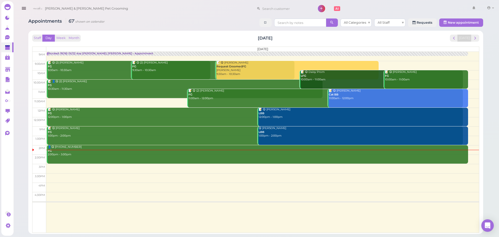
click at [139, 38] on div "Staff Day Week Month Saturday, Oct 11 Today" at bounding box center [255, 38] width 447 height 7
click at [128, 32] on div "Staff Day Week Month Saturday, Oct 11 Today Saturday 9am 9:30am 10am 10:30am 11…" at bounding box center [255, 132] width 455 height 203
click at [271, 8] on input at bounding box center [285, 8] width 50 height 8
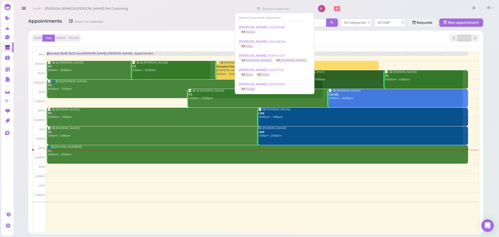
click at [164, 33] on div "Staff Day Week Month Saturday, Oct 11 Today Saturday 9am 9:30am 10am 10:30am 11…" at bounding box center [255, 132] width 449 height 198
click at [263, 7] on input at bounding box center [285, 8] width 50 height 8
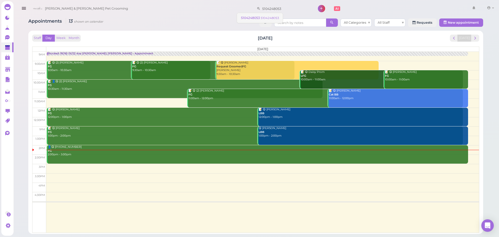
type input "5104248053"
click at [256, 17] on span "5104248053" at bounding box center [251, 18] width 20 height 4
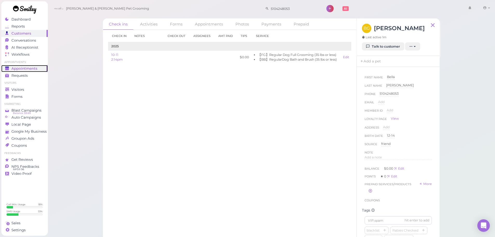
click at [35, 66] on span "Appointments" at bounding box center [24, 68] width 26 height 4
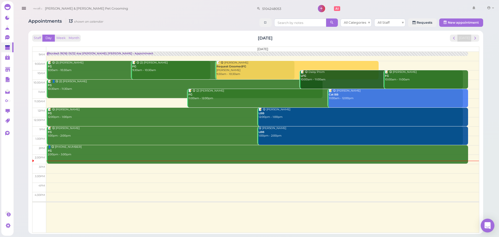
click at [489, 223] on icon "Open Intercom Messenger" at bounding box center [487, 225] width 6 height 7
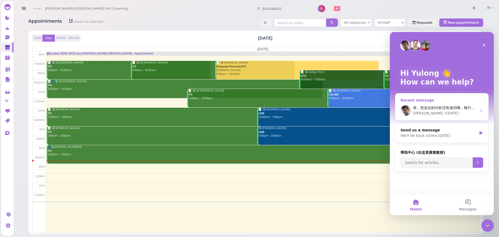
click at [444, 114] on div "• 2d ago" at bounding box center [451, 112] width 15 height 5
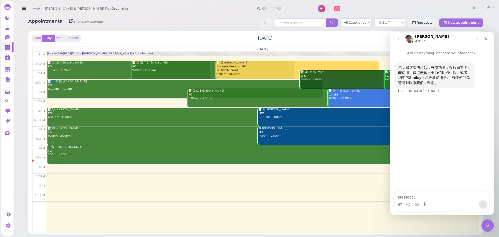
click at [422, 197] on textarea "Message…" at bounding box center [441, 195] width 95 height 9
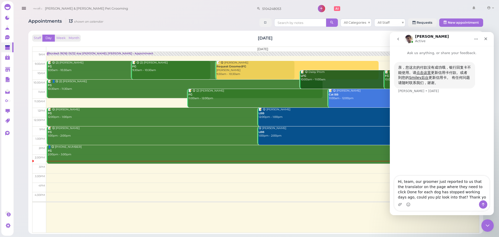
type textarea "Hi, team, our groomer just reported to us that the translator on the page where…"
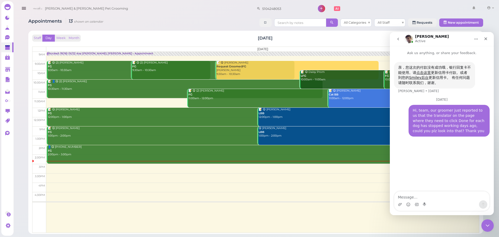
click at [441, 171] on div "亲，您这次的付款没有成功哦，银行回复卡不能使用。请 点击这里 更新信用卡付款。或者 到您的 Smiley后台 更新信用卡。 有任何问题请随时联系我们，谢谢。 …" at bounding box center [442, 124] width 104 height 136
click at [490, 226] on div "Close Intercom Messenger" at bounding box center [486, 224] width 12 height 12
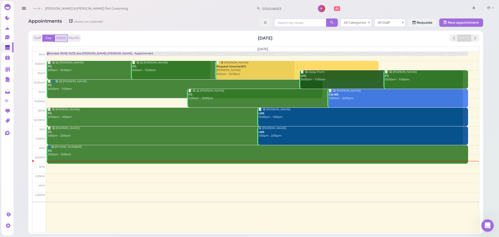
click at [61, 37] on button "Week" at bounding box center [61, 38] width 13 height 7
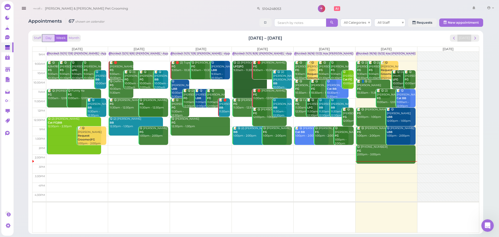
click at [48, 39] on button "Day" at bounding box center [48, 38] width 12 height 7
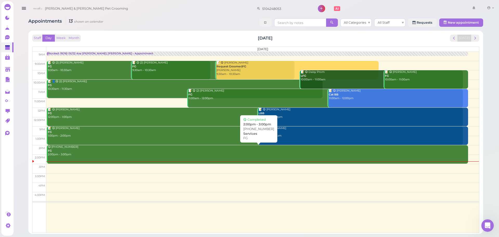
click at [87, 147] on div "😋 (2) 6265035555 FG 2:00pm - 3:00pm" at bounding box center [258, 150] width 420 height 11
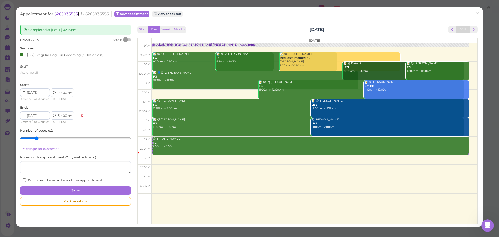
click at [69, 12] on span "6265035555" at bounding box center [66, 13] width 25 height 5
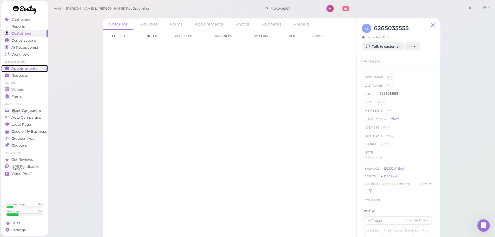
click at [35, 66] on link "Appointments" at bounding box center [24, 68] width 46 height 7
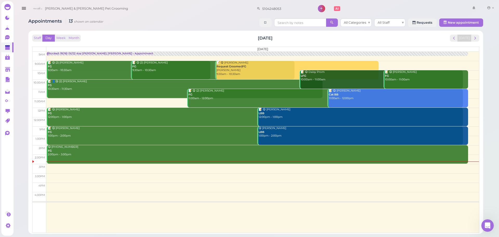
click at [172, 41] on div "Staff Day Week Month Saturday, Oct 11 Today" at bounding box center [255, 38] width 447 height 7
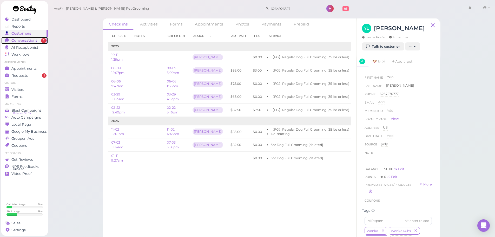
click at [35, 41] on span "Conversations" at bounding box center [24, 40] width 26 height 4
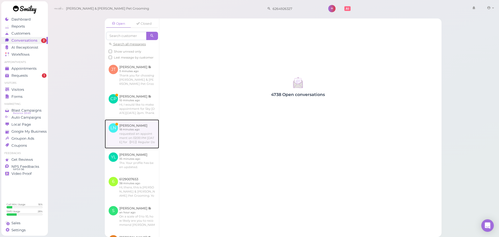
click at [144, 138] on link at bounding box center [132, 133] width 54 height 29
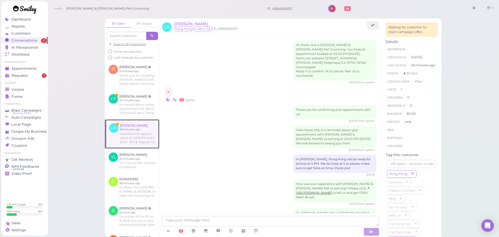
scroll to position [191, 0]
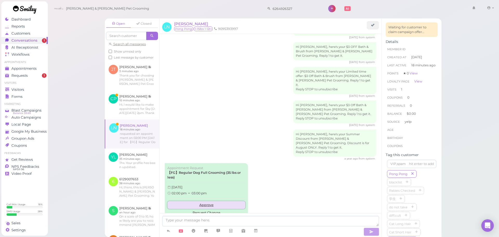
click at [209, 201] on link "Approve" at bounding box center [206, 205] width 78 height 8
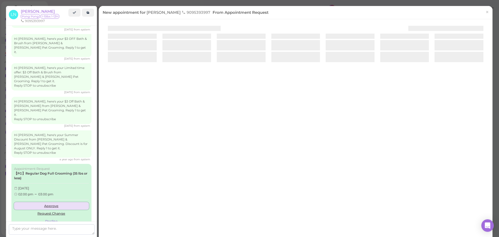
scroll to position [189, 0]
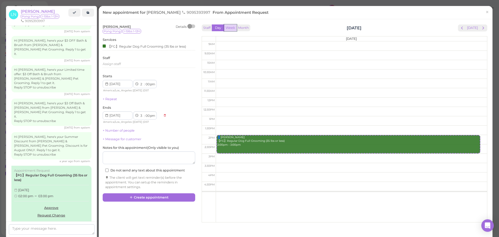
click at [227, 26] on button "Week" at bounding box center [230, 27] width 13 height 7
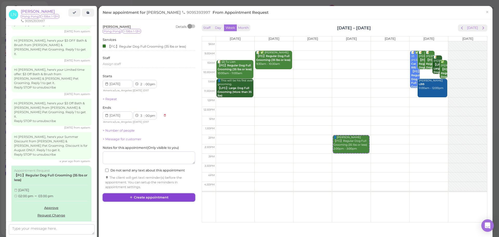
click at [141, 196] on button "Create appointment" at bounding box center [149, 197] width 92 height 8
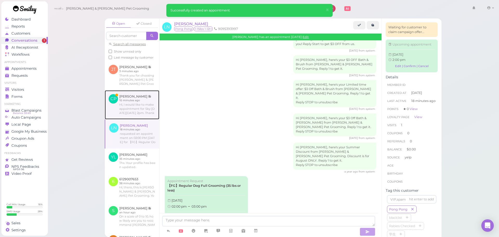
click at [137, 109] on link at bounding box center [132, 104] width 55 height 29
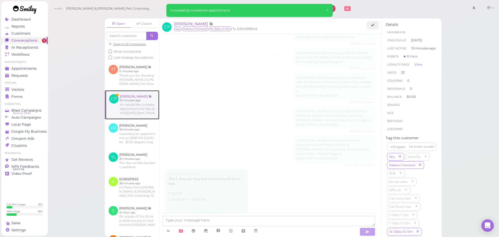
scroll to position [858, 0]
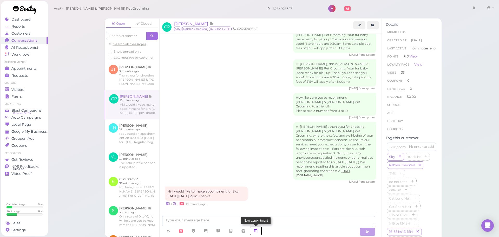
click at [254, 231] on icon at bounding box center [256, 230] width 4 height 5
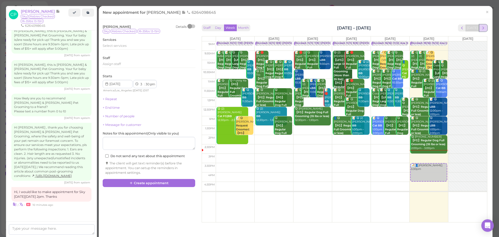
click at [481, 29] on span "next" at bounding box center [483, 27] width 5 height 5
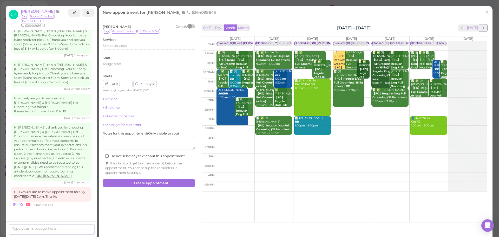
click at [481, 29] on span "next" at bounding box center [483, 27] width 5 height 5
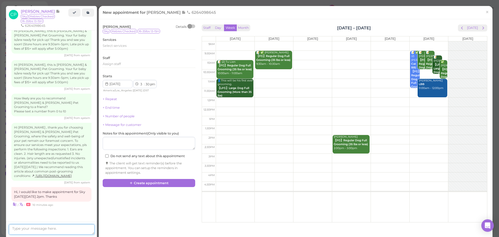
click at [24, 225] on textarea at bounding box center [52, 229] width 86 height 10
type textarea "Your appointment is set with another number. Thank you."
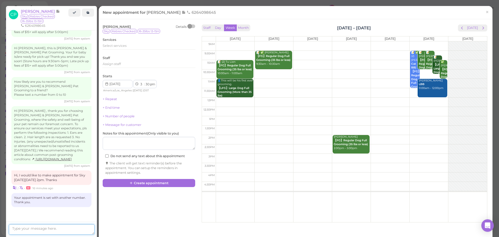
scroll to position [933, 0]
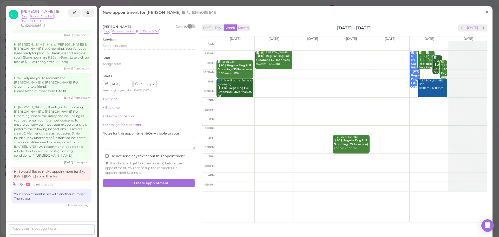
click at [485, 11] on span "×" at bounding box center [486, 11] width 3 height 7
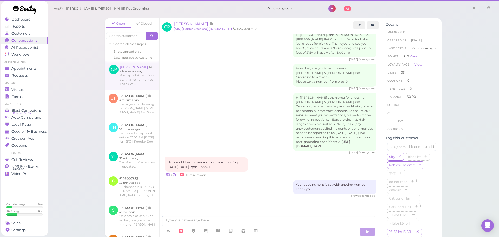
scroll to position [879, 0]
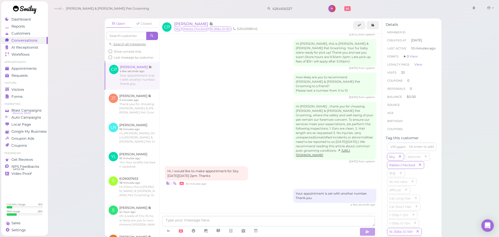
click at [227, 102] on div "Hi Cammie , thank you for choosing Cody & Miley Pet Grooming, where the safety …" at bounding box center [270, 133] width 211 height 62
click at [335, 189] on div "Your appointment is set with another number. Thank you." at bounding box center [334, 196] width 83 height 14
click at [255, 138] on div "Hi Cammie , thank you for choosing Cody & Miley Pet Grooming, where the safety …" at bounding box center [270, 133] width 211 height 62
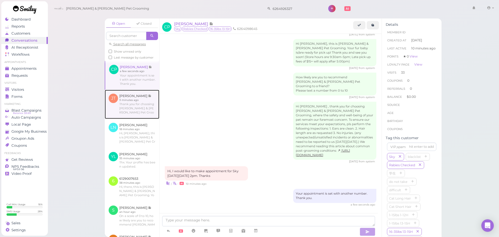
click at [147, 119] on link at bounding box center [132, 104] width 55 height 29
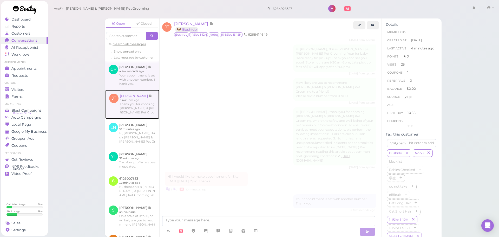
scroll to position [808, 0]
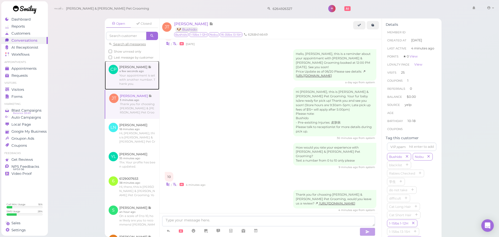
click at [136, 81] on link at bounding box center [132, 75] width 55 height 29
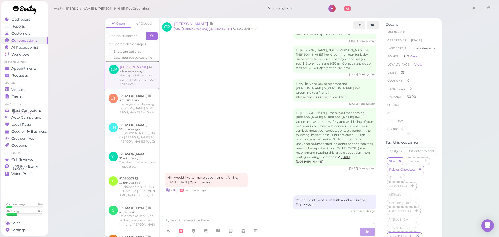
scroll to position [814, 0]
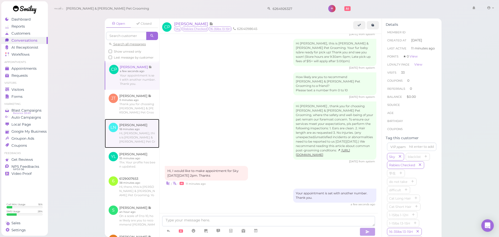
click at [137, 135] on link at bounding box center [132, 133] width 55 height 29
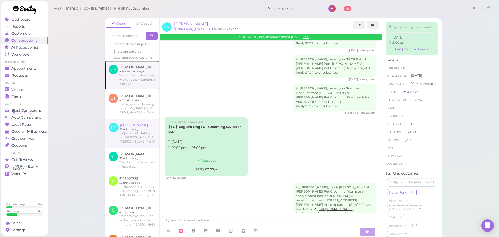
click at [137, 80] on link at bounding box center [132, 75] width 55 height 29
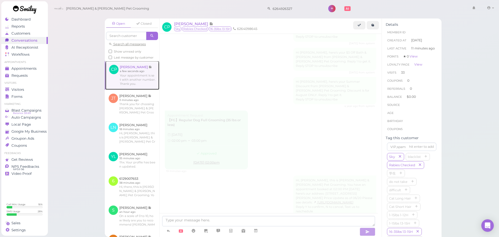
scroll to position [814, 0]
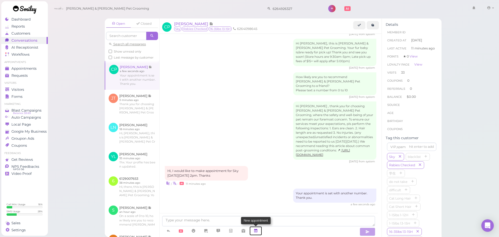
click at [257, 230] on icon at bounding box center [256, 230] width 4 height 5
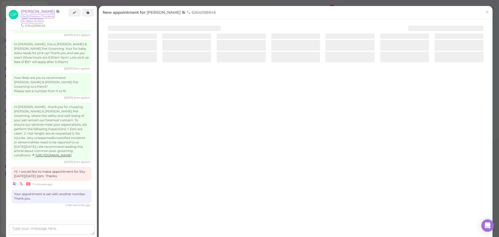
scroll to position [863, 0]
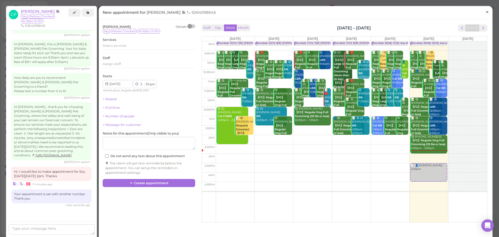
click at [485, 14] on span "×" at bounding box center [486, 11] width 3 height 7
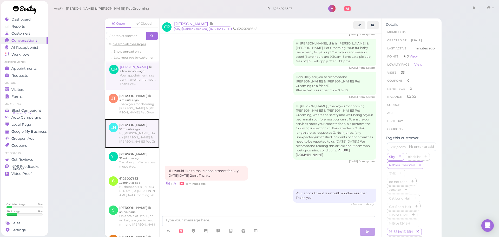
click at [140, 134] on link at bounding box center [132, 133] width 55 height 29
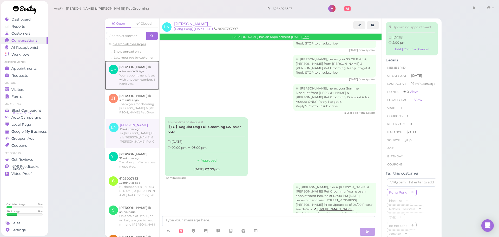
click at [141, 87] on link at bounding box center [132, 75] width 55 height 29
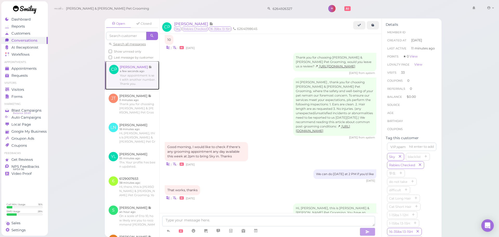
scroll to position [814, 0]
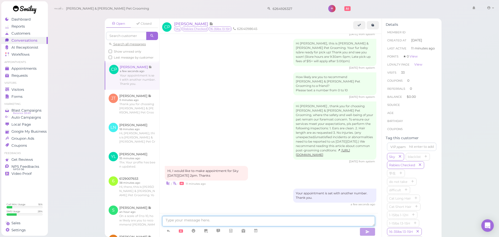
click at [262, 221] on textarea at bounding box center [268, 221] width 213 height 10
type textarea "ignore the last message"
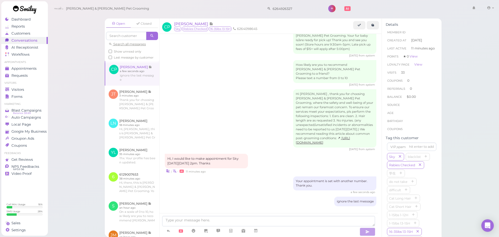
click at [247, 196] on div "ignore the last message" at bounding box center [270, 201] width 211 height 10
click at [257, 229] on icon at bounding box center [256, 230] width 4 height 5
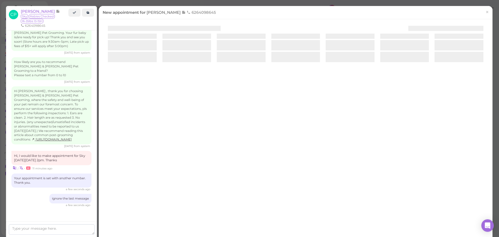
scroll to position [875, 0]
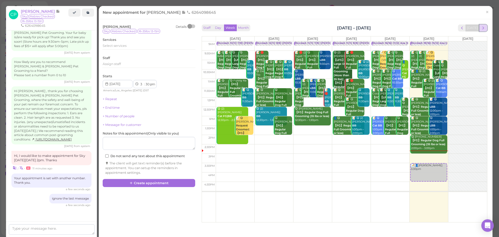
click at [481, 28] on span "next" at bounding box center [483, 27] width 5 height 5
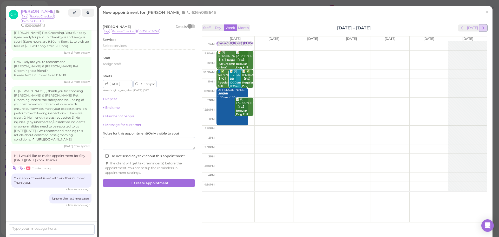
click at [481, 29] on span "next" at bounding box center [483, 27] width 5 height 5
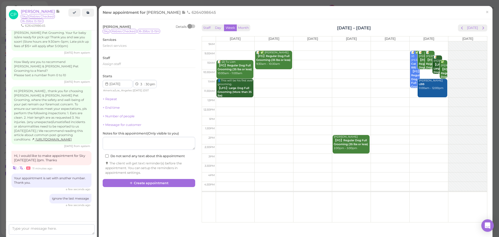
click at [367, 135] on td at bounding box center [351, 139] width 271 height 9
type input "2025-10-23"
select select "2"
select select "00"
click at [124, 47] on span "Select services" at bounding box center [115, 46] width 24 height 4
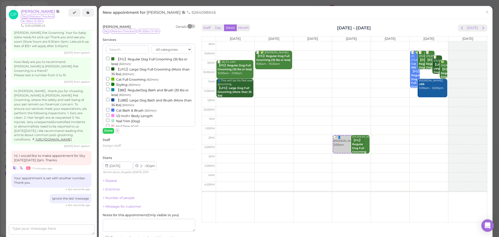
click at [134, 60] on label "【FG】Regular Dog Full Grooming (35 lbs or less) (60min)" at bounding box center [149, 61] width 86 height 10
click at [109, 60] on input "【FG】Regular Dog Full Grooming (35 lbs or less) (60min)" at bounding box center [107, 58] width 3 height 3
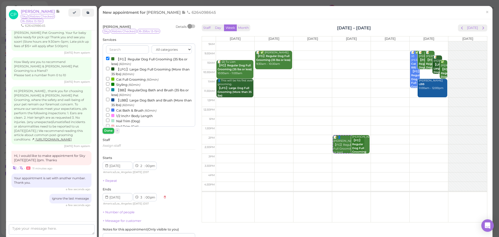
click at [109, 129] on button "Done" at bounding box center [108, 130] width 11 height 5
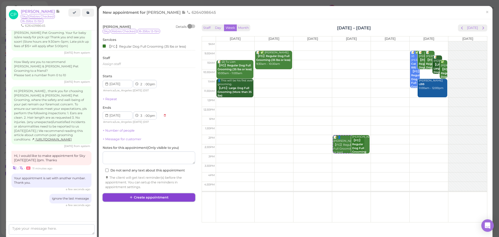
click at [152, 197] on button "Create appointment" at bounding box center [149, 197] width 92 height 8
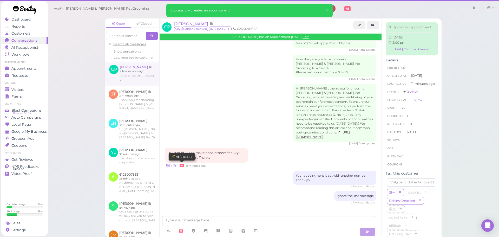
scroll to position [827, 0]
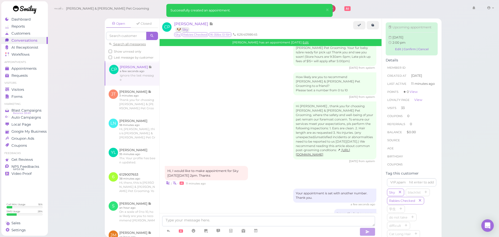
click at [213, 188] on div "Your appointment is set with another number. Thank you. a few seconds ago" at bounding box center [270, 197] width 211 height 18
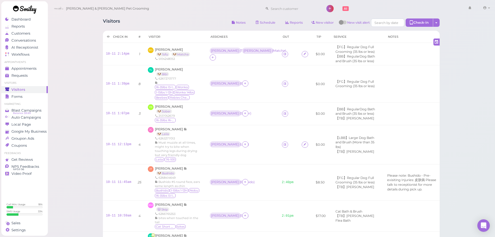
click at [164, 48] on span "[PERSON_NAME]" at bounding box center [169, 50] width 28 height 4
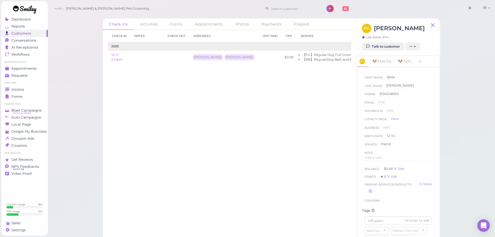
click at [72, 95] on div "Check ins Activities Forms Appointments Photos Payments Prepaid Check in Notes …" at bounding box center [272, 120] width 448 height 240
drag, startPoint x: 380, startPoint y: 92, endPoint x: 398, endPoint y: 93, distance: 18.0
click at [398, 93] on div "5104248053" at bounding box center [389, 93] width 19 height 5
drag, startPoint x: 400, startPoint y: 93, endPoint x: 348, endPoint y: 89, distance: 52.1
click at [348, 89] on div "Check ins Activities Forms Appointments Photos Payments Prepaid Check in Notes …" at bounding box center [271, 129] width 337 height 222
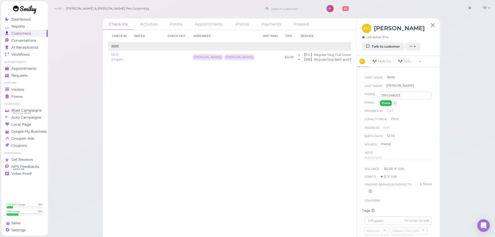
click at [387, 103] on button "Done" at bounding box center [385, 102] width 11 height 5
